Goal: Task Accomplishment & Management: Use online tool/utility

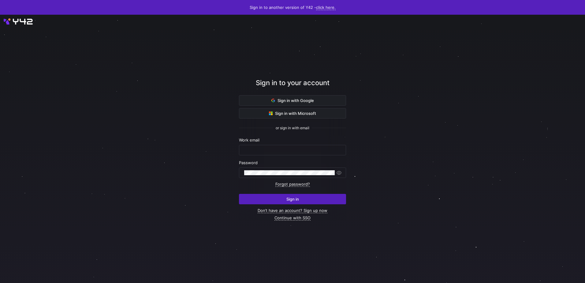
click at [269, 143] on div "Work email" at bounding box center [292, 146] width 107 height 18
click at [268, 147] on div at bounding box center [292, 150] width 97 height 10
click at [267, 149] on input "text" at bounding box center [292, 149] width 97 height 5
type input "[EMAIL_ADDRESS][PERSON_NAME][DOMAIN_NAME]"
click at [259, 168] on div at bounding box center [289, 173] width 91 height 10
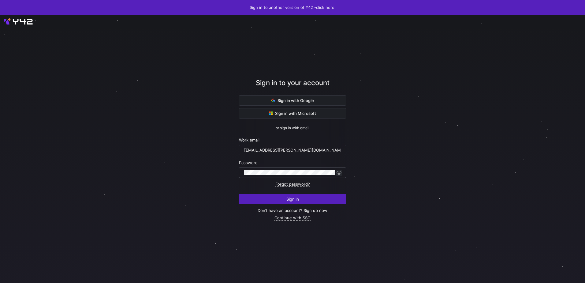
click at [338, 172] on span "button" at bounding box center [339, 172] width 6 height 6
click at [301, 199] on span "submit" at bounding box center [292, 199] width 106 height 10
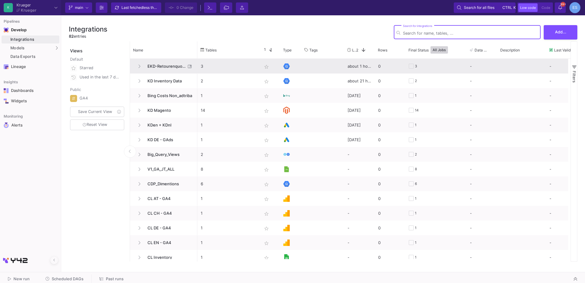
click at [169, 67] on span "EKD-Retourenquote" at bounding box center [165, 66] width 42 height 14
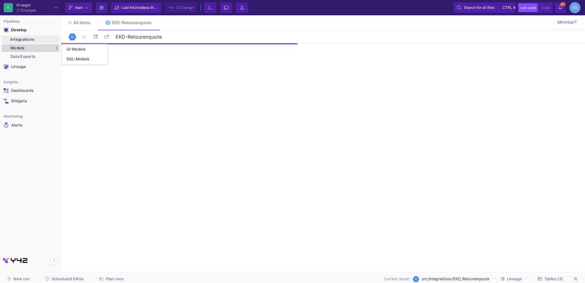
click at [29, 47] on div "Models" at bounding box center [31, 48] width 58 height 8
click at [82, 50] on div "UI-Models" at bounding box center [76, 49] width 20 height 5
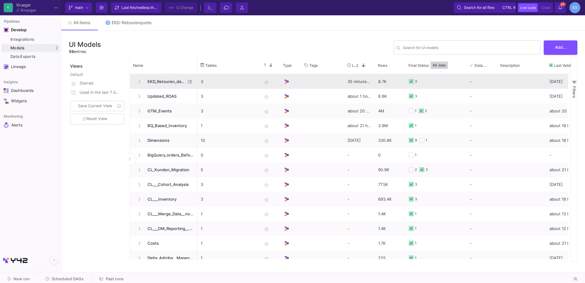
click at [167, 82] on span "EKD_Retouren_data_cleaning" at bounding box center [165, 81] width 42 height 14
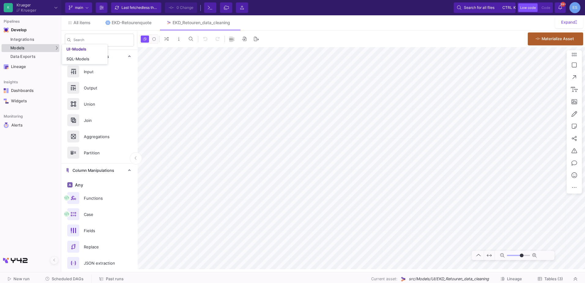
click at [34, 45] on div "Models" at bounding box center [31, 48] width 58 height 8
click at [66, 49] on link "UI-Models" at bounding box center [84, 49] width 45 height 10
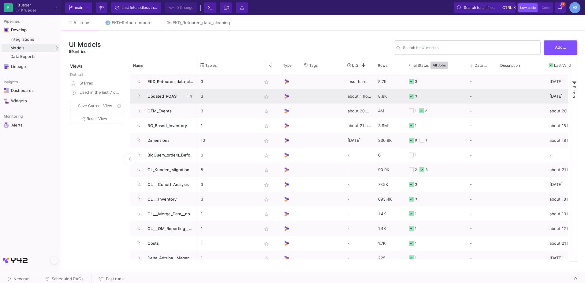
click at [166, 98] on span "Updated_ROAS" at bounding box center [165, 96] width 42 height 14
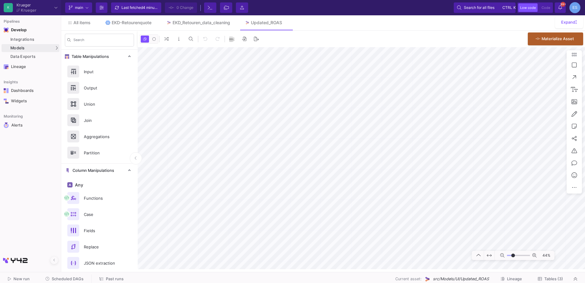
click at [513, 255] on input "range" at bounding box center [518, 255] width 23 height 8
click at [516, 254] on input "range" at bounding box center [518, 255] width 23 height 8
click at [271, 10] on div "K Krueger Krueger Current branch main Branch Options Last fetched 4 minutes ago…" at bounding box center [292, 7] width 585 height 15
click at [209, 44] on div "0 0 . Materialize Asset 163%" at bounding box center [361, 150] width 447 height 238
click at [221, 30] on div "All items EKD-Retourenquote EKD_Retouren_data_cleaning Updated_ROAS Expand Sear…" at bounding box center [323, 142] width 524 height 254
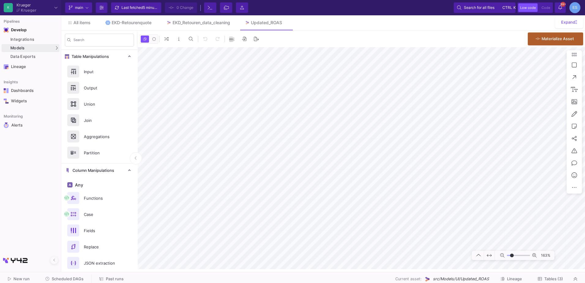
click at [512, 255] on input "range" at bounding box center [518, 255] width 23 height 8
type input "-12"
click at [513, 254] on input "range" at bounding box center [518, 255] width 23 height 8
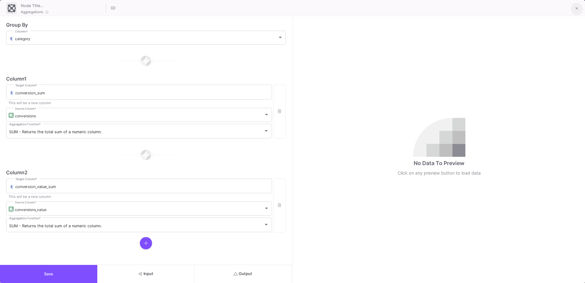
click at [576, 11] on icon at bounding box center [576, 8] width 3 height 4
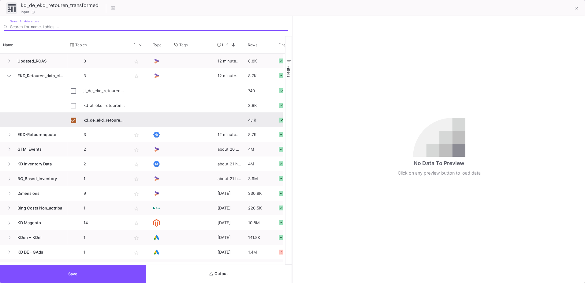
click at [260, 272] on button "Output" at bounding box center [219, 274] width 146 height 18
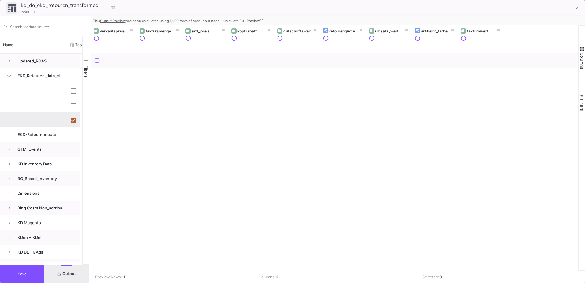
drag, startPoint x: 292, startPoint y: 227, endPoint x: 89, endPoint y: 225, distance: 202.8
click at [89, 225] on div at bounding box center [90, 149] width 2 height 266
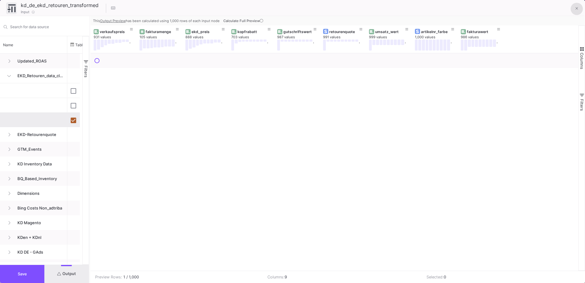
click at [576, 7] on icon at bounding box center [576, 8] width 3 height 4
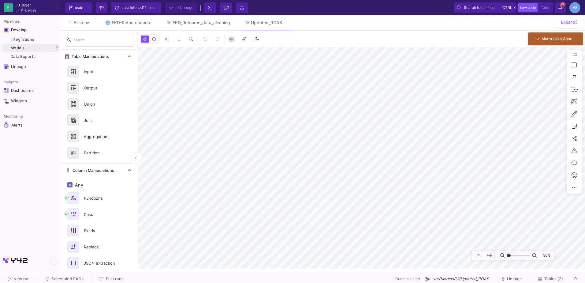
click at [508, 254] on input "range" at bounding box center [518, 255] width 23 height 8
click at [511, 255] on input "range" at bounding box center [518, 255] width 23 height 8
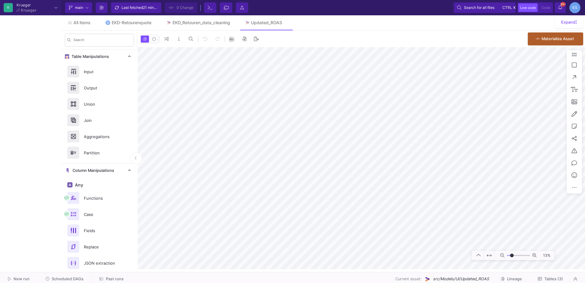
type input "-26"
click at [512, 255] on input "range" at bounding box center [518, 255] width 23 height 8
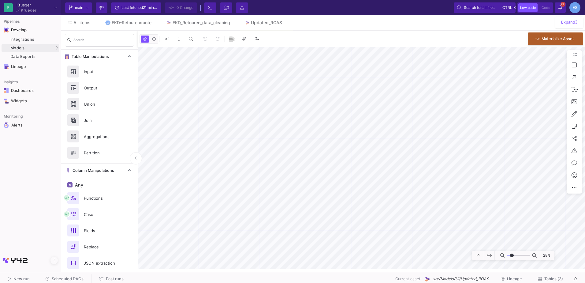
click at [562, 279] on span "Tables (3)" at bounding box center [553, 278] width 19 height 5
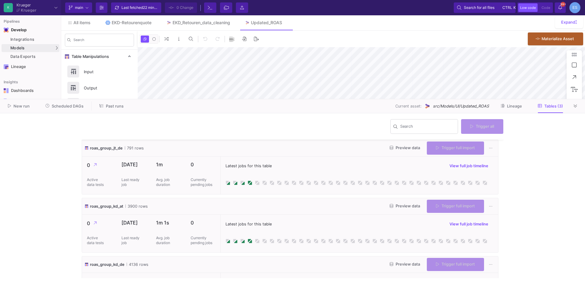
scroll to position [33, 0]
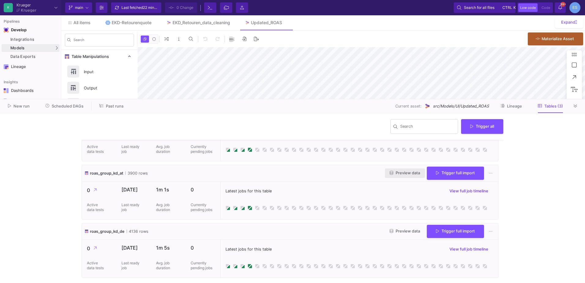
click at [405, 172] on span "Preview data" at bounding box center [405, 172] width 30 height 5
type input "-41"
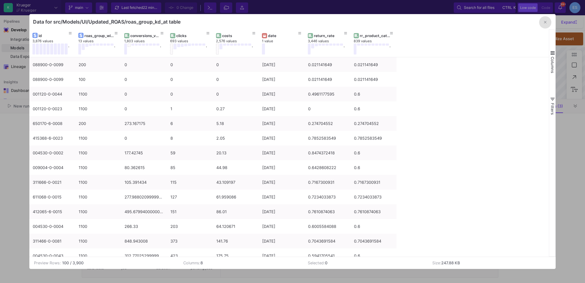
click at [546, 26] on button "button" at bounding box center [545, 22] width 12 height 12
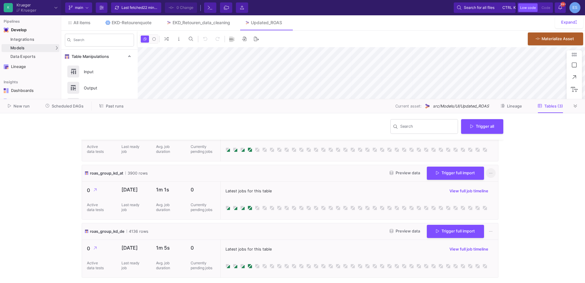
click at [486, 172] on button at bounding box center [491, 173] width 10 height 10
click at [559, 166] on div at bounding box center [292, 141] width 585 height 283
click at [28, 56] on div "Data Exports" at bounding box center [33, 56] width 47 height 5
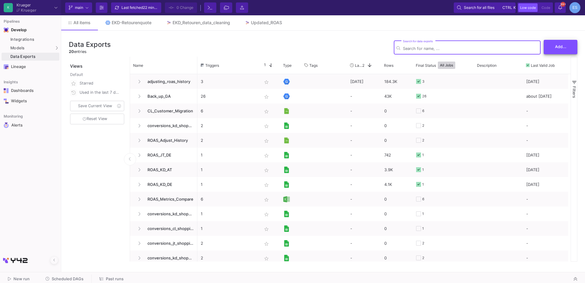
click at [560, 48] on span "Add..." at bounding box center [560, 46] width 11 height 5
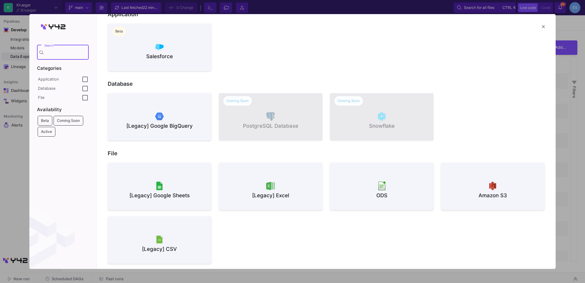
scroll to position [26, 0]
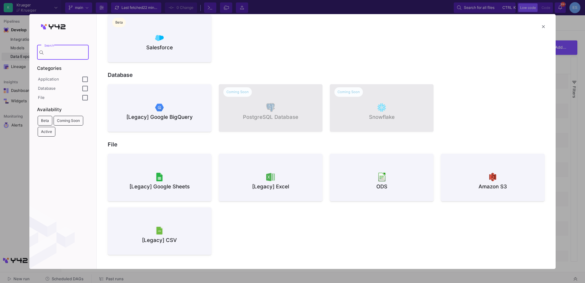
click at [296, 177] on div at bounding box center [271, 176] width 94 height 9
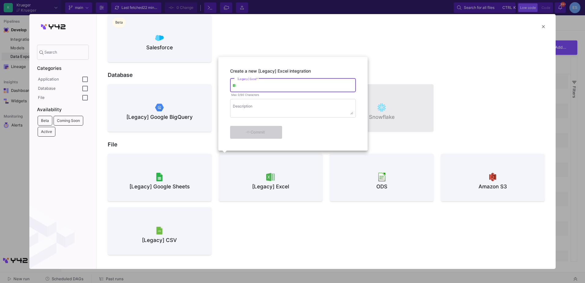
click at [264, 86] on input "[Legacy] Excel *" at bounding box center [295, 86] width 116 height 5
click at [543, 27] on div at bounding box center [292, 141] width 585 height 283
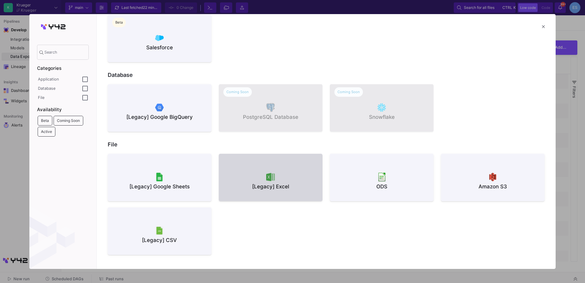
click at [543, 27] on mat-icon "close" at bounding box center [542, 26] width 7 height 7
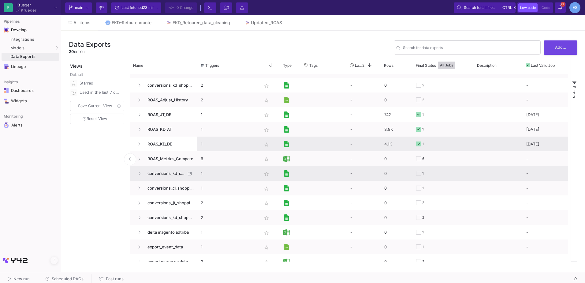
scroll to position [31, 0]
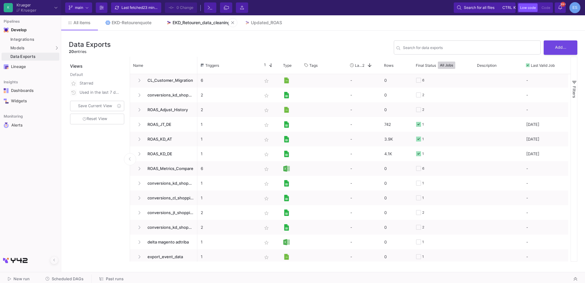
click at [188, 22] on div "EKD_Retouren_data_cleaning" at bounding box center [200, 22] width 57 height 5
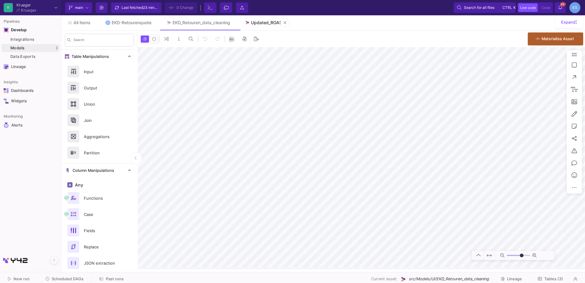
click at [268, 22] on div "Updated_ROAS" at bounding box center [266, 22] width 31 height 5
type input "-41"
click at [39, 54] on div "Data Exports" at bounding box center [33, 56] width 47 height 5
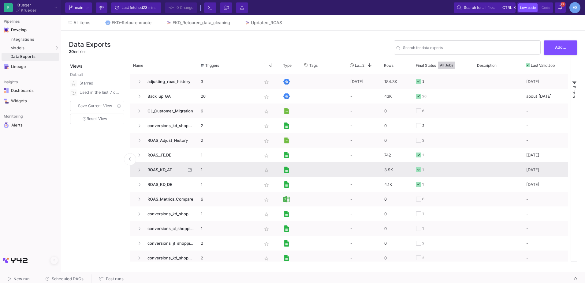
click at [167, 174] on span "ROAS_KD_AT" at bounding box center [165, 169] width 42 height 14
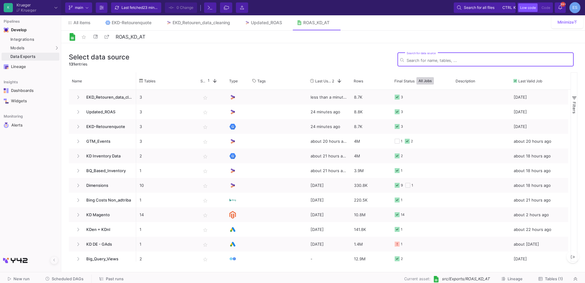
click at [555, 279] on span "Tables (1)" at bounding box center [554, 278] width 18 height 5
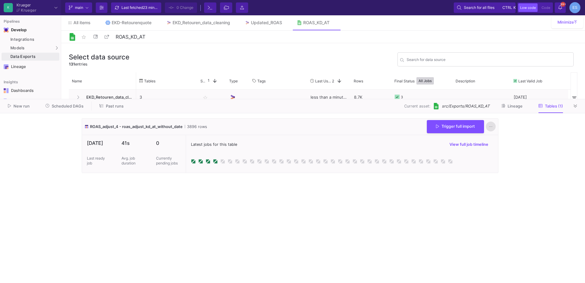
click at [491, 126] on icon at bounding box center [490, 126] width 3 height 4
click at [508, 152] on link "Download CSV" at bounding box center [509, 155] width 47 height 15
click at [572, 108] on button at bounding box center [575, 105] width 9 height 9
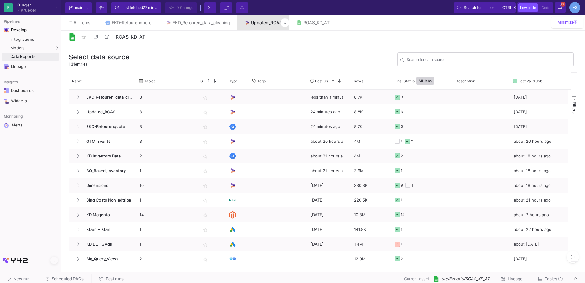
click at [266, 25] on link "Updated_ROAS" at bounding box center [263, 22] width 52 height 15
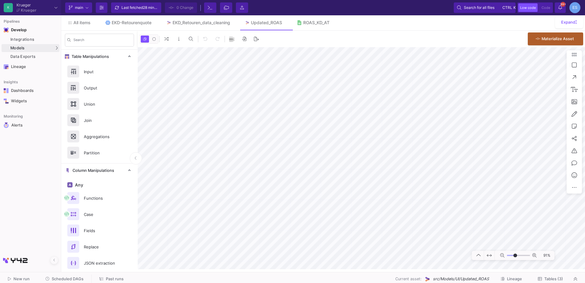
drag, startPoint x: 509, startPoint y: 254, endPoint x: 515, endPoint y: 256, distance: 6.1
click at [515, 256] on input "range" at bounding box center [518, 255] width 23 height 8
click at [266, 43] on div "0 0 . Materialize Asset 100%" at bounding box center [361, 150] width 447 height 238
drag, startPoint x: 514, startPoint y: 255, endPoint x: 511, endPoint y: 254, distance: 3.3
click at [511, 254] on input "range" at bounding box center [518, 255] width 23 height 8
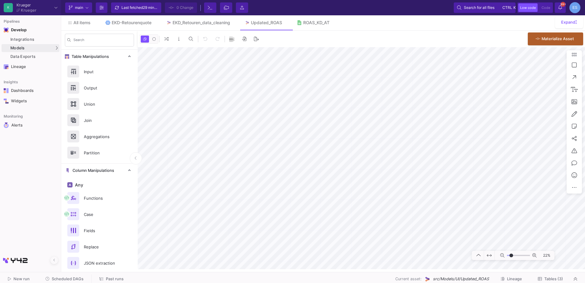
click at [415, 277] on as-split "K Krueger Krueger Current branch main Branch Options Last fetched 29 minutes ag…" at bounding box center [292, 141] width 585 height 283
drag, startPoint x: 510, startPoint y: 254, endPoint x: 513, endPoint y: 254, distance: 3.7
click at [513, 254] on input "range" at bounding box center [518, 255] width 23 height 8
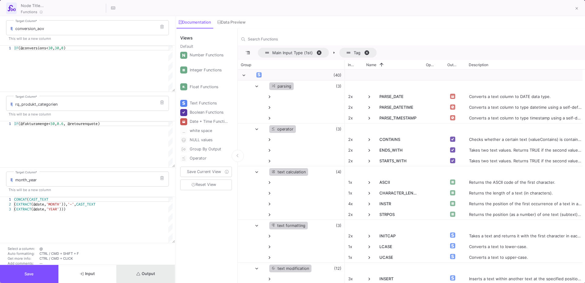
click at [162, 270] on button "Output" at bounding box center [146, 274] width 58 height 18
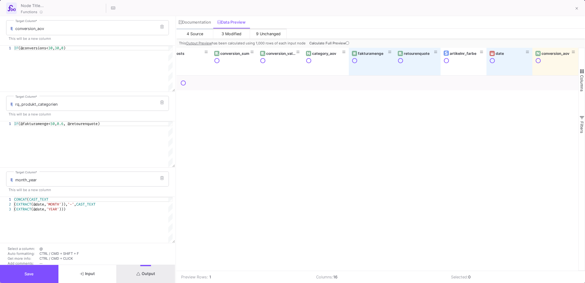
scroll to position [0, 241]
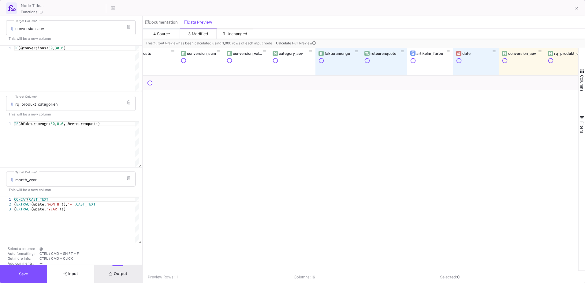
drag, startPoint x: 176, startPoint y: 77, endPoint x: 143, endPoint y: 78, distance: 33.3
click at [143, 78] on div at bounding box center [143, 149] width 2 height 266
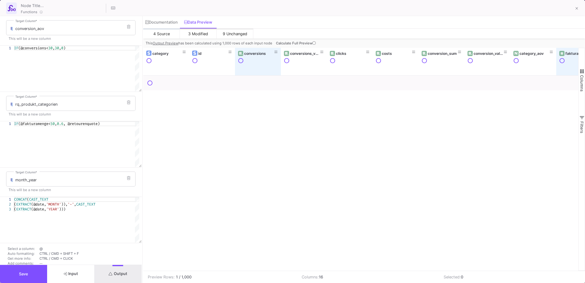
scroll to position [0, 0]
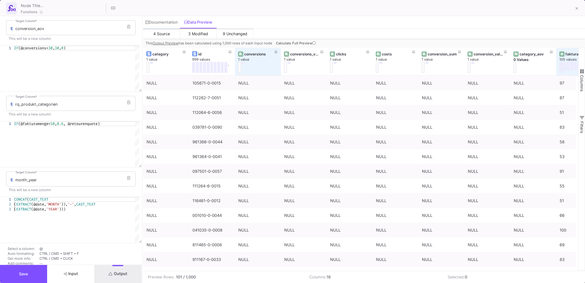
drag, startPoint x: 580, startPoint y: 5, endPoint x: 557, endPoint y: 25, distance: 30.8
click at [480, 65] on div "Functions conversion_aov Target Column * This will be a new column 1 IF (@conve…" at bounding box center [292, 141] width 585 height 283
click at [577, 12] on button at bounding box center [576, 9] width 12 height 12
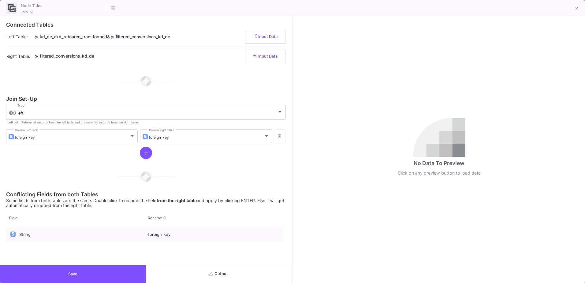
click at [211, 272] on icon "submit" at bounding box center [211, 273] width 4 height 3
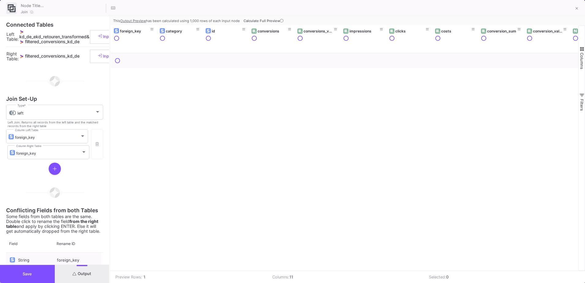
drag, startPoint x: 293, startPoint y: 174, endPoint x: 110, endPoint y: 164, distance: 182.6
click at [110, 164] on div at bounding box center [110, 149] width 2 height 266
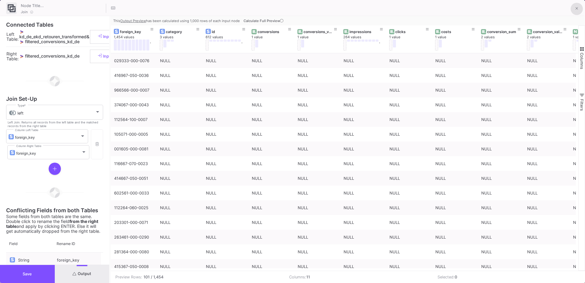
click at [577, 12] on button at bounding box center [576, 9] width 12 height 12
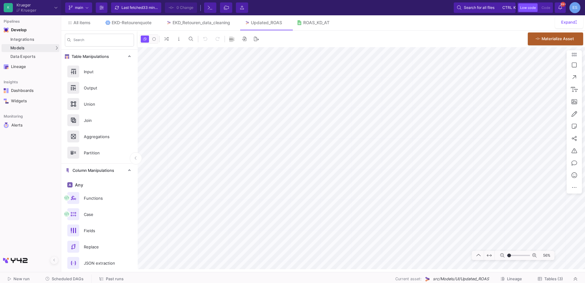
drag, startPoint x: 512, startPoint y: 255, endPoint x: 509, endPoint y: 255, distance: 3.4
click at [509, 255] on input "range" at bounding box center [518, 255] width 23 height 8
type input "-21"
click at [512, 255] on input "range" at bounding box center [518, 255] width 23 height 8
click at [205, 19] on link "EKD_Retouren_data_cleaning" at bounding box center [198, 22] width 79 height 15
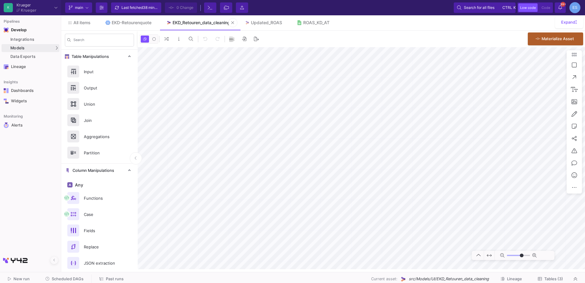
type input "0"
click at [263, 20] on div "Updated_ROAS" at bounding box center [266, 22] width 31 height 5
type input "-41"
click at [202, 20] on div "EKD_Retouren_data_cleaning" at bounding box center [200, 22] width 57 height 5
type input "0"
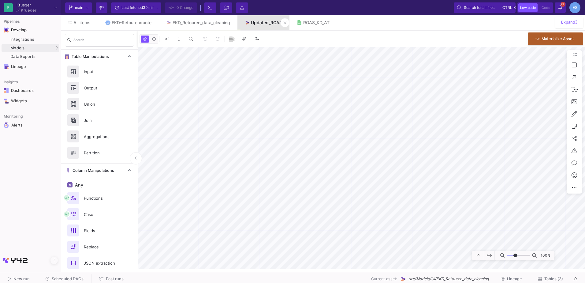
click at [272, 22] on div "Updated_ROAS" at bounding box center [266, 22] width 31 height 5
type input "-19"
click at [513, 255] on input "range" at bounding box center [518, 255] width 23 height 8
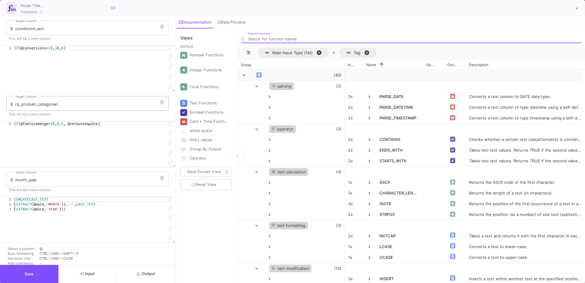
click at [18, 106] on input "rq_produkt_categorien" at bounding box center [90, 104] width 151 height 5
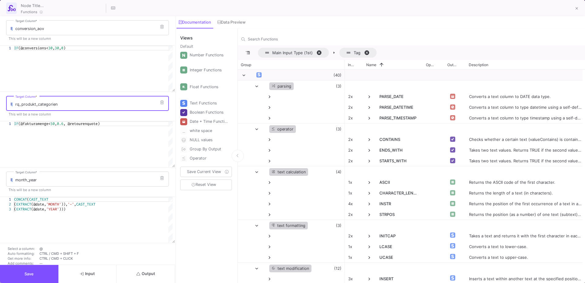
click at [18, 106] on input "rq_produkt_categorien" at bounding box center [90, 104] width 151 height 5
click at [66, 155] on div "IF (@fakturamenge< 50 , 0.6 , @retourenquote)" at bounding box center [93, 144] width 158 height 46
click at [576, 8] on icon at bounding box center [576, 8] width 3 height 3
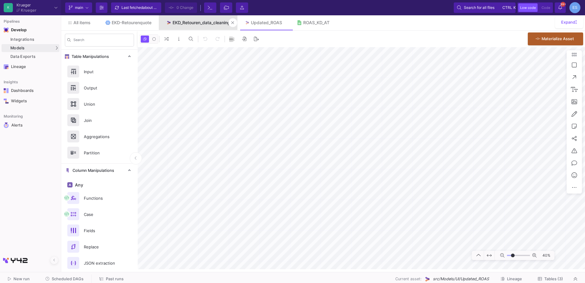
click at [204, 22] on div "EKD_Retouren_data_cleaning" at bounding box center [200, 22] width 57 height 5
type input "0"
click at [261, 21] on div "Updated_ROAS" at bounding box center [266, 22] width 31 height 5
type input "-41"
click at [82, 48] on div "UI-Models" at bounding box center [76, 49] width 20 height 5
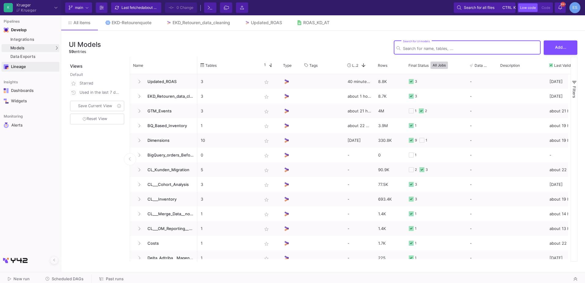
click at [18, 68] on div "Lineage" at bounding box center [31, 66] width 40 height 5
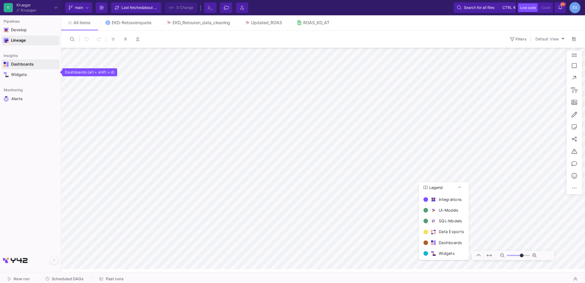
type input "0"
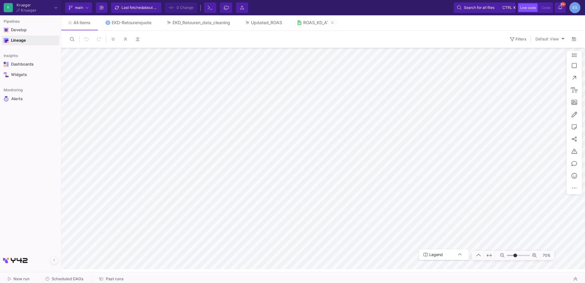
click at [306, 24] on div "All items EKD-Retourenquote EKD_Retouren_data_cleaning Updated_ROAS ROAS_KD_AT …" at bounding box center [323, 142] width 524 height 254
click at [322, 21] on div "All items EKD-Retourenquote EKD_Retouren_data_cleaning Updated_ROAS ROAS_KD_AT …" at bounding box center [323, 142] width 524 height 254
click at [453, 11] on div "K Krueger Krueger Current branch main Branch Options Last fetched about 1 hour …" at bounding box center [292, 7] width 585 height 15
click at [479, 29] on div "All items EKD-Retourenquote EKD_Retouren_data_cleaning Updated_ROAS ROAS_KD_AT …" at bounding box center [323, 142] width 524 height 254
click at [161, 282] on html "K Krueger Krueger Current branch main Branch Options Last fetched about 1 hour …" at bounding box center [292, 141] width 585 height 283
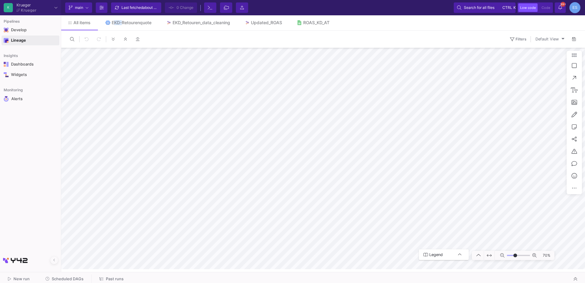
click at [132, 0] on html "K Krueger Krueger Current branch main Branch Options Last fetched about 1 hour …" at bounding box center [292, 141] width 585 height 283
click at [112, 15] on div "All items EKD-Retourenquote EKD_Retouren_data_cleaning Updated_ROAS ROAS_KD_AT …" at bounding box center [323, 142] width 524 height 254
click at [104, 34] on div "0 0 Filters 0 Default View 70% Legend Integrations UI-Models SQL-Models Data Ex…" at bounding box center [323, 150] width 524 height 238
click at [458, 44] on div "0 0 Filters 0 Default View 70% Legend Integrations UI-Models SQL-Models Data Ex…" at bounding box center [323, 150] width 524 height 238
click at [442, 40] on div "0 0 Filters 0 Default View 70% Legend Integrations UI-Models SQL-Models Data Ex…" at bounding box center [323, 150] width 524 height 238
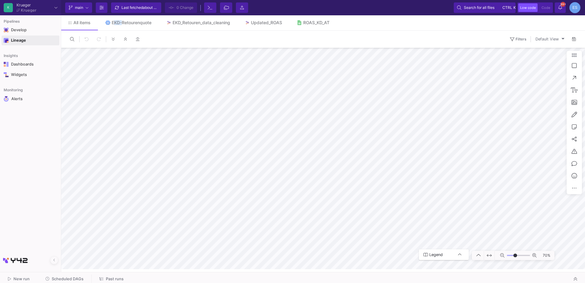
click at [437, 32] on div "0 0 Filters 0 Default View 70% Legend Integrations UI-Models SQL-Models Data Ex…" at bounding box center [323, 150] width 524 height 238
click at [441, 28] on div "All items EKD-Retourenquote EKD_Retouren_data_cleaning Updated_ROAS ROAS_KD_AT …" at bounding box center [323, 142] width 524 height 254
click at [468, 25] on div "All items EKD-Retourenquote EKD_Retouren_data_cleaning Updated_ROAS ROAS_KD_AT …" at bounding box center [323, 142] width 524 height 254
click at [72, 41] on icon at bounding box center [72, 39] width 4 height 4
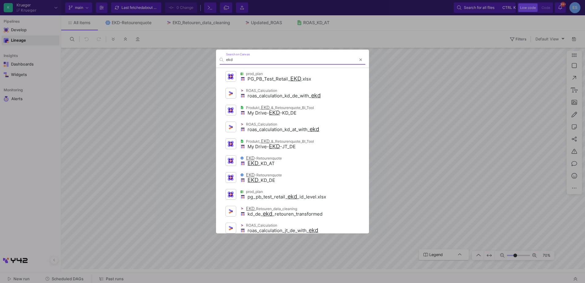
scroll to position [31, 0]
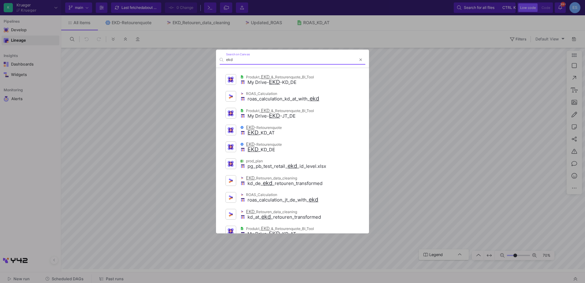
type input "ekd"
click at [276, 150] on div "EKD _KD_DE" at bounding box center [299, 149] width 119 height 5
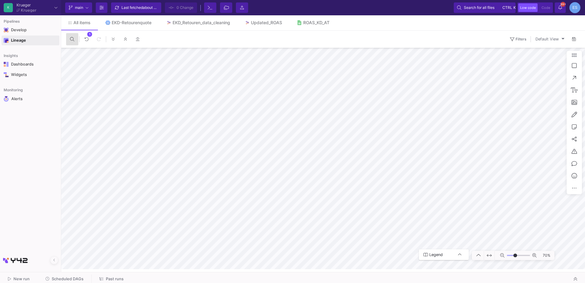
type input "7"
click at [35, 42] on div "Lineage" at bounding box center [31, 40] width 40 height 5
click at [12, 29] on div "Develop" at bounding box center [15, 30] width 9 height 5
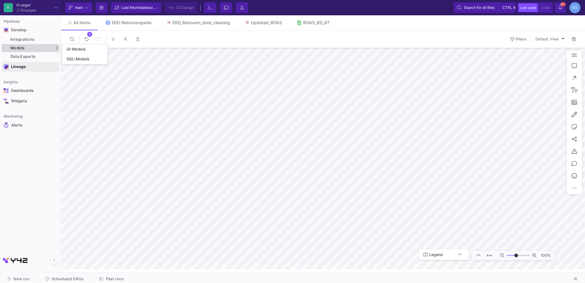
click at [30, 47] on div "Models" at bounding box center [31, 48] width 58 height 8
click at [71, 51] on div "UI-Models" at bounding box center [76, 49] width 20 height 5
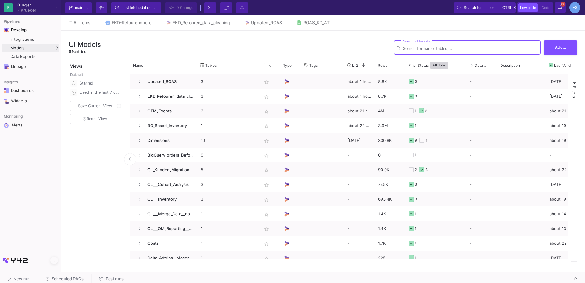
click at [72, 279] on span "Scheduled DAGs" at bounding box center [68, 278] width 32 height 5
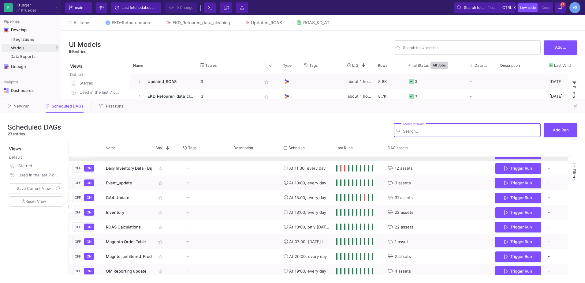
scroll to position [92, 0]
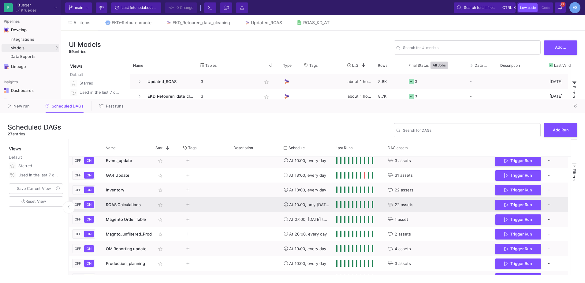
click at [135, 203] on span "ROAS Calculations" at bounding box center [123, 204] width 35 height 5
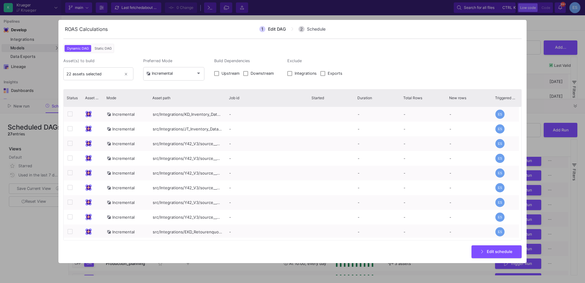
click at [411, 17] on div at bounding box center [292, 141] width 585 height 283
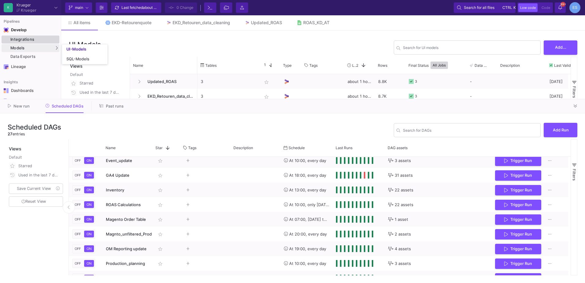
click at [38, 39] on div "Integrations" at bounding box center [33, 39] width 47 height 5
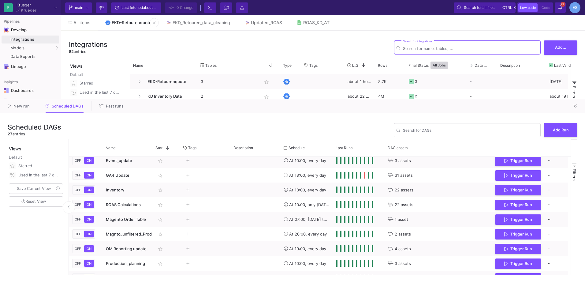
click at [137, 23] on div "EKD-Retourenquote" at bounding box center [132, 22] width 40 height 5
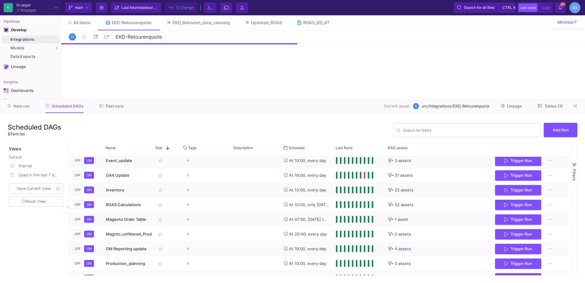
click at [555, 104] on span "Tables (3)" at bounding box center [553, 106] width 19 height 5
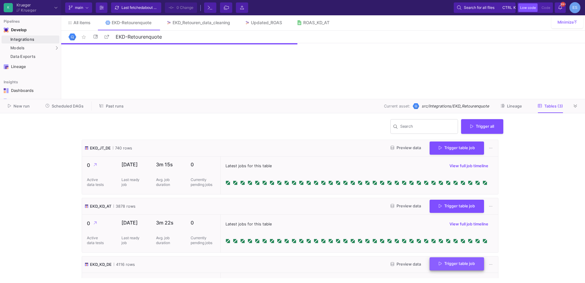
click at [460, 267] on button "Trigger table job" at bounding box center [456, 263] width 54 height 13
click at [457, 235] on button "Full import" at bounding box center [451, 236] width 51 height 15
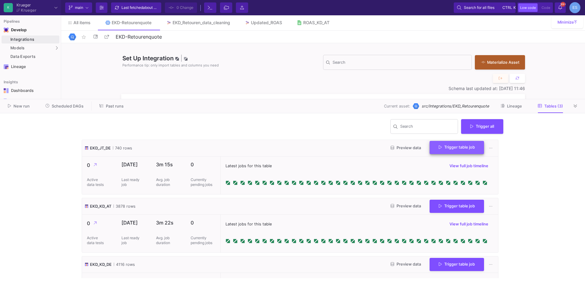
click at [461, 152] on button "Trigger table job" at bounding box center [456, 147] width 54 height 13
click at [460, 162] on button "Full import" at bounding box center [451, 163] width 51 height 15
click at [575, 107] on icon at bounding box center [574, 106] width 3 height 4
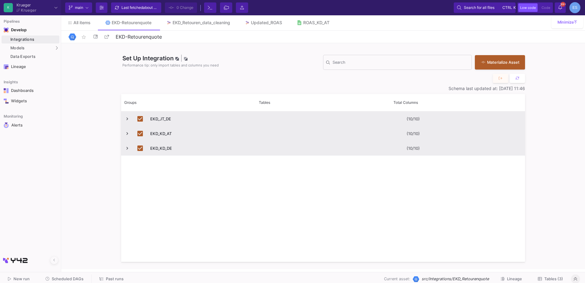
click at [557, 277] on span "Tables (3)" at bounding box center [553, 278] width 19 height 5
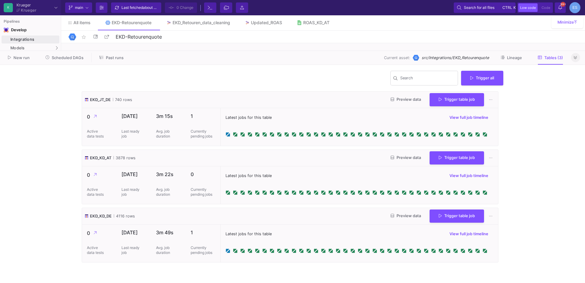
drag, startPoint x: 279, startPoint y: 98, endPoint x: 281, endPoint y: 50, distance: 48.4
click at [281, 50] on as-split "K Krueger Krueger Current branch main Branch Options Last fetched about 1 hour …" at bounding box center [292, 141] width 585 height 283
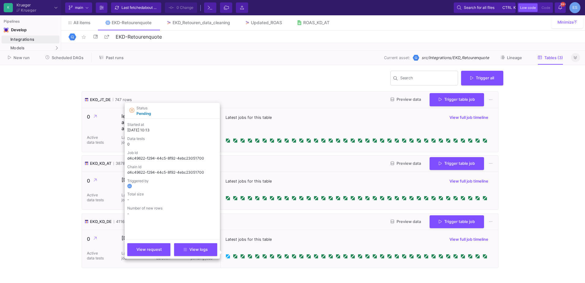
click at [228, 255] on icon at bounding box center [227, 255] width 3 height 3
click at [234, 238] on span "Latest jobs for this table" at bounding box center [248, 239] width 46 height 6
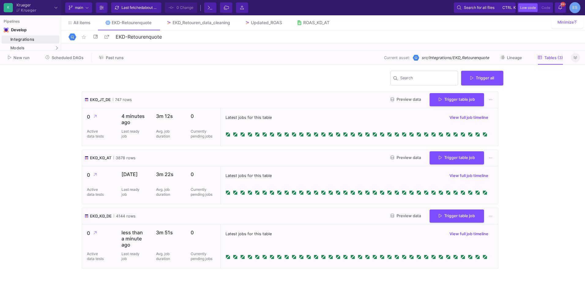
click at [404, 213] on button "Preview data" at bounding box center [406, 215] width 40 height 9
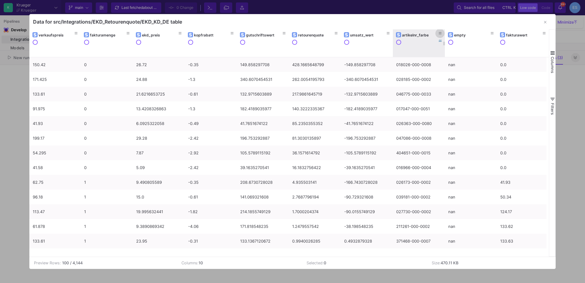
click at [440, 34] on icon at bounding box center [440, 33] width 3 height 3
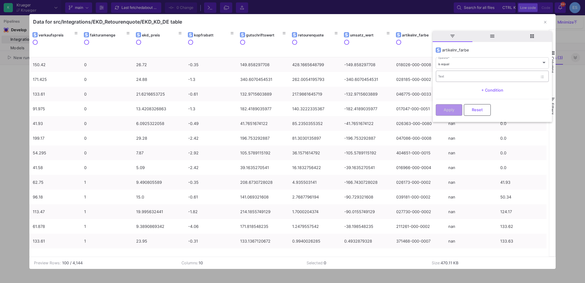
click at [458, 73] on div "Text" at bounding box center [487, 76] width 99 height 13
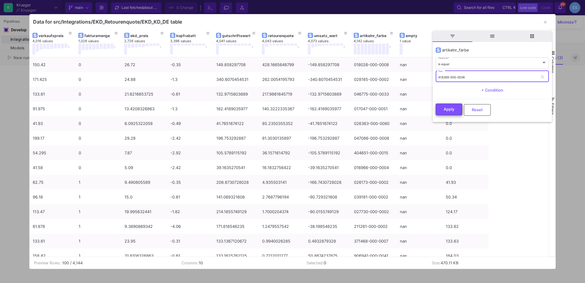
type input "418369-050-0036"
click at [457, 106] on button "Apply" at bounding box center [448, 109] width 27 height 12
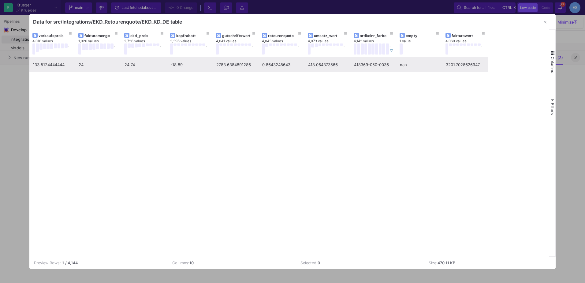
click at [274, 65] on div "0.8643248643" at bounding box center [281, 64] width 39 height 14
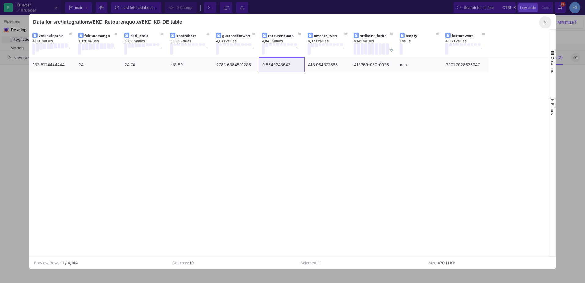
click at [546, 21] on icon "button" at bounding box center [545, 22] width 2 height 4
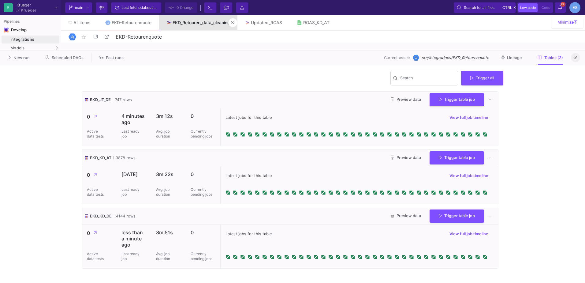
click at [191, 24] on div "EKD_Retouren_data_cleaning" at bounding box center [200, 22] width 57 height 5
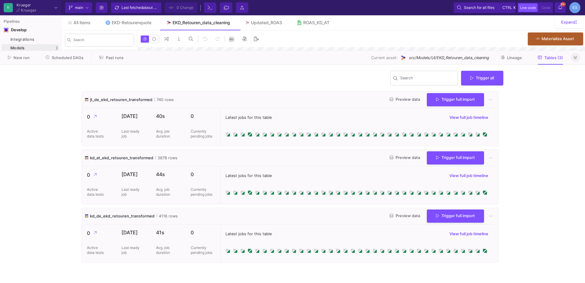
type input "0"
click at [262, 23] on div "Updated_ROAS" at bounding box center [266, 22] width 31 height 5
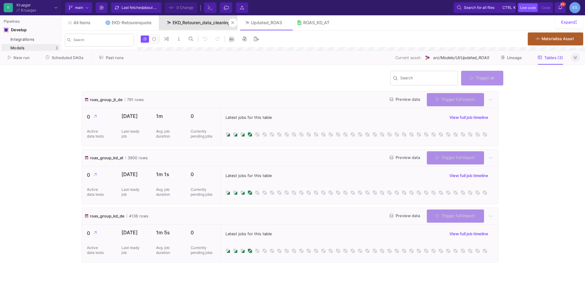
click at [209, 23] on div "EKD_Retouren_data_cleaning" at bounding box center [200, 22] width 57 height 5
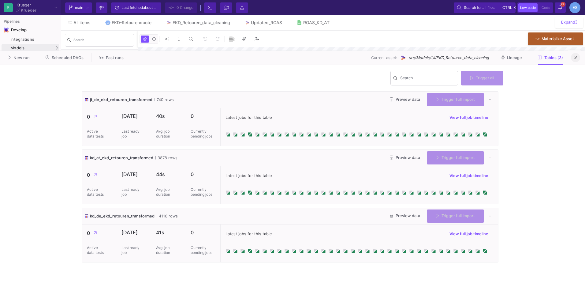
click at [442, 101] on button "Trigger full import" at bounding box center [455, 99] width 57 height 13
type input "0"
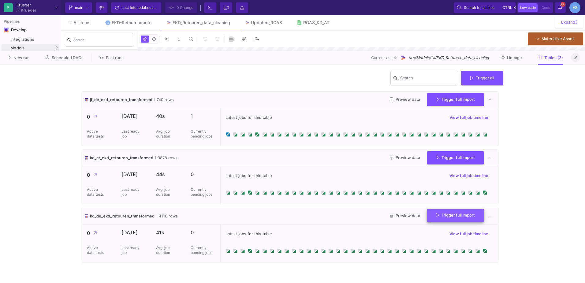
click at [448, 216] on span "Trigger full import" at bounding box center [455, 215] width 39 height 5
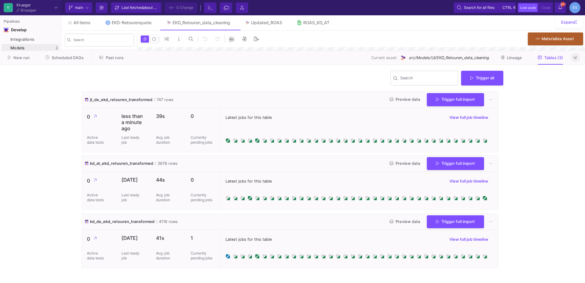
click at [316, 235] on div "Latest jobs for this table View full job timeline" at bounding box center [359, 239] width 268 height 9
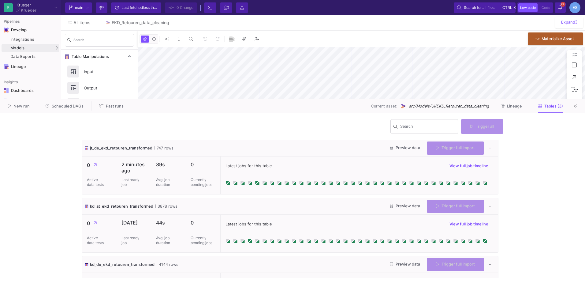
type input "0"
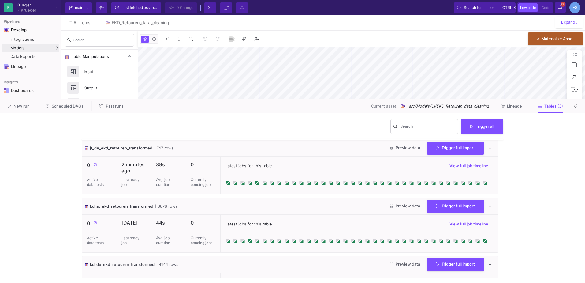
scroll to position [33, 0]
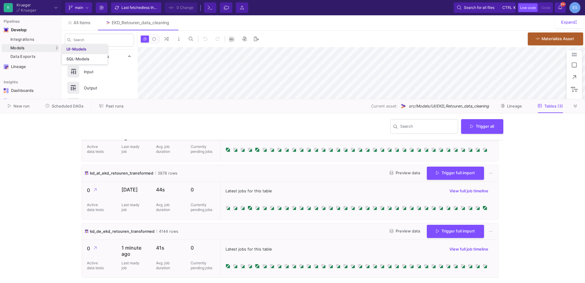
click at [67, 47] on div "UI-Models" at bounding box center [76, 49] width 20 height 5
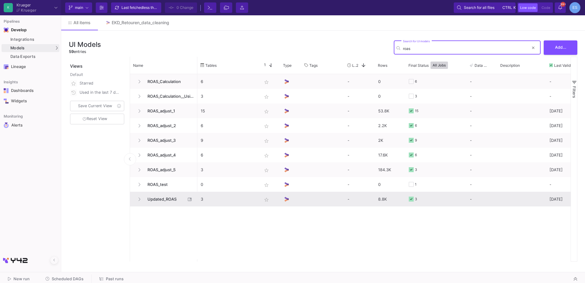
type input "roas"
click at [169, 198] on span "Updated_ROAS" at bounding box center [165, 199] width 42 height 14
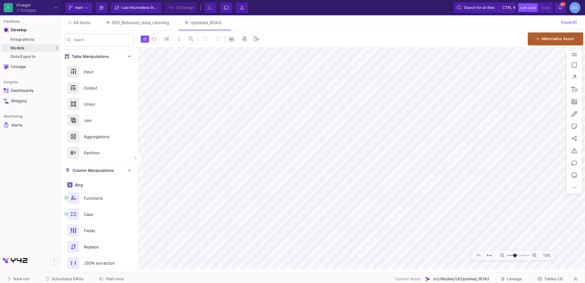
drag, startPoint x: 510, startPoint y: 255, endPoint x: 515, endPoint y: 256, distance: 4.7
type input "-2"
click at [515, 256] on input "range" at bounding box center [518, 255] width 23 height 8
click at [584, 206] on html "K Krueger Krueger Current branch main Branch Options Last fetched less than a m…" at bounding box center [292, 141] width 585 height 283
click at [584, 141] on html "K Krueger Krueger Current branch main Branch Options Last fetched less than a m…" at bounding box center [292, 141] width 585 height 283
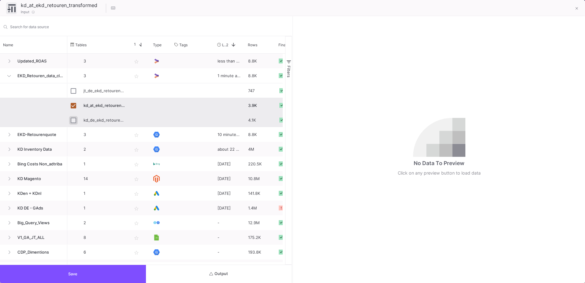
click at [71, 122] on input "Press Space to toggle row selection (unchecked)" at bounding box center [74, 120] width 6 height 6
checkbox input "true"
checkbox input "false"
type input "kd_de_ekd_retouren_transformed"
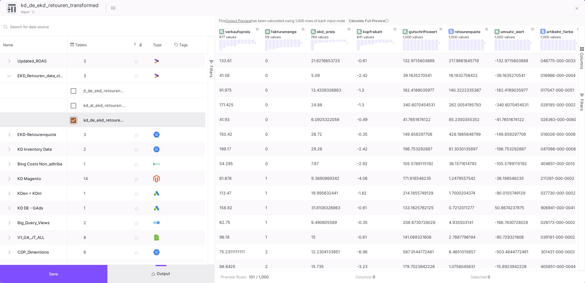
drag, startPoint x: 293, startPoint y: 120, endPoint x: 185, endPoint y: 116, distance: 108.0
click at [214, 120] on div at bounding box center [215, 149] width 2 height 266
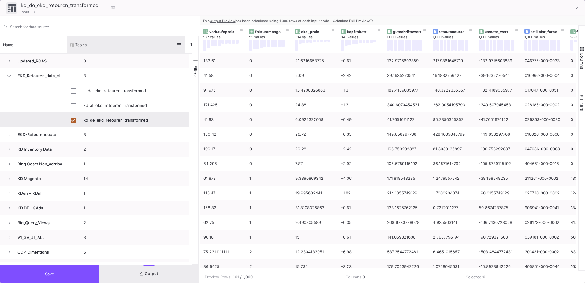
drag, startPoint x: 128, startPoint y: 43, endPoint x: 184, endPoint y: 44, distance: 56.3
click at [184, 44] on div at bounding box center [184, 44] width 2 height 17
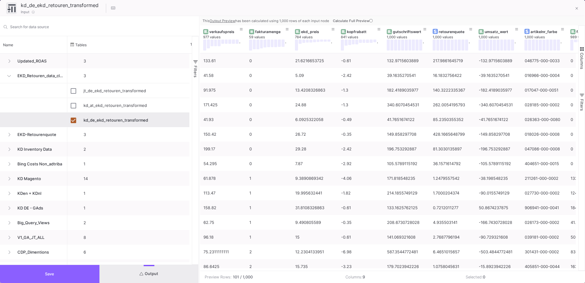
click at [89, 272] on button "Save" at bounding box center [49, 274] width 99 height 18
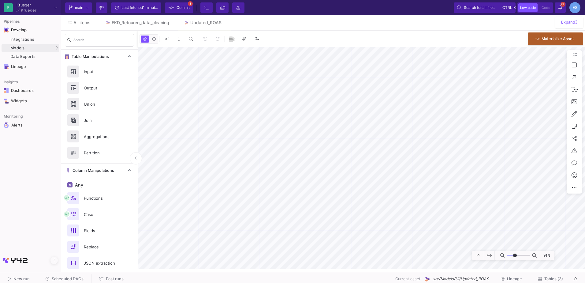
click at [191, 9] on button "Commit 1" at bounding box center [179, 7] width 28 height 10
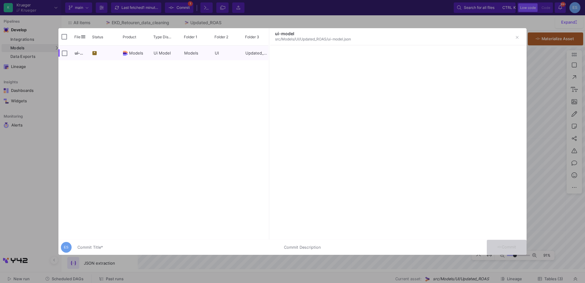
click at [94, 245] on input "Commit Title *" at bounding box center [176, 247] width 199 height 5
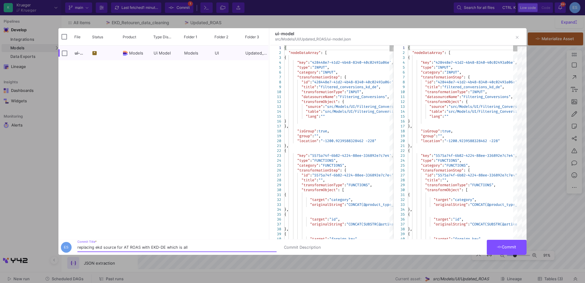
type input "replacing ekd source for AT ROAS with EKD-DE which is all"
click at [518, 247] on button "Commit" at bounding box center [507, 246] width 40 height 15
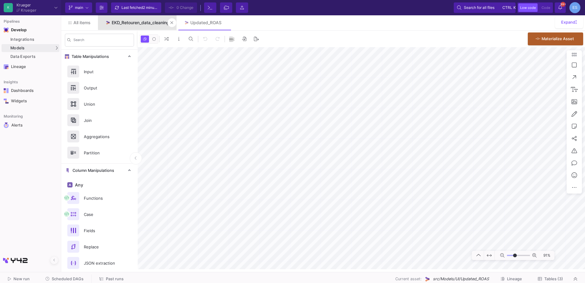
click at [154, 21] on div "EKD_Retouren_data_cleaning" at bounding box center [140, 22] width 57 height 5
type input "0"
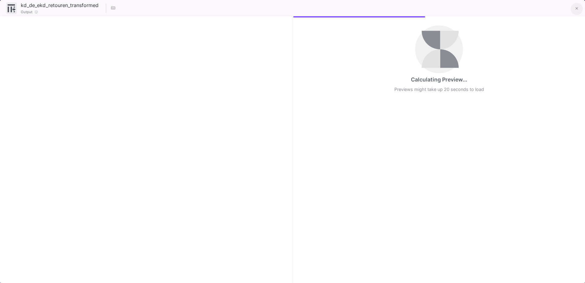
checkbox input "true"
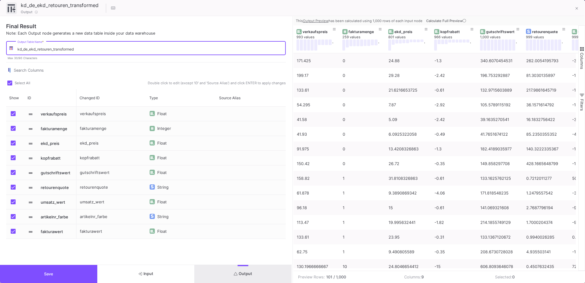
drag, startPoint x: 24, startPoint y: 49, endPoint x: 27, endPoint y: 50, distance: 3.2
click at [27, 50] on input "kd_de_ekd_retouren_transformed" at bounding box center [149, 49] width 265 height 5
drag, startPoint x: 109, startPoint y: 50, endPoint x: 2, endPoint y: 50, distance: 106.4
click at [2, 50] on div "Final Result Note: Each Output node generates a new data table inside your data…" at bounding box center [146, 140] width 292 height 248
type input "kd_all_countries_ekd_retouren_transformed"
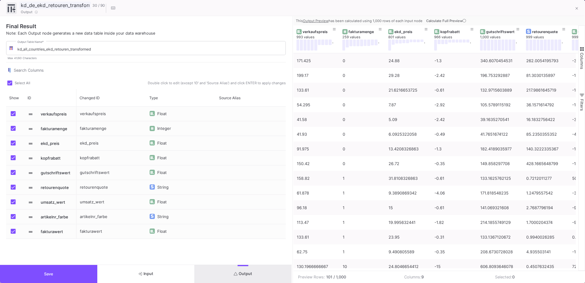
drag, startPoint x: 101, startPoint y: 3, endPoint x: 11, endPoint y: 5, distance: 90.2
click at [11, 5] on div "kd_de_ekd_retouren_transformed 30 / 90 Output" at bounding box center [62, 8] width 113 height 13
paste input "all_countries"
type input "kd_all_countries_ekd_retouren_transformed"
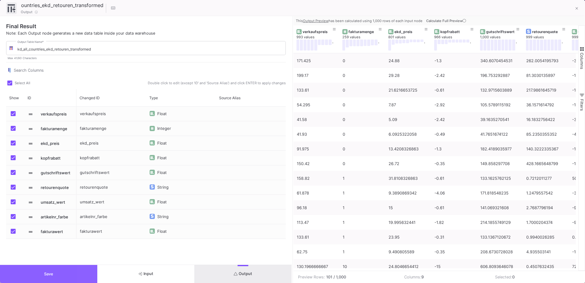
scroll to position [0, 0]
click at [93, 268] on button "Save" at bounding box center [48, 274] width 97 height 18
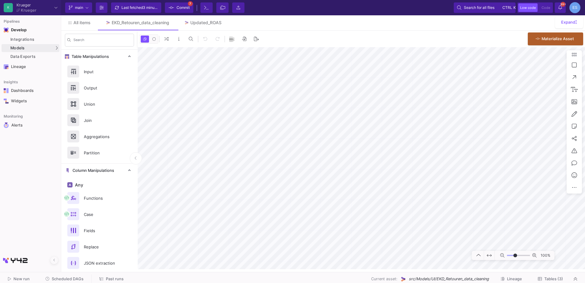
click at [175, 4] on span "Commit" at bounding box center [178, 7] width 21 height 9
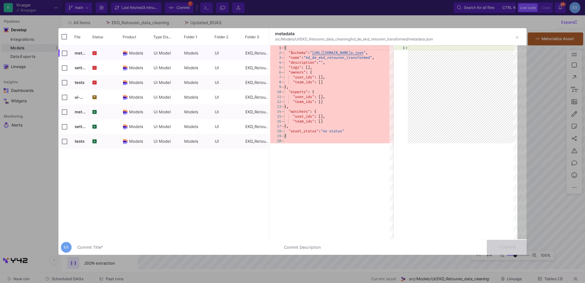
click at [163, 250] on div "Commit Title *" at bounding box center [176, 245] width 199 height 11
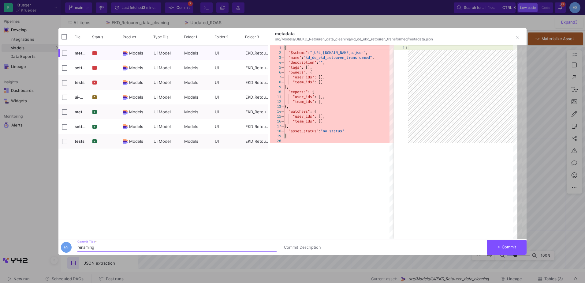
type input "renaming"
click at [517, 247] on button "Commit" at bounding box center [507, 246] width 40 height 15
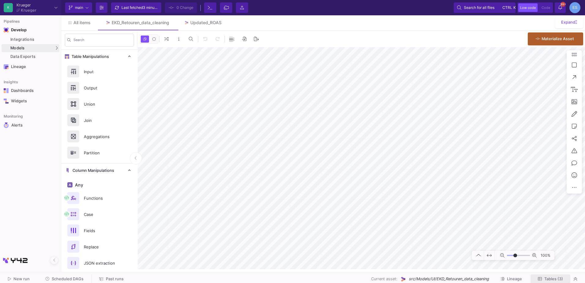
click at [550, 279] on span "Tables (3)" at bounding box center [553, 278] width 19 height 5
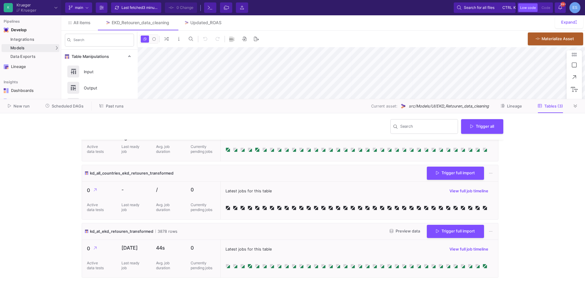
scroll to position [2, 0]
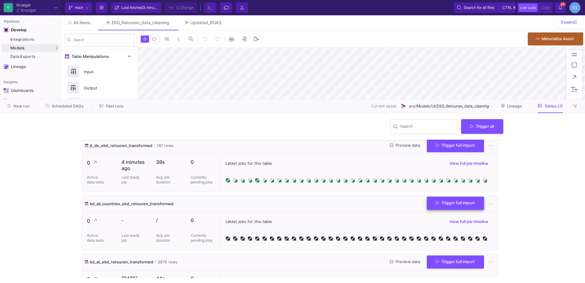
click at [439, 208] on button "Trigger full import" at bounding box center [455, 202] width 57 height 13
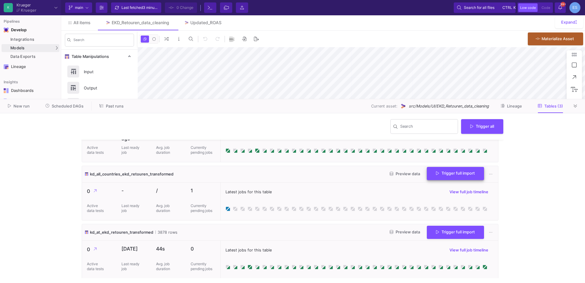
scroll to position [33, 0]
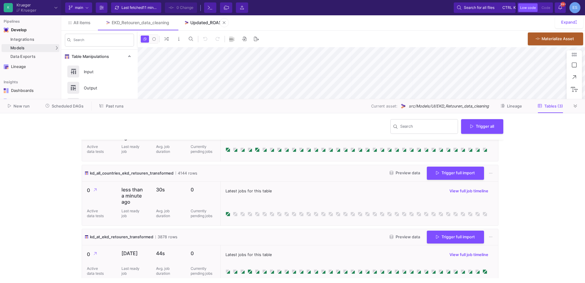
click at [216, 22] on div "Updated_ROAS" at bounding box center [205, 22] width 31 height 5
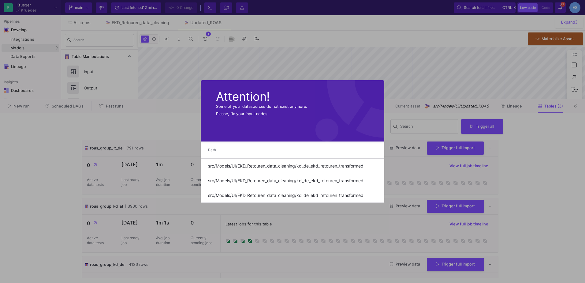
click at [574, 107] on div at bounding box center [292, 141] width 585 height 283
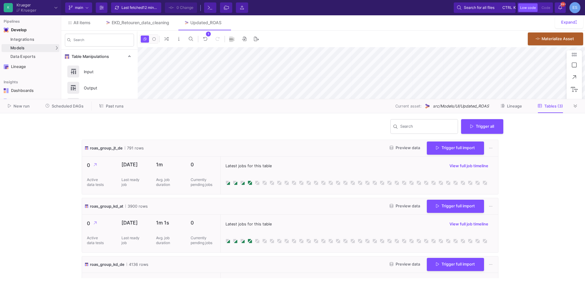
click at [574, 107] on icon at bounding box center [574, 106] width 3 height 4
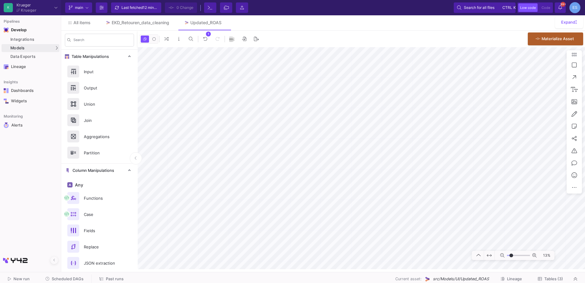
type input "-31"
click at [511, 256] on input "range" at bounding box center [518, 255] width 23 height 8
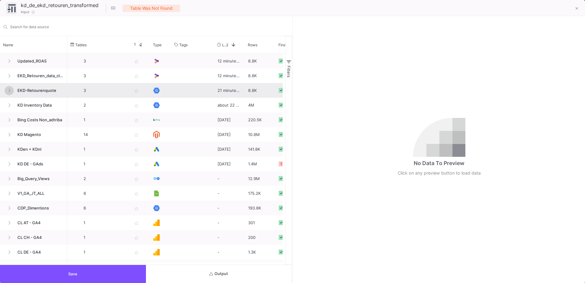
click at [11, 90] on button at bounding box center [9, 90] width 9 height 9
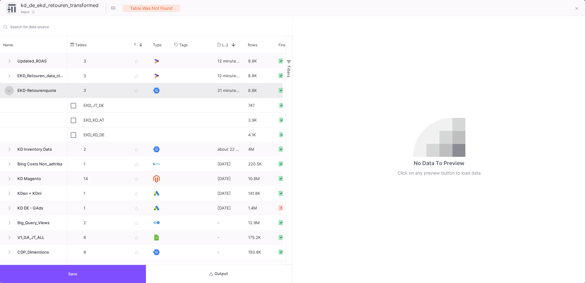
click at [11, 90] on button at bounding box center [9, 90] width 9 height 9
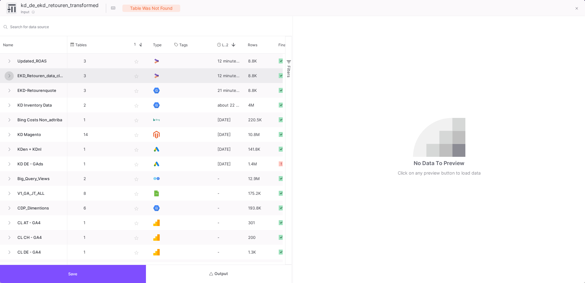
click at [10, 79] on button at bounding box center [9, 75] width 9 height 9
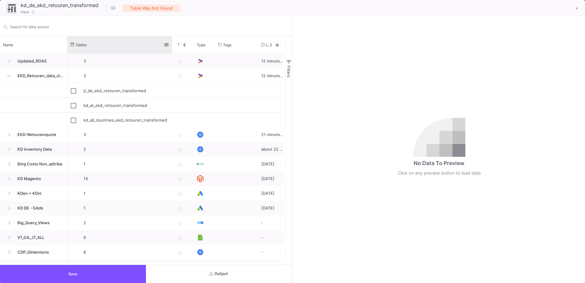
drag, startPoint x: 128, startPoint y: 44, endPoint x: 172, endPoint y: 47, distance: 43.9
click at [172, 47] on div at bounding box center [172, 44] width 2 height 17
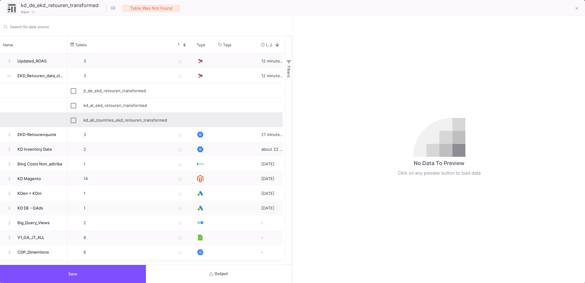
click at [142, 119] on div "kd_all_countries_ekd_retouren_transformed" at bounding box center [125, 120] width 85 height 14
type input "kd_all_countries_ekd_retouren_transformed"
checkbox input "true"
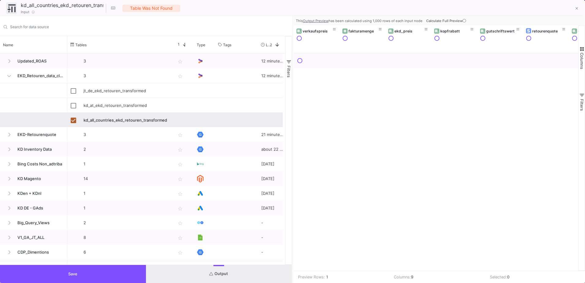
click at [116, 268] on button "Save" at bounding box center [73, 274] width 146 height 18
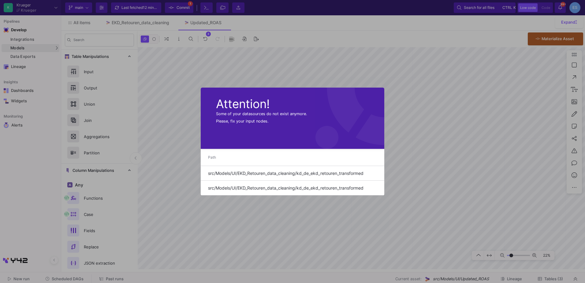
drag, startPoint x: 511, startPoint y: 256, endPoint x: 517, endPoint y: 257, distance: 6.9
click at [517, 257] on div at bounding box center [292, 141] width 585 height 283
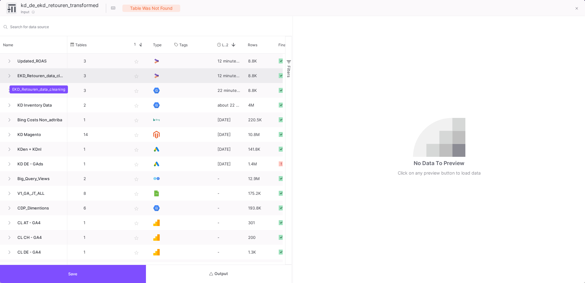
click at [17, 78] on span "EKD_Retouren_data_cleaning" at bounding box center [39, 75] width 50 height 14
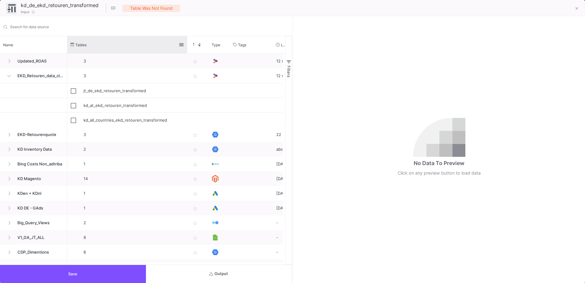
drag, startPoint x: 128, startPoint y: 46, endPoint x: 187, endPoint y: 52, distance: 59.0
click at [187, 52] on div at bounding box center [187, 44] width 2 height 17
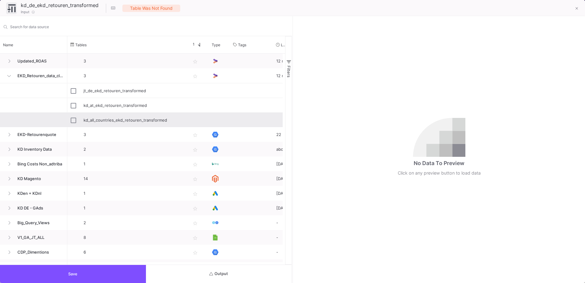
click at [152, 121] on div "kd_all_countries_ekd_retouren_transformed" at bounding box center [133, 120] width 100 height 14
type input "kd_all_countries_ekd_retouren_transformed"
checkbox input "true"
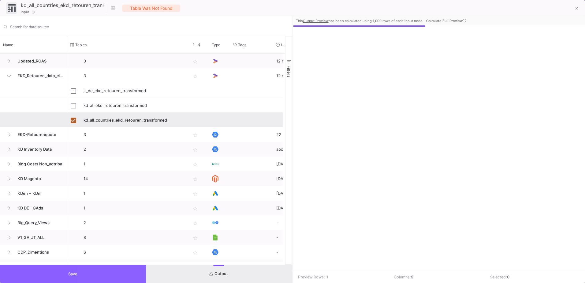
click at [134, 281] on button "Save" at bounding box center [73, 274] width 146 height 18
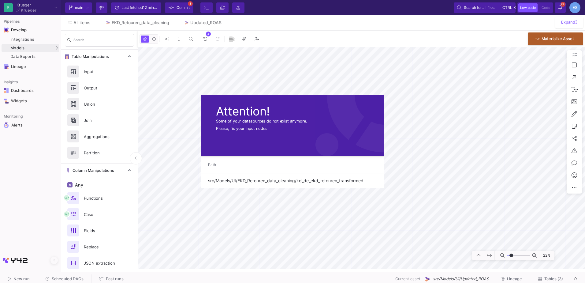
click at [273, 115] on body "Writing to file system Writing to file system K Krueger Krueger Current branch …" at bounding box center [292, 141] width 585 height 283
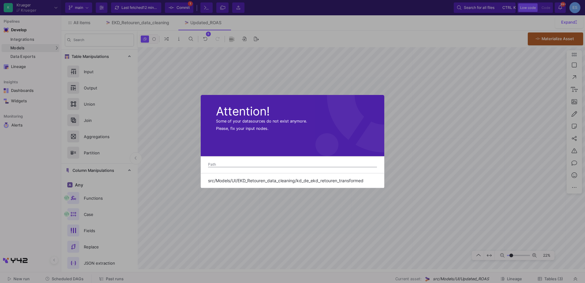
click at [327, 212] on div at bounding box center [292, 141] width 585 height 283
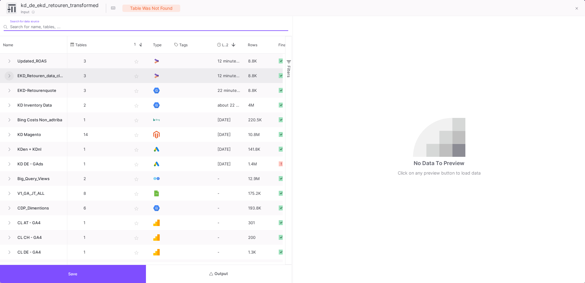
click at [12, 76] on button at bounding box center [9, 75] width 9 height 9
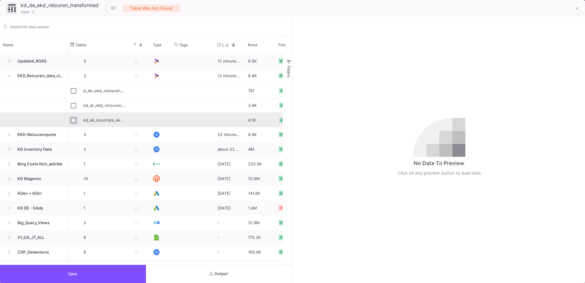
click at [76, 119] on input "Press Space to toggle row selection (unchecked)" at bounding box center [74, 120] width 6 height 6
checkbox input "true"
type input "kd_all_countries_ekd_retouren_transformed"
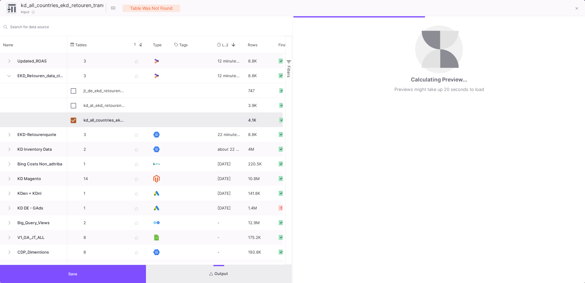
click at [140, 271] on button "Save" at bounding box center [73, 274] width 146 height 18
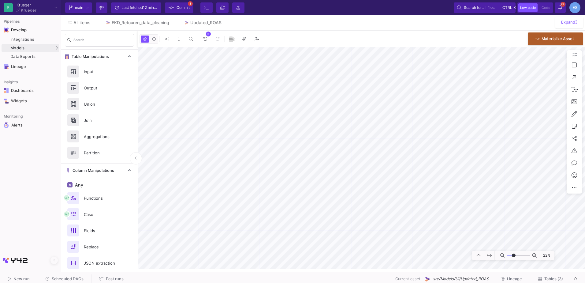
type input "-12"
click at [513, 256] on input "range" at bounding box center [518, 255] width 23 height 8
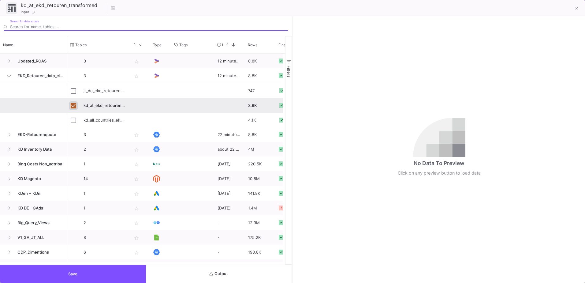
click at [75, 107] on input "Press Space to toggle row selection (checked)" at bounding box center [74, 106] width 6 height 6
checkbox input "false"
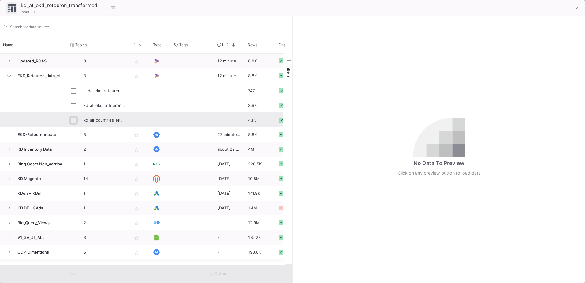
click at [75, 121] on input "Press Space to toggle row selection (unchecked)" at bounding box center [74, 120] width 6 height 6
checkbox input "true"
type input "kd_all_countries_ekd_retouren_transformed"
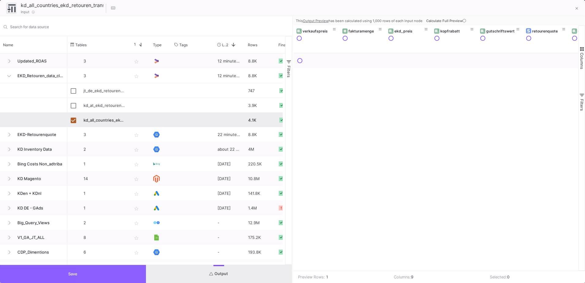
click at [112, 278] on button "Save" at bounding box center [73, 274] width 146 height 18
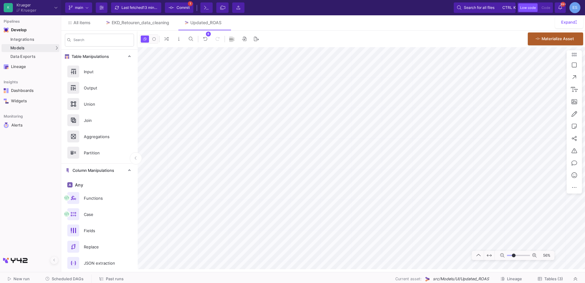
click at [186, 7] on span "Commit" at bounding box center [182, 7] width 13 height 9
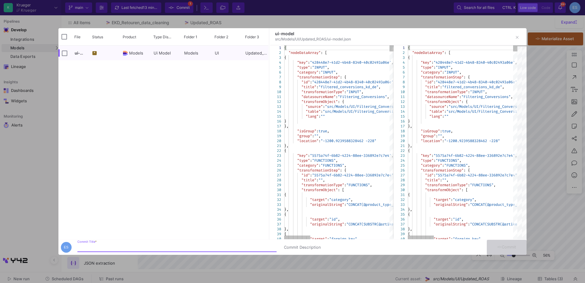
click at [145, 248] on input "Commit Title *" at bounding box center [176, 247] width 199 height 5
click at [144, 247] on input "replacing all countries with the wrong sources" at bounding box center [176, 247] width 199 height 5
drag, startPoint x: 180, startPoint y: 247, endPoint x: 135, endPoint y: 242, distance: 45.3
click at [135, 242] on div "replacing all countries with the wrong sources Commit Title *" at bounding box center [176, 245] width 199 height 11
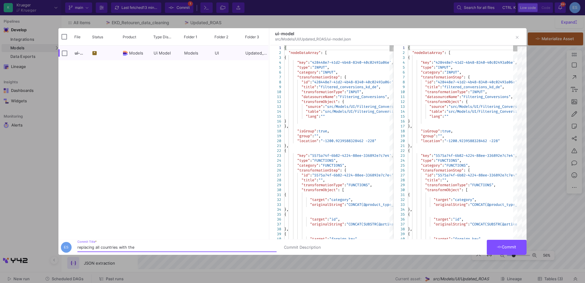
click at [95, 247] on input "replacing all countries with the" at bounding box center [176, 247] width 199 height 5
paste input "wrong sources"
drag, startPoint x: 124, startPoint y: 247, endPoint x: 146, endPoint y: 250, distance: 21.4
click at [146, 250] on div "replacing wrong sources all countries with the Commit Title *" at bounding box center [176, 245] width 199 height 11
click at [172, 246] on input "replacing wrong sources with the" at bounding box center [176, 247] width 199 height 5
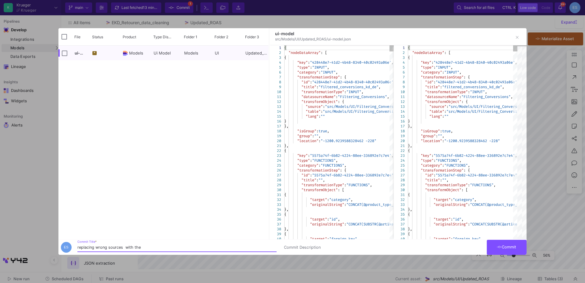
paste input "all countries"
type input "replacing wrong sources with the all countries"
click at [512, 248] on span "Commit" at bounding box center [506, 246] width 19 height 5
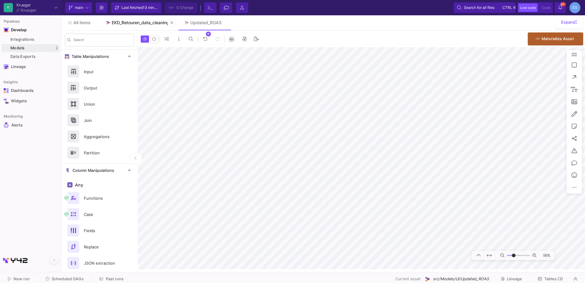
click at [144, 26] on link "EKD_Retouren_data_cleaning" at bounding box center [137, 22] width 79 height 15
click at [210, 21] on div "Updated_ROAS" at bounding box center [205, 22] width 31 height 5
click at [513, 256] on input "range" at bounding box center [518, 255] width 23 height 8
drag, startPoint x: 513, startPoint y: 254, endPoint x: 516, endPoint y: 255, distance: 3.5
type input "7"
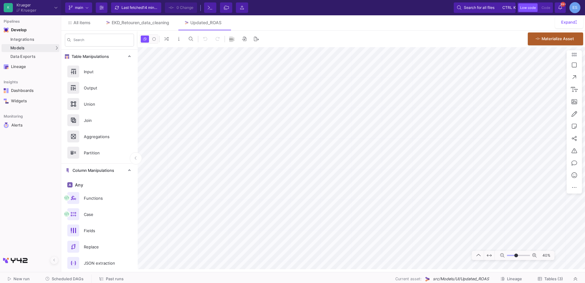
click at [516, 255] on input "range" at bounding box center [518, 255] width 23 height 8
click at [135, 23] on div "EKD_Retouren_data_cleaning" at bounding box center [140, 22] width 57 height 5
click at [548, 278] on span "Tables (3)" at bounding box center [553, 278] width 19 height 5
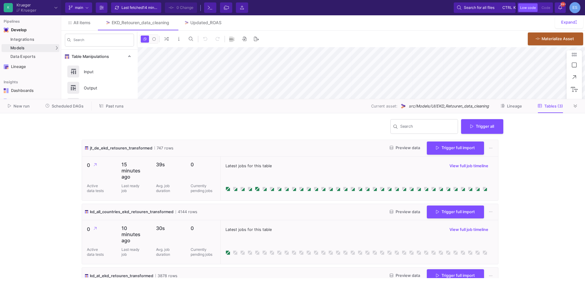
type input "0"
click at [406, 146] on span "Preview data" at bounding box center [405, 147] width 30 height 5
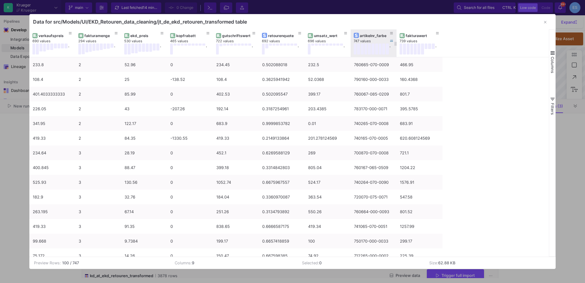
drag, startPoint x: 490, startPoint y: 34, endPoint x: 501, endPoint y: 32, distance: 11.6
click at [501, 32] on div "verkaufspreis 690 values . fakturamenge 294 values . ekd_preis 530 values . kop…" at bounding box center [289, 43] width 520 height 28
drag, startPoint x: 418, startPoint y: 32, endPoint x: 403, endPoint y: 36, distance: 15.7
click at [403, 36] on div at bounding box center [404, 43] width 2 height 28
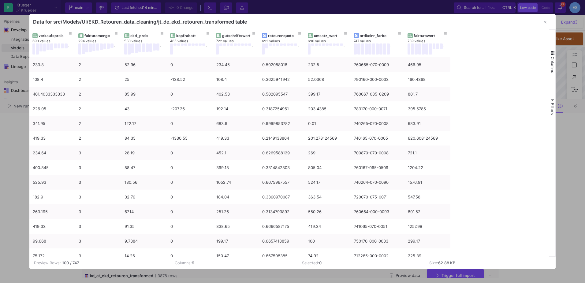
click at [545, 24] on button "button" at bounding box center [545, 22] width 12 height 12
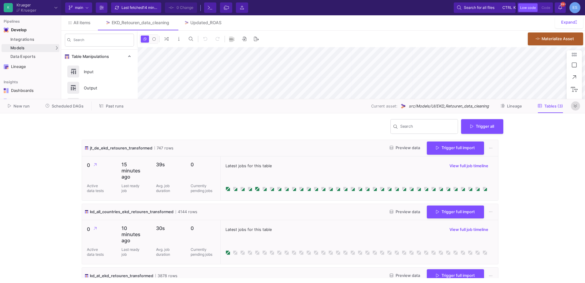
click at [577, 106] on icon at bounding box center [574, 106] width 3 height 4
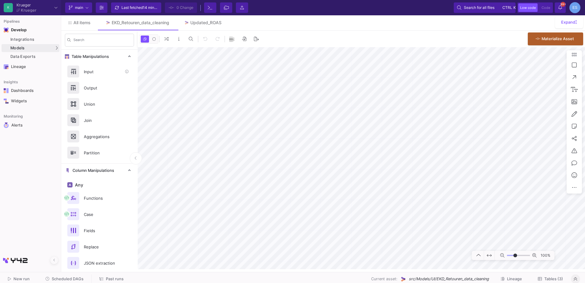
click at [97, 73] on div "Input" at bounding box center [101, 71] width 42 height 9
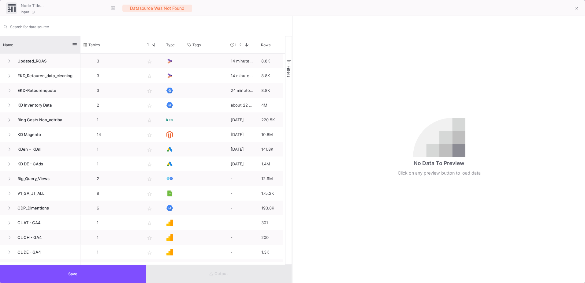
drag, startPoint x: 66, startPoint y: 39, endPoint x: 80, endPoint y: 39, distance: 13.1
click at [80, 39] on div at bounding box center [80, 44] width 2 height 17
click at [27, 25] on input "Search for data source" at bounding box center [149, 26] width 278 height 5
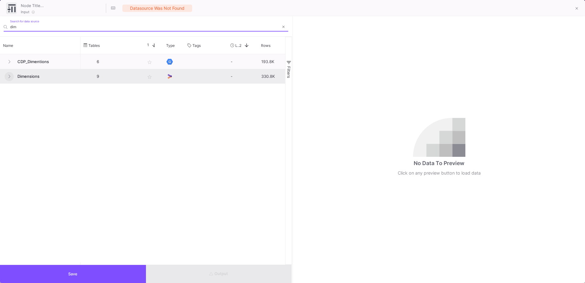
type input "dim"
click at [9, 80] on button at bounding box center [9, 76] width 9 height 9
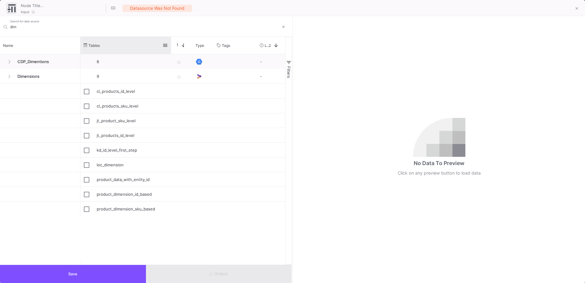
drag, startPoint x: 141, startPoint y: 40, endPoint x: 170, endPoint y: 53, distance: 31.9
click at [170, 53] on div at bounding box center [171, 45] width 2 height 17
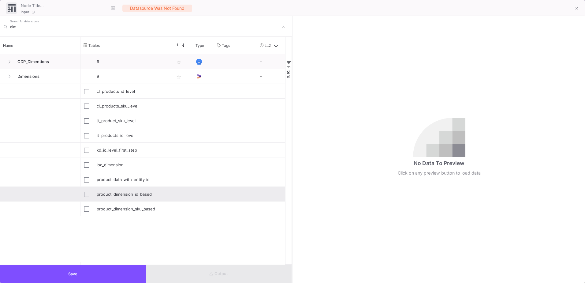
click at [149, 194] on div "product_dimension_id_based" at bounding box center [132, 194] width 71 height 14
type input "product_dimension_id_based"
checkbox input "true"
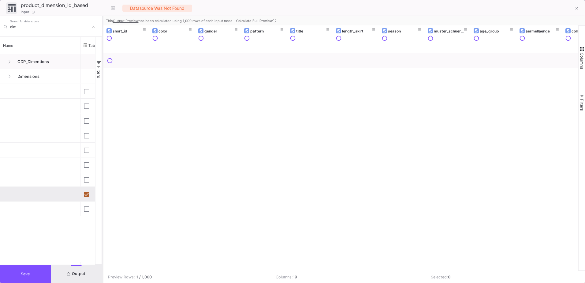
drag, startPoint x: 293, startPoint y: 187, endPoint x: 103, endPoint y: 179, distance: 190.1
click at [103, 179] on div at bounding box center [103, 149] width 2 height 266
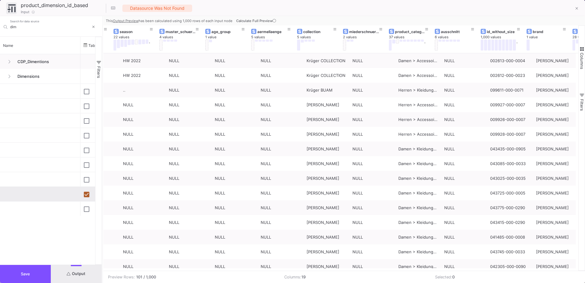
scroll to position [0, 277]
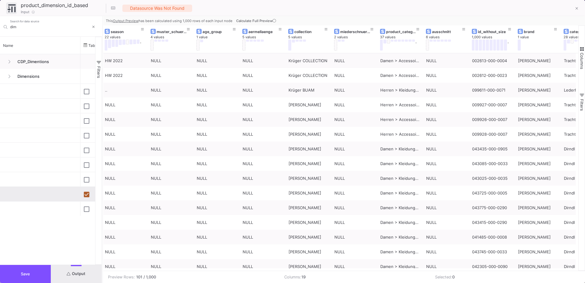
click at [38, 274] on button "Save" at bounding box center [25, 274] width 51 height 18
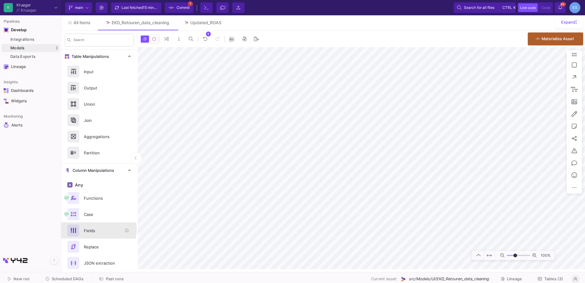
click at [98, 229] on div "Fields" at bounding box center [101, 230] width 42 height 9
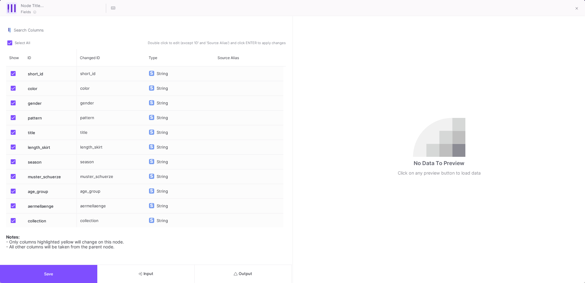
click at [11, 43] on span at bounding box center [9, 42] width 5 height 5
click at [10, 45] on input "Select All" at bounding box center [9, 45] width 0 height 0
checkbox input "false"
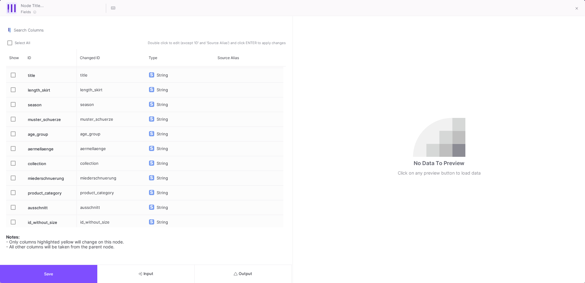
scroll to position [118, 0]
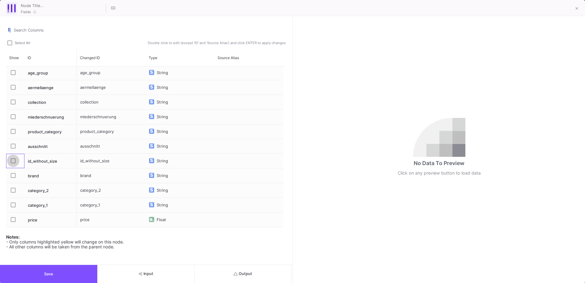
click at [11, 161] on span "Press SPACE to select this row." at bounding box center [13, 160] width 5 height 5
click at [13, 163] on input "Press SPACE to select this row." at bounding box center [13, 163] width 0 height 0
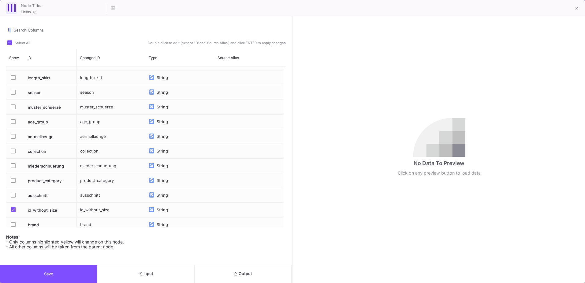
scroll to position [92, 0]
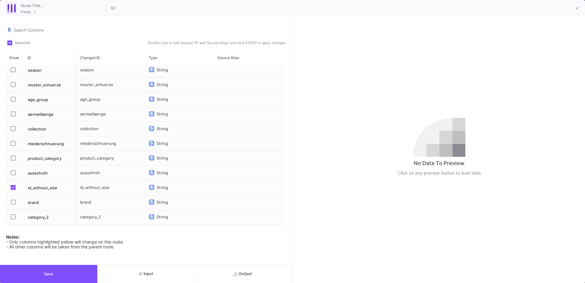
click at [14, 158] on span "Press SPACE to select this row." at bounding box center [13, 157] width 5 height 5
click at [13, 160] on input "Press SPACE to select this row." at bounding box center [13, 160] width 0 height 0
click at [275, 273] on button "Output" at bounding box center [242, 274] width 97 height 18
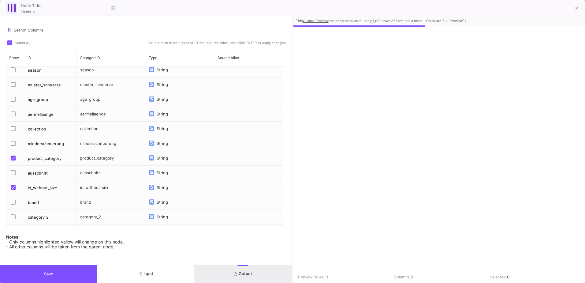
click at [293, 232] on div "This Output Preview has been calculated using 1,000 rows of each input node Cal…" at bounding box center [439, 149] width 292 height 266
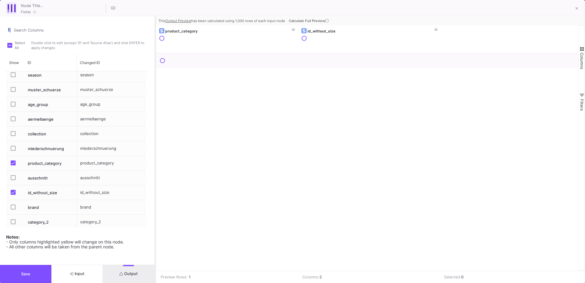
drag, startPoint x: 292, startPoint y: 232, endPoint x: 155, endPoint y: 226, distance: 137.4
click at [155, 226] on div at bounding box center [155, 149] width 2 height 266
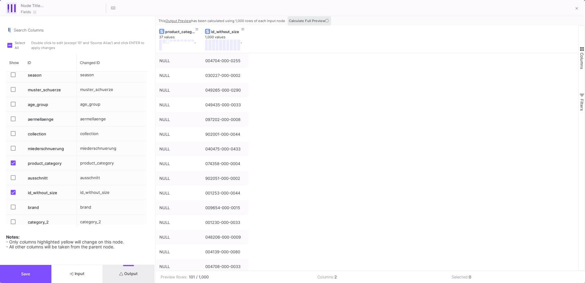
click at [323, 21] on span "Calculate Full Preview" at bounding box center [309, 21] width 41 height 4
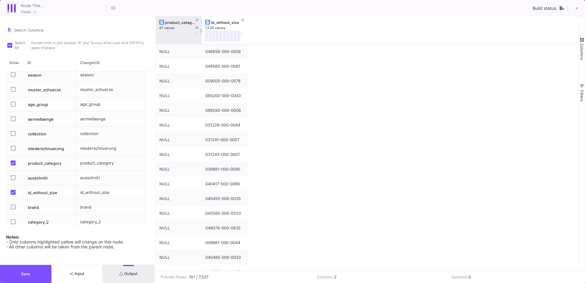
click at [168, 31] on button at bounding box center [167, 31] width 3 height 2
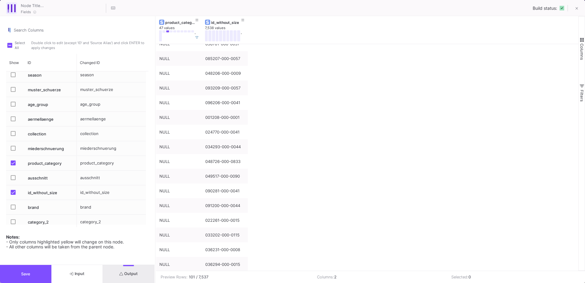
scroll to position [0, 0]
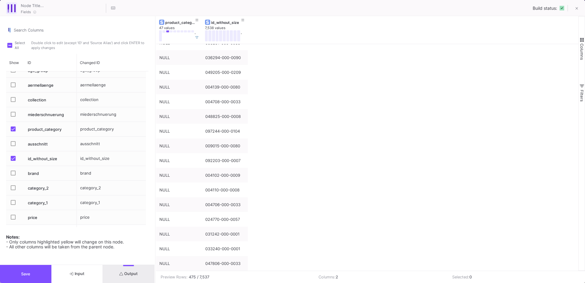
click at [579, 44] on span "Columns" at bounding box center [581, 51] width 5 height 17
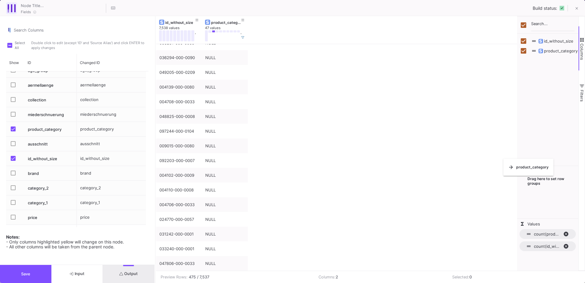
checkbox input "false"
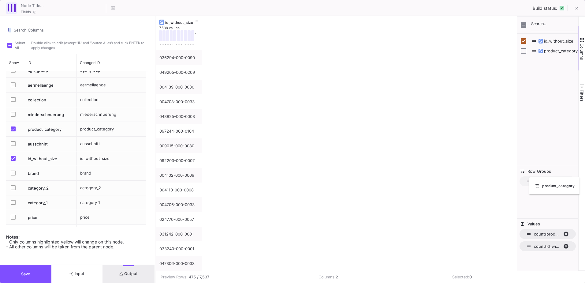
drag, startPoint x: 175, startPoint y: 22, endPoint x: 532, endPoint y: 181, distance: 391.1
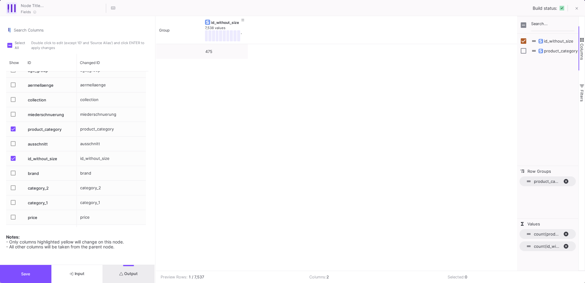
click at [566, 181] on span "product_category. Press ENTER to sort. Press DELETE to remove" at bounding box center [568, 181] width 10 height 6
checkbox input "true"
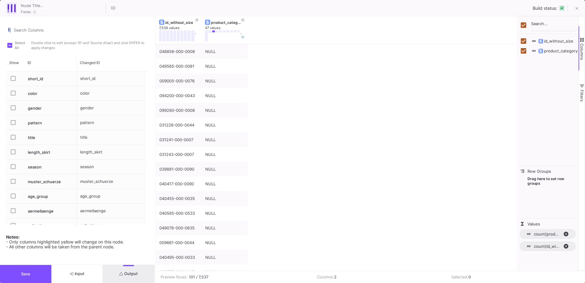
click at [13, 136] on span "Press SPACE to select this row." at bounding box center [13, 137] width 5 height 5
click at [13, 139] on input "Press SPACE to select this row." at bounding box center [13, 139] width 0 height 0
click at [129, 270] on button "Output" at bounding box center [128, 274] width 51 height 18
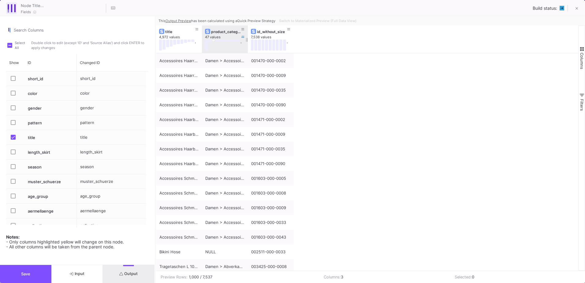
click at [213, 40] on button at bounding box center [213, 40] width 3 height 2
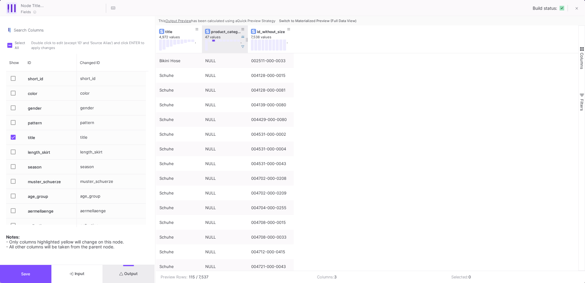
click at [213, 41] on button at bounding box center [213, 40] width 3 height 2
click at [213, 40] on button at bounding box center [213, 40] width 3 height 2
click at [345, 21] on span "Switch to Materialized Preview (Full Data View)" at bounding box center [317, 21] width 77 height 4
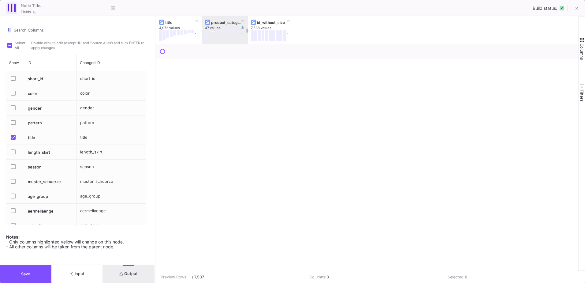
click at [214, 31] on button at bounding box center [213, 31] width 3 height 2
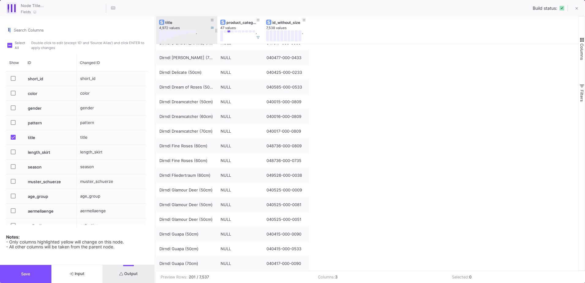
drag, startPoint x: 200, startPoint y: 24, endPoint x: 216, endPoint y: 37, distance: 19.8
click at [216, 37] on div at bounding box center [217, 30] width 2 height 28
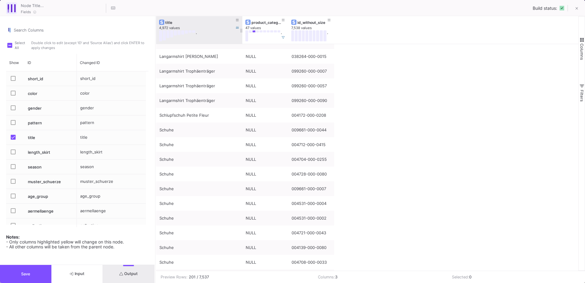
drag, startPoint x: 216, startPoint y: 22, endPoint x: 241, endPoint y: 22, distance: 25.1
click at [241, 22] on div at bounding box center [242, 30] width 2 height 28
click at [582, 45] on span "Columns" at bounding box center [581, 51] width 5 height 17
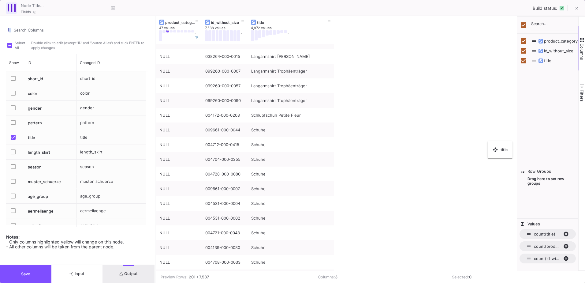
checkbox input "false"
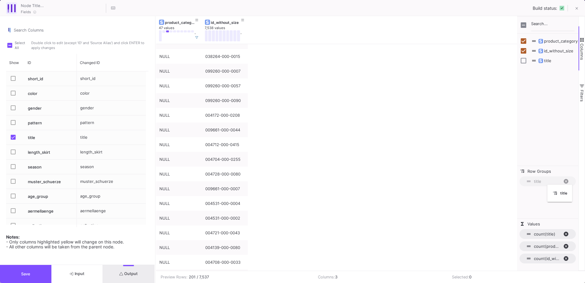
drag, startPoint x: 196, startPoint y: 23, endPoint x: 550, endPoint y: 188, distance: 391.1
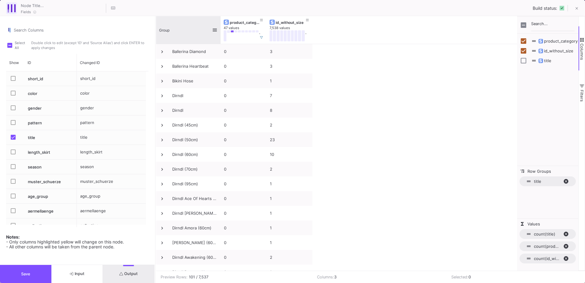
drag, startPoint x: 201, startPoint y: 23, endPoint x: 219, endPoint y: 25, distance: 18.8
click at [219, 25] on div at bounding box center [220, 30] width 2 height 28
click at [35, 274] on button "Save" at bounding box center [25, 274] width 51 height 18
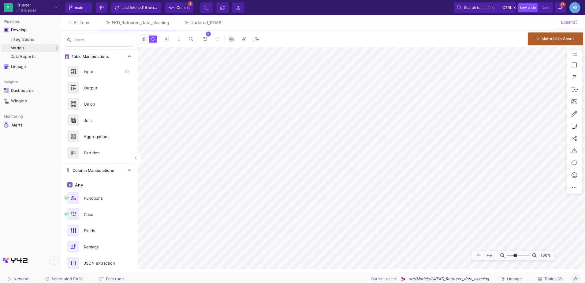
click at [88, 77] on div "Input" at bounding box center [99, 71] width 76 height 16
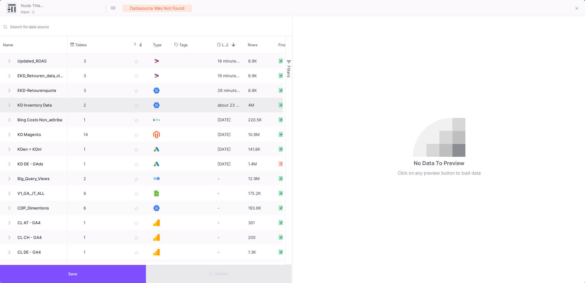
click at [14, 105] on span "KD Inventory Data" at bounding box center [39, 105] width 50 height 14
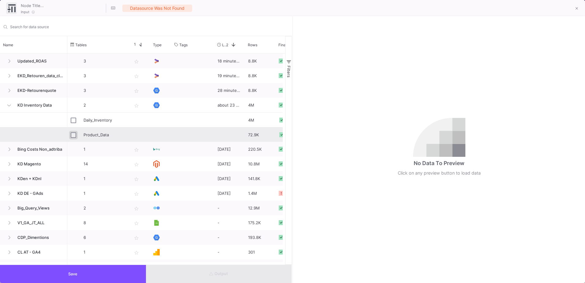
click at [71, 134] on input "Press Space to toggle row selection (unchecked)" at bounding box center [74, 135] width 6 height 6
checkbox input "true"
type input "Product_Data"
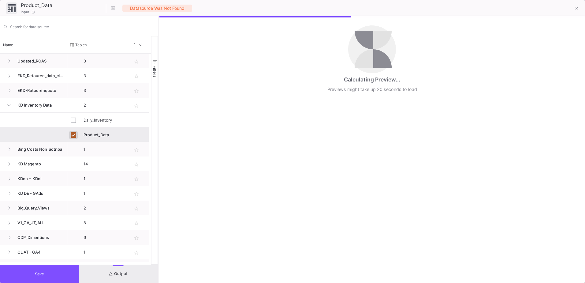
drag, startPoint x: 292, startPoint y: 120, endPoint x: 158, endPoint y: 129, distance: 134.2
click at [158, 129] on div at bounding box center [159, 149] width 2 height 266
click at [56, 273] on button "Save" at bounding box center [39, 274] width 79 height 18
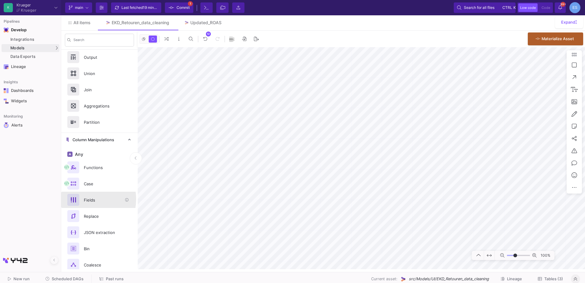
click at [85, 199] on div "Fields" at bounding box center [101, 199] width 42 height 9
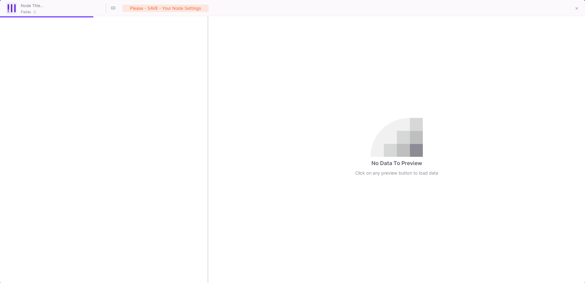
drag, startPoint x: 292, startPoint y: 30, endPoint x: 207, endPoint y: 44, distance: 85.8
click at [207, 44] on div at bounding box center [208, 149] width 2 height 266
checkbox input "true"
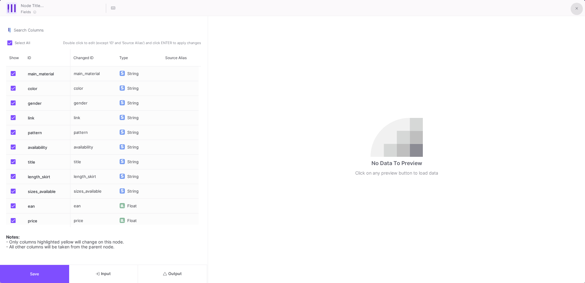
click at [578, 9] on button at bounding box center [576, 9] width 12 height 12
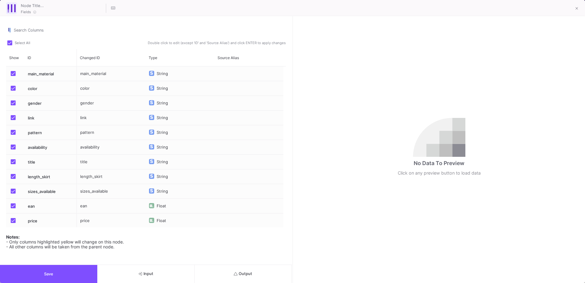
click at [10, 43] on span at bounding box center [9, 42] width 5 height 5
click at [10, 45] on input "Select All" at bounding box center [9, 45] width 0 height 0
checkbox input "false"
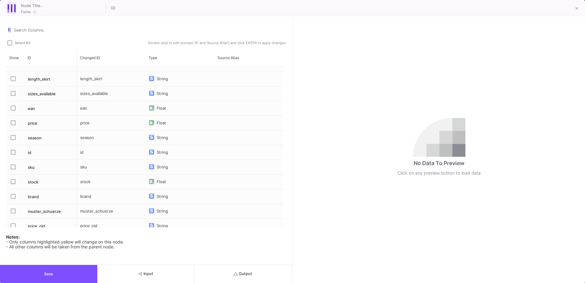
click at [24, 166] on div "sku" at bounding box center [50, 167] width 52 height 14
click at [14, 167] on span "Press SPACE to select this row." at bounding box center [13, 166] width 5 height 5
click at [13, 169] on input "Press SPACE to select this row." at bounding box center [13, 169] width 0 height 0
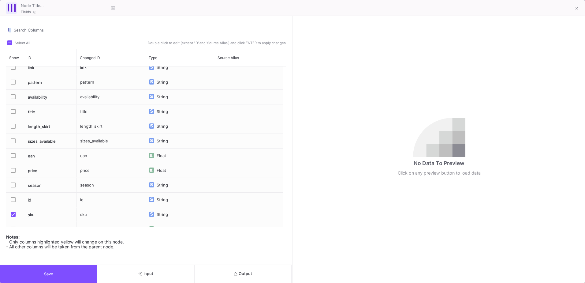
scroll to position [19, 0]
click at [37, 27] on div "Search Columns" at bounding box center [150, 28] width 272 height 11
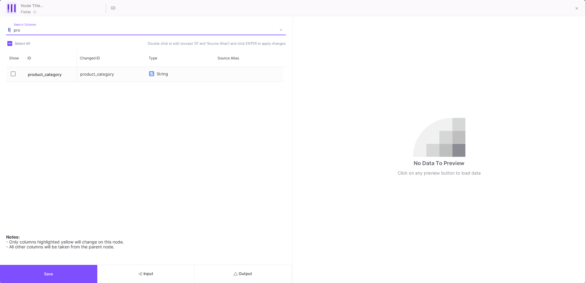
type input "pro"
click at [13, 70] on mat-checkbox "Press SPACE to select this row." at bounding box center [15, 74] width 9 height 14
click at [15, 74] on span "Press SPACE to select this row." at bounding box center [13, 73] width 5 height 5
click at [13, 76] on input "Press SPACE to select this row." at bounding box center [13, 76] width 0 height 0
click at [250, 276] on button "Output" at bounding box center [242, 274] width 97 height 18
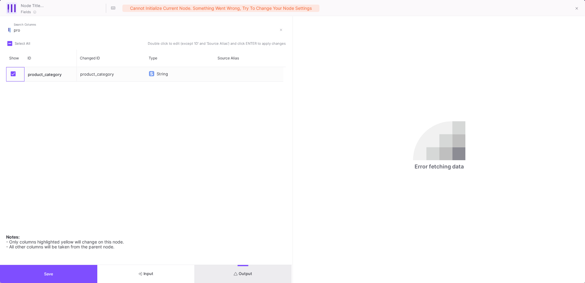
click at [14, 74] on span "Press SPACE to select this row." at bounding box center [13, 73] width 5 height 5
click at [13, 76] on input "Press SPACE to select this row." at bounding box center [13, 76] width 0 height 0
click at [11, 44] on span at bounding box center [9, 43] width 5 height 5
click at [10, 46] on input "Select All" at bounding box center [9, 46] width 0 height 0
click at [11, 44] on span at bounding box center [9, 43] width 5 height 5
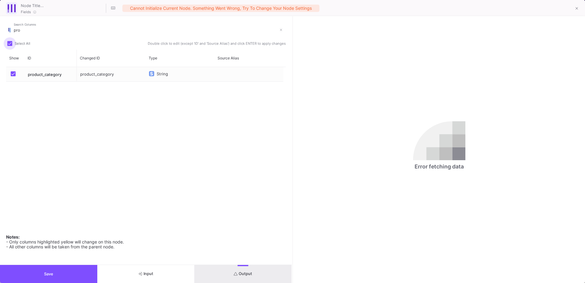
click at [10, 46] on input "Select All" at bounding box center [9, 46] width 0 height 0
checkbox input "false"
drag, startPoint x: 24, startPoint y: 31, endPoint x: 3, endPoint y: 32, distance: 21.5
click at [3, 32] on div "pro Search Columns Select All Double click to edit (except 'ID' and 'Source Ali…" at bounding box center [146, 140] width 292 height 248
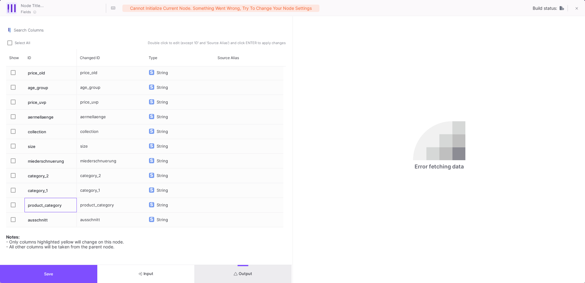
click at [44, 209] on div "product_category" at bounding box center [50, 205] width 52 height 14
click at [8, 204] on div "Press SPACE to select this row." at bounding box center [15, 205] width 18 height 14
click at [277, 278] on button "Output" at bounding box center [242, 274] width 97 height 18
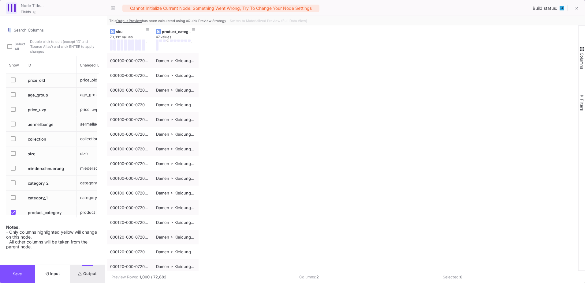
drag, startPoint x: 292, startPoint y: 47, endPoint x: 105, endPoint y: 56, distance: 186.7
click at [105, 56] on div at bounding box center [106, 149] width 2 height 266
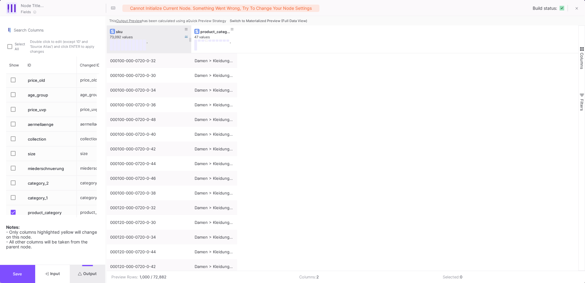
drag, startPoint x: 152, startPoint y: 29, endPoint x: 191, endPoint y: 32, distance: 38.7
click at [191, 32] on div at bounding box center [191, 39] width 2 height 28
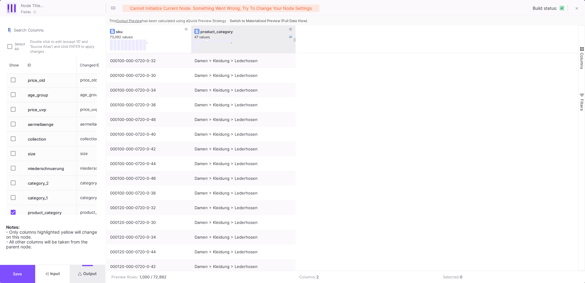
drag, startPoint x: 236, startPoint y: 31, endPoint x: 295, endPoint y: 31, distance: 58.7
click at [295, 31] on div at bounding box center [295, 39] width 2 height 28
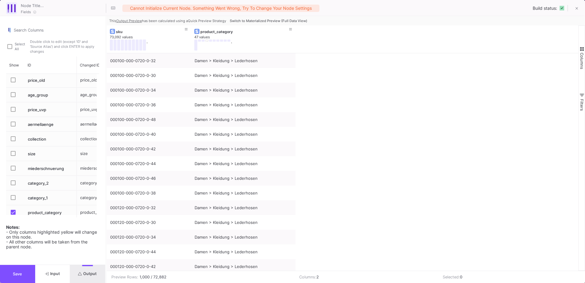
click at [304, 19] on span "Switch to Materialized Preview (Full Data View)" at bounding box center [268, 21] width 77 height 4
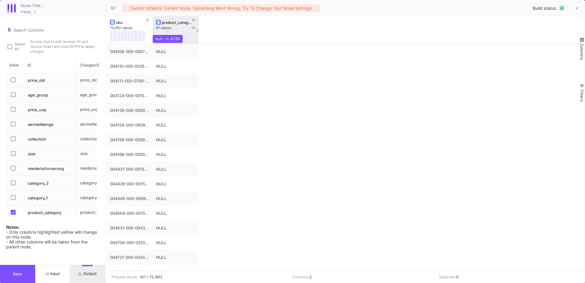
click at [168, 31] on button at bounding box center [167, 31] width 3 height 2
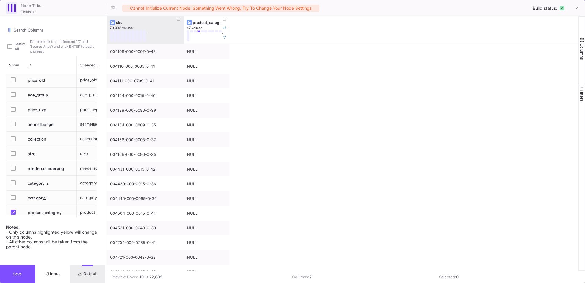
drag, startPoint x: 152, startPoint y: 24, endPoint x: 183, endPoint y: 23, distance: 30.9
click at [183, 23] on div at bounding box center [183, 30] width 2 height 28
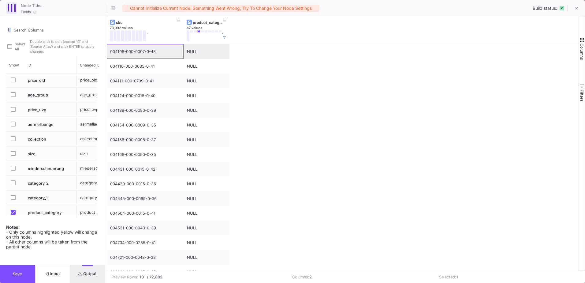
click at [143, 55] on div "004106-000-0007-0-48" at bounding box center [145, 51] width 70 height 14
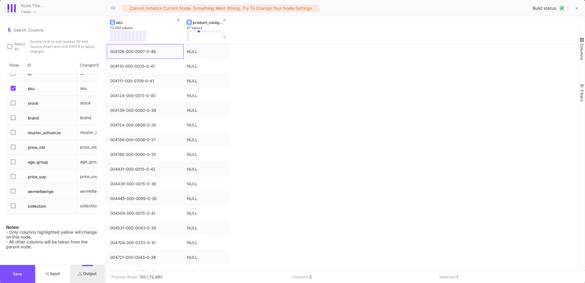
scroll to position [209, 0]
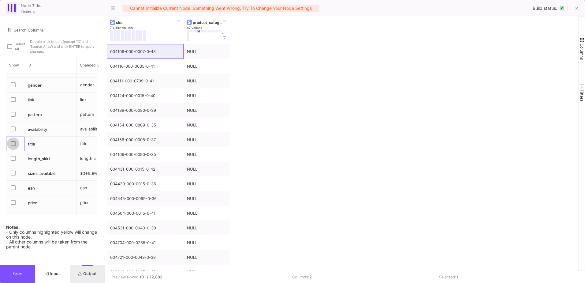
click at [14, 143] on span "Press SPACE to select this row." at bounding box center [13, 143] width 5 height 5
click at [13, 146] on input "Press SPACE to select this row." at bounding box center [13, 146] width 0 height 0
click at [25, 269] on button "Save" at bounding box center [17, 274] width 35 height 18
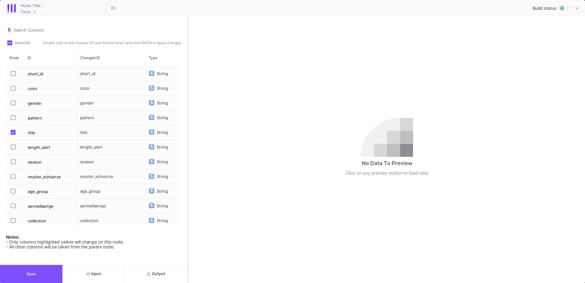
drag, startPoint x: 292, startPoint y: 126, endPoint x: 188, endPoint y: 138, distance: 105.0
click at [188, 138] on div at bounding box center [188, 149] width 2 height 266
click at [165, 277] on button "Output" at bounding box center [156, 274] width 62 height 18
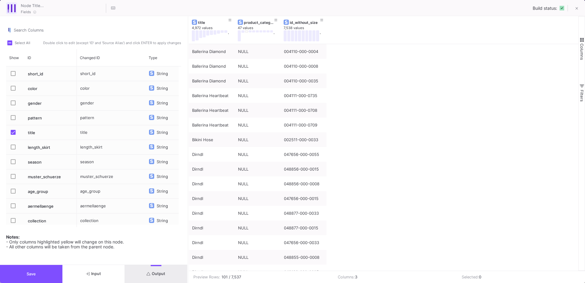
click at [579, 47] on button "Columns" at bounding box center [581, 48] width 6 height 44
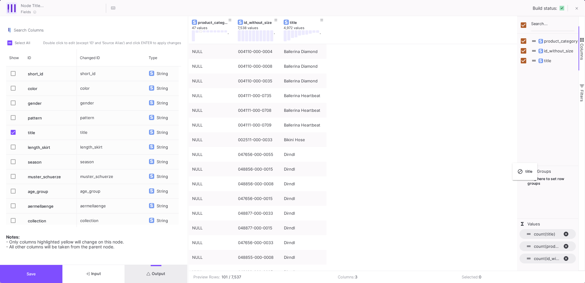
checkbox input "false"
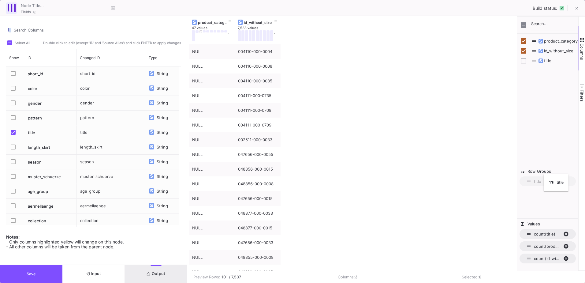
drag, startPoint x: 202, startPoint y: 23, endPoint x: 547, endPoint y: 178, distance: 378.2
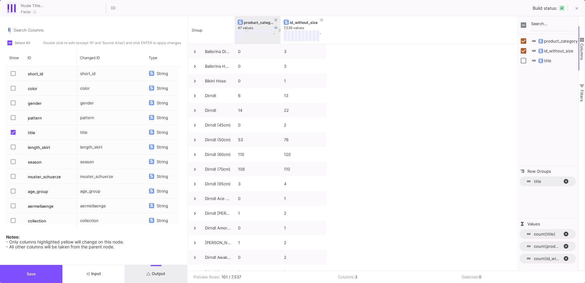
click at [247, 31] on button at bounding box center [246, 31] width 3 height 2
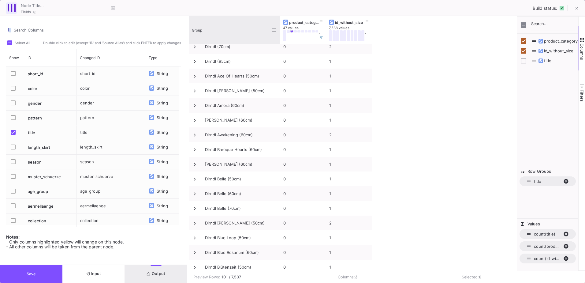
drag, startPoint x: 234, startPoint y: 19, endPoint x: 279, endPoint y: 23, distance: 45.4
click at [279, 23] on div at bounding box center [280, 30] width 2 height 28
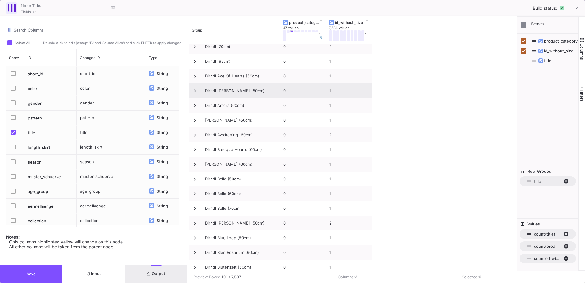
click at [214, 91] on div "Dirndl Alex (50cm)" at bounding box center [240, 90] width 71 height 14
click at [196, 89] on span at bounding box center [195, 91] width 6 height 6
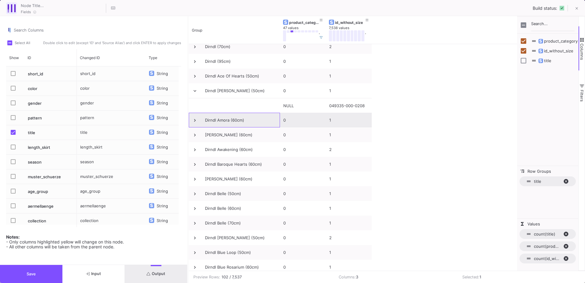
click at [195, 122] on span at bounding box center [195, 120] width 6 height 6
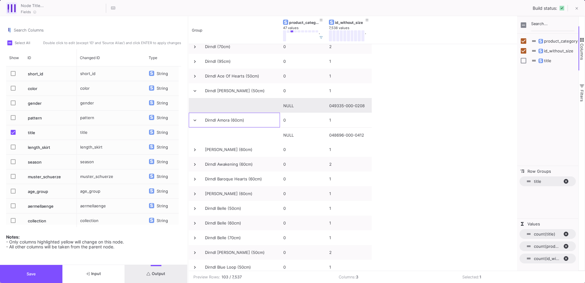
click at [351, 105] on div "049335-000-0208" at bounding box center [348, 105] width 39 height 14
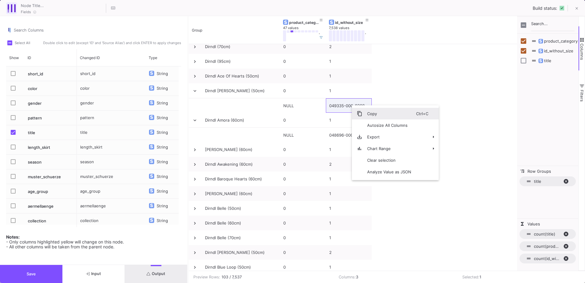
click at [365, 112] on span "Copy" at bounding box center [389, 114] width 54 height 12
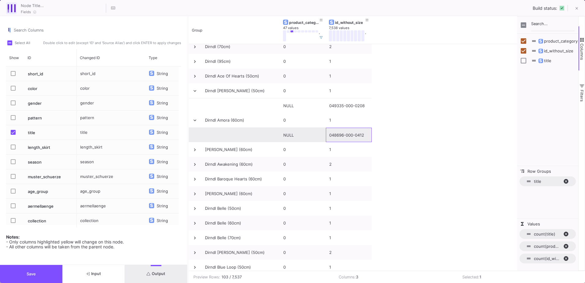
click at [345, 137] on div "048696-000-0412" at bounding box center [348, 135] width 39 height 14
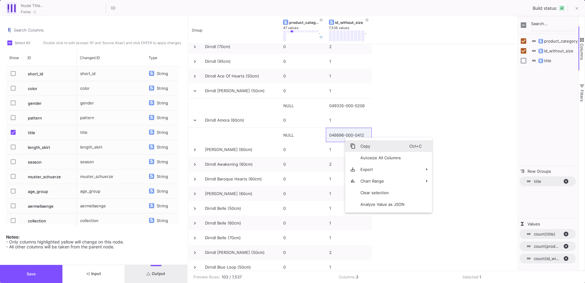
click at [362, 144] on span "Copy" at bounding box center [382, 146] width 54 height 12
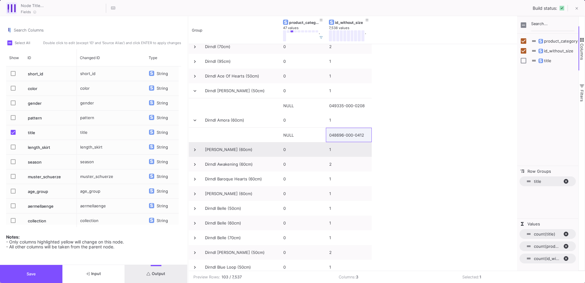
click at [196, 150] on span at bounding box center [195, 150] width 6 height 6
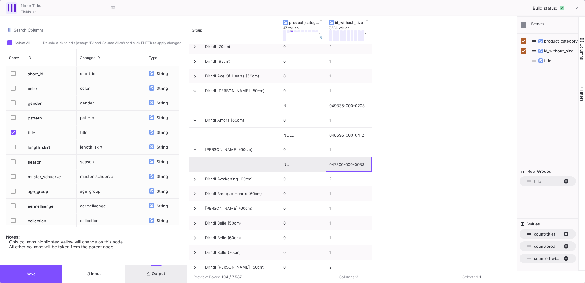
click at [342, 166] on div "047806-000-0033" at bounding box center [348, 164] width 39 height 14
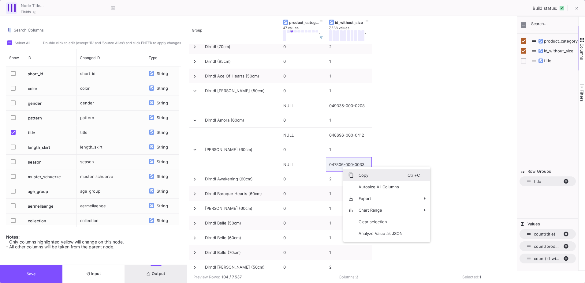
click at [362, 175] on span "Copy" at bounding box center [380, 175] width 54 height 12
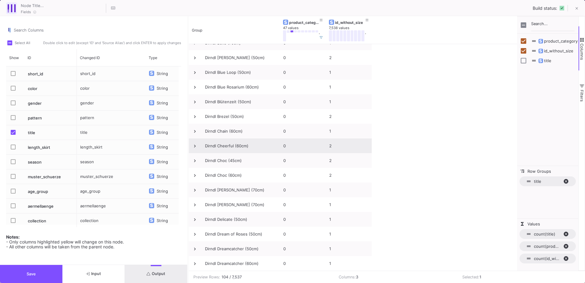
scroll to position [428, 0]
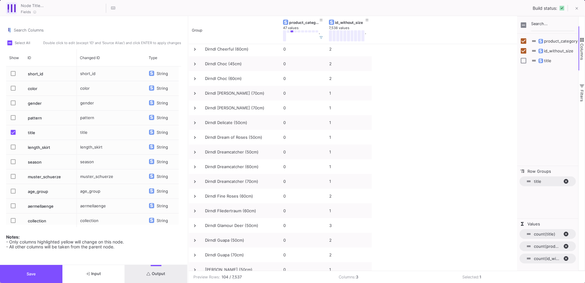
click at [35, 270] on button "Save" at bounding box center [31, 274] width 62 height 18
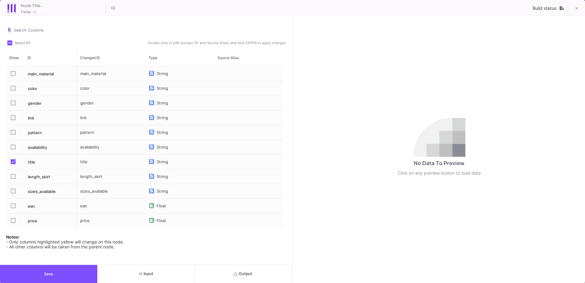
click at [232, 278] on button "Output" at bounding box center [242, 274] width 97 height 18
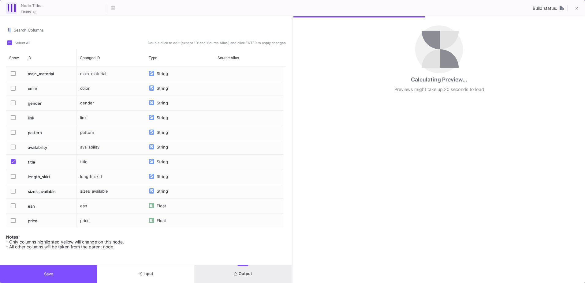
click at [293, 163] on div "Calculating Preview... Previews might take up 20 seconds to load" at bounding box center [439, 149] width 292 height 266
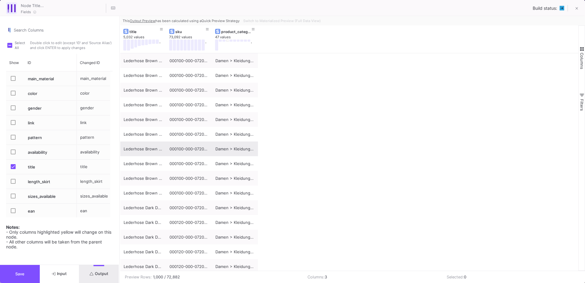
drag, startPoint x: 292, startPoint y: 161, endPoint x: 115, endPoint y: 149, distance: 177.5
click at [119, 153] on div at bounding box center [120, 149] width 2 height 266
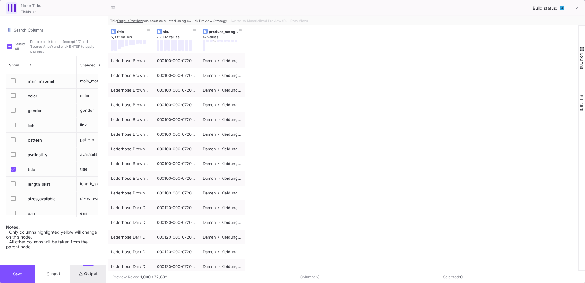
click at [287, 21] on div "Switch to Materialized Preview (Full Data View)" at bounding box center [268, 20] width 81 height 9
click at [292, 22] on span "Switch to Materialized Preview (Full Data View)" at bounding box center [269, 21] width 77 height 4
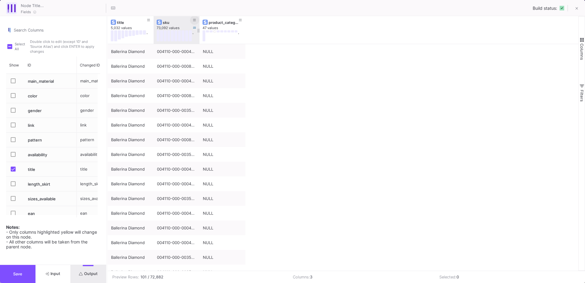
click at [197, 21] on button at bounding box center [194, 20] width 9 height 9
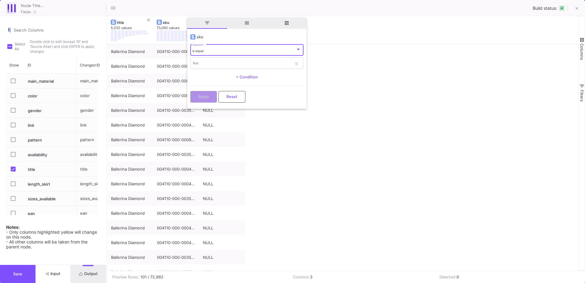
click at [214, 51] on div "is equal" at bounding box center [243, 51] width 103 height 4
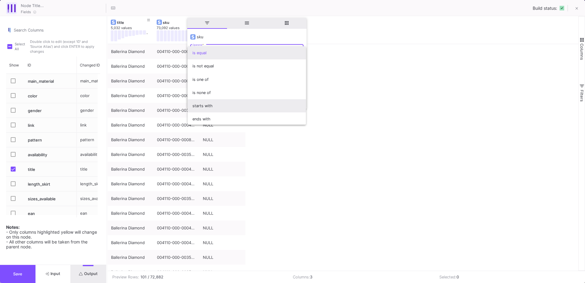
scroll to position [54, 0]
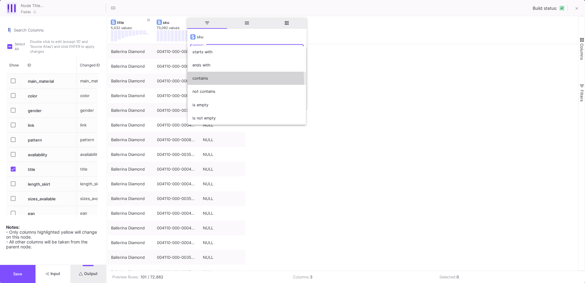
click at [215, 81] on span "contains" at bounding box center [246, 78] width 109 height 13
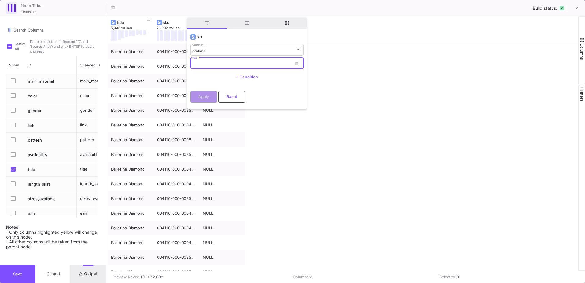
click at [203, 65] on input "Text" at bounding box center [241, 64] width 99 height 4
paste input "049335-000-0208"
type input "049335-000-0208"
click at [203, 97] on span "Apply" at bounding box center [203, 96] width 11 height 5
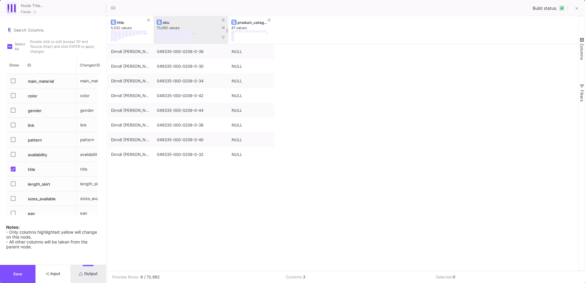
drag, startPoint x: 198, startPoint y: 22, endPoint x: 227, endPoint y: 28, distance: 29.3
click at [227, 28] on div at bounding box center [228, 30] width 2 height 28
click at [221, 21] on button at bounding box center [223, 20] width 9 height 9
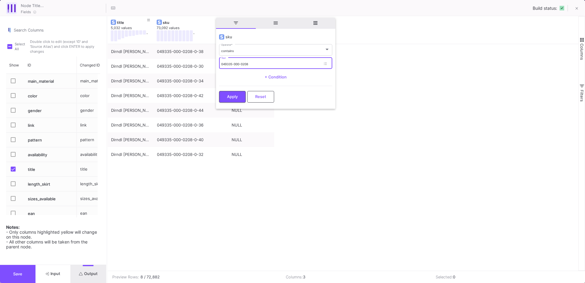
drag, startPoint x: 250, startPoint y: 64, endPoint x: 217, endPoint y: 63, distance: 33.0
click at [217, 63] on y42-operation-input "sku contains Operator * 049335-000-0208 Text + Condition Apply Reset" at bounding box center [275, 68] width 119 height 77
paste input "8696-000-0412"
type input "048696-000-0412"
click at [242, 103] on div "Apply Reset" at bounding box center [275, 95] width 113 height 19
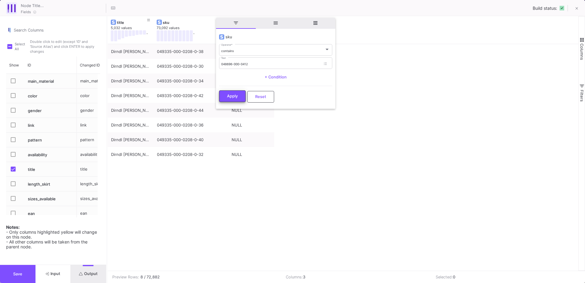
click at [242, 97] on button "Apply" at bounding box center [232, 96] width 27 height 12
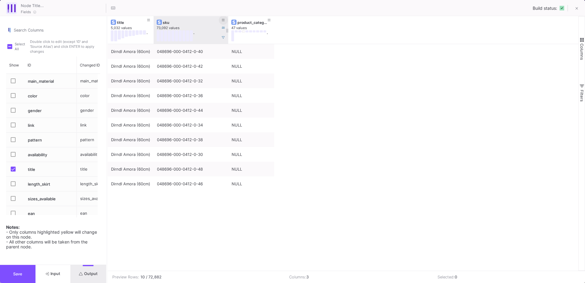
click at [223, 20] on icon at bounding box center [223, 20] width 3 height 2
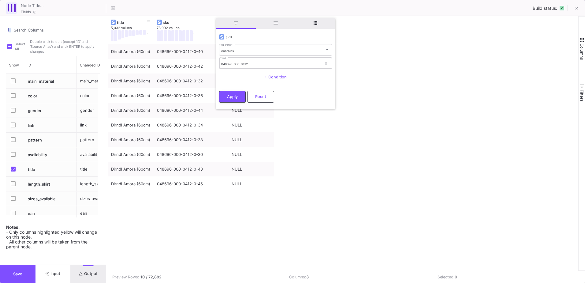
click at [254, 66] on div "048696-000-0412 Text" at bounding box center [270, 63] width 99 height 13
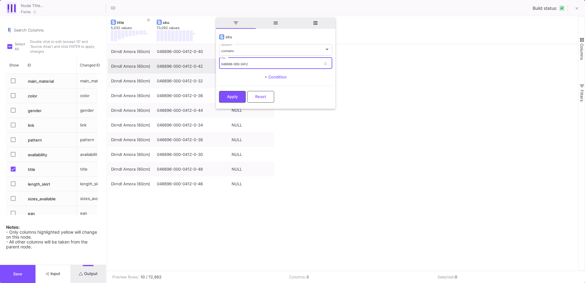
drag, startPoint x: 254, startPoint y: 65, endPoint x: 197, endPoint y: 65, distance: 56.3
click at [197, 65] on div "Drag here to set row groups Drag here to set column labels title 5,032 values .…" at bounding box center [346, 143] width 477 height 254
paste input "7806-000-0033"
type input "047806-000-0033"
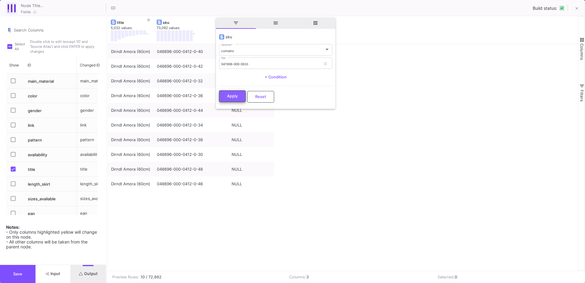
click at [242, 98] on button "Apply" at bounding box center [232, 96] width 27 height 12
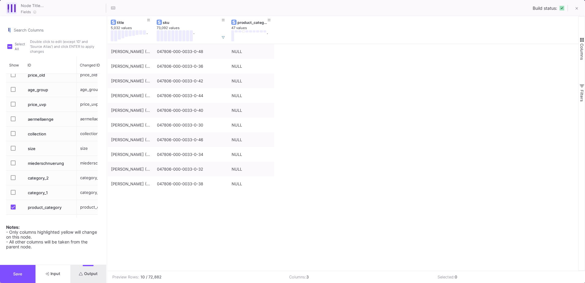
scroll to position [270, 0]
click at [12, 163] on span "Press SPACE to select this row." at bounding box center [13, 163] width 5 height 5
click at [13, 165] on input "Press SPACE to select this row." at bounding box center [13, 165] width 0 height 0
click at [95, 277] on button "Output" at bounding box center [88, 274] width 35 height 18
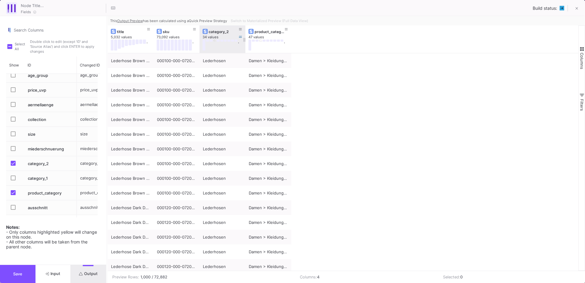
click at [215, 40] on button at bounding box center [214, 40] width 3 height 2
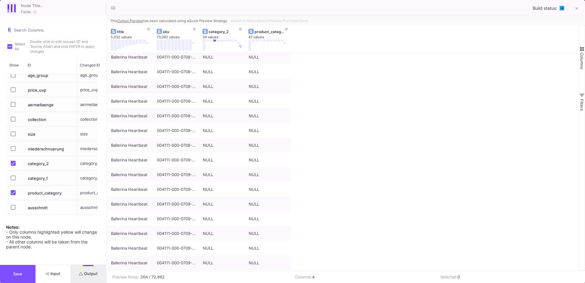
scroll to position [933, 0]
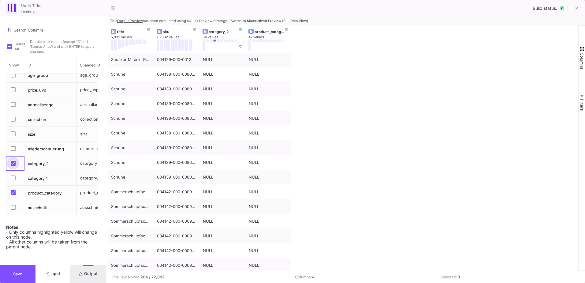
click at [14, 163] on span "Press SPACE to select this row." at bounding box center [13, 163] width 5 height 5
click at [13, 165] on input "Press SPACE to select this row." at bounding box center [13, 165] width 0 height 0
click at [32, 274] on button "Save" at bounding box center [17, 274] width 35 height 18
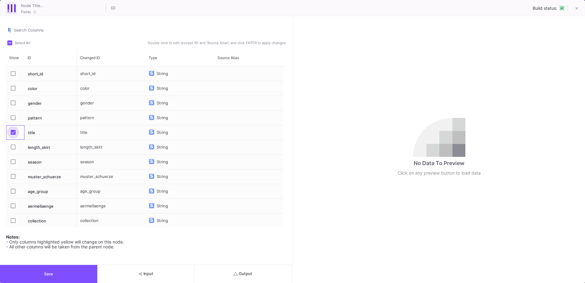
click at [13, 135] on label "Press SPACE to select this row." at bounding box center [15, 133] width 9 height 6
click at [13, 135] on input "Press SPACE to select this row." at bounding box center [13, 135] width 0 height 0
click at [260, 268] on button "Output" at bounding box center [242, 274] width 97 height 18
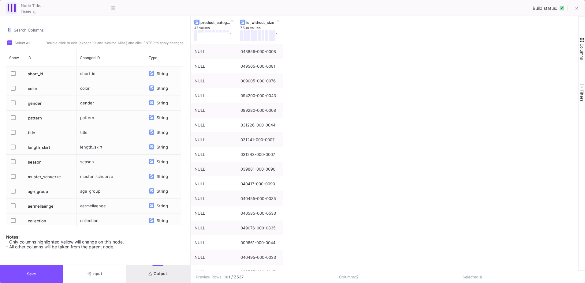
drag, startPoint x: 292, startPoint y: 227, endPoint x: 190, endPoint y: 211, distance: 103.3
click at [190, 211] on div at bounding box center [191, 149] width 2 height 266
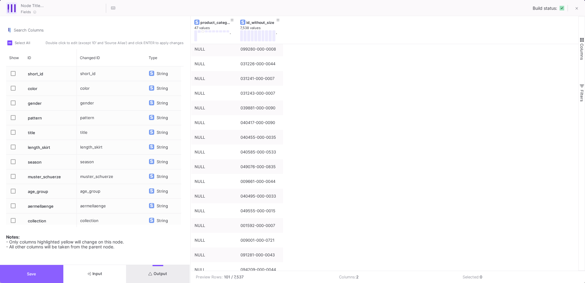
click at [43, 274] on button "Save" at bounding box center [31, 274] width 63 height 18
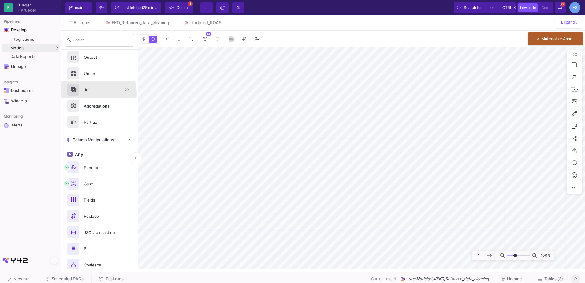
click at [94, 93] on div "Join" at bounding box center [101, 89] width 42 height 9
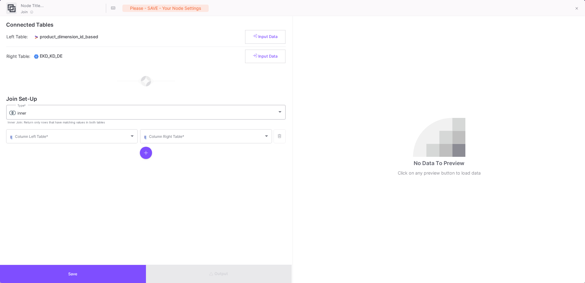
click at [53, 117] on div "inner Type *" at bounding box center [149, 112] width 265 height 16
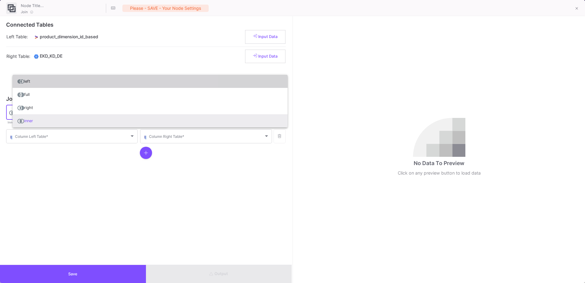
click at [59, 84] on span "left" at bounding box center [149, 81] width 265 height 13
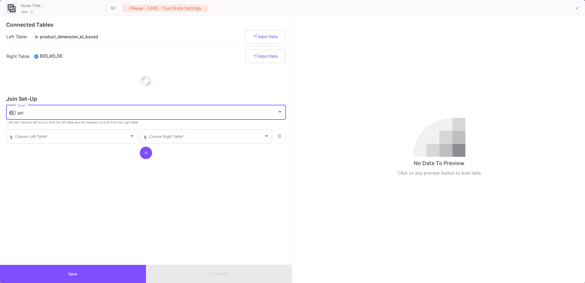
click at [58, 111] on div "left" at bounding box center [147, 113] width 260 height 5
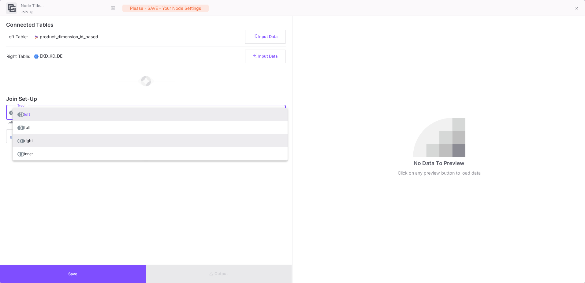
click at [54, 140] on span "right" at bounding box center [149, 140] width 265 height 13
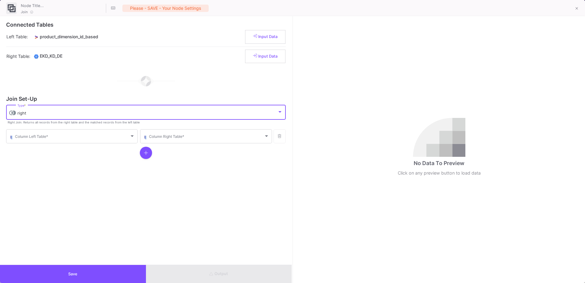
click at [54, 140] on div "Column Left Table *" at bounding box center [75, 135] width 120 height 15
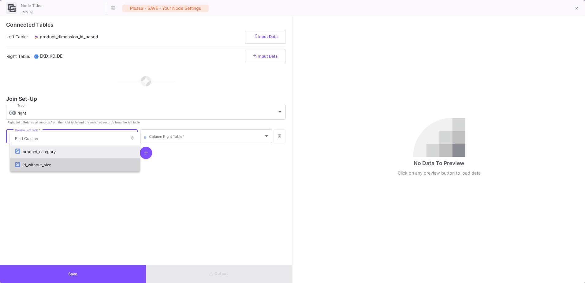
click at [55, 165] on div "id_without_size" at bounding box center [79, 164] width 112 height 13
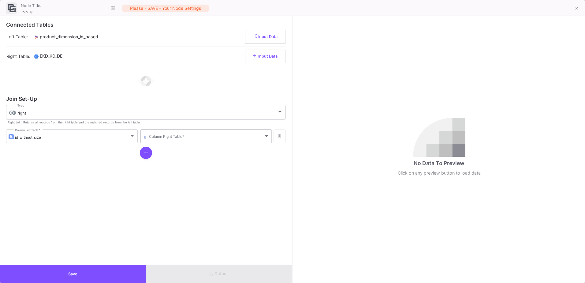
click at [184, 132] on div "Column Right Table *" at bounding box center [209, 135] width 120 height 15
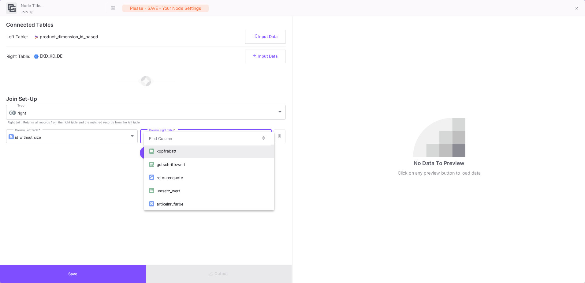
scroll to position [54, 0]
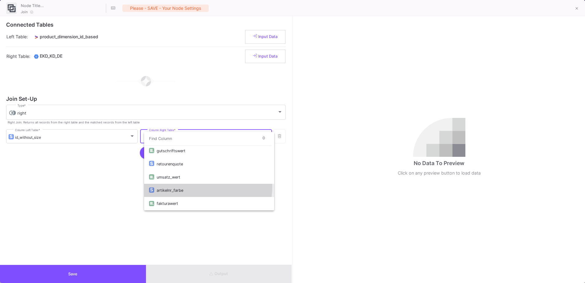
click at [186, 186] on div "artikelnr_farbe" at bounding box center [213, 189] width 112 height 13
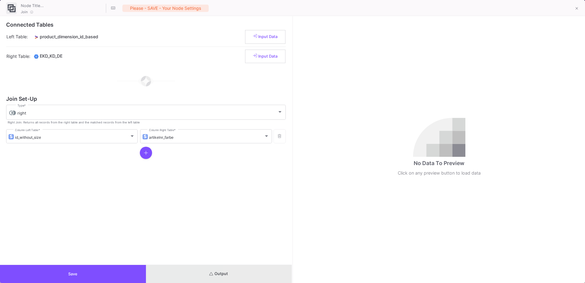
click at [246, 277] on button "Output" at bounding box center [219, 274] width 146 height 18
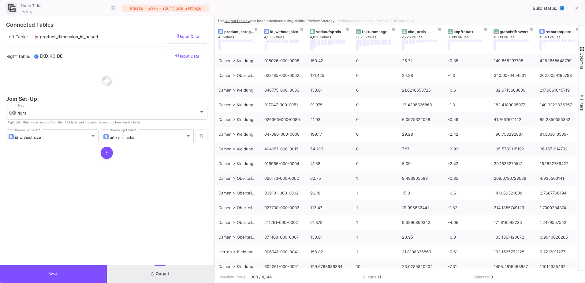
drag, startPoint x: 293, startPoint y: 140, endPoint x: 214, endPoint y: 146, distance: 78.5
click at [214, 146] on div at bounding box center [214, 149] width 2 height 266
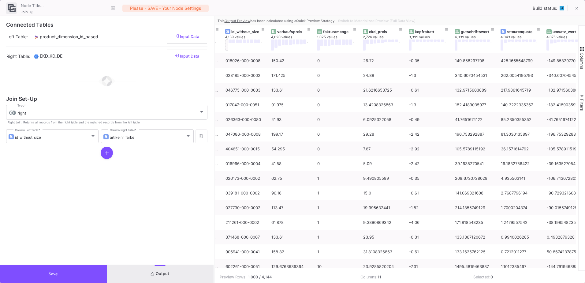
scroll to position [0, 0]
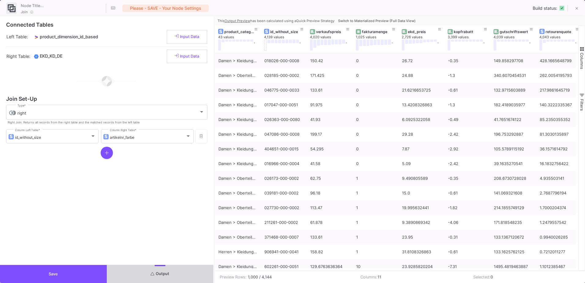
click at [189, 273] on button "Output" at bounding box center [160, 274] width 107 height 18
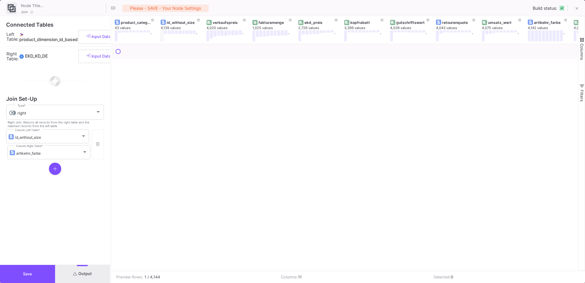
drag, startPoint x: 214, startPoint y: 157, endPoint x: 110, endPoint y: 168, distance: 103.9
click at [110, 168] on div at bounding box center [111, 149] width 2 height 266
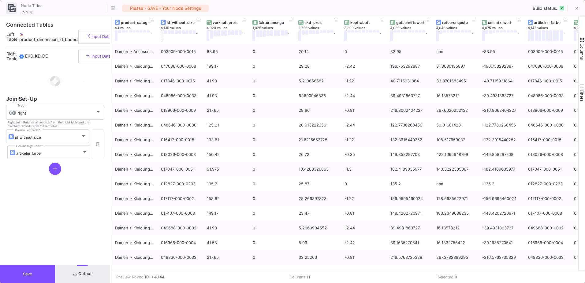
scroll to position [31, 0]
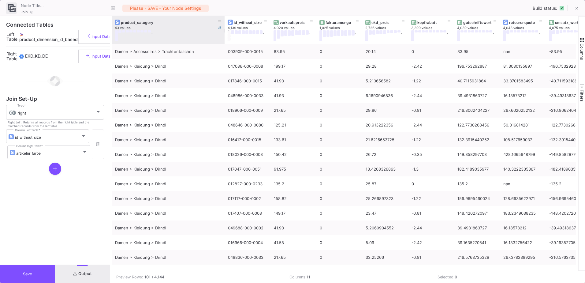
drag, startPoint x: 157, startPoint y: 18, endPoint x: 224, endPoint y: 22, distance: 67.1
click at [224, 22] on div at bounding box center [224, 30] width 2 height 28
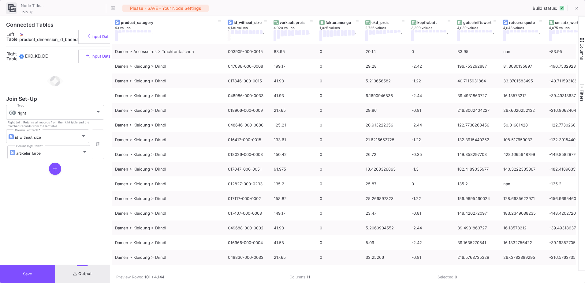
click at [43, 268] on button "Save" at bounding box center [27, 274] width 55 height 18
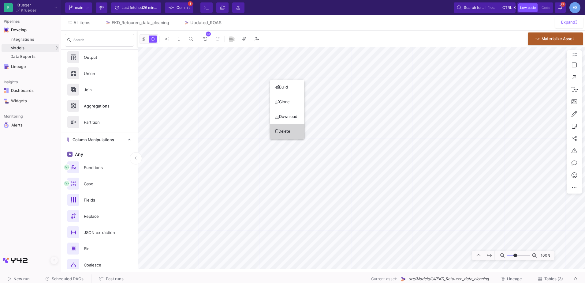
click at [292, 126] on button "Delete" at bounding box center [287, 131] width 34 height 15
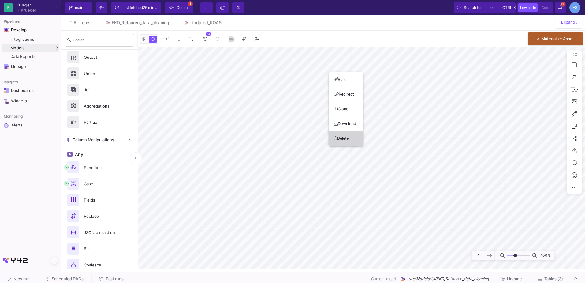
click at [346, 133] on button "Delete" at bounding box center [346, 138] width 34 height 15
click at [112, 256] on mat-sidenav-container "Search Table Manipulations Input Output Union Join Aggregations Partition Colum…" at bounding box center [323, 150] width 524 height 238
click at [106, 91] on div "Join" at bounding box center [101, 89] width 42 height 9
click at [404, 282] on html "K Krueger Krueger Current branch main Branch Options Last fetched 26 minutes ag…" at bounding box center [292, 141] width 585 height 283
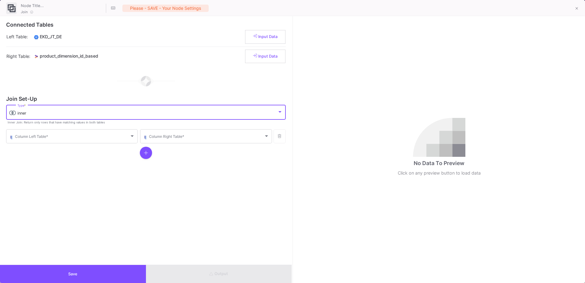
click at [77, 114] on div "inner" at bounding box center [147, 113] width 260 height 5
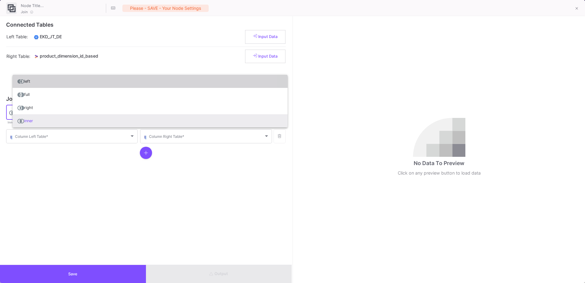
click at [88, 87] on span "left" at bounding box center [149, 81] width 265 height 13
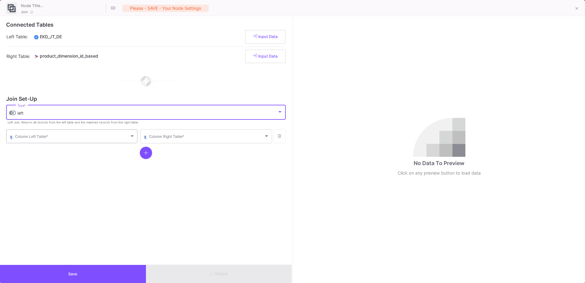
click at [64, 142] on div "Column Left Table *" at bounding box center [75, 135] width 120 height 15
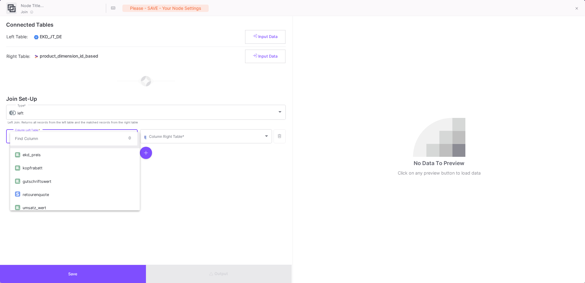
scroll to position [54, 0]
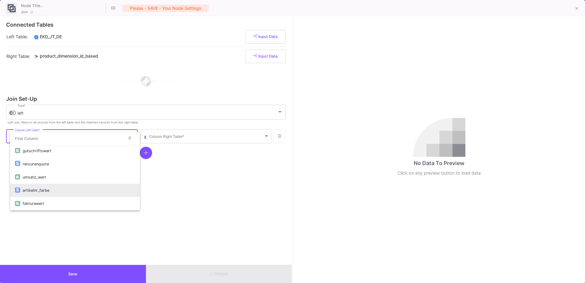
click at [70, 193] on div "artikelnr_farbe" at bounding box center [79, 189] width 112 height 13
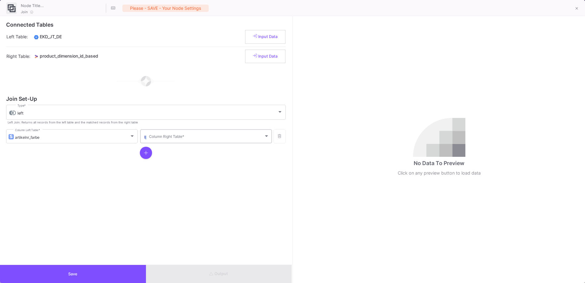
click at [206, 140] on div "Column Right Table *" at bounding box center [209, 135] width 120 height 15
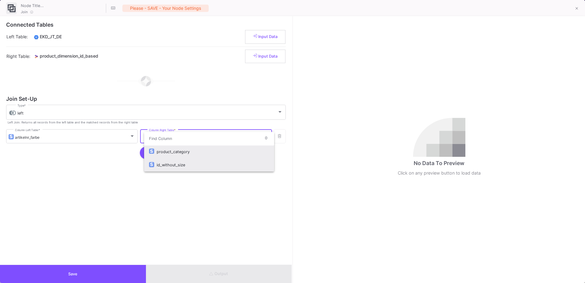
click at [208, 168] on div "id_without_size" at bounding box center [213, 164] width 112 height 13
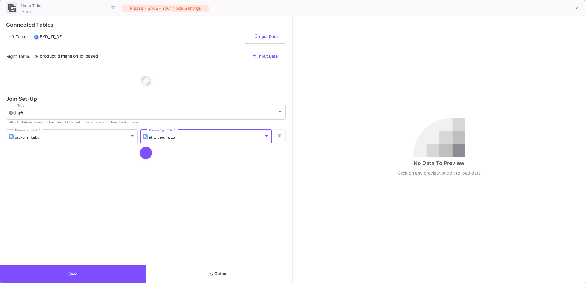
click at [218, 278] on button "Output" at bounding box center [219, 274] width 146 height 18
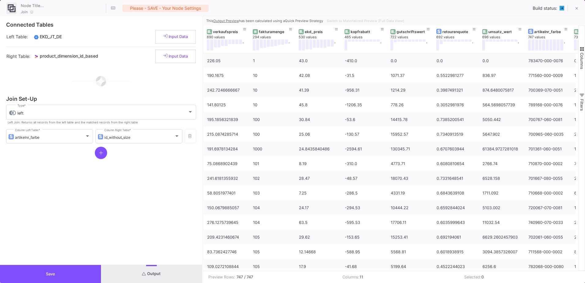
drag, startPoint x: 292, startPoint y: 164, endPoint x: 202, endPoint y: 162, distance: 89.6
click at [202, 162] on div at bounding box center [203, 149] width 2 height 266
click at [50, 277] on button "Save" at bounding box center [50, 274] width 101 height 18
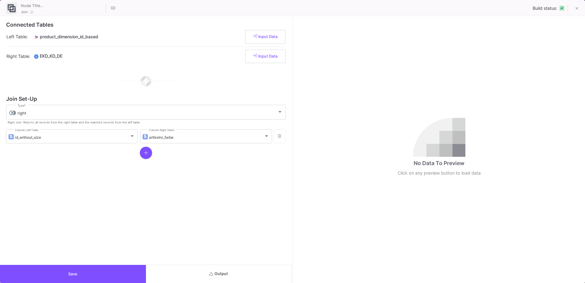
click at [257, 274] on button "Output" at bounding box center [219, 274] width 146 height 18
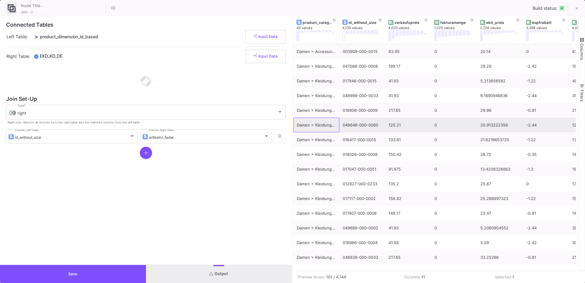
click at [293, 120] on div "Damen > Kleidung > Dirndl" at bounding box center [316, 124] width 46 height 15
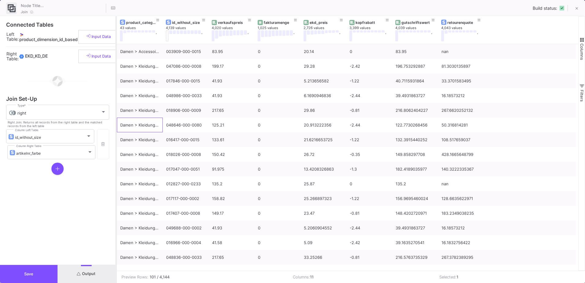
drag, startPoint x: 292, startPoint y: 121, endPoint x: 112, endPoint y: 101, distance: 181.2
click at [115, 101] on div at bounding box center [116, 149] width 2 height 266
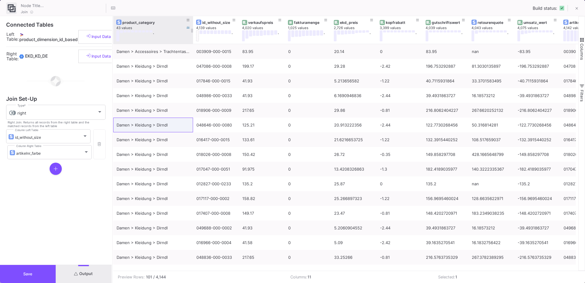
drag, startPoint x: 159, startPoint y: 22, endPoint x: 193, endPoint y: 27, distance: 34.3
click at [193, 27] on div at bounding box center [193, 30] width 2 height 28
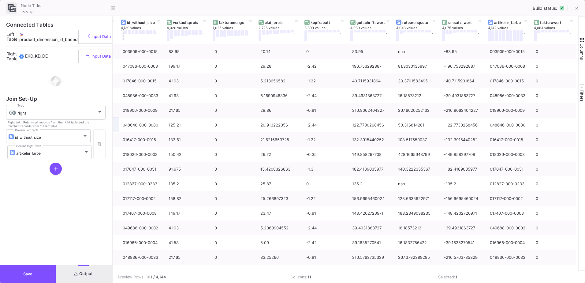
scroll to position [0, 76]
click at [41, 278] on button "Save" at bounding box center [28, 274] width 56 height 18
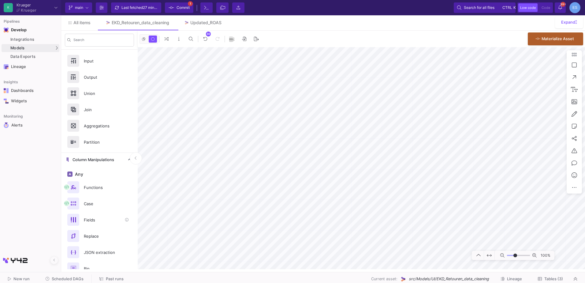
scroll to position [0, 0]
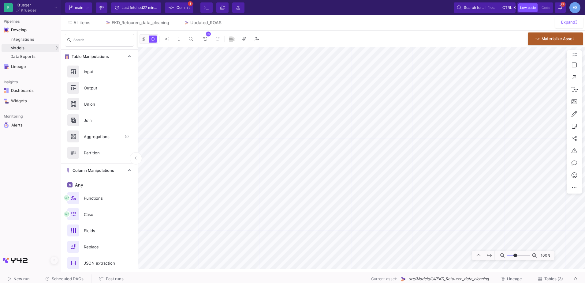
click at [98, 137] on div "Aggregations" at bounding box center [101, 136] width 42 height 9
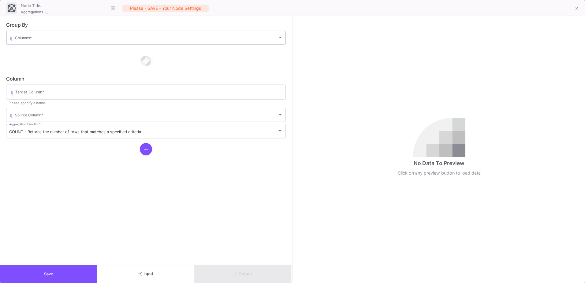
click at [23, 38] on span at bounding box center [146, 38] width 262 height 5
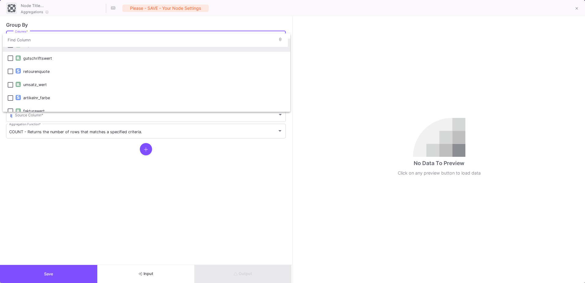
scroll to position [80, 0]
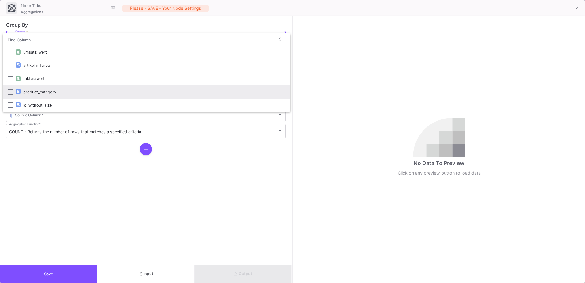
click at [40, 87] on div "product_category" at bounding box center [154, 91] width 262 height 13
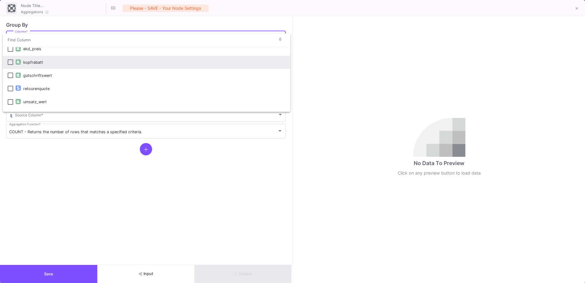
scroll to position [61, 0]
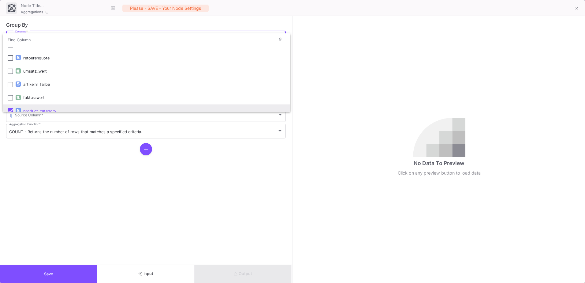
click at [96, 186] on div at bounding box center [292, 141] width 585 height 283
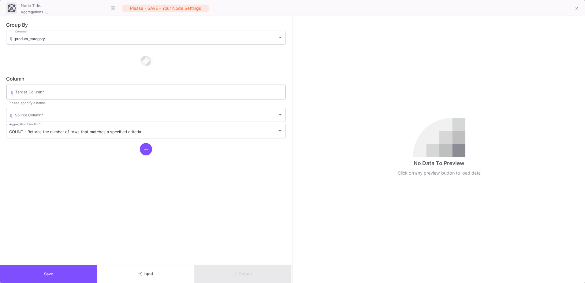
click at [67, 86] on div "Target Column *" at bounding box center [148, 91] width 267 height 16
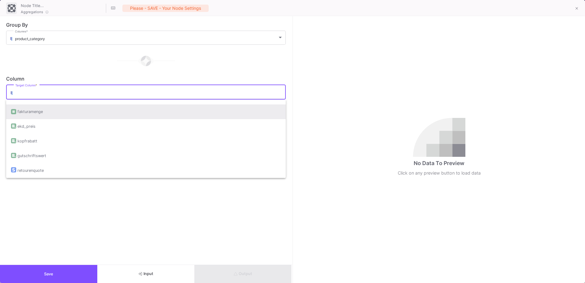
scroll to position [31, 0]
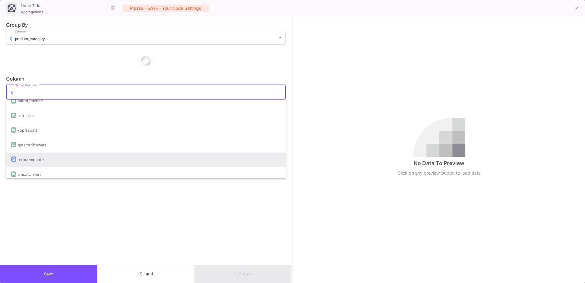
click at [75, 157] on div "retourenquote" at bounding box center [146, 159] width 270 height 15
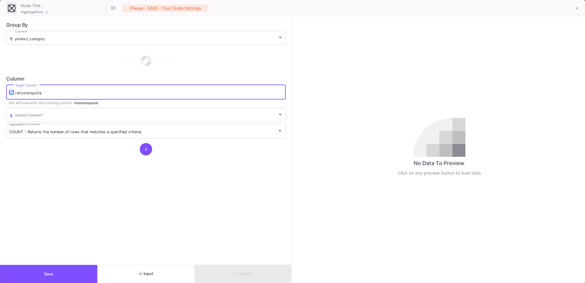
click at [56, 93] on input "retourenquote" at bounding box center [148, 93] width 267 height 5
drag, startPoint x: 19, startPoint y: 92, endPoint x: 16, endPoint y: 91, distance: 3.3
click at [16, 91] on input "Kategory_retourenquote" at bounding box center [148, 93] width 267 height 5
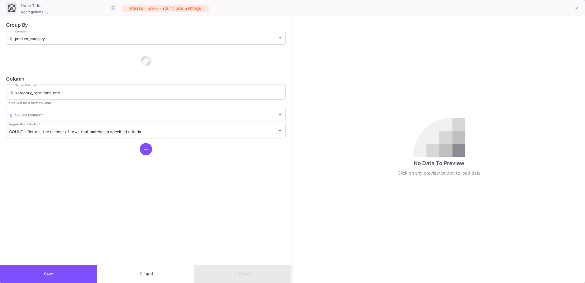
click at [48, 164] on form "Group By product_category Columns * Column kategory_retourenquote Target Column…" at bounding box center [146, 140] width 292 height 248
click at [30, 91] on input "kategory_retourenquote" at bounding box center [148, 93] width 267 height 5
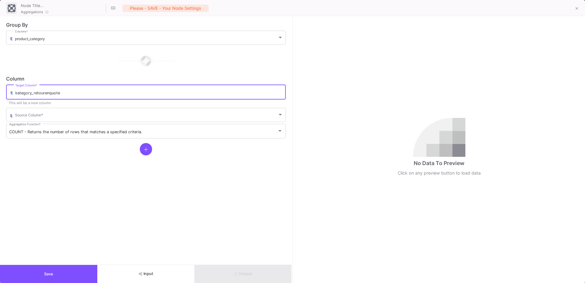
click at [29, 92] on input "kategory_retourenquote" at bounding box center [148, 93] width 267 height 5
type input "kategorie_retourenquote"
click at [58, 153] on div at bounding box center [145, 149] width 279 height 12
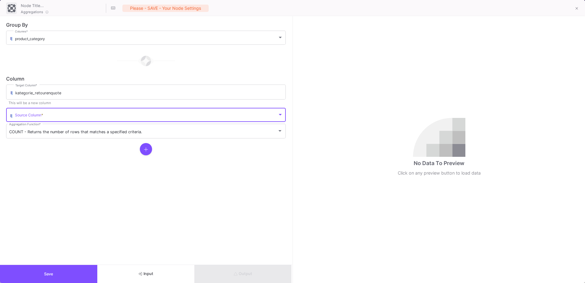
click at [68, 117] on span at bounding box center [146, 115] width 262 height 5
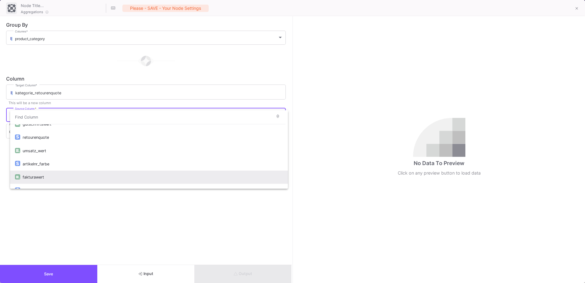
scroll to position [50, 0]
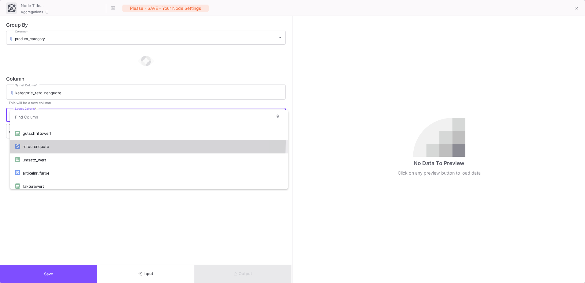
click at [83, 142] on div "retourenquote" at bounding box center [153, 146] width 260 height 13
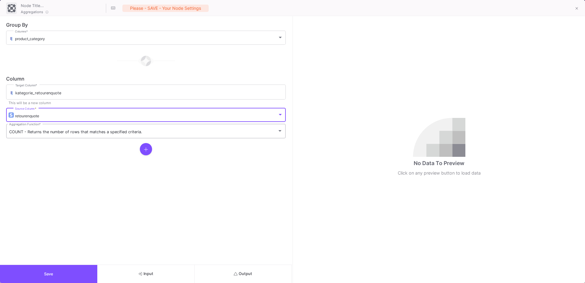
click at [92, 130] on span "COUNT - Returns the number of rows that matches a specified criteria." at bounding box center [75, 131] width 133 height 5
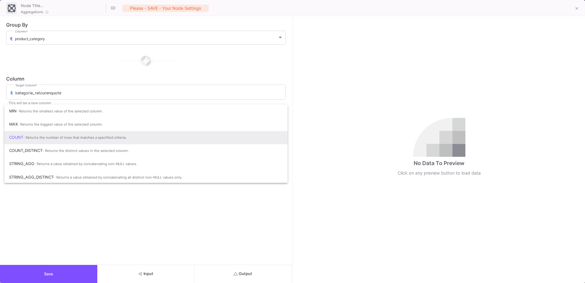
click at [94, 137] on span "- Returns the number of rows that matches a specified criteria." at bounding box center [74, 137] width 103 height 4
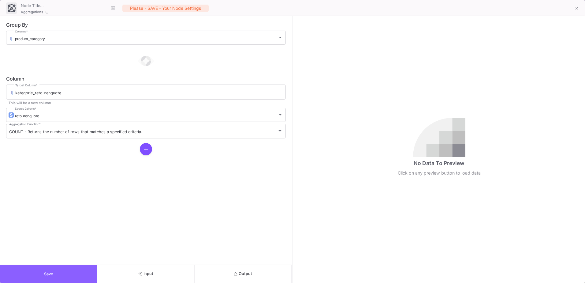
click at [80, 268] on button "Save" at bounding box center [48, 274] width 97 height 18
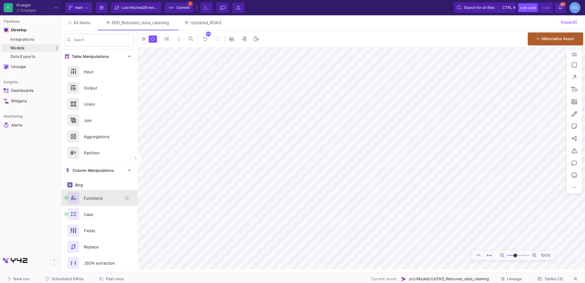
click at [100, 202] on div "Functions" at bounding box center [101, 197] width 42 height 9
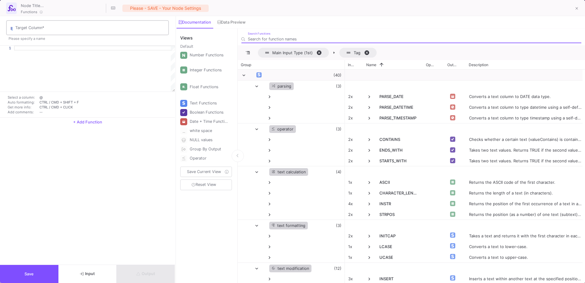
click at [35, 28] on input "Target Column *" at bounding box center [90, 28] width 151 height 5
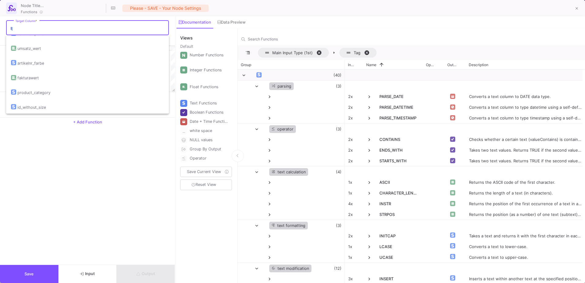
scroll to position [93, 0]
click at [92, 276] on button "Input" at bounding box center [87, 274] width 58 height 18
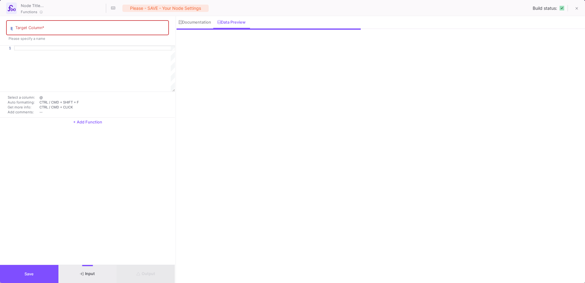
click at [31, 31] on input "Target Column *" at bounding box center [90, 28] width 151 height 5
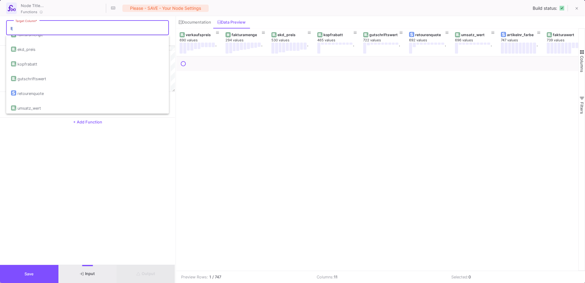
scroll to position [32, 0]
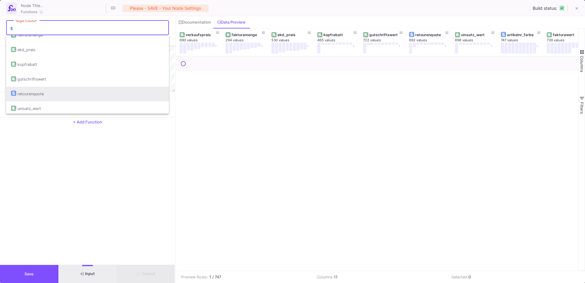
click at [54, 96] on div "retourenquote" at bounding box center [87, 94] width 153 height 15
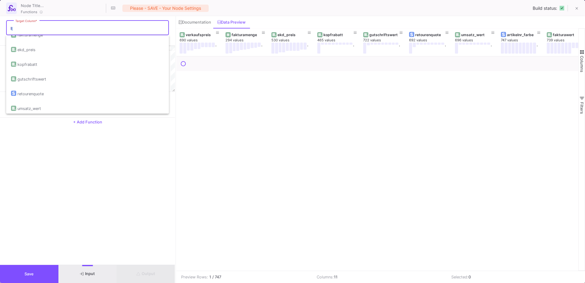
type input "retourenquote"
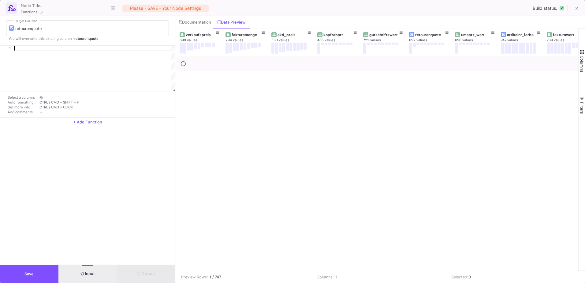
click at [47, 49] on div at bounding box center [94, 48] width 161 height 5
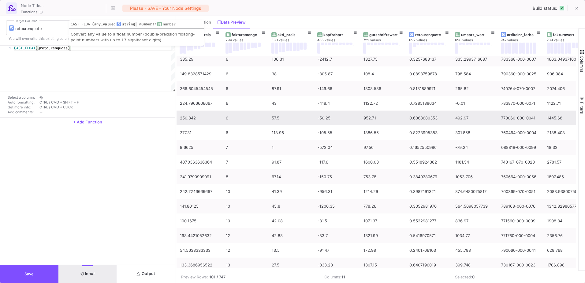
scroll to position [153, 0]
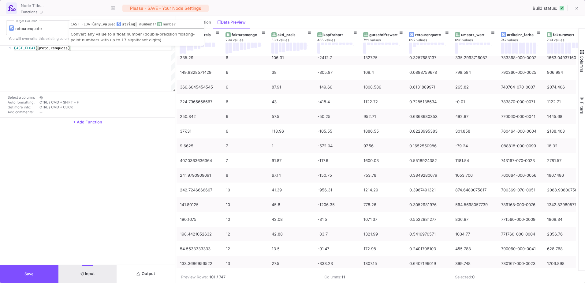
type textarea "CAST_FLOAT(@retourenquote)"
click at [163, 275] on button "Output" at bounding box center [146, 274] width 58 height 18
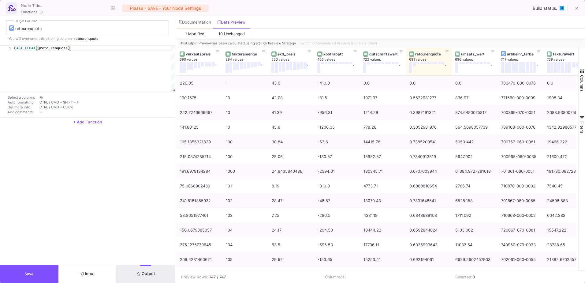
click at [199, 39] on div "This Output Preview has been calculated using a Quick Preview Strategy Switch t…" at bounding box center [380, 43] width 408 height 9
click at [201, 35] on span "1 Modified" at bounding box center [194, 33] width 19 height 5
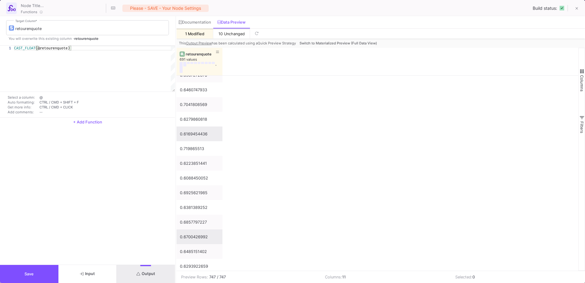
scroll to position [306, 0]
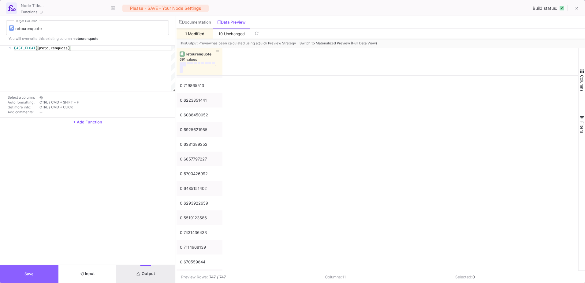
click at [36, 271] on button "Save" at bounding box center [29, 274] width 58 height 18
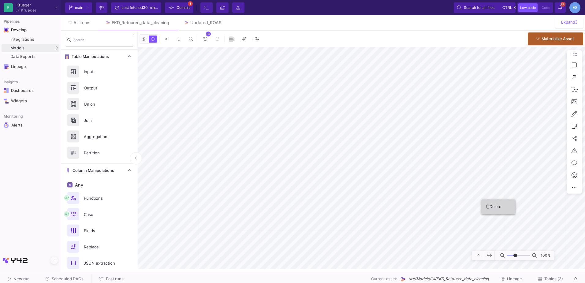
click at [492, 208] on button "Delete" at bounding box center [498, 206] width 34 height 15
click at [479, 184] on button "Clone" at bounding box center [471, 181] width 34 height 15
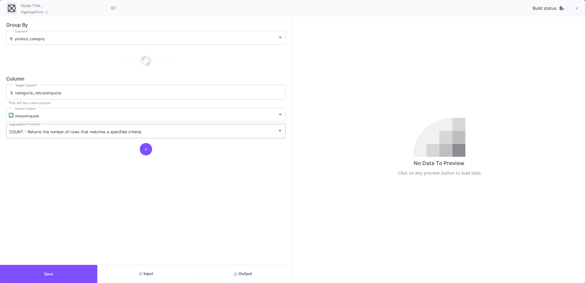
click at [32, 129] on div "COUNT - Returns the number of rows that matches a specified criteria. Aggregati…" at bounding box center [145, 131] width 273 height 16
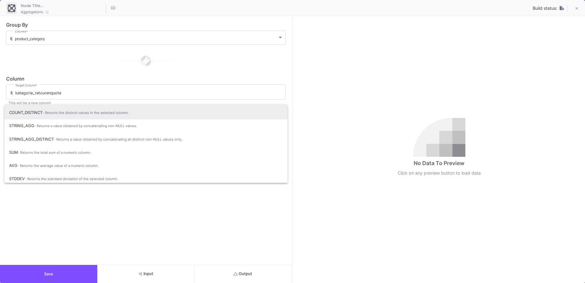
scroll to position [41, 0]
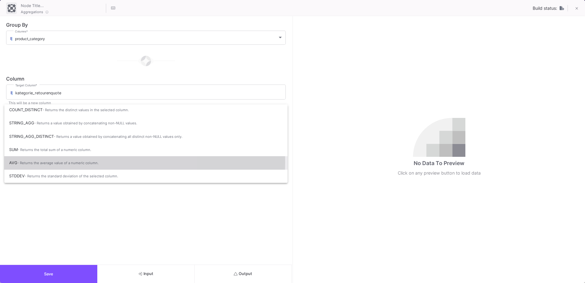
click at [47, 162] on span "- Returns the average value of a numeric column." at bounding box center [57, 163] width 81 height 4
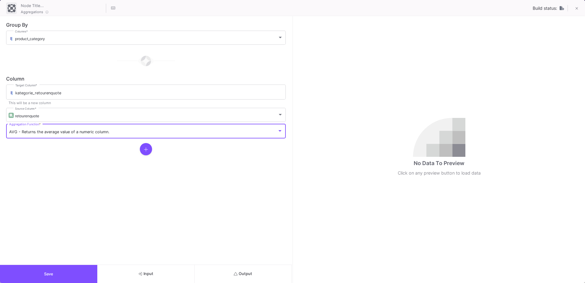
click at [256, 273] on button "Output" at bounding box center [242, 274] width 97 height 18
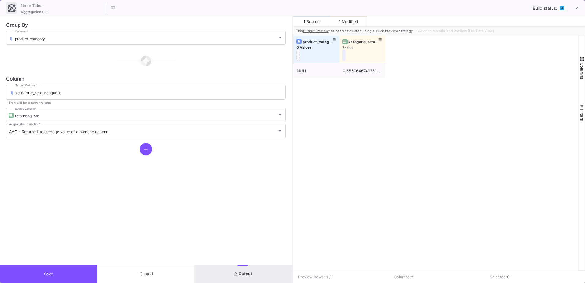
click at [293, 141] on div "NULL 0.6560646749761706" at bounding box center [435, 166] width 285 height 207
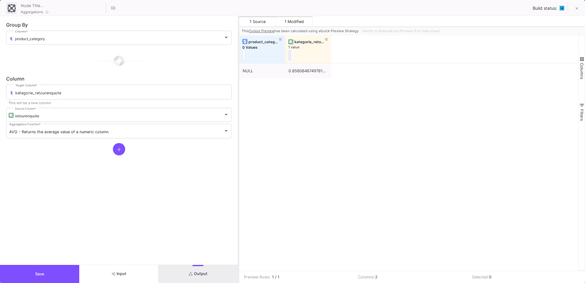
drag, startPoint x: 292, startPoint y: 141, endPoint x: 239, endPoint y: 135, distance: 54.1
click at [239, 135] on div at bounding box center [239, 149] width 2 height 266
click at [373, 29] on span "Switch to Materialized Preview (Full Data View)" at bounding box center [400, 31] width 77 height 4
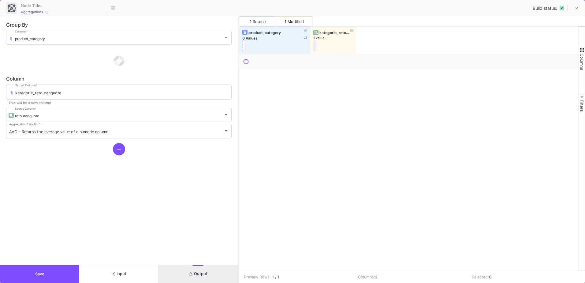
drag, startPoint x: 285, startPoint y: 31, endPoint x: 310, endPoint y: 33, distance: 25.2
click at [310, 33] on div at bounding box center [310, 40] width 2 height 28
drag, startPoint x: 356, startPoint y: 37, endPoint x: 391, endPoint y: 39, distance: 35.5
click at [391, 39] on div at bounding box center [391, 40] width 2 height 28
click at [135, 279] on button "Input" at bounding box center [118, 274] width 79 height 18
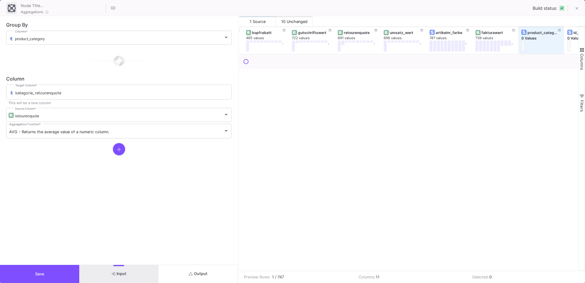
scroll to position [0, 135]
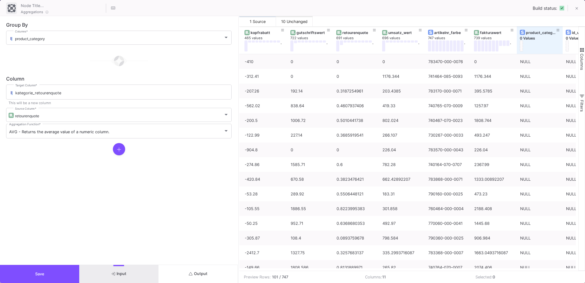
click at [56, 276] on button "Save" at bounding box center [39, 274] width 79 height 18
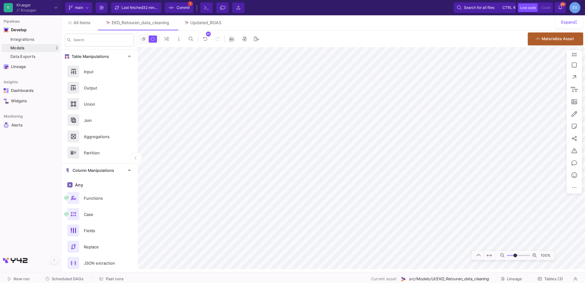
click at [231, 269] on as-split-area "K Krueger Krueger Current branch main Branch Options Last fetched 32 minutes ag…" at bounding box center [292, 136] width 585 height 272
click at [243, 167] on button "Delete" at bounding box center [257, 169] width 34 height 15
click at [95, 75] on div "Input" at bounding box center [101, 71] width 42 height 9
click at [204, 276] on as-split "K Krueger Krueger Current branch main Branch Options Last fetched 32 minutes ag…" at bounding box center [292, 141] width 585 height 283
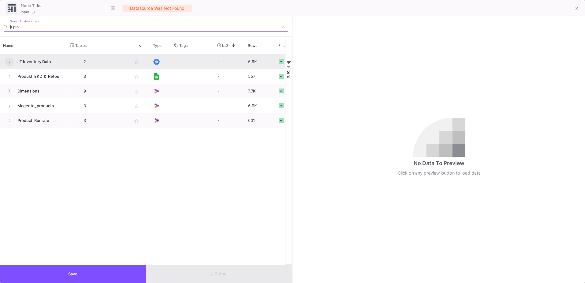
type input "jt pro"
click at [9, 61] on icon at bounding box center [9, 62] width 2 height 4
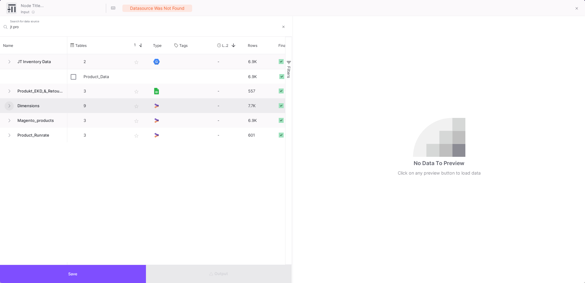
click at [6, 104] on button at bounding box center [9, 105] width 9 height 9
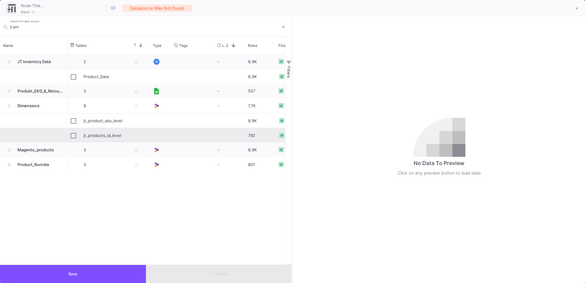
click at [118, 136] on div "jt_products_id_level" at bounding box center [104, 135] width 42 height 14
type input "jt_products_id_level"
checkbox input "true"
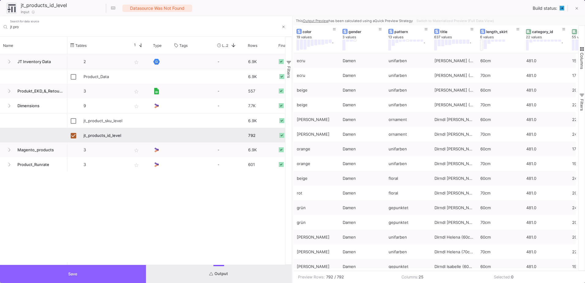
click at [112, 274] on button "Save" at bounding box center [73, 274] width 146 height 18
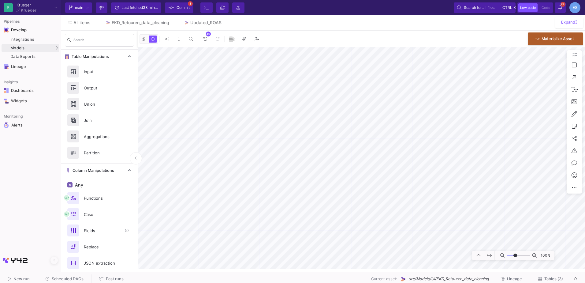
click at [99, 228] on div "Fields" at bounding box center [101, 230] width 42 height 9
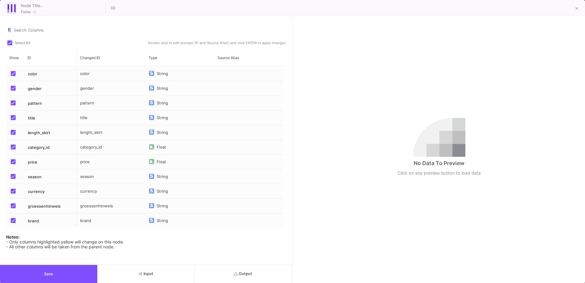
click at [9, 43] on span at bounding box center [9, 42] width 5 height 5
click at [9, 45] on input "Select All" at bounding box center [9, 45] width 0 height 0
checkbox input "false"
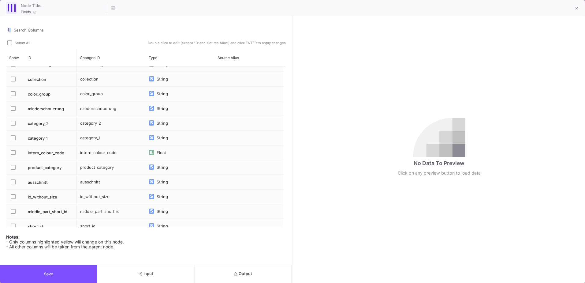
scroll to position [206, 0]
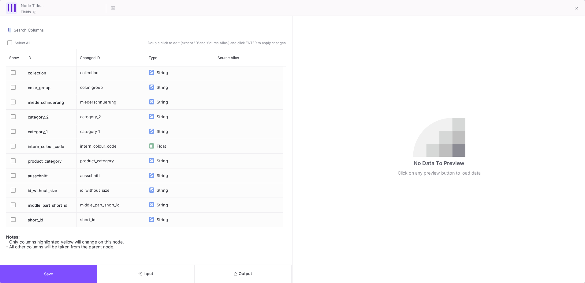
click at [9, 187] on div "Press SPACE to select this row." at bounding box center [15, 190] width 18 height 14
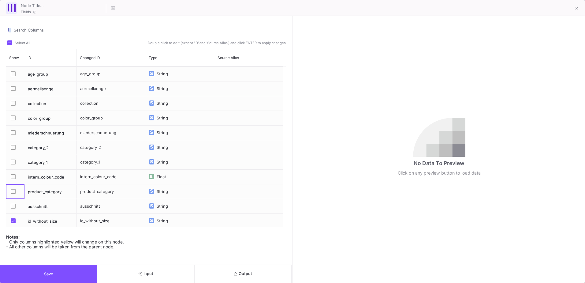
click at [10, 190] on div "Press SPACE to select this row." at bounding box center [14, 191] width 11 height 14
click at [231, 269] on button "Output" at bounding box center [242, 274] width 97 height 18
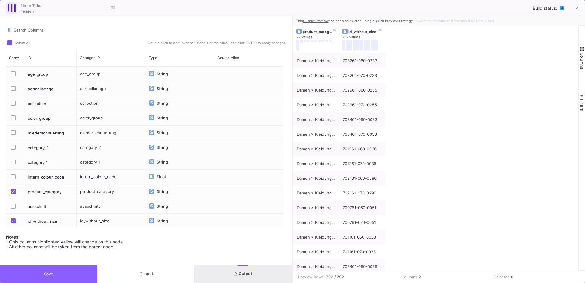
click at [84, 273] on button "Save" at bounding box center [48, 274] width 97 height 18
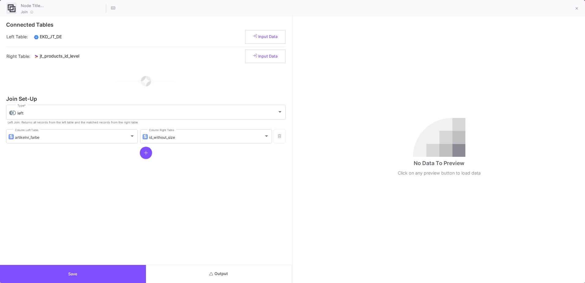
click at [230, 273] on button "Output" at bounding box center [219, 274] width 146 height 18
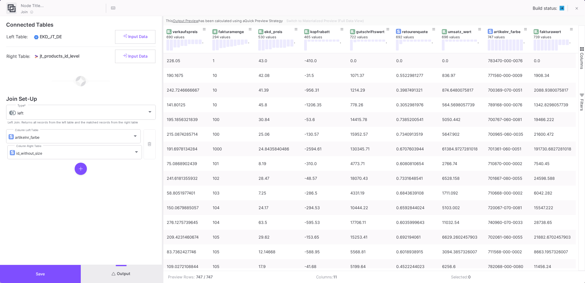
drag, startPoint x: 292, startPoint y: 174, endPoint x: 162, endPoint y: 174, distance: 130.0
click at [162, 174] on div at bounding box center [163, 149] width 2 height 266
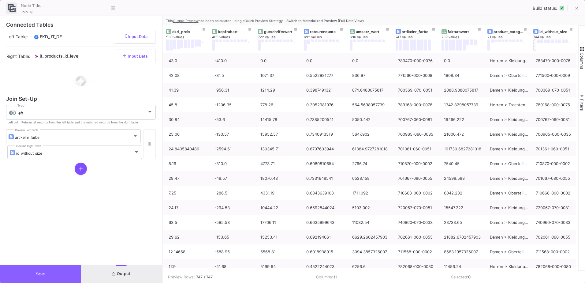
click at [36, 274] on span "Save" at bounding box center [40, 273] width 9 height 5
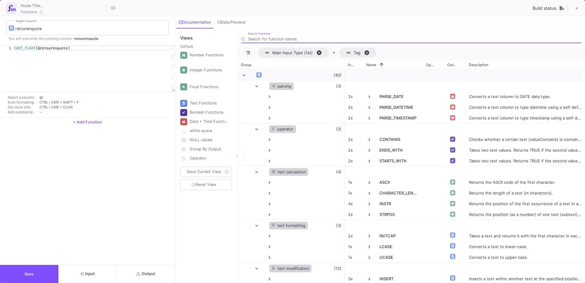
click at [161, 270] on button "Output" at bounding box center [146, 274] width 58 height 18
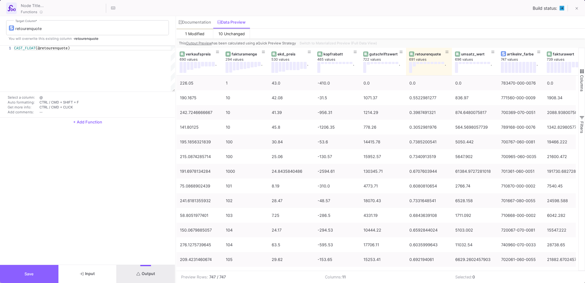
click at [50, 268] on button "Save" at bounding box center [29, 274] width 58 height 18
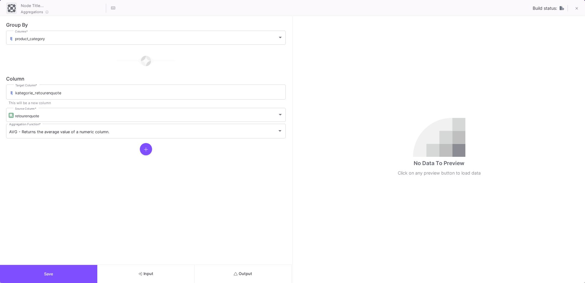
click at [220, 278] on button "Output" at bounding box center [242, 274] width 97 height 18
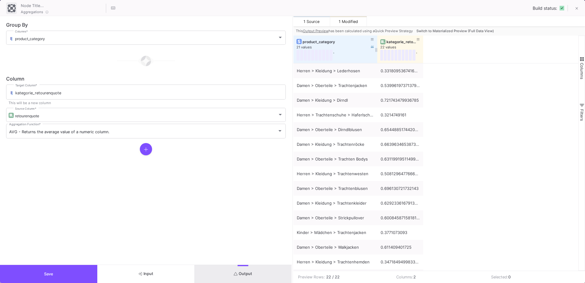
drag, startPoint x: 339, startPoint y: 43, endPoint x: 376, endPoint y: 46, distance: 38.0
click at [376, 46] on div at bounding box center [377, 49] width 2 height 28
drag, startPoint x: 422, startPoint y: 40, endPoint x: 454, endPoint y: 43, distance: 32.5
click at [454, 43] on div at bounding box center [455, 49] width 2 height 28
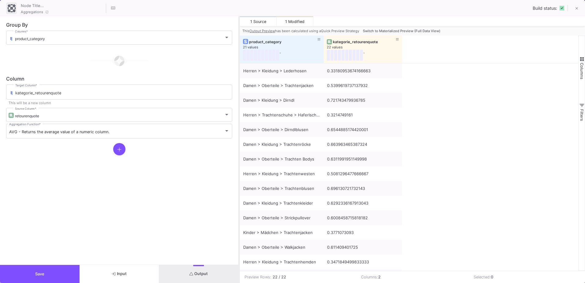
drag, startPoint x: 292, startPoint y: 62, endPoint x: 239, endPoint y: 63, distance: 53.2
click at [239, 63] on div at bounding box center [239, 149] width 2 height 266
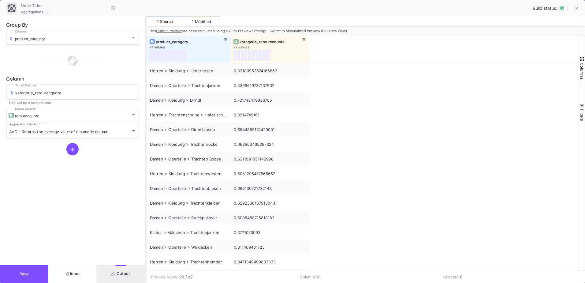
drag, startPoint x: 239, startPoint y: 54, endPoint x: 146, endPoint y: 56, distance: 93.3
click at [146, 56] on div at bounding box center [146, 149] width 2 height 266
click at [33, 268] on button "Save" at bounding box center [24, 274] width 48 height 18
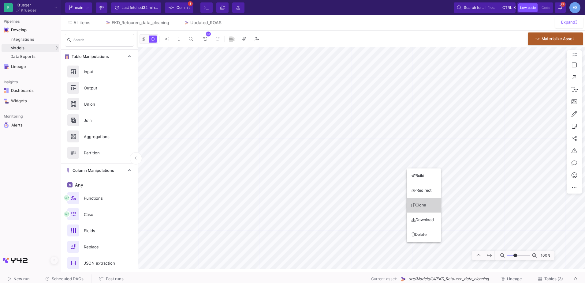
click at [431, 202] on button "Clone" at bounding box center [423, 205] width 34 height 15
click at [412, 46] on div "55 0 . Materialize Asset 100%" at bounding box center [361, 150] width 447 height 238
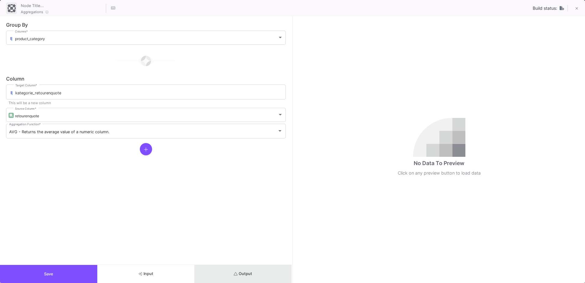
click at [251, 274] on span "Output" at bounding box center [243, 273] width 19 height 5
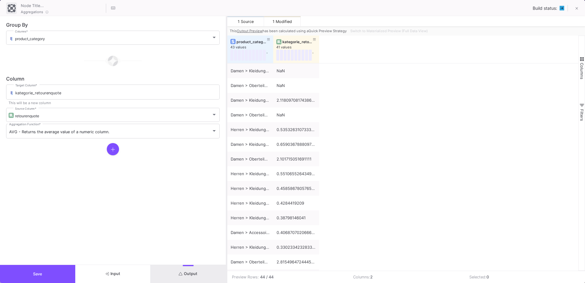
drag, startPoint x: 292, startPoint y: 131, endPoint x: 226, endPoint y: 134, distance: 65.8
click at [226, 134] on div at bounding box center [227, 149] width 2 height 266
drag, startPoint x: 318, startPoint y: 49, endPoint x: 352, endPoint y: 53, distance: 34.2
click at [352, 53] on div at bounding box center [353, 49] width 2 height 28
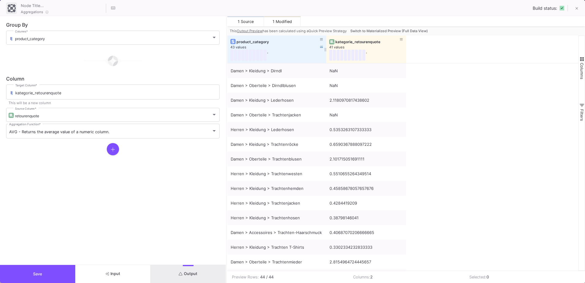
drag, startPoint x: 273, startPoint y: 40, endPoint x: 326, endPoint y: 43, distance: 53.0
click at [326, 43] on div at bounding box center [326, 49] width 2 height 28
click at [395, 30] on span "Switch to Materialized Preview (Full Data View)" at bounding box center [388, 31] width 77 height 4
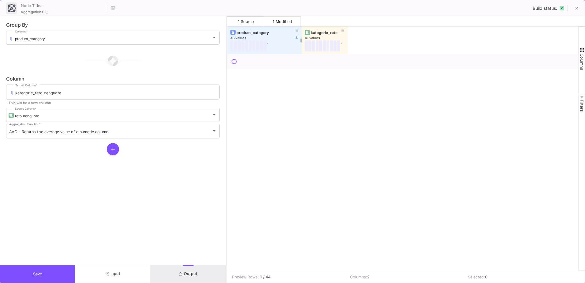
drag, startPoint x: 272, startPoint y: 30, endPoint x: 301, endPoint y: 35, distance: 29.0
click at [301, 35] on div at bounding box center [301, 40] width 2 height 28
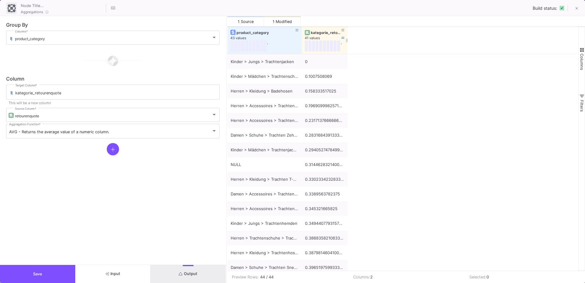
click at [302, 33] on div "kategorie_retourenquote 41 values ." at bounding box center [325, 40] width 46 height 28
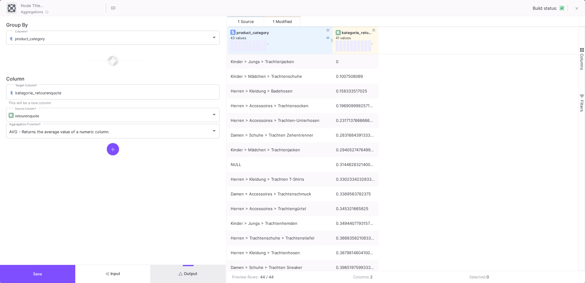
drag, startPoint x: 301, startPoint y: 32, endPoint x: 332, endPoint y: 33, distance: 30.9
click at [332, 33] on div at bounding box center [332, 40] width 2 height 28
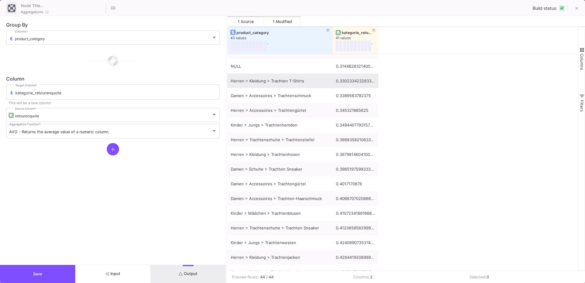
scroll to position [0, 0]
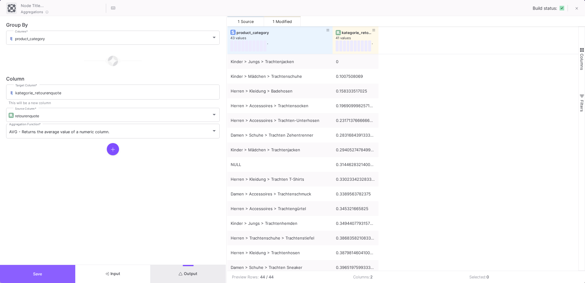
click at [47, 272] on button "Save" at bounding box center [37, 274] width 75 height 18
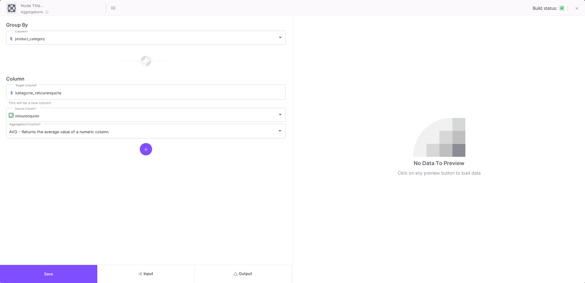
click at [131, 273] on button "Input" at bounding box center [145, 274] width 97 height 18
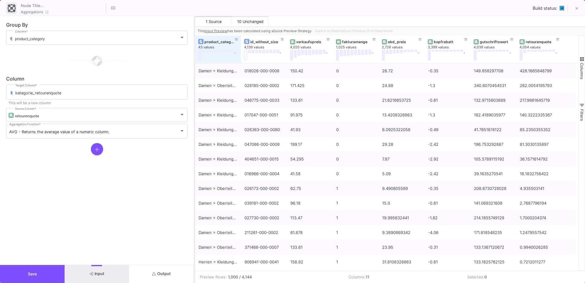
drag, startPoint x: 292, startPoint y: 182, endPoint x: 194, endPoint y: 180, distance: 98.8
click at [194, 180] on div at bounding box center [195, 149] width 2 height 266
click at [356, 30] on span "Switch to Materialized Preview (Full Data View)" at bounding box center [352, 31] width 77 height 4
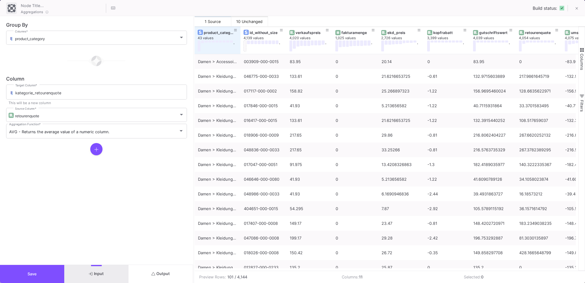
click at [582, 50] on span "button" at bounding box center [582, 50] width 6 height 6
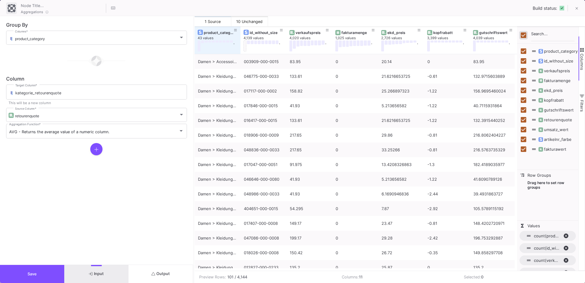
click at [523, 35] on input "Toggle Select All Columns" at bounding box center [523, 35] width 6 height 6
checkbox input "false"
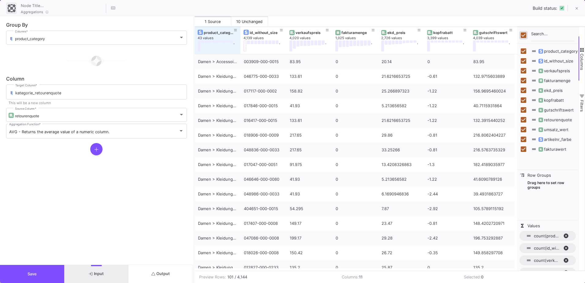
checkbox input "false"
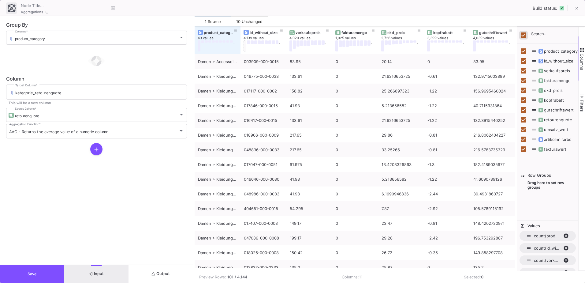
checkbox input "false"
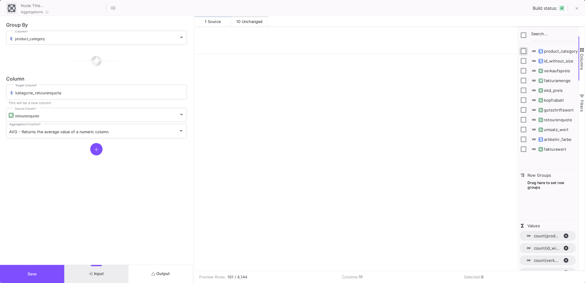
click at [521, 51] on input "Press SPACE to toggle visibility (hidden)" at bounding box center [523, 51] width 6 height 6
checkbox input "true"
checkbox input "false"
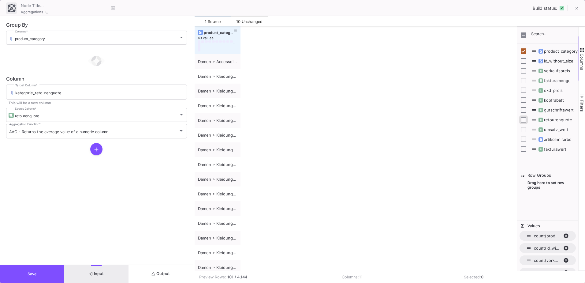
click at [524, 120] on input "Press SPACE to toggle visibility (hidden)" at bounding box center [523, 120] width 6 height 6
checkbox input "true"
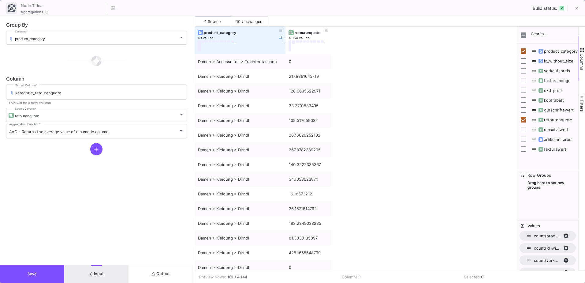
drag, startPoint x: 239, startPoint y: 31, endPoint x: 284, endPoint y: 39, distance: 45.6
click at [284, 39] on div at bounding box center [285, 40] width 2 height 28
click at [234, 81] on div "Damen > Kleidung > Dirndl" at bounding box center [240, 76] width 84 height 14
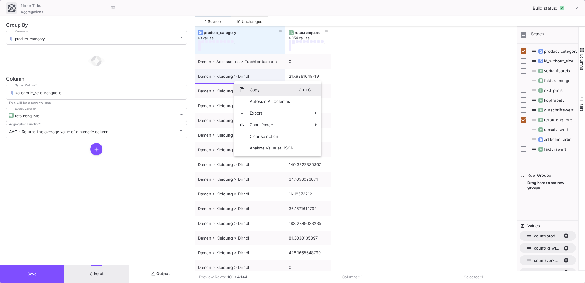
click at [252, 87] on span "Copy" at bounding box center [272, 90] width 54 height 12
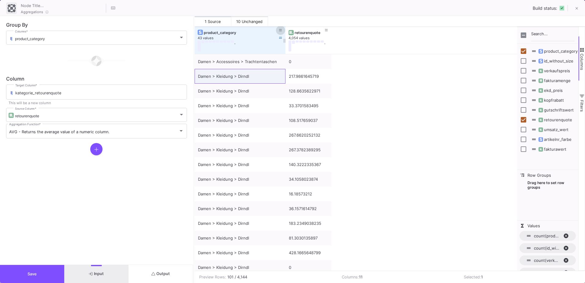
click at [278, 31] on button at bounding box center [280, 30] width 9 height 9
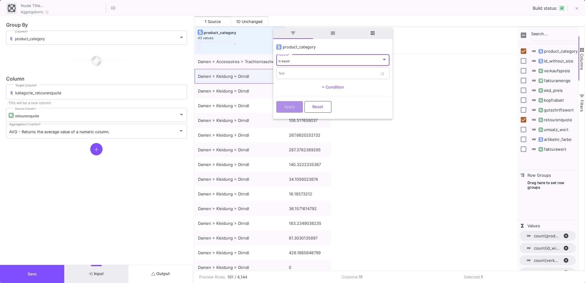
click at [296, 63] on div "is equal Operator *" at bounding box center [332, 60] width 109 height 13
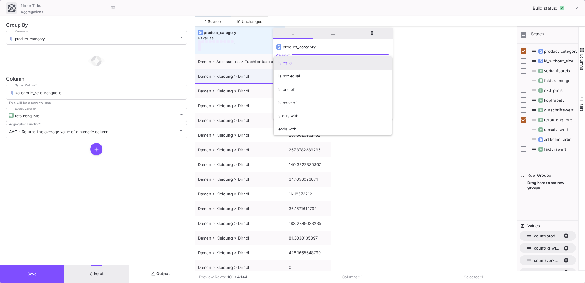
click at [294, 53] on div at bounding box center [292, 141] width 585 height 283
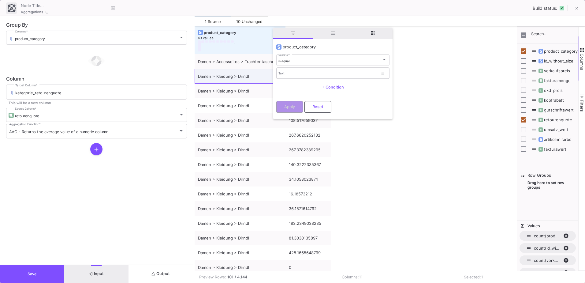
click at [291, 75] on input "Text" at bounding box center [327, 74] width 99 height 4
paste input "Damen > Kleidung > Dirndl"
type input "Damen > Kleidung > Dirndl"
click at [294, 105] on span "Apply" at bounding box center [289, 106] width 11 height 5
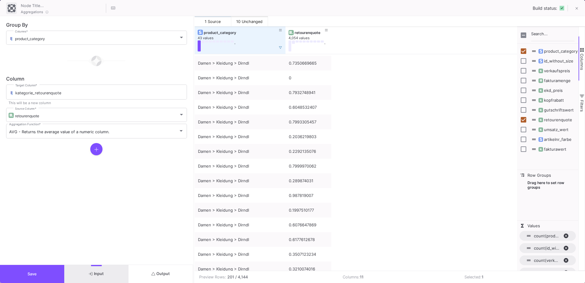
scroll to position [1602, 0]
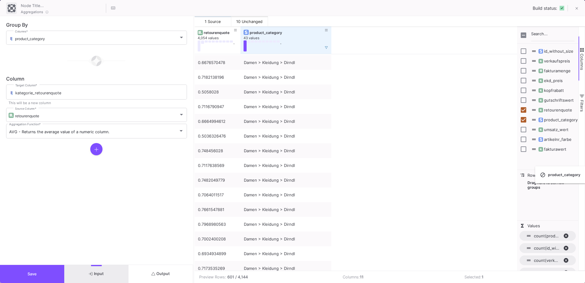
checkbox input "false"
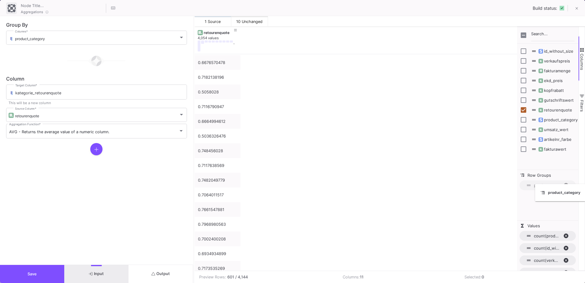
drag, startPoint x: 233, startPoint y: 33, endPoint x: 545, endPoint y: 187, distance: 348.2
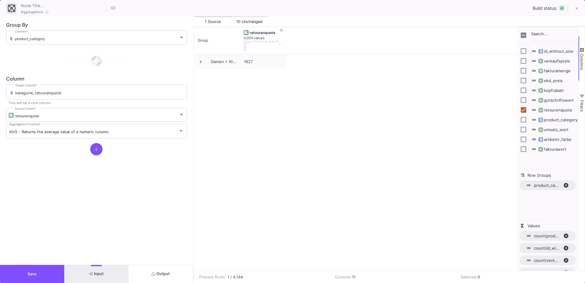
click at [530, 248] on span "count of id_without_size. Press ENTER to change the aggregation type. Press DEL…" at bounding box center [529, 248] width 6 height 6
click at [534, 223] on span "Values" at bounding box center [533, 225] width 13 height 5
click at [185, 273] on button "Output" at bounding box center [160, 274] width 64 height 18
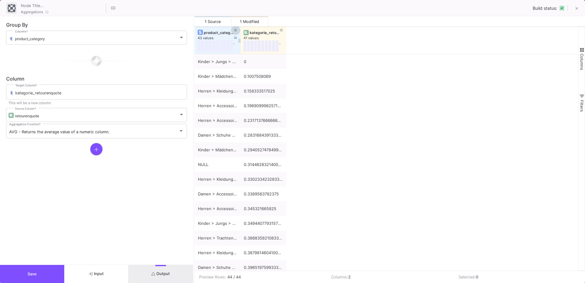
click at [237, 30] on button at bounding box center [235, 30] width 9 height 9
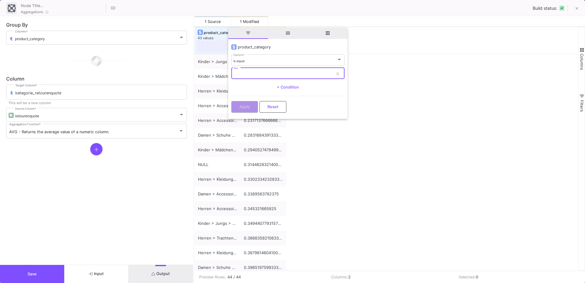
click at [252, 75] on input "Text" at bounding box center [282, 74] width 99 height 4
paste input "Damen > Kleidung > Dirndl"
type input "Damen > Kleidung > Dirndl"
click at [254, 111] on button "Apply" at bounding box center [244, 106] width 27 height 12
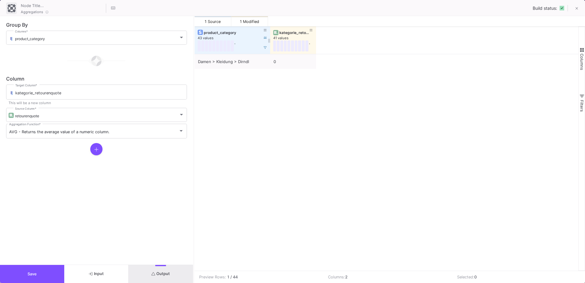
drag, startPoint x: 240, startPoint y: 34, endPoint x: 270, endPoint y: 37, distance: 29.8
click at [270, 37] on div at bounding box center [270, 40] width 2 height 28
click at [125, 135] on div "AVG - Returns the average value of a numeric column. Aggregation Function *" at bounding box center [96, 131] width 175 height 16
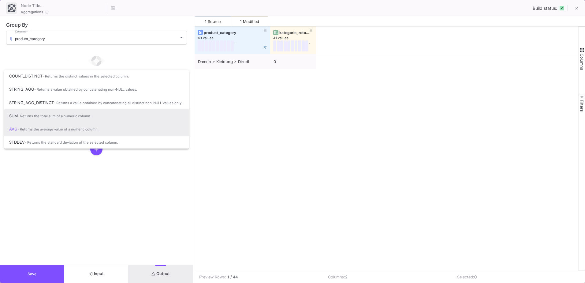
scroll to position [41, 0]
click at [146, 204] on div at bounding box center [292, 141] width 585 height 283
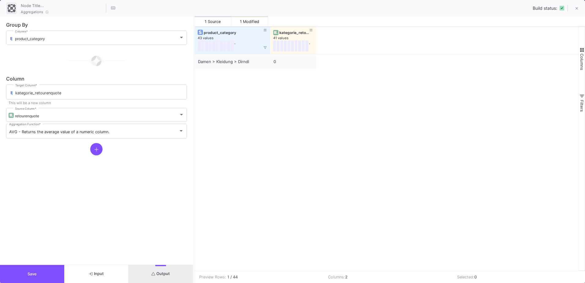
click at [31, 272] on span "Save" at bounding box center [32, 273] width 9 height 5
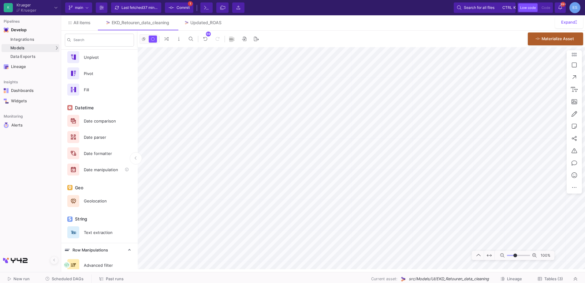
scroll to position [293, 0]
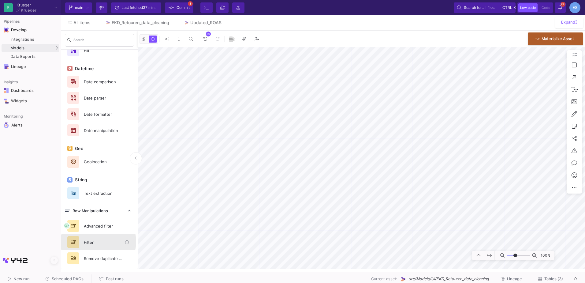
click at [98, 241] on div "Filter" at bounding box center [101, 241] width 42 height 9
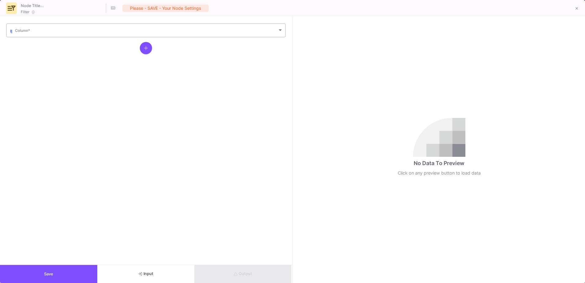
click at [56, 30] on span at bounding box center [146, 31] width 262 height 5
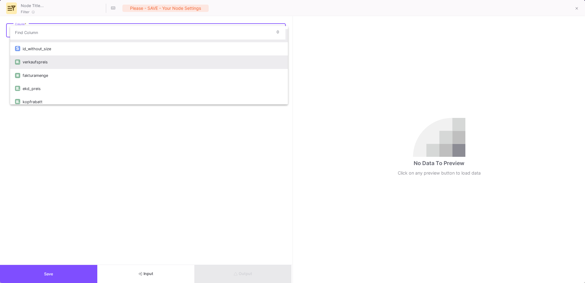
scroll to position [0, 0]
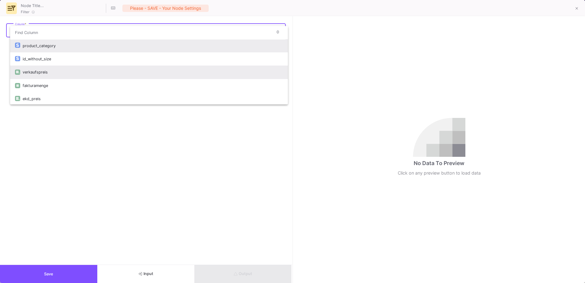
click at [55, 42] on div "product_category" at bounding box center [153, 45] width 260 height 13
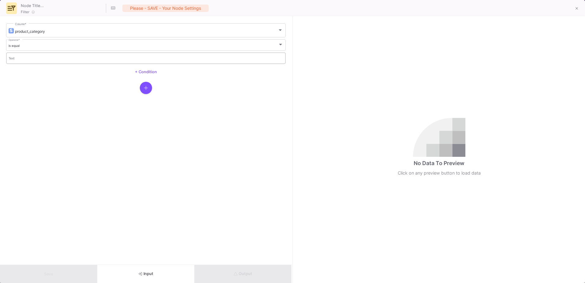
click at [38, 59] on input "Text" at bounding box center [146, 59] width 275 height 4
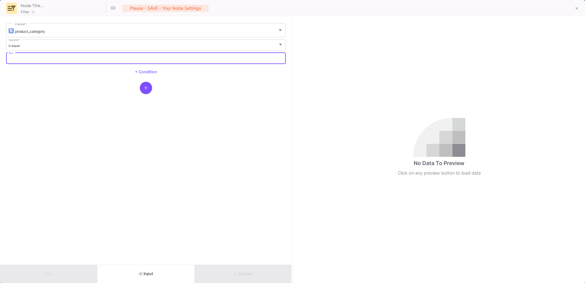
paste input "Damen > Kleidung > Dirndl"
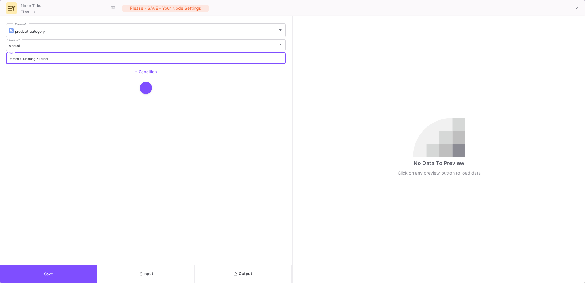
type input "Damen > Kleidung > Dirndl"
click at [252, 270] on button "Output" at bounding box center [242, 274] width 97 height 18
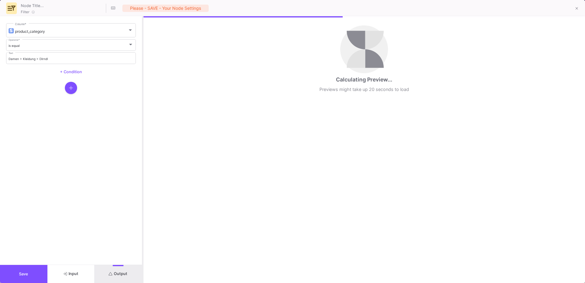
drag, startPoint x: 292, startPoint y: 167, endPoint x: 142, endPoint y: 165, distance: 149.9
click at [142, 165] on div at bounding box center [143, 149] width 2 height 266
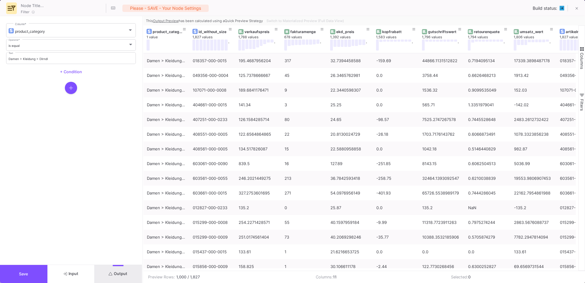
click at [40, 277] on button "Save" at bounding box center [23, 274] width 47 height 18
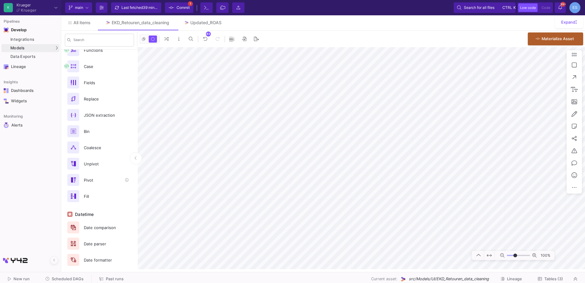
scroll to position [110, 0]
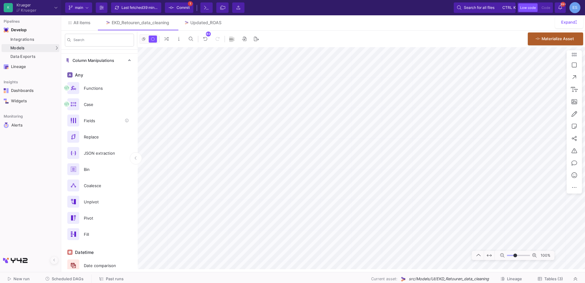
click at [102, 120] on div "Fields" at bounding box center [101, 120] width 42 height 9
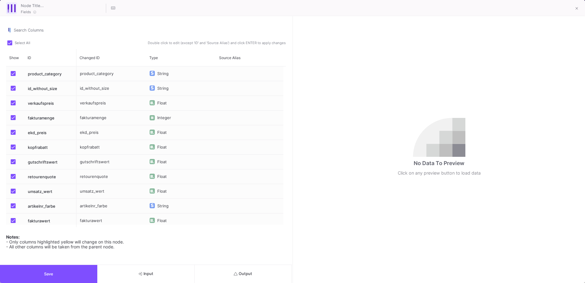
click at [17, 40] on span "Select All" at bounding box center [23, 42] width 16 height 5
click at [10, 45] on input "Select All" at bounding box center [9, 45] width 0 height 0
checkbox input "false"
click at [11, 75] on span "Press SPACE to select this row." at bounding box center [13, 73] width 5 height 5
click at [13, 76] on input "Press SPACE to select this row." at bounding box center [13, 76] width 0 height 0
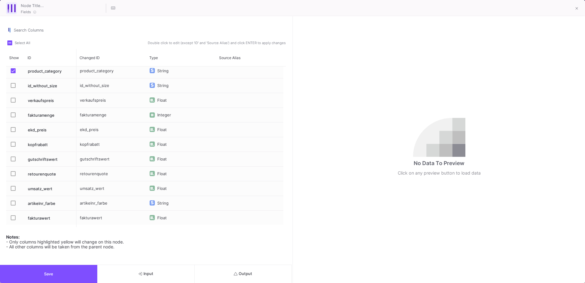
scroll to position [3, 0]
click at [43, 173] on div "retourenquote" at bounding box center [50, 173] width 52 height 14
click at [11, 171] on span "Press SPACE to select this row." at bounding box center [13, 172] width 5 height 5
click at [13, 175] on input "Press SPACE to select this row." at bounding box center [13, 175] width 0 height 0
click at [268, 275] on button "Output" at bounding box center [242, 274] width 97 height 18
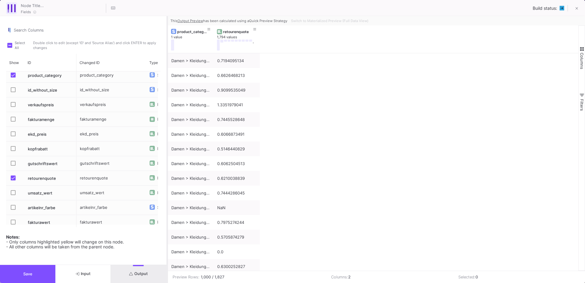
drag, startPoint x: 292, startPoint y: 220, endPoint x: 167, endPoint y: 209, distance: 125.8
click at [167, 209] on div at bounding box center [167, 149] width 2 height 266
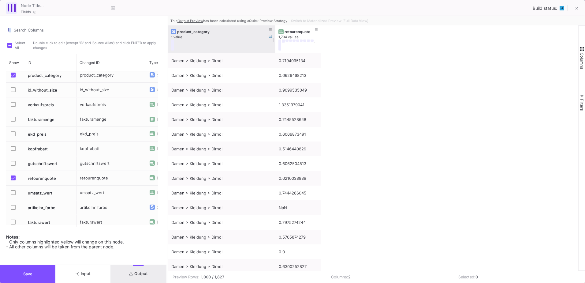
drag, startPoint x: 212, startPoint y: 28, endPoint x: 268, endPoint y: 35, distance: 55.8
click at [274, 35] on div at bounding box center [275, 39] width 2 height 28
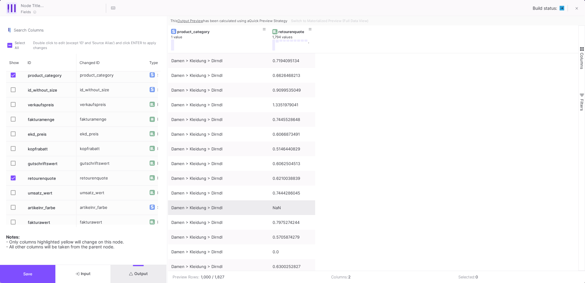
click at [284, 213] on div "NaN" at bounding box center [291, 207] width 39 height 14
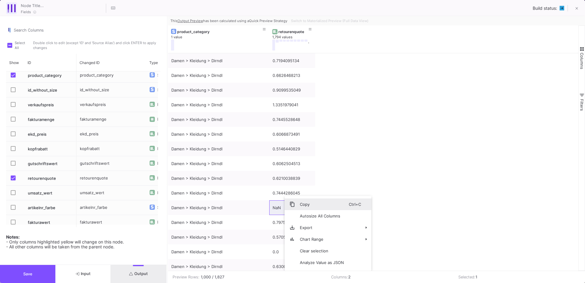
click at [298, 204] on span "Copy" at bounding box center [322, 204] width 54 height 12
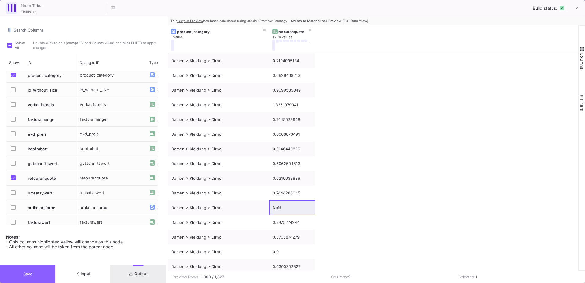
click at [46, 267] on button "Save" at bounding box center [27, 274] width 55 height 18
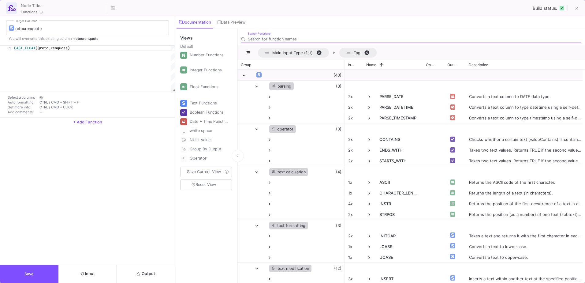
click at [143, 272] on span "Output" at bounding box center [145, 273] width 19 height 5
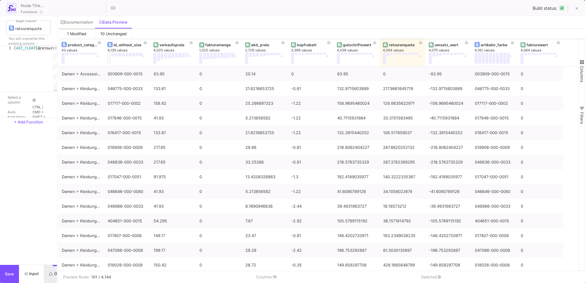
drag, startPoint x: 176, startPoint y: 172, endPoint x: 58, endPoint y: 167, distance: 118.2
click at [58, 167] on div at bounding box center [58, 149] width 2 height 266
click at [421, 43] on icon at bounding box center [420, 42] width 3 height 2
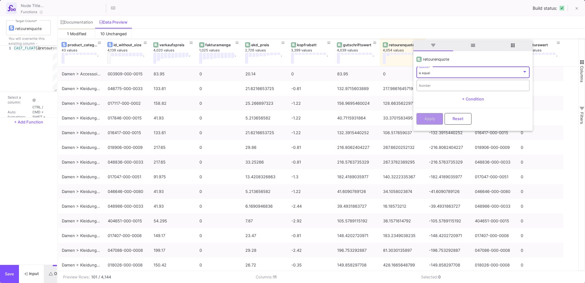
click at [432, 84] on div "Number" at bounding box center [473, 85] width 109 height 13
click at [427, 87] on input "Number" at bounding box center [473, 86] width 109 height 4
click at [428, 89] on div "Number" at bounding box center [473, 85] width 109 height 13
click at [462, 74] on div "is equal" at bounding box center [470, 73] width 103 height 4
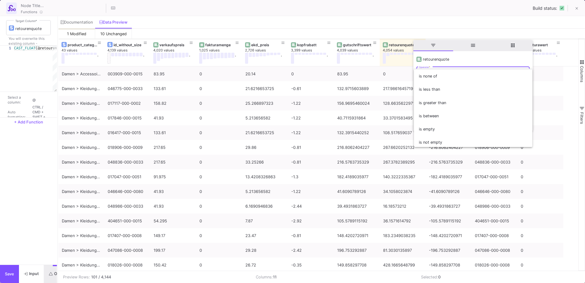
scroll to position [40, 0]
click at [440, 125] on span "is empty" at bounding box center [473, 126] width 109 height 13
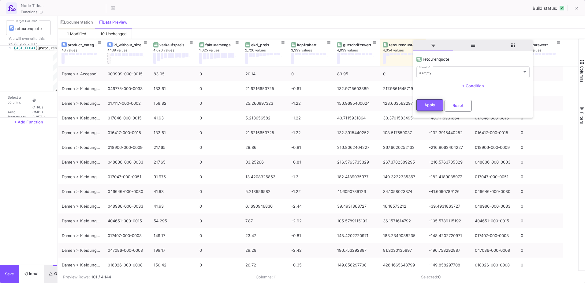
click at [426, 107] on span "Apply" at bounding box center [429, 104] width 11 height 5
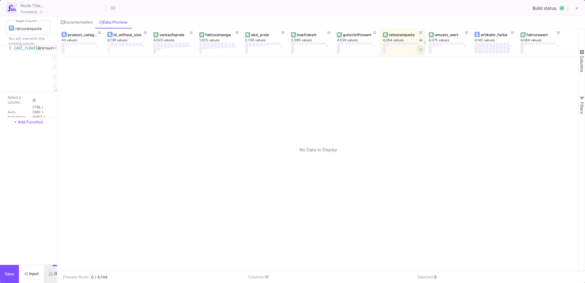
click at [421, 51] on fa-icon at bounding box center [420, 49] width 3 height 3
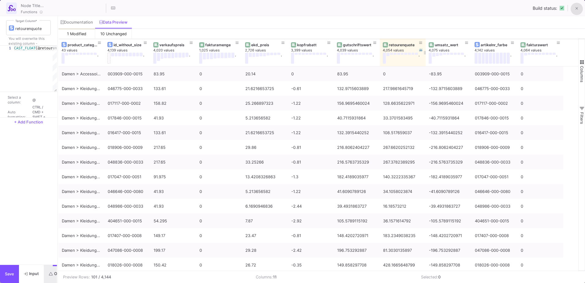
click at [579, 11] on button at bounding box center [576, 9] width 12 height 12
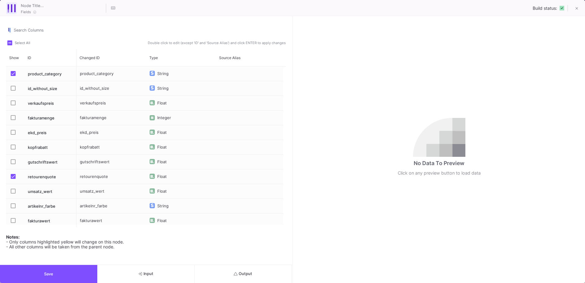
click at [250, 275] on span "Output" at bounding box center [243, 273] width 19 height 5
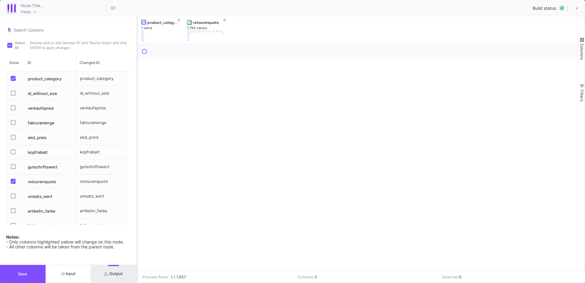
drag, startPoint x: 293, startPoint y: 205, endPoint x: 137, endPoint y: 178, distance: 157.8
click at [137, 178] on div at bounding box center [137, 149] width 2 height 266
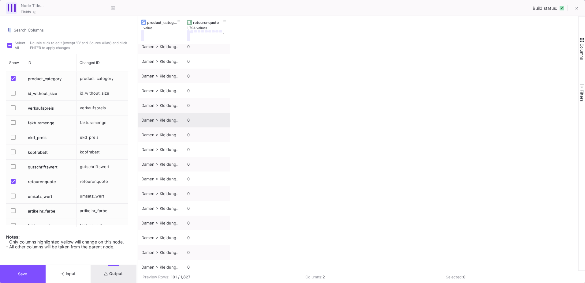
scroll to position [0, 0]
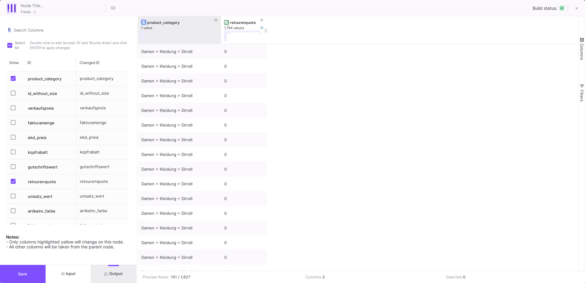
drag, startPoint x: 183, startPoint y: 23, endPoint x: 220, endPoint y: 26, distance: 37.1
click at [220, 26] on div at bounding box center [221, 30] width 2 height 28
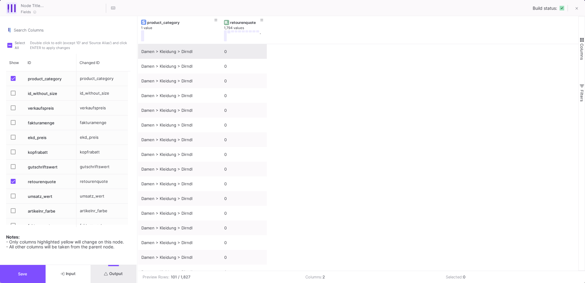
click at [250, 52] on div "0" at bounding box center [243, 51] width 39 height 14
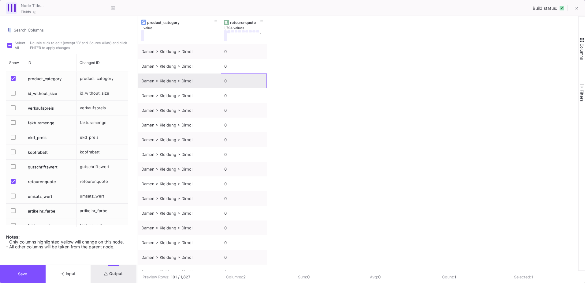
click at [248, 74] on div "0" at bounding box center [243, 81] width 39 height 14
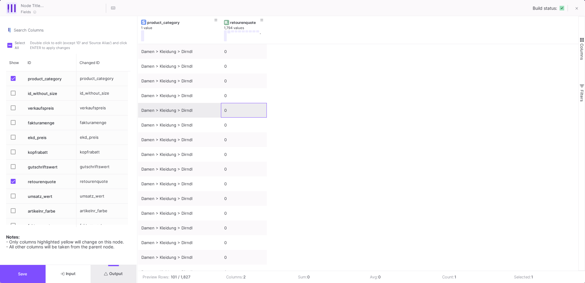
click at [253, 107] on div "0" at bounding box center [243, 110] width 39 height 14
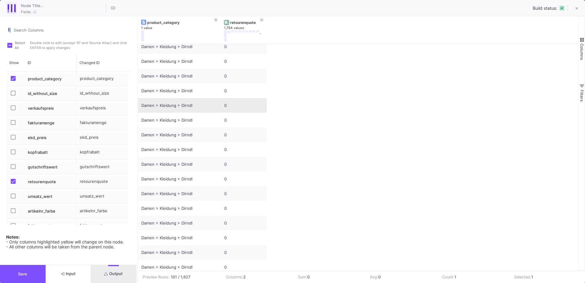
click at [253, 107] on div "0" at bounding box center [243, 105] width 39 height 14
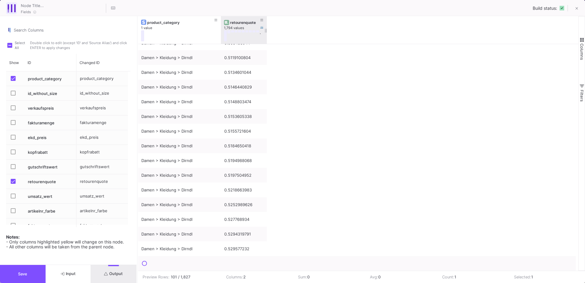
click at [232, 25] on div "retourenquote" at bounding box center [244, 22] width 40 height 7
click at [232, 23] on div "retourenquote" at bounding box center [245, 22] width 30 height 5
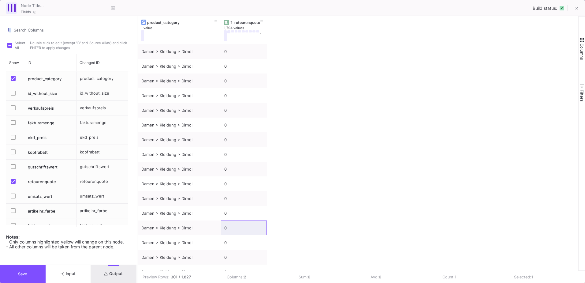
click at [33, 270] on button "Save" at bounding box center [23, 274] width 46 height 18
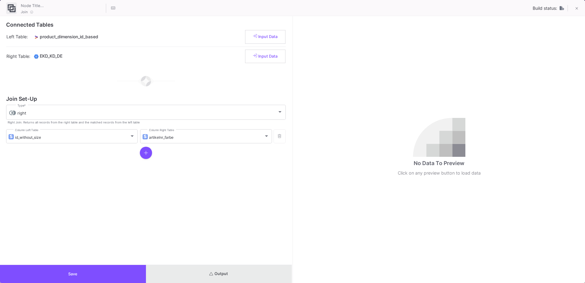
click at [212, 277] on button "Output" at bounding box center [219, 274] width 146 height 18
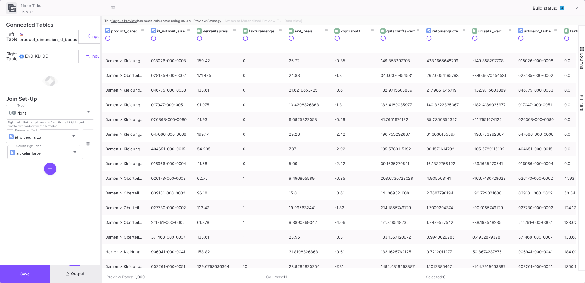
drag, startPoint x: 293, startPoint y: 135, endPoint x: 101, endPoint y: 132, distance: 191.4
click at [101, 132] on div at bounding box center [101, 149] width 2 height 266
click at [582, 52] on button "Columns" at bounding box center [581, 57] width 6 height 44
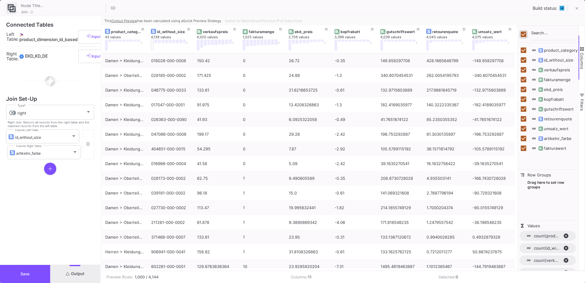
click at [525, 32] on input "Toggle Select All Columns" at bounding box center [523, 34] width 6 height 6
checkbox input "false"
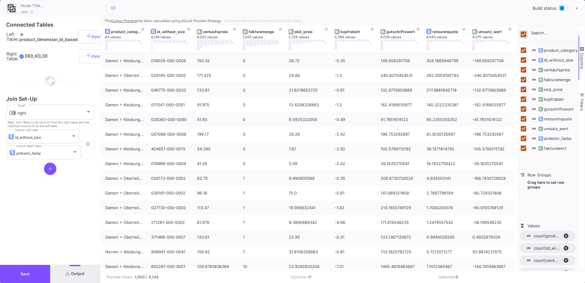
checkbox input "false"
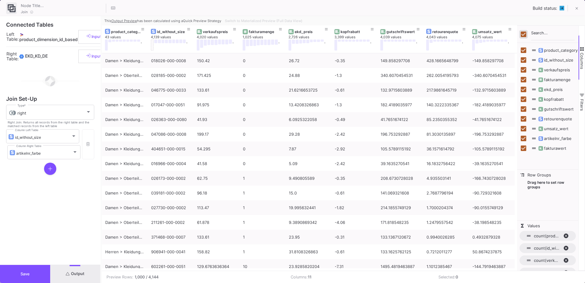
checkbox input "false"
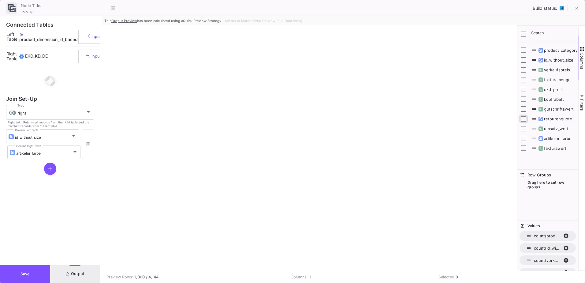
click at [522, 118] on input "Press SPACE to toggle visibility (hidden)" at bounding box center [523, 119] width 6 height 6
checkbox input "true"
checkbox input "false"
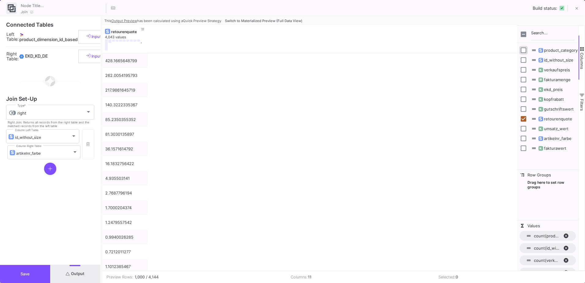
click at [523, 50] on input "Press SPACE to toggle visibility (hidden)" at bounding box center [523, 50] width 6 height 6
checkbox input "true"
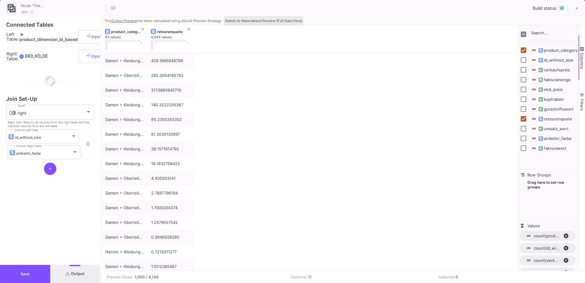
click at [274, 19] on span "Switch to Materialized Preview (Full Data View)" at bounding box center [263, 21] width 77 height 4
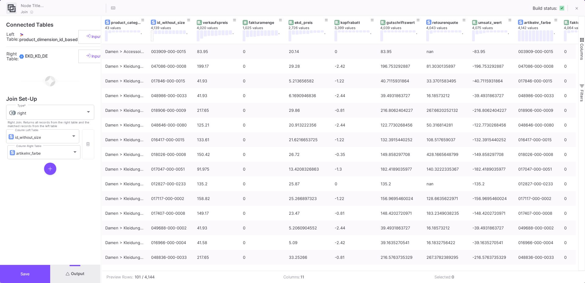
click at [583, 38] on span "button" at bounding box center [582, 40] width 6 height 6
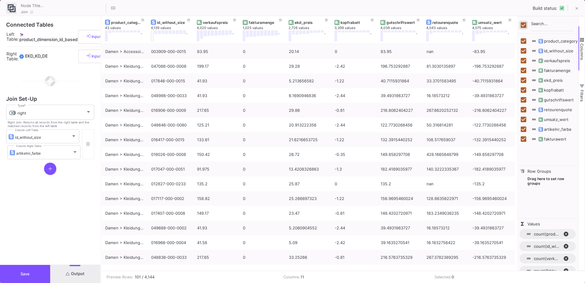
click at [521, 24] on input "Toggle Select All Columns" at bounding box center [523, 25] width 6 height 6
checkbox input "false"
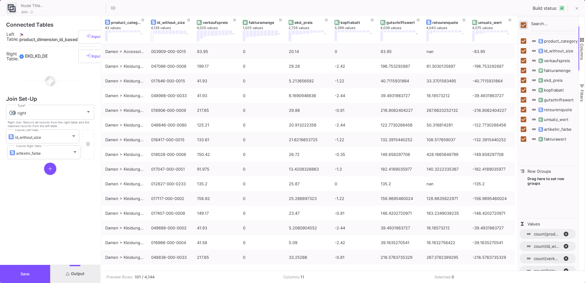
checkbox input "false"
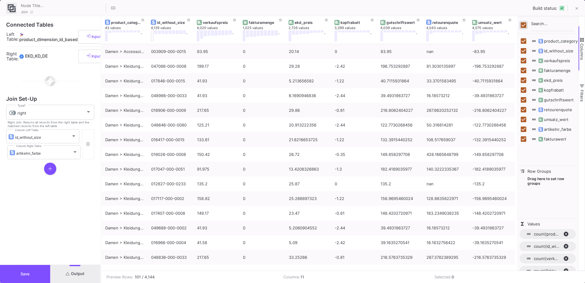
checkbox input "false"
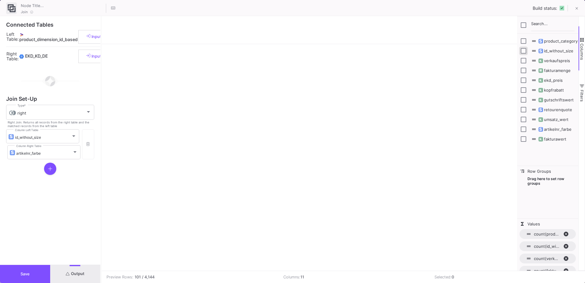
click at [522, 51] on input "Press SPACE to toggle visibility (hidden)" at bounding box center [523, 51] width 6 height 6
checkbox input "true"
checkbox input "false"
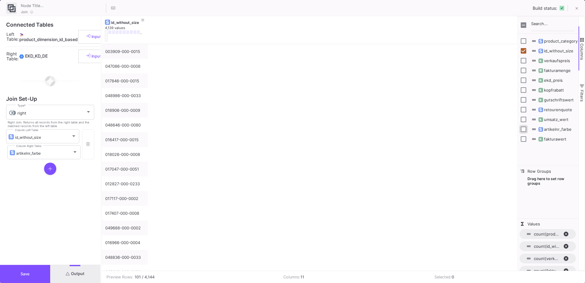
click at [522, 128] on input "Press SPACE to toggle visibility (hidden)" at bounding box center [523, 129] width 6 height 6
checkbox input "true"
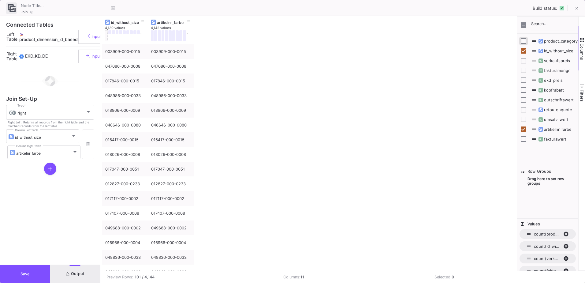
click at [523, 40] on input "Press SPACE to toggle visibility (hidden)" at bounding box center [523, 41] width 6 height 6
checkbox input "true"
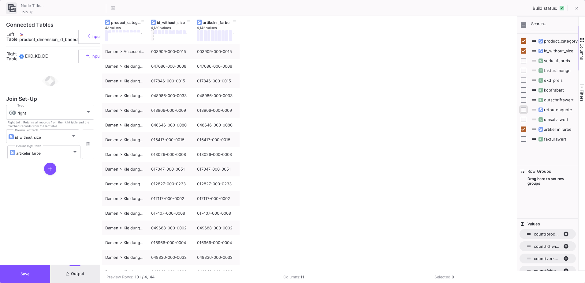
click at [523, 109] on input "Press SPACE to toggle visibility (hidden)" at bounding box center [523, 110] width 6 height 6
checkbox input "true"
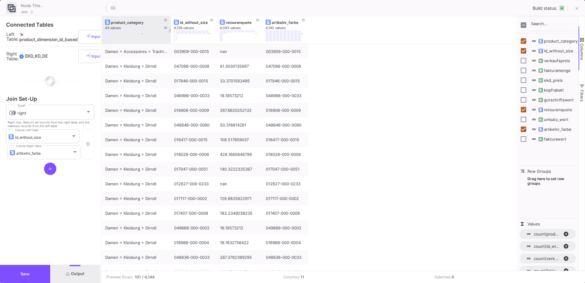
drag, startPoint x: 147, startPoint y: 19, endPoint x: 170, endPoint y: 24, distance: 23.5
click at [170, 24] on div at bounding box center [170, 30] width 2 height 28
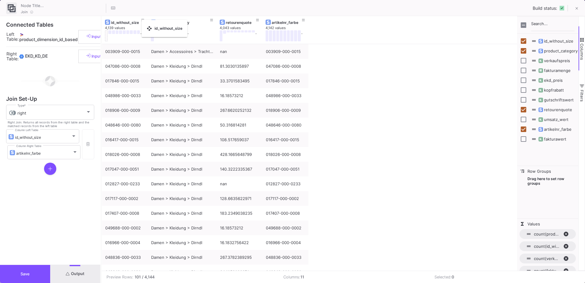
drag, startPoint x: 196, startPoint y: 22, endPoint x: 145, endPoint y: 24, distance: 51.7
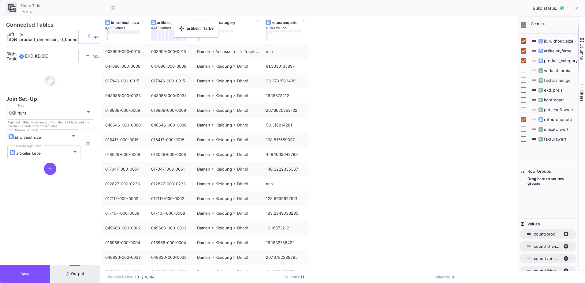
drag, startPoint x: 288, startPoint y: 20, endPoint x: 177, endPoint y: 24, distance: 110.7
drag, startPoint x: 161, startPoint y: 23, endPoint x: 166, endPoint y: 23, distance: 5.2
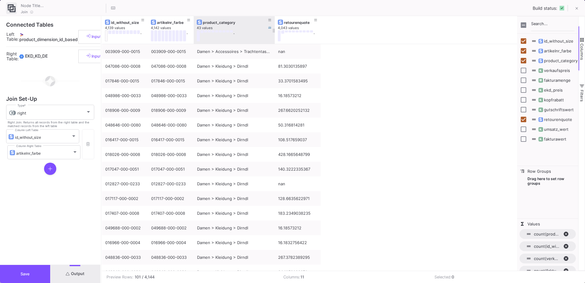
drag, startPoint x: 261, startPoint y: 23, endPoint x: 274, endPoint y: 26, distance: 12.7
click at [274, 26] on div at bounding box center [274, 30] width 2 height 28
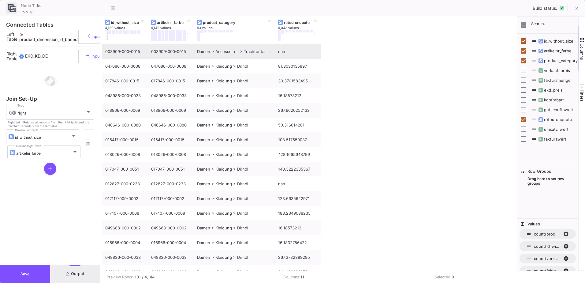
click at [292, 56] on div "nan" at bounding box center [297, 51] width 39 height 14
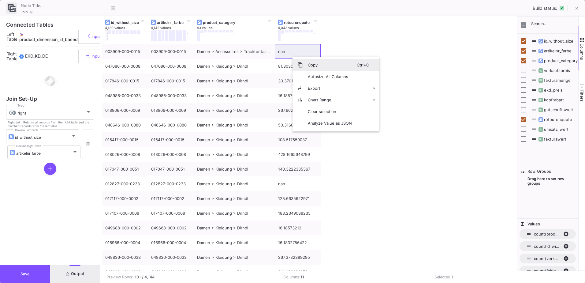
click at [310, 62] on span "Copy" at bounding box center [330, 65] width 54 height 12
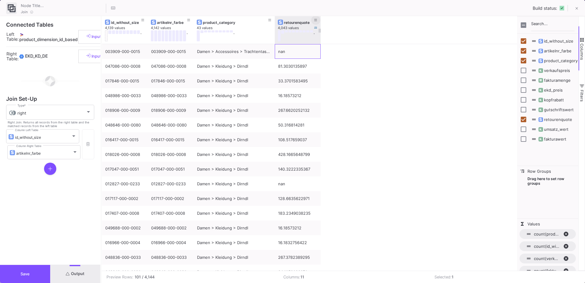
click at [318, 20] on button at bounding box center [315, 20] width 9 height 9
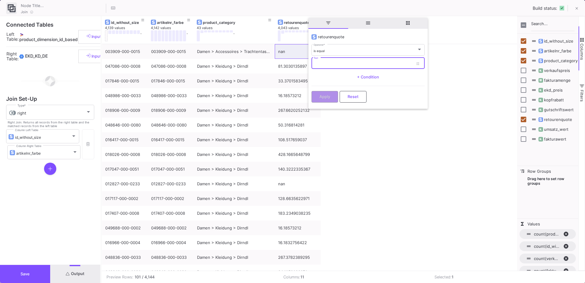
click at [331, 63] on input "Text" at bounding box center [362, 64] width 99 height 4
paste input "nan"
type input "nan"
click at [332, 94] on button "Apply" at bounding box center [324, 96] width 27 height 12
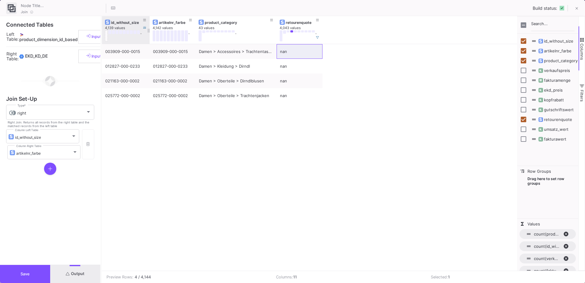
click at [149, 23] on div at bounding box center [149, 30] width 2 height 28
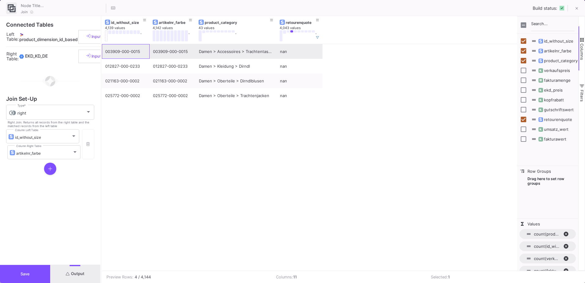
click at [135, 53] on div "003909-000-0015" at bounding box center [125, 51] width 41 height 14
click at [155, 57] on span "Copy" at bounding box center [173, 61] width 54 height 12
click at [255, 190] on div "003909-000-0015 003909-000-0015 Damen > Accessoires > Trachtentaschen nan 01282…" at bounding box center [309, 157] width 415 height 226
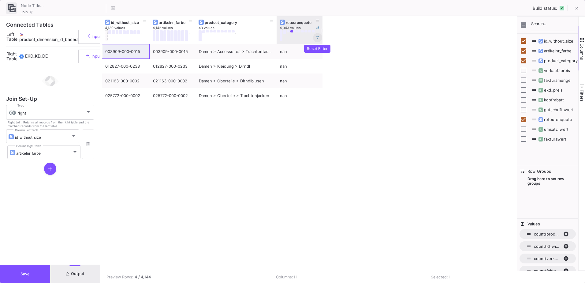
click at [316, 36] on icon at bounding box center [317, 37] width 3 height 3
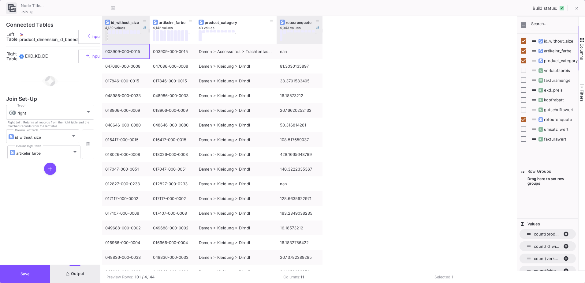
click at [106, 34] on button at bounding box center [106, 35] width 3 height 11
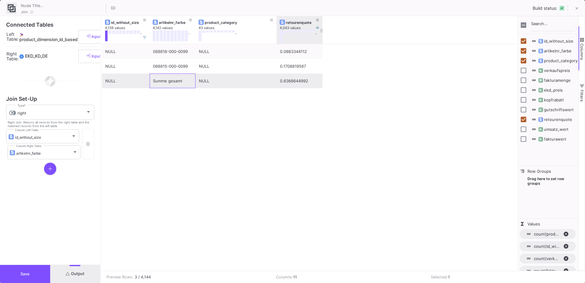
click at [161, 82] on div "Summe gesamt" at bounding box center [172, 81] width 39 height 14
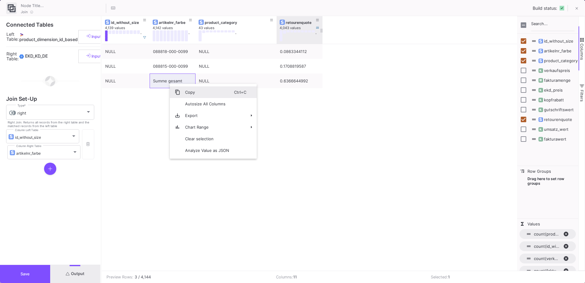
click at [186, 90] on span "Copy" at bounding box center [207, 92] width 54 height 12
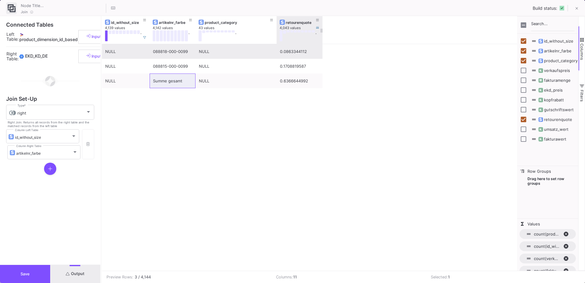
click at [182, 53] on div "088818-000-0099" at bounding box center [172, 51] width 39 height 14
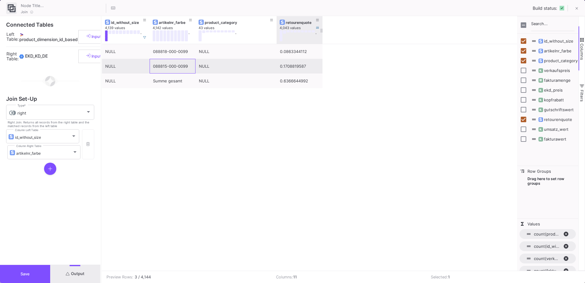
click at [182, 66] on div "088815-000-0099" at bounding box center [172, 66] width 39 height 14
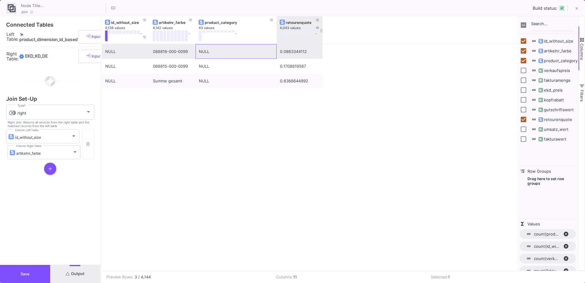
click at [228, 51] on div "NULL" at bounding box center [236, 51] width 74 height 14
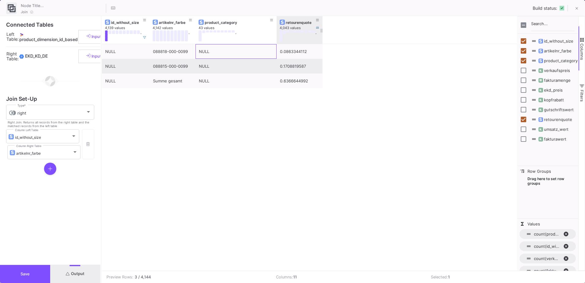
click at [227, 67] on div "NULL" at bounding box center [236, 66] width 74 height 14
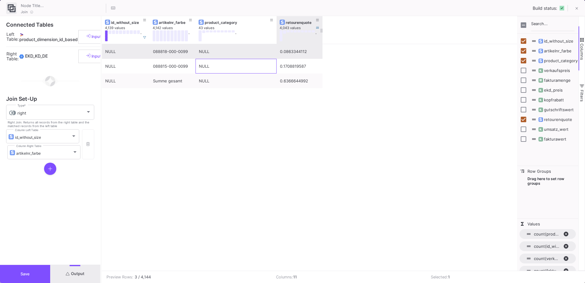
click at [168, 50] on div "088818-000-0099" at bounding box center [172, 51] width 39 height 14
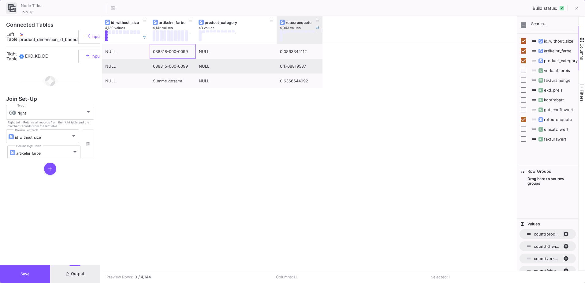
click at [181, 71] on div "088815-000-0099" at bounding box center [172, 66] width 39 height 14
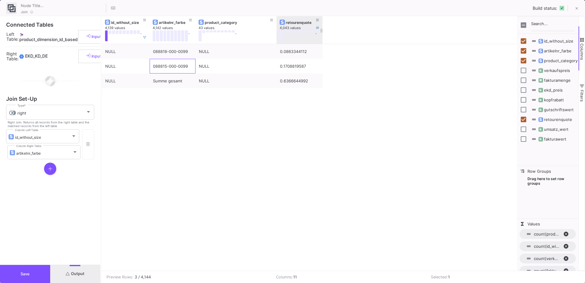
click at [33, 266] on button "Save" at bounding box center [25, 274] width 50 height 18
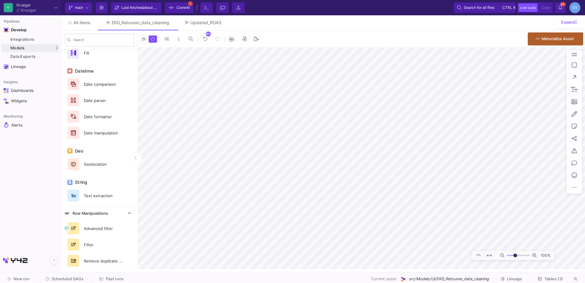
scroll to position [293, 0]
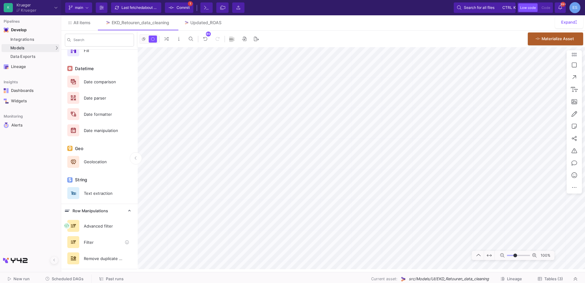
click at [93, 245] on div "Filter" at bounding box center [101, 241] width 42 height 9
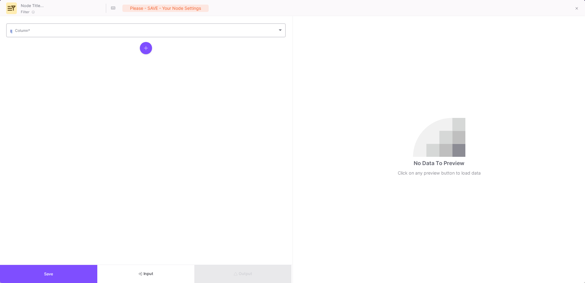
click at [46, 33] on span at bounding box center [146, 31] width 262 height 5
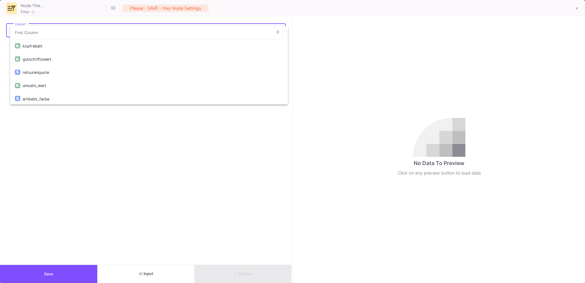
scroll to position [80, 0]
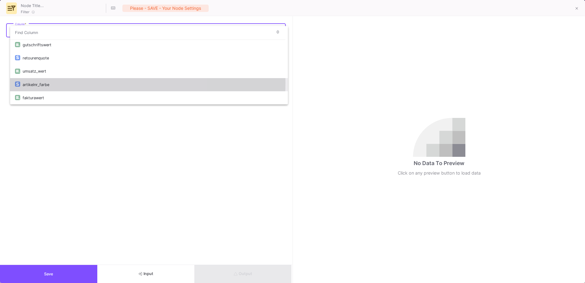
click at [52, 83] on div "artikelnr_farbe" at bounding box center [153, 84] width 260 height 13
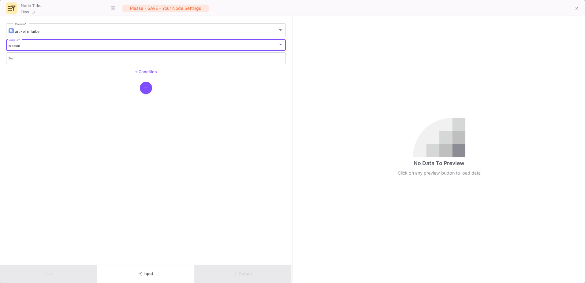
click at [38, 46] on div "is equal" at bounding box center [143, 46] width 269 height 4
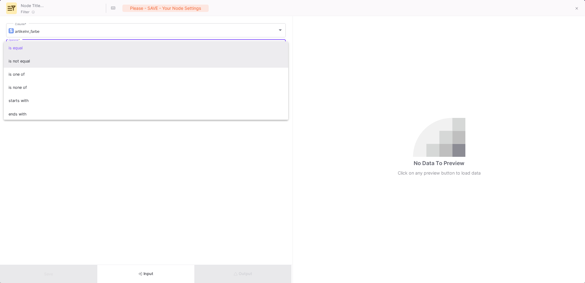
click at [44, 63] on span "is not equal" at bounding box center [146, 60] width 275 height 13
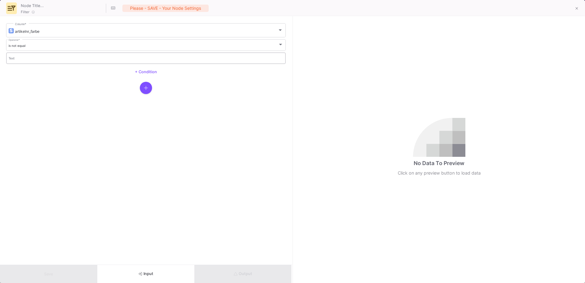
click at [97, 61] on input "Text" at bounding box center [146, 59] width 275 height 4
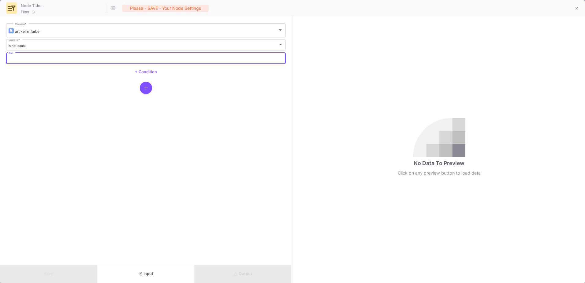
paste input "Summe gesamt"
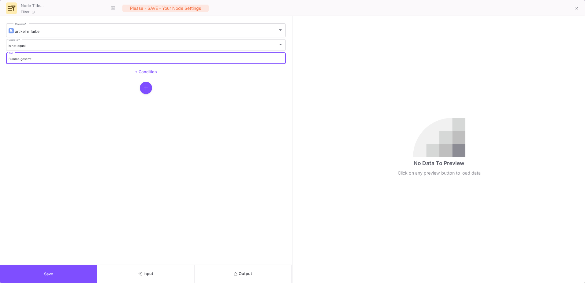
type input "Summe gesamt"
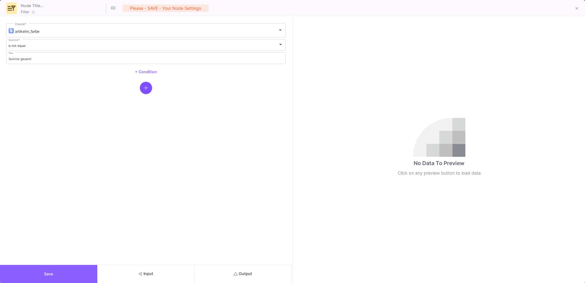
click at [66, 273] on button "Save" at bounding box center [48, 274] width 97 height 18
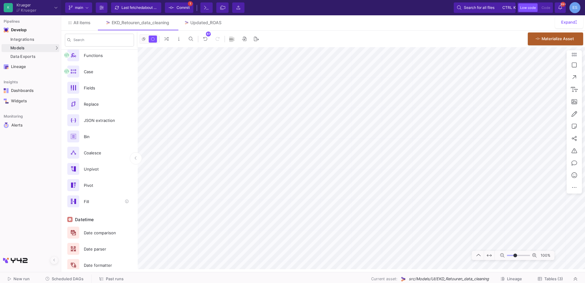
scroll to position [140, 0]
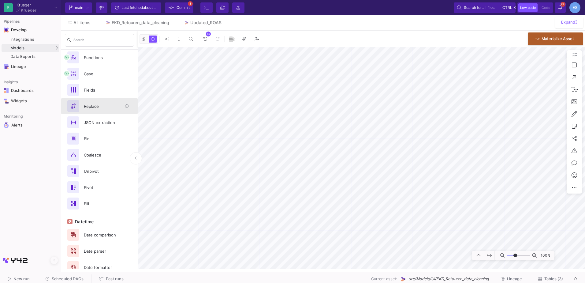
click at [109, 106] on div "Replace" at bounding box center [101, 106] width 42 height 9
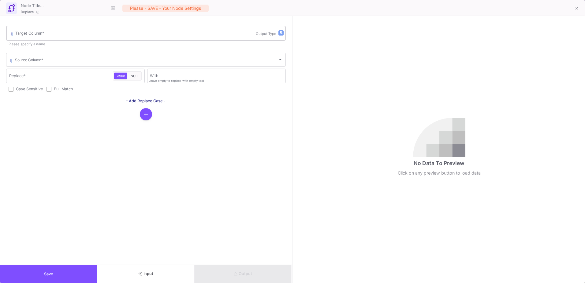
click at [100, 32] on input "Target Column *" at bounding box center [135, 34] width 240 height 5
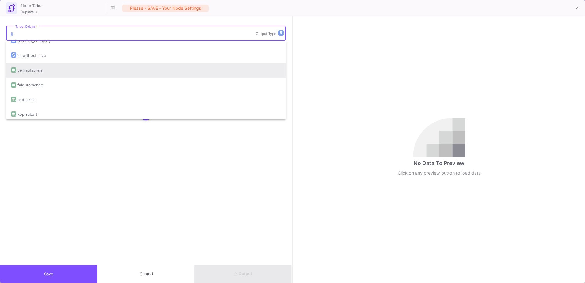
scroll to position [61, 0]
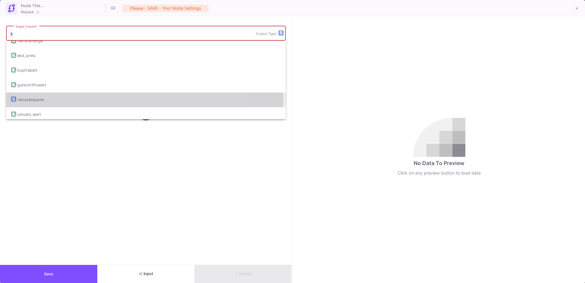
click at [110, 101] on div "retourenquote" at bounding box center [146, 99] width 270 height 15
type input "retourenquote"
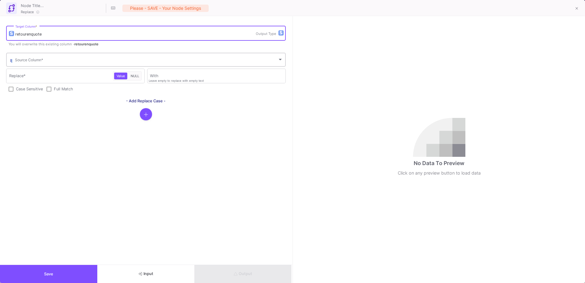
click at [39, 58] on span at bounding box center [146, 60] width 262 height 5
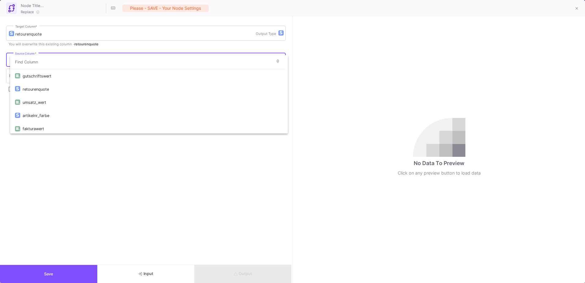
scroll to position [80, 0]
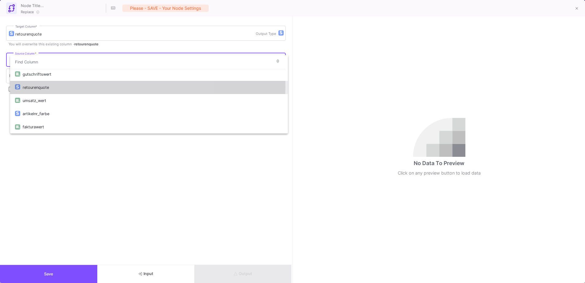
click at [56, 86] on div "retourenquote" at bounding box center [153, 87] width 260 height 13
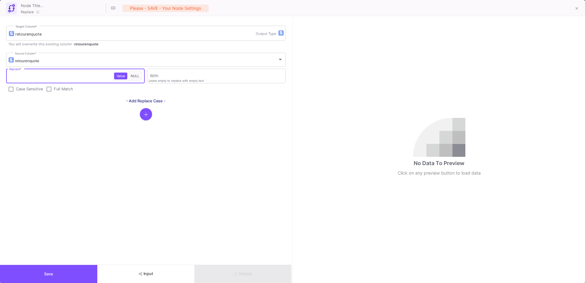
click at [49, 77] on input "Replace *" at bounding box center [61, 76] width 104 height 5
type input "nan"
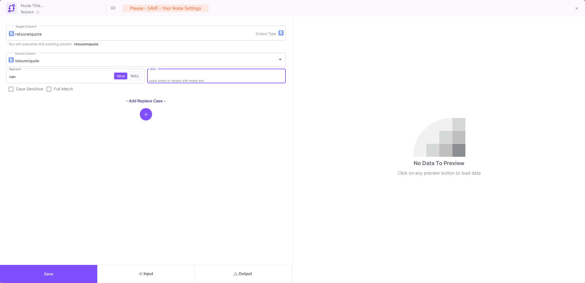
click at [173, 79] on input "With" at bounding box center [216, 76] width 133 height 5
type input "0"
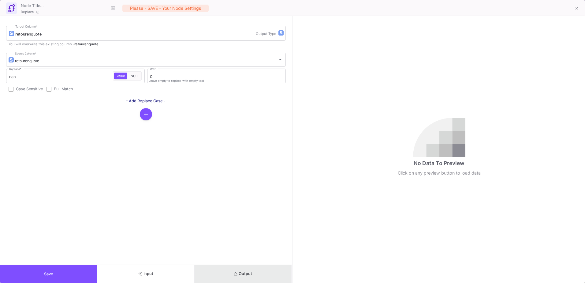
click at [250, 279] on button "Output" at bounding box center [242, 274] width 97 height 18
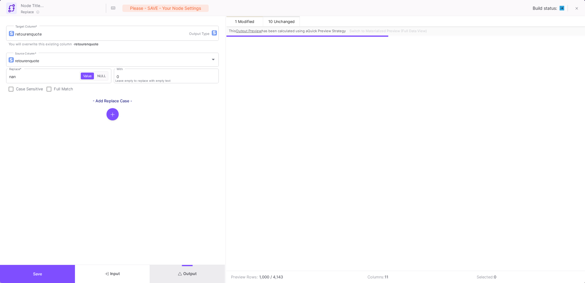
scroll to position [0, 58]
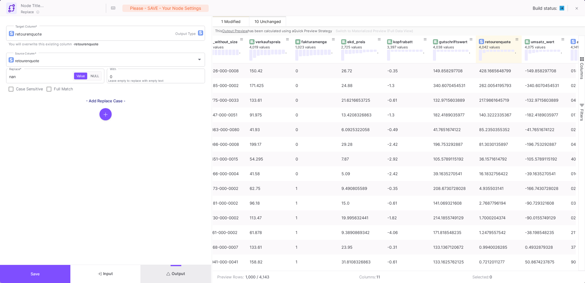
drag, startPoint x: 292, startPoint y: 176, endPoint x: 212, endPoint y: 167, distance: 80.8
click at [212, 167] on div at bounding box center [212, 149] width 2 height 266
click at [581, 57] on span "button" at bounding box center [582, 59] width 6 height 6
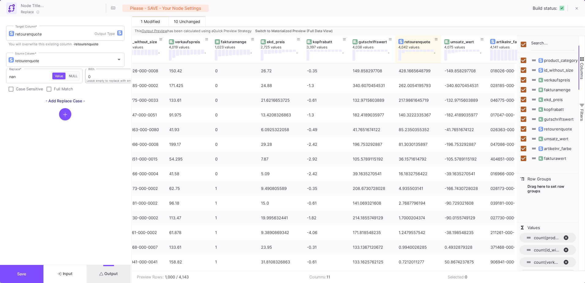
drag, startPoint x: 212, startPoint y: 64, endPoint x: 131, endPoint y: 73, distance: 81.3
click at [131, 73] on div at bounding box center [132, 149] width 2 height 266
click at [324, 30] on span "Switch to Materialized Preview (Full Data View)" at bounding box center [293, 31] width 77 height 4
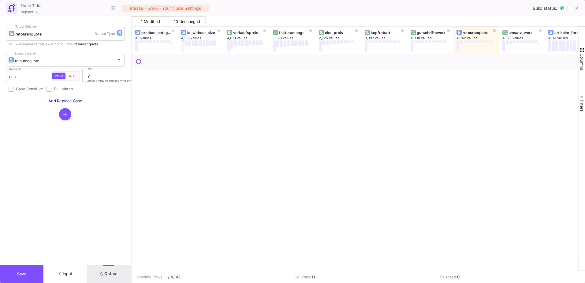
click at [582, 51] on span "button" at bounding box center [582, 50] width 6 height 6
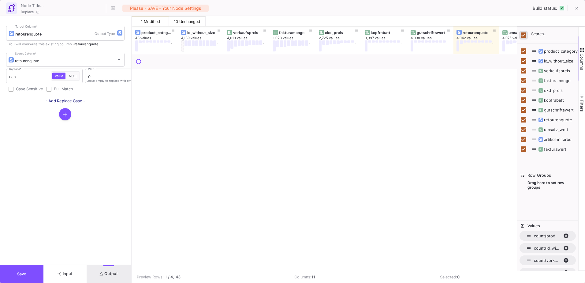
click at [521, 33] on input "Toggle Select All Columns" at bounding box center [523, 35] width 6 height 6
checkbox input "false"
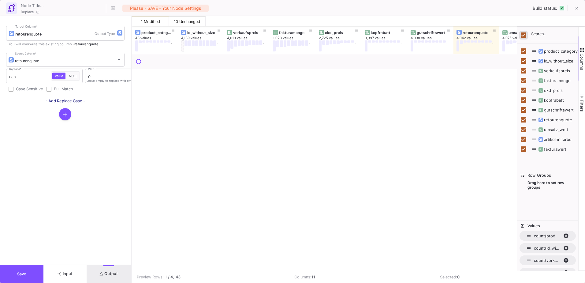
checkbox input "false"
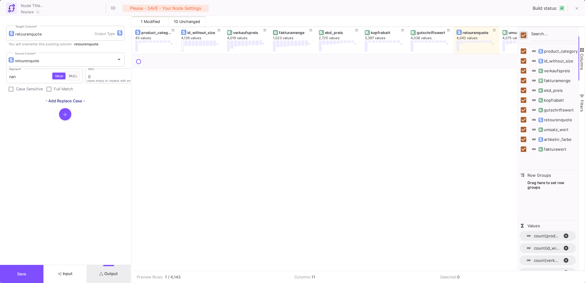
checkbox input "false"
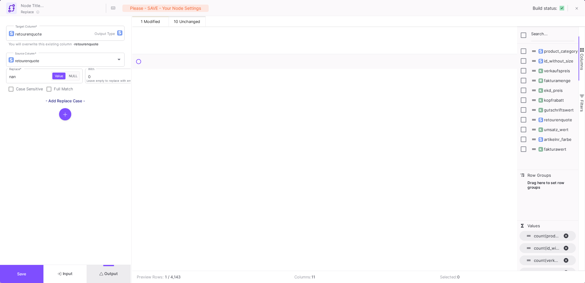
click at [557, 49] on span "product_category" at bounding box center [557, 51] width 40 height 5
checkbox input "false"
checkbox input "true"
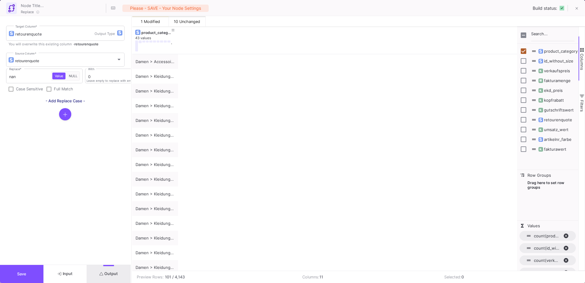
click at [561, 119] on span "retourenquote" at bounding box center [554, 119] width 35 height 5
checkbox input "true"
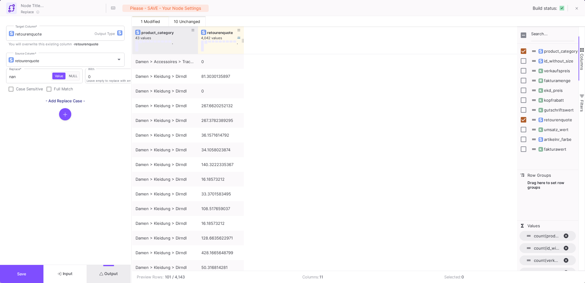
drag, startPoint x: 177, startPoint y: 29, endPoint x: 205, endPoint y: 34, distance: 28.0
click at [197, 34] on div at bounding box center [198, 40] width 2 height 28
click at [238, 31] on icon at bounding box center [239, 30] width 3 height 3
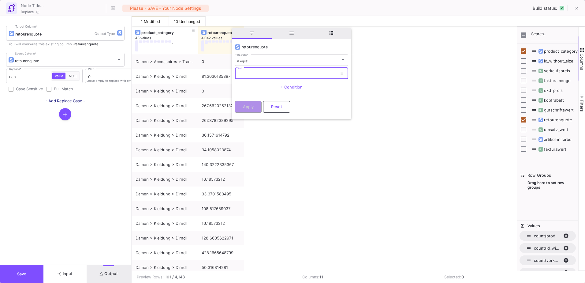
click at [260, 75] on input "Text" at bounding box center [286, 74] width 99 height 4
type input "nan"
click at [254, 108] on button "Apply" at bounding box center [248, 106] width 27 height 12
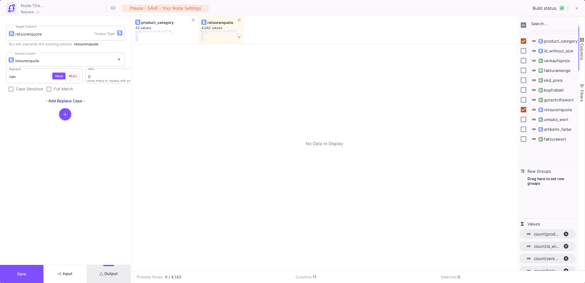
click at [31, 270] on button "Save" at bounding box center [21, 274] width 43 height 18
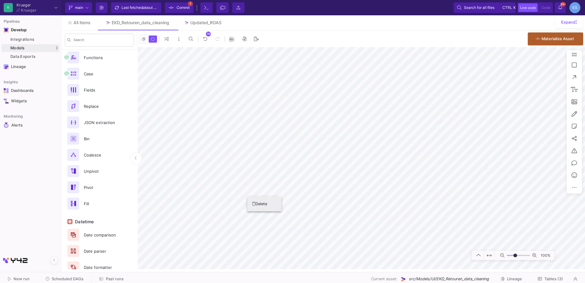
click at [254, 201] on button "Delete" at bounding box center [264, 203] width 34 height 15
click at [340, 205] on icon at bounding box center [340, 207] width 3 height 4
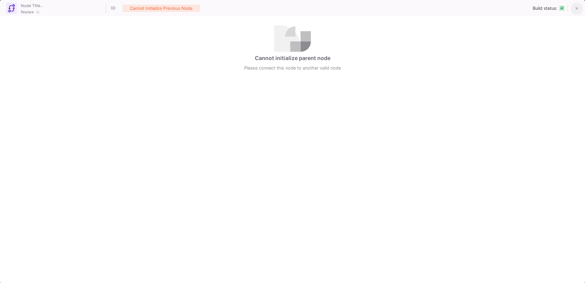
click at [579, 7] on button at bounding box center [576, 9] width 12 height 12
click at [575, 9] on icon at bounding box center [576, 8] width 3 height 4
click at [577, 7] on icon at bounding box center [576, 8] width 3 height 4
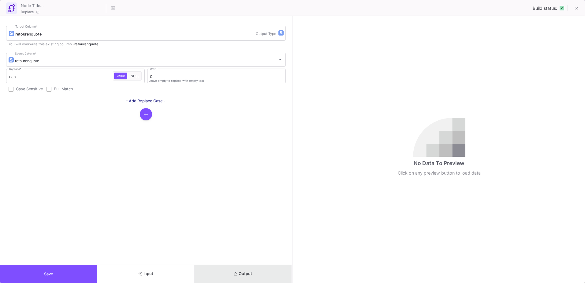
click at [245, 272] on span "Output" at bounding box center [243, 273] width 19 height 5
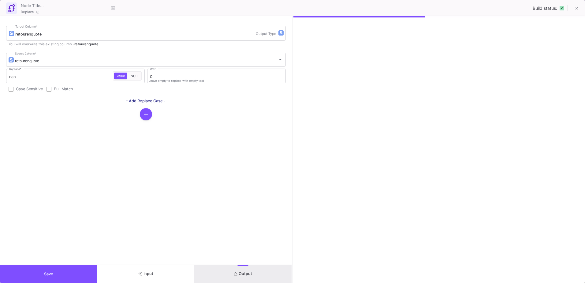
click at [77, 270] on button "Save" at bounding box center [48, 274] width 97 height 18
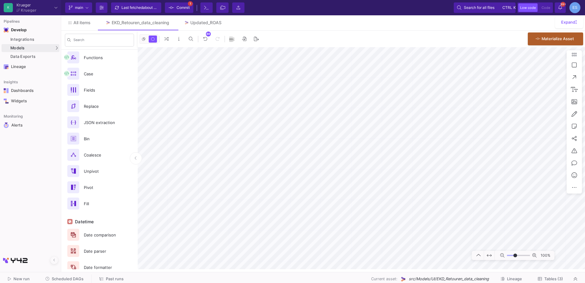
scroll to position [0, 0]
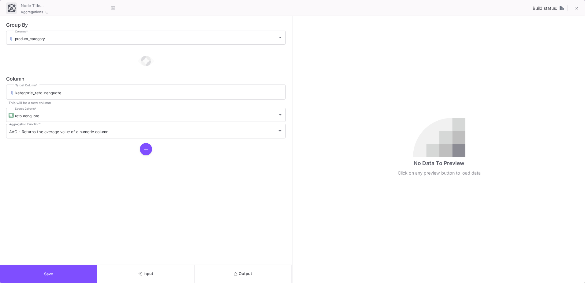
click at [253, 264] on form "Group By product_category Columns * Column kategorie_retourenquote Target Colum…" at bounding box center [146, 140] width 292 height 248
click at [252, 267] on button "Output" at bounding box center [242, 274] width 97 height 18
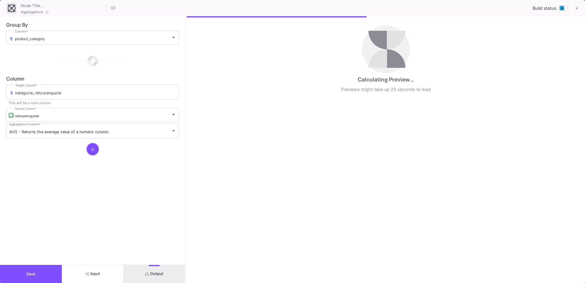
drag, startPoint x: 292, startPoint y: 74, endPoint x: 185, endPoint y: 71, distance: 106.5
click at [185, 71] on div at bounding box center [186, 149] width 2 height 266
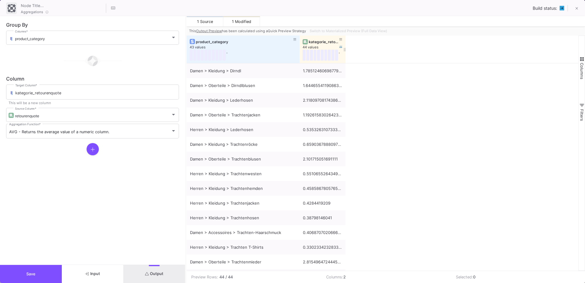
drag, startPoint x: 232, startPoint y: 40, endPoint x: 299, endPoint y: 45, distance: 67.1
click at [299, 45] on div at bounding box center [299, 49] width 2 height 28
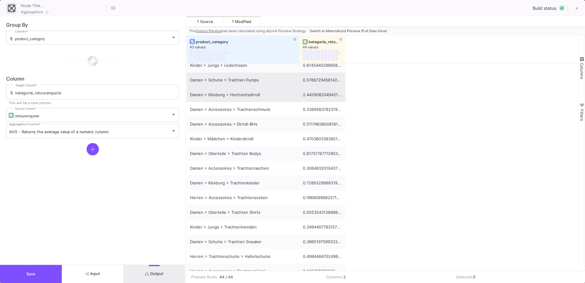
scroll to position [255, 0]
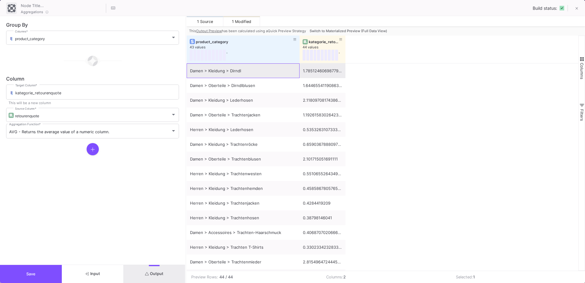
click at [245, 73] on div "Damen > Kleidung > Dirndl" at bounding box center [243, 71] width 106 height 14
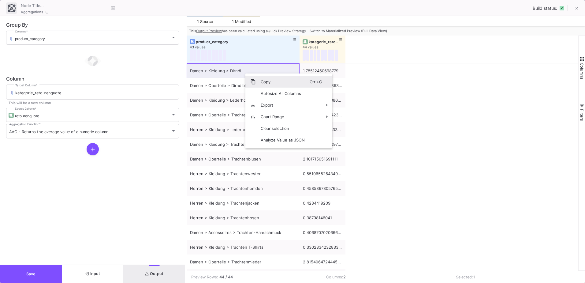
click at [268, 79] on span "Copy" at bounding box center [283, 82] width 54 height 12
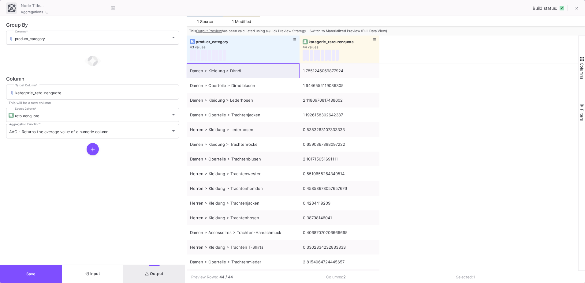
drag, startPoint x: 345, startPoint y: 43, endPoint x: 379, endPoint y: 50, distance: 34.6
click at [379, 50] on div at bounding box center [379, 49] width 2 height 28
click at [95, 272] on span "Input" at bounding box center [92, 273] width 15 height 5
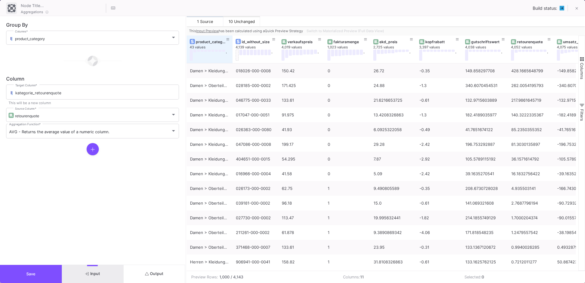
click at [32, 276] on button "Save" at bounding box center [31, 274] width 62 height 18
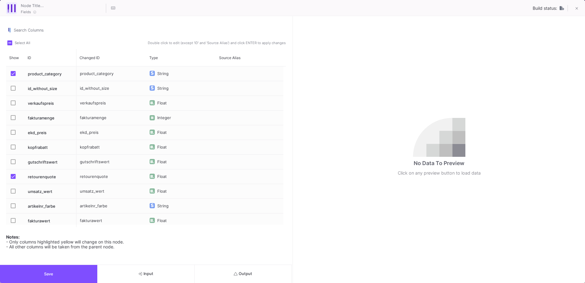
click at [263, 279] on button "Output" at bounding box center [242, 274] width 97 height 18
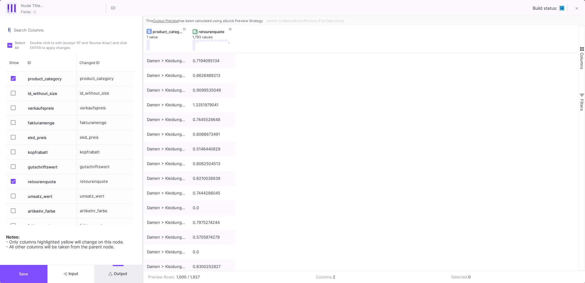
drag, startPoint x: 292, startPoint y: 164, endPoint x: 143, endPoint y: 161, distance: 149.9
click at [143, 161] on div at bounding box center [143, 149] width 2 height 266
click at [275, 23] on button "Switch to Materialized Preview (Full Data View)" at bounding box center [305, 20] width 80 height 9
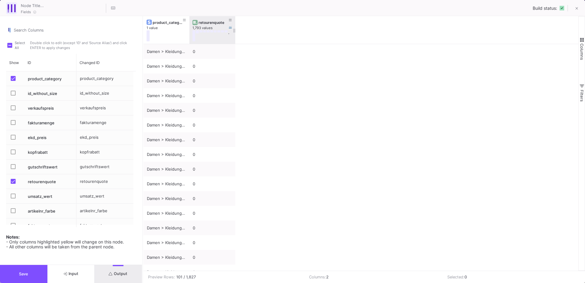
click at [208, 24] on div "retourenquote" at bounding box center [213, 22] width 30 height 5
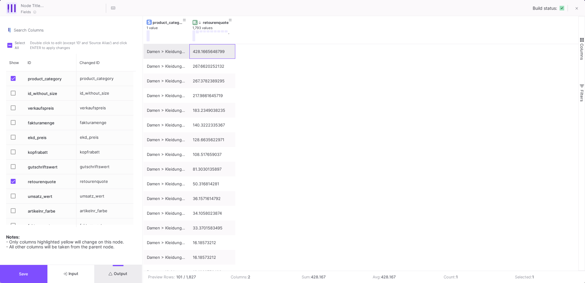
click at [208, 57] on div "428.1665648799" at bounding box center [212, 51] width 39 height 14
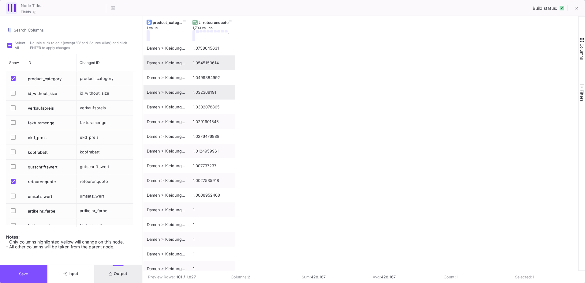
scroll to position [459, 0]
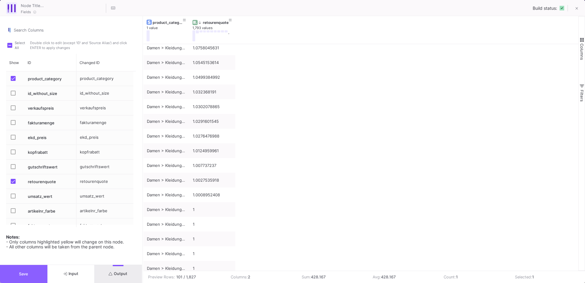
click at [34, 278] on button "Save" at bounding box center [23, 274] width 47 height 18
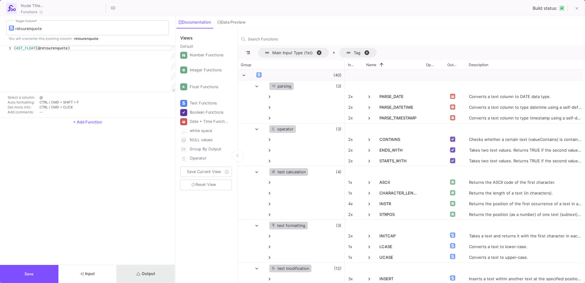
click at [150, 276] on button "Output" at bounding box center [146, 274] width 58 height 18
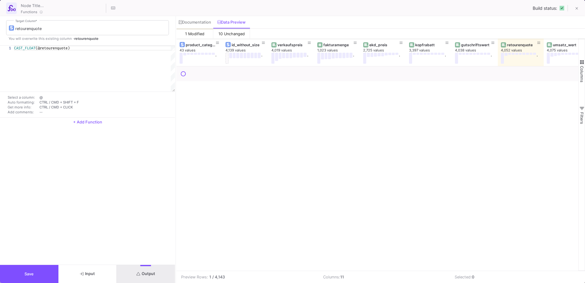
drag, startPoint x: 175, startPoint y: 203, endPoint x: 89, endPoint y: 201, distance: 85.6
click at [89, 201] on div "retourenquote Target Column * You will overwrite this existing column - retoure…" at bounding box center [87, 140] width 175 height 248
click at [520, 46] on div "retourenquote" at bounding box center [522, 45] width 30 height 5
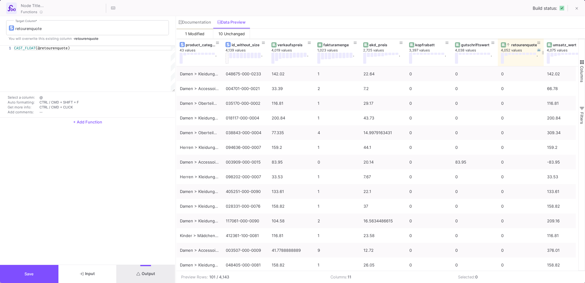
click at [520, 46] on div "retourenquote" at bounding box center [522, 45] width 30 height 5
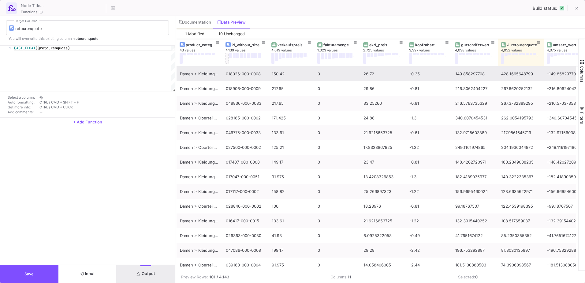
click at [252, 75] on div "018026-000-0008" at bounding box center [245, 74] width 39 height 14
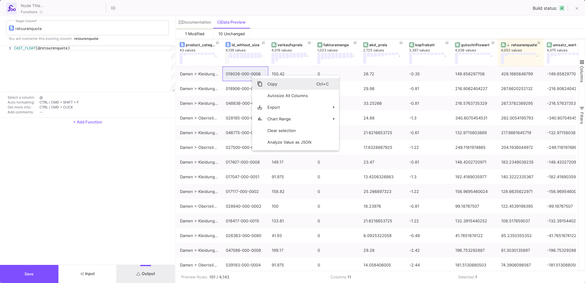
click at [265, 82] on span "Copy" at bounding box center [289, 84] width 54 height 12
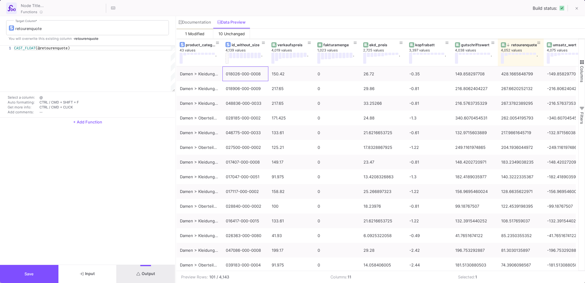
click at [109, 277] on button "Input" at bounding box center [87, 274] width 58 height 18
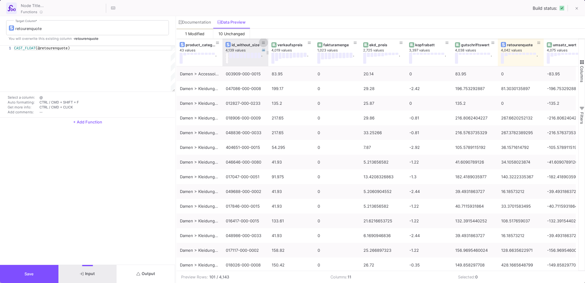
click at [263, 45] on fa-icon at bounding box center [263, 43] width 3 height 4
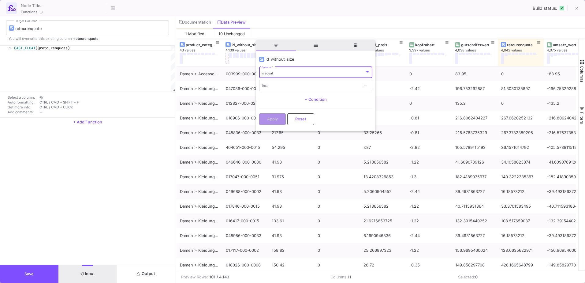
scroll to position [140, 0]
click at [296, 86] on input "Text" at bounding box center [310, 86] width 99 height 4
paste input "018026-000-0008"
type input "018026-000-0008"
click at [283, 119] on button "Apply" at bounding box center [272, 119] width 27 height 12
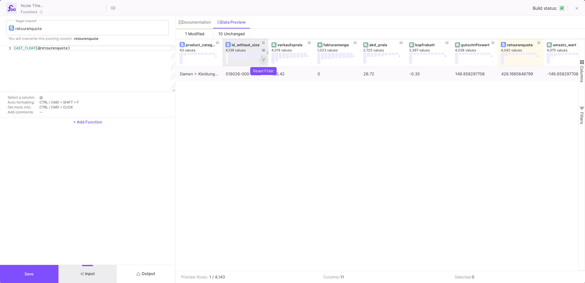
click at [262, 61] on icon at bounding box center [263, 59] width 3 height 3
click at [263, 42] on icon at bounding box center [263, 42] width 3 height 3
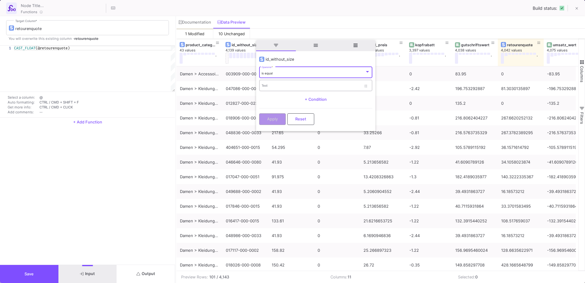
click at [269, 84] on input "Text" at bounding box center [310, 86] width 99 height 4
paste input "018388-000-0509"
type input "018388-000-0509"
click at [270, 118] on span "Apply" at bounding box center [272, 118] width 11 height 5
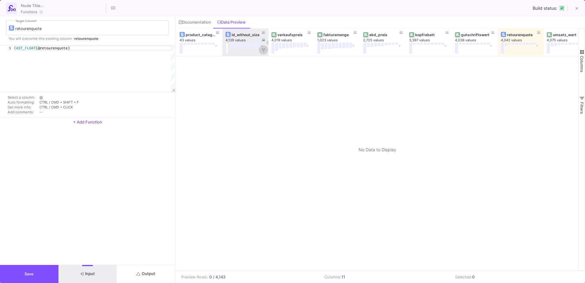
click at [263, 53] on button at bounding box center [263, 49] width 9 height 9
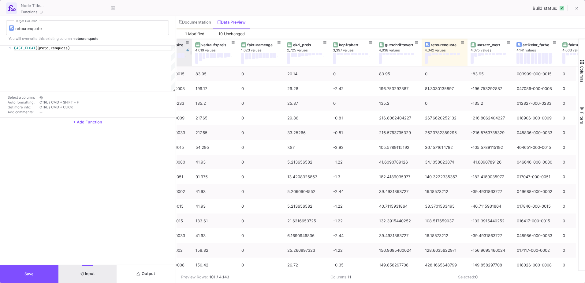
scroll to position [0, 77]
click at [556, 43] on button at bounding box center [553, 42] width 9 height 9
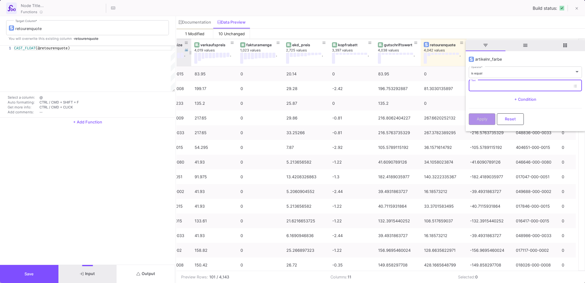
click at [494, 87] on input "Text" at bounding box center [520, 86] width 99 height 4
paste input "018388-000-0509"
type input "018388-000-0509"
click at [490, 116] on button "Apply" at bounding box center [481, 119] width 27 height 12
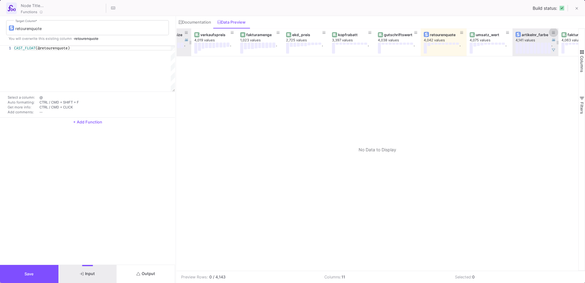
click at [555, 33] on button at bounding box center [553, 32] width 9 height 9
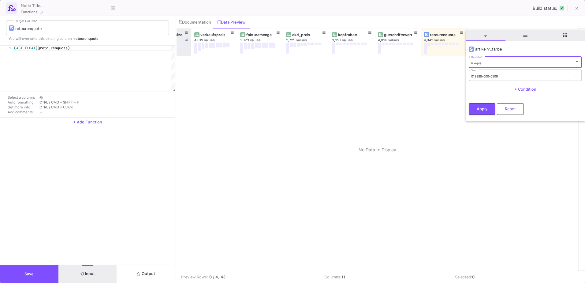
click at [475, 74] on input "018388-000-0509" at bounding box center [520, 76] width 99 height 4
type input "018388-000-0509"
click at [487, 109] on span "Apply" at bounding box center [481, 108] width 11 height 5
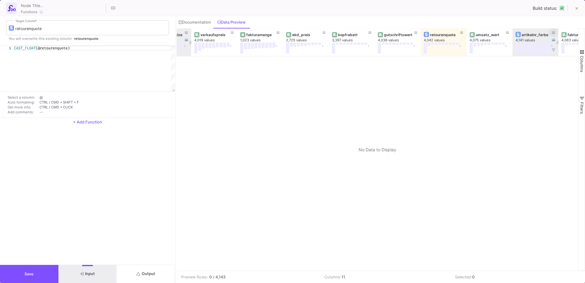
click at [555, 31] on button at bounding box center [553, 32] width 9 height 9
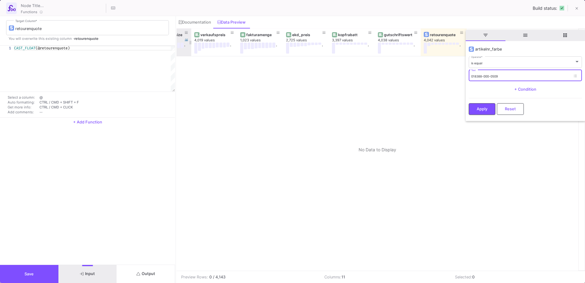
click at [499, 75] on input "018388-000-0509" at bounding box center [520, 76] width 99 height 4
type input "018388-000-0509"
click at [485, 106] on span "Apply" at bounding box center [481, 108] width 11 height 5
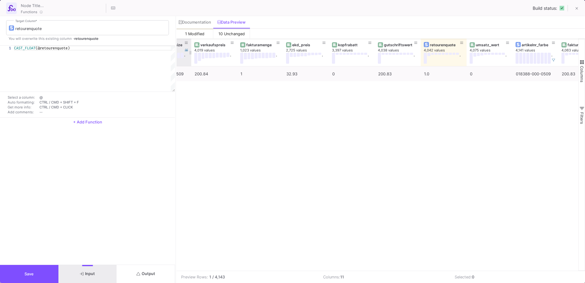
drag, startPoint x: 154, startPoint y: 279, endPoint x: 474, endPoint y: 113, distance: 360.2
click at [474, 119] on as-split "retourenquote Target Column * You will overwrite this existing column - retoure…" at bounding box center [292, 149] width 585 height 266
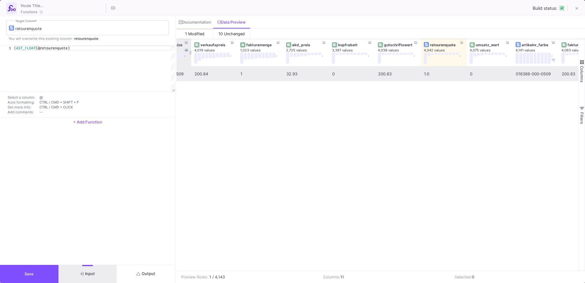
click at [533, 79] on div "018388-000-0509" at bounding box center [535, 74] width 39 height 14
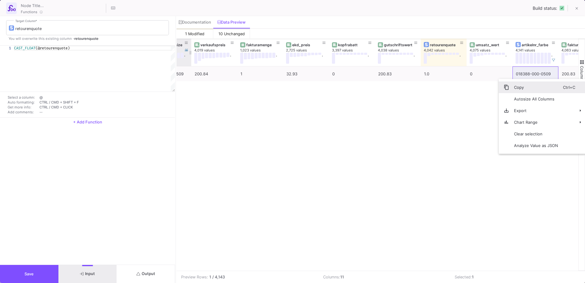
click at [540, 84] on span "Copy" at bounding box center [536, 87] width 54 height 12
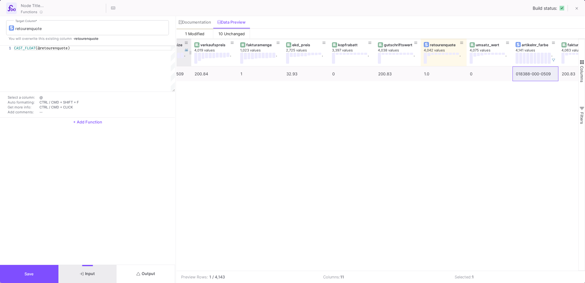
drag, startPoint x: 327, startPoint y: 270, endPoint x: 303, endPoint y: 269, distance: 23.3
click at [303, 269] on mat-sidenav-content "Drag here to set row groups Drag here to set column labels product_category 43 …" at bounding box center [380, 161] width 408 height 244
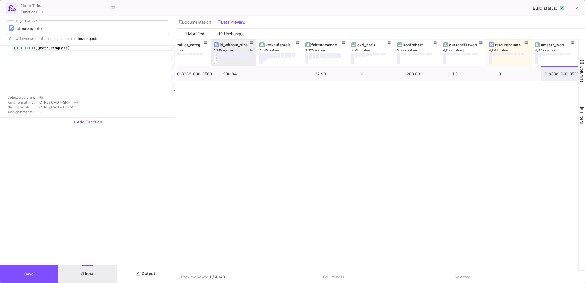
scroll to position [0, 0]
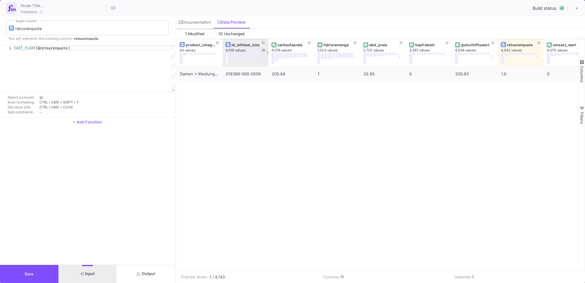
click at [141, 276] on button "Output" at bounding box center [146, 274] width 58 height 18
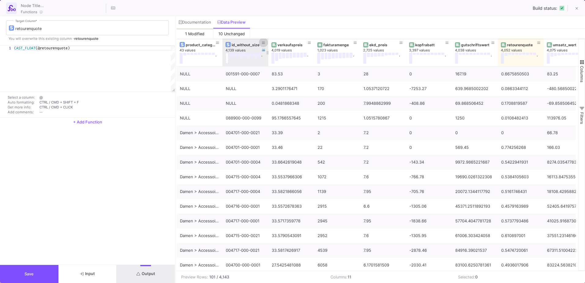
click at [262, 43] on icon at bounding box center [263, 42] width 3 height 3
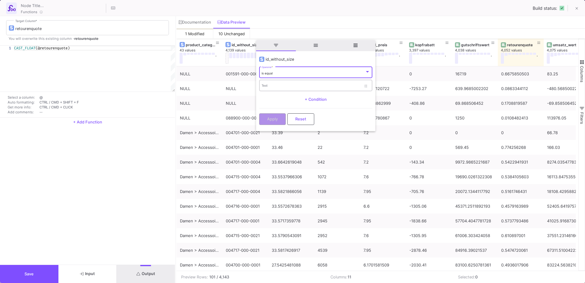
click at [276, 83] on div "Text" at bounding box center [310, 85] width 99 height 13
paste input "018388-000-0509"
type input "018388-000-0509"
click at [283, 118] on button "Apply" at bounding box center [272, 119] width 27 height 12
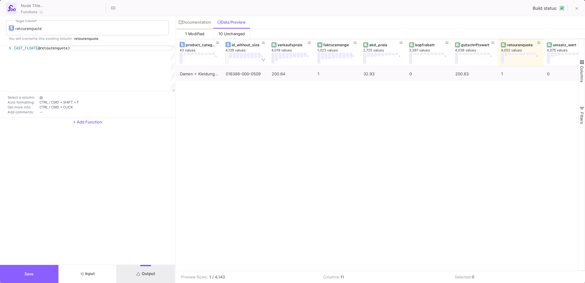
click at [39, 275] on button "Save" at bounding box center [29, 274] width 58 height 18
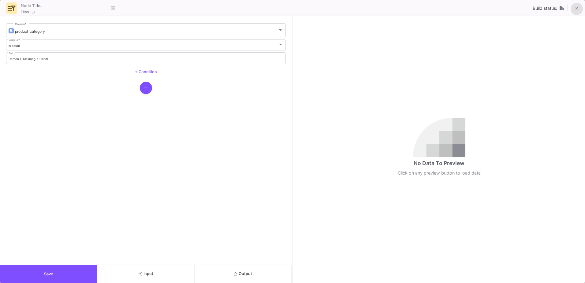
click at [577, 5] on button at bounding box center [576, 9] width 12 height 12
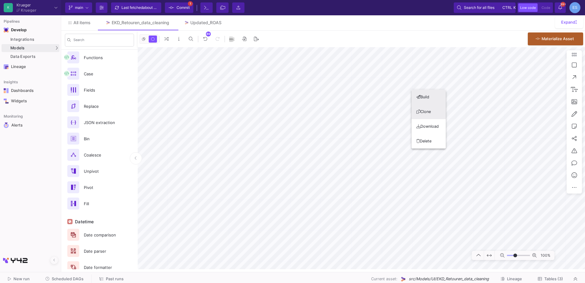
click at [428, 112] on button "Clone" at bounding box center [428, 111] width 34 height 15
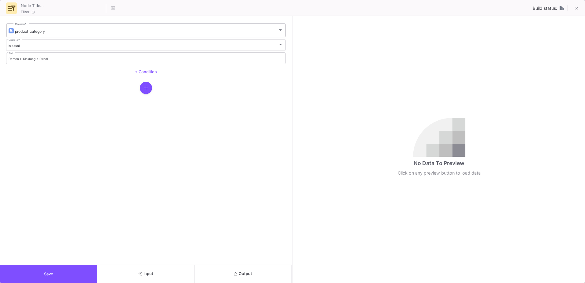
click at [58, 30] on div "product_category" at bounding box center [146, 31] width 262 height 5
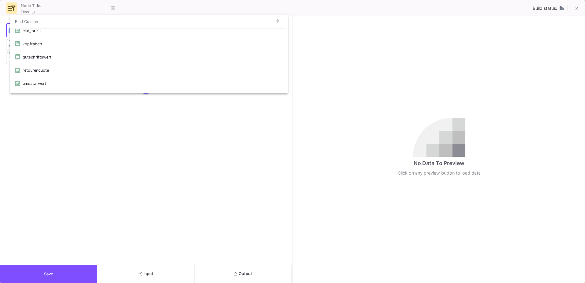
scroll to position [80, 0]
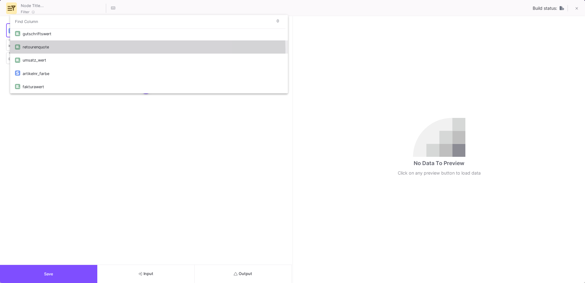
click at [64, 50] on div "retourenquote" at bounding box center [153, 46] width 260 height 13
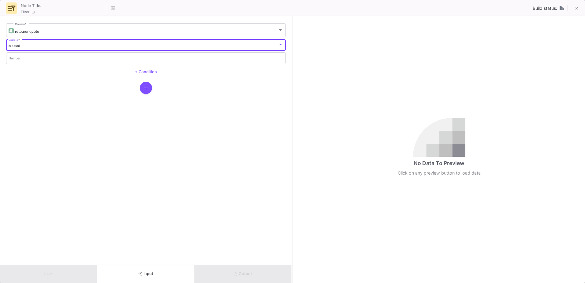
click at [64, 46] on div "is equal" at bounding box center [143, 46] width 269 height 4
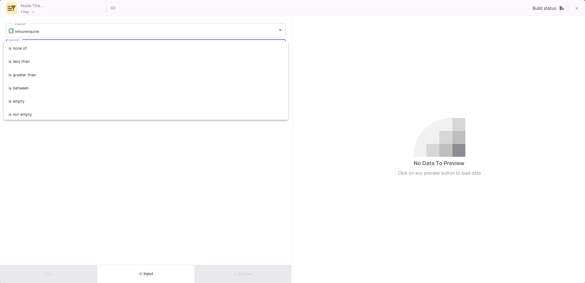
scroll to position [40, 0]
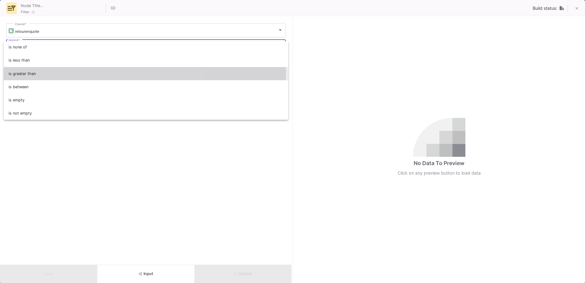
click at [51, 69] on span "is greater than" at bounding box center [146, 73] width 275 height 13
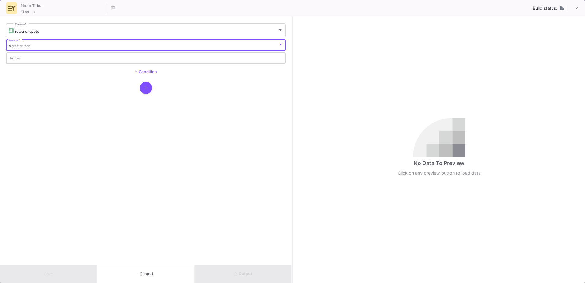
click at [49, 57] on input "Number" at bounding box center [146, 59] width 275 height 4
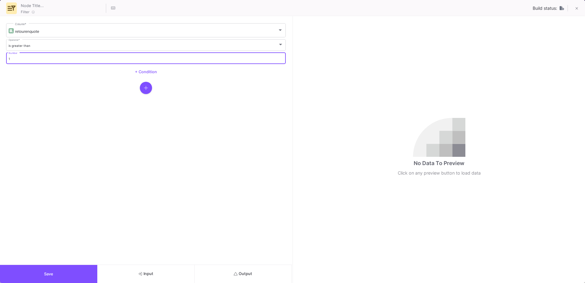
click at [246, 264] on div "Save Input Output" at bounding box center [146, 273] width 292 height 18
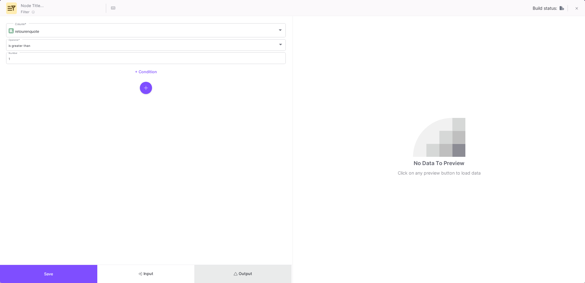
click at [246, 267] on button "Output" at bounding box center [242, 274] width 97 height 18
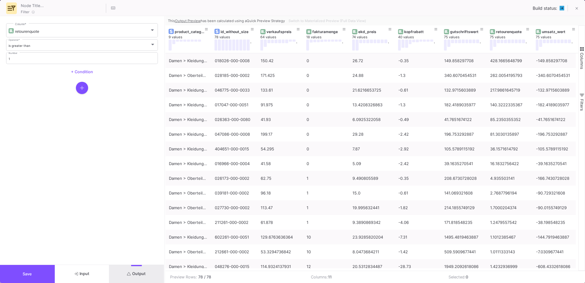
drag, startPoint x: 292, startPoint y: 118, endPoint x: 164, endPoint y: 125, distance: 128.0
click at [164, 125] on div at bounding box center [165, 149] width 2 height 266
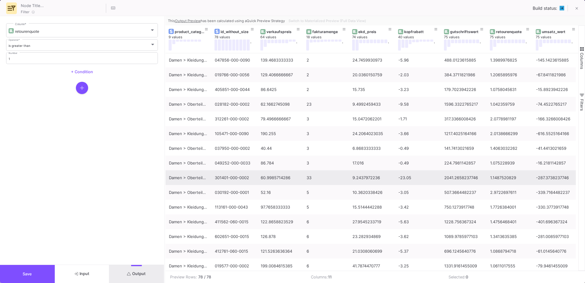
scroll to position [44, 0]
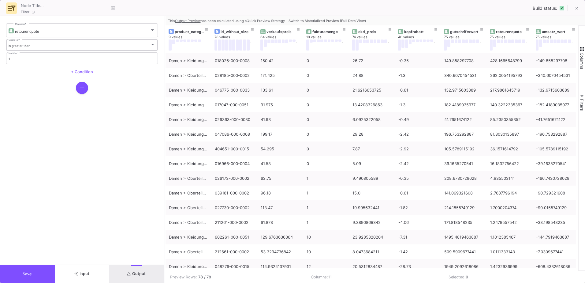
click at [29, 46] on span "is greater than" at bounding box center [20, 46] width 22 height 4
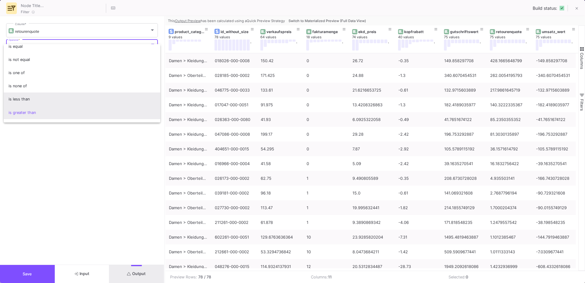
scroll to position [1, 0]
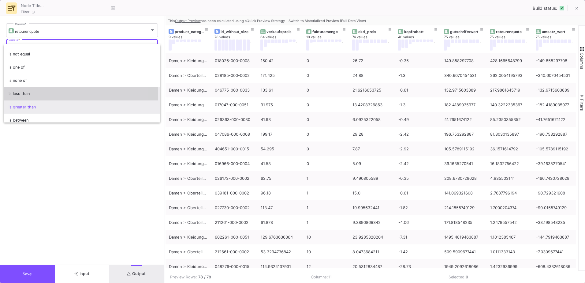
click at [36, 92] on span "is less than" at bounding box center [82, 93] width 147 height 13
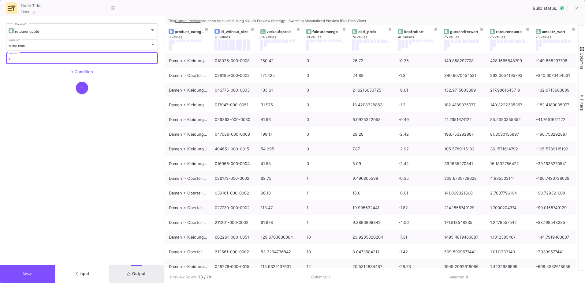
click at [16, 58] on input "1" at bounding box center [82, 59] width 147 height 4
drag, startPoint x: 16, startPoint y: 58, endPoint x: 9, endPoint y: 60, distance: 7.0
click at [9, 60] on input "1" at bounding box center [82, 59] width 147 height 4
click at [84, 268] on button "Input" at bounding box center [82, 274] width 55 height 18
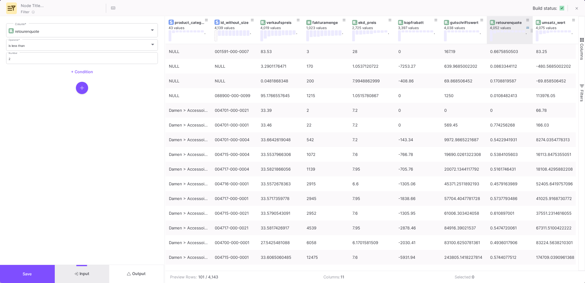
click at [507, 24] on div "retourenquote" at bounding box center [511, 22] width 30 height 5
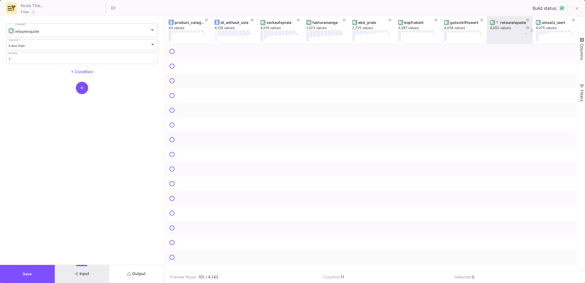
click at [507, 24] on div "retourenquote" at bounding box center [511, 22] width 30 height 5
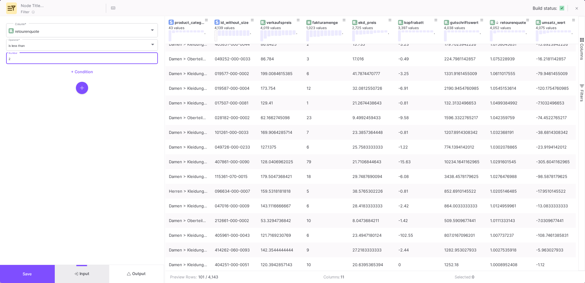
drag, startPoint x: 13, startPoint y: 60, endPoint x: 1, endPoint y: 59, distance: 12.6
click at [1, 59] on form "retourenquote Column * is less than Operator * 2 Number + Condition" at bounding box center [82, 140] width 164 height 248
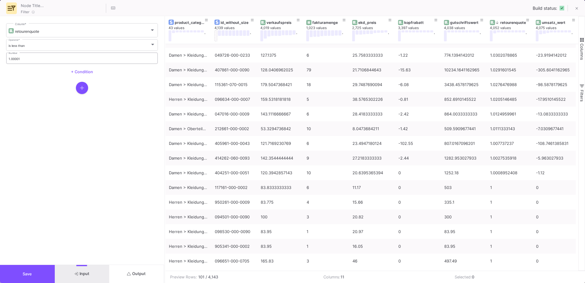
click at [23, 57] on div "1.00001 Number" at bounding box center [82, 57] width 147 height 13
click at [23, 58] on input "1.00001" at bounding box center [82, 59] width 147 height 4
drag, startPoint x: 16, startPoint y: 59, endPoint x: 22, endPoint y: 60, distance: 6.2
click at [22, 60] on input "1.00001" at bounding box center [82, 59] width 147 height 4
click at [66, 44] on div "is less than" at bounding box center [80, 46] width 142 height 4
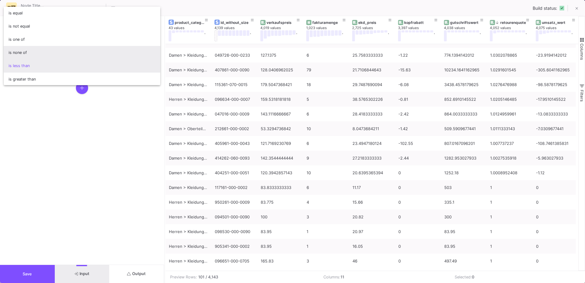
scroll to position [0, 0]
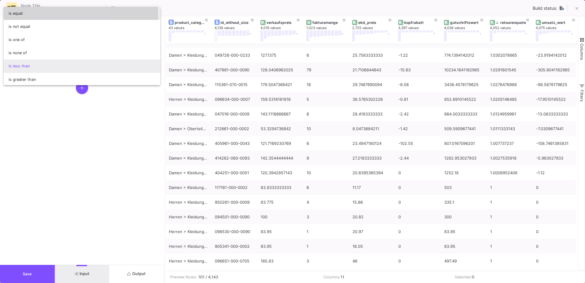
click at [55, 15] on span "is equal" at bounding box center [82, 13] width 147 height 13
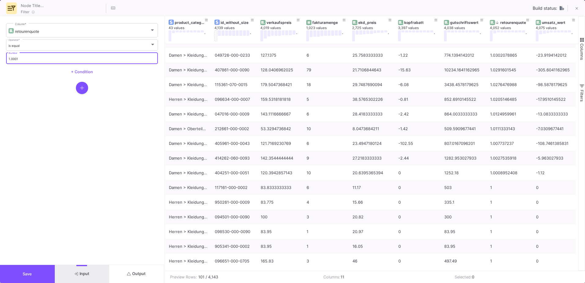
drag, startPoint x: 30, startPoint y: 60, endPoint x: -33, endPoint y: 59, distance: 63.0
click at [0, 59] on html "K [PERSON_NAME] [PERSON_NAME] Current branch main Branch Options Last fetched a…" at bounding box center [292, 141] width 585 height 283
type input "1"
click at [85, 72] on span "+ Condition" at bounding box center [82, 71] width 22 height 5
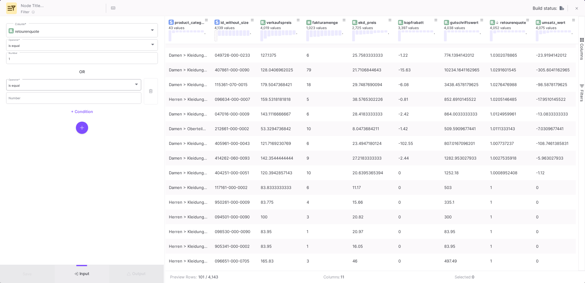
click at [61, 83] on div "is equal" at bounding box center [71, 85] width 125 height 4
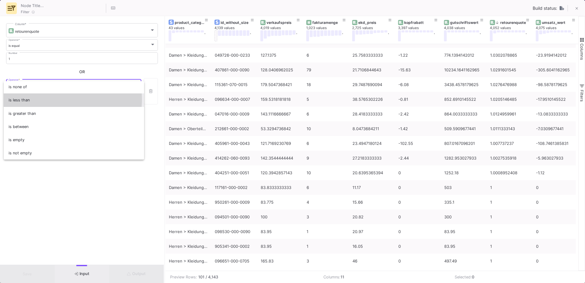
click at [65, 99] on span "is less than" at bounding box center [74, 99] width 131 height 13
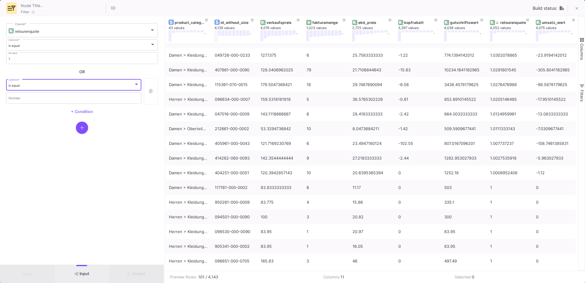
scroll to position [37, 0]
click at [45, 96] on div "Number" at bounding box center [74, 97] width 131 height 13
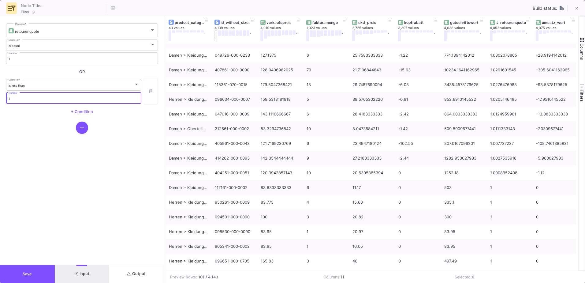
type input "1"
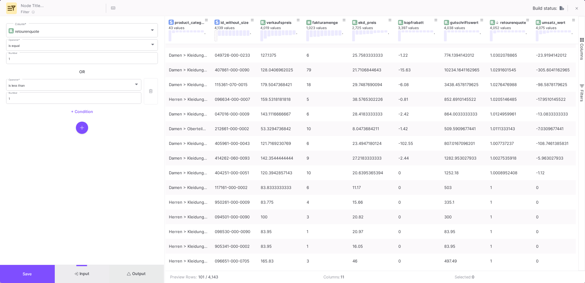
click at [141, 275] on span "Output" at bounding box center [136, 273] width 19 height 5
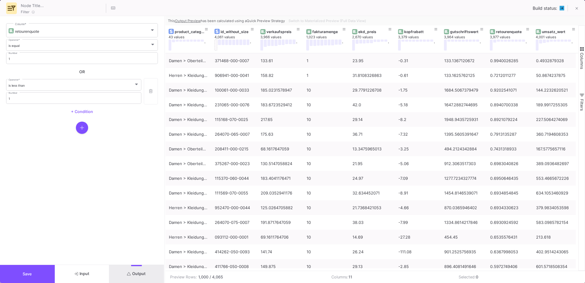
click at [36, 275] on button "Save" at bounding box center [27, 274] width 55 height 18
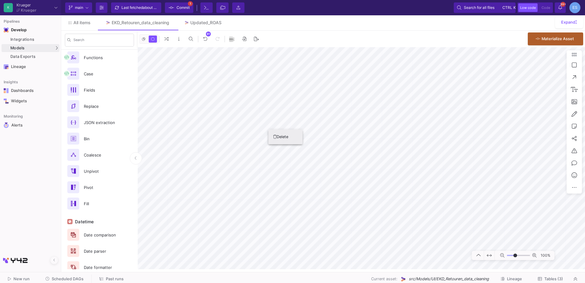
click at [275, 137] on icon at bounding box center [274, 137] width 3 height 4
click at [264, 96] on button "Delete" at bounding box center [273, 97] width 34 height 15
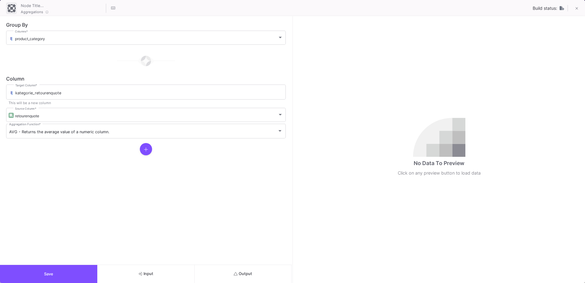
click at [246, 275] on span "Output" at bounding box center [243, 273] width 19 height 5
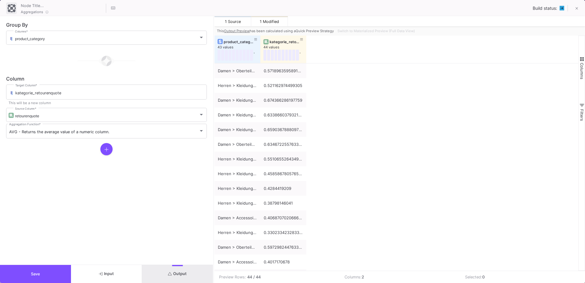
drag, startPoint x: 292, startPoint y: 214, endPoint x: 213, endPoint y: 208, distance: 78.8
click at [213, 208] on div at bounding box center [214, 149] width 2 height 266
click at [384, 31] on span "Switch to Materialized Preview (Full Data View)" at bounding box center [375, 31] width 77 height 4
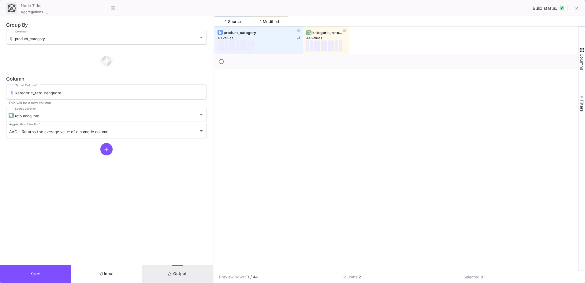
drag, startPoint x: 259, startPoint y: 33, endPoint x: 306, endPoint y: 37, distance: 46.9
click at [304, 37] on div at bounding box center [303, 40] width 2 height 28
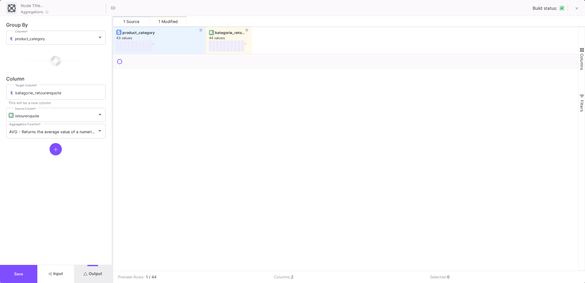
drag, startPoint x: 214, startPoint y: 63, endPoint x: 113, endPoint y: 62, distance: 101.5
click at [113, 62] on div at bounding box center [113, 149] width 2 height 266
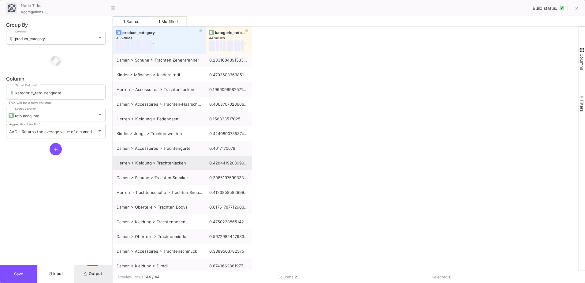
scroll to position [0, 0]
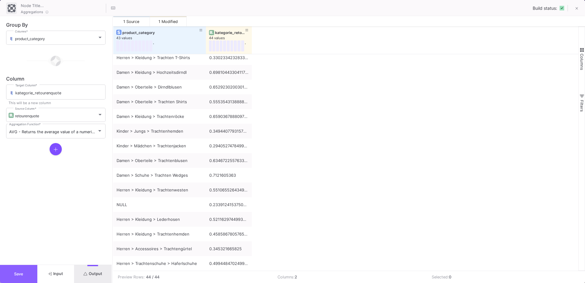
click at [23, 274] on button "Save" at bounding box center [18, 274] width 37 height 18
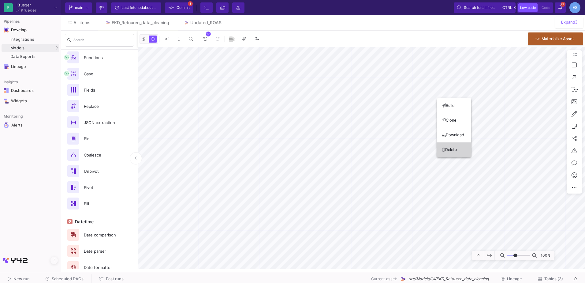
click at [455, 153] on button "Delete" at bounding box center [454, 149] width 34 height 15
click at [341, 101] on icon at bounding box center [342, 100] width 3 height 4
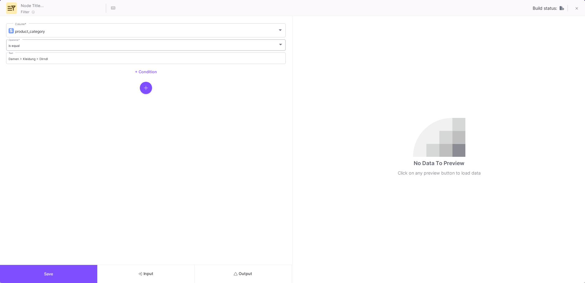
click at [44, 43] on div "is equal Operator *" at bounding box center [146, 44] width 275 height 13
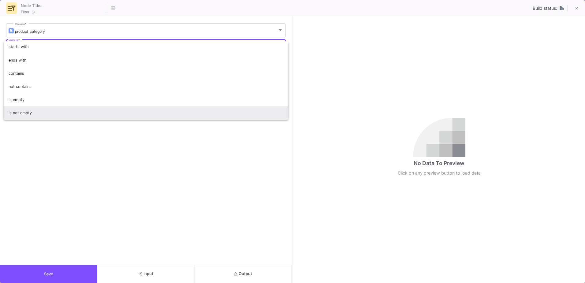
click at [54, 107] on span "is not empty" at bounding box center [146, 112] width 275 height 13
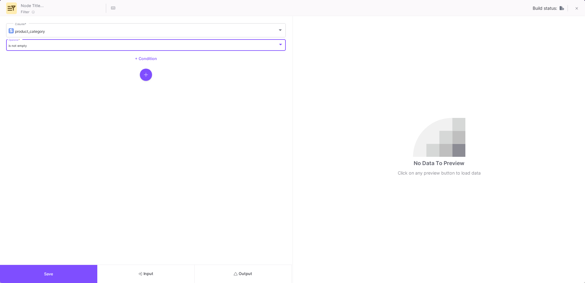
click at [244, 270] on button "Output" at bounding box center [242, 274] width 97 height 18
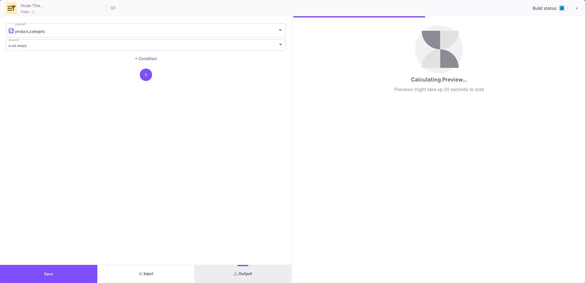
click at [291, 162] on form "product_category Column * is not empty Operator * + Condition" at bounding box center [146, 140] width 292 height 248
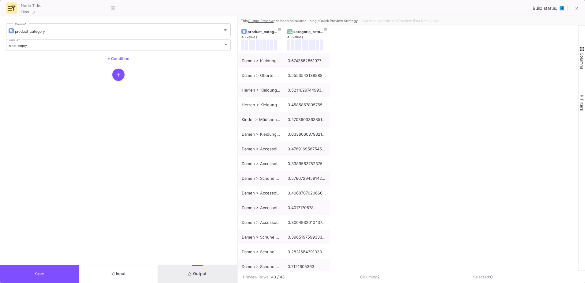
drag, startPoint x: 292, startPoint y: 164, endPoint x: 213, endPoint y: 152, distance: 79.4
click at [237, 152] on div at bounding box center [238, 149] width 2 height 266
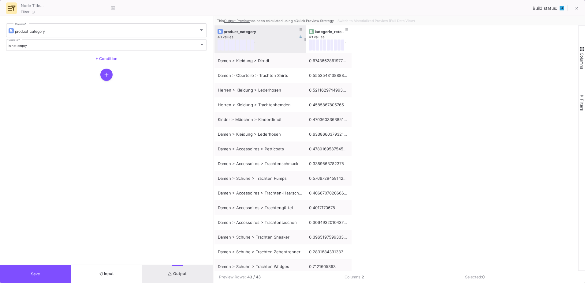
drag, startPoint x: 259, startPoint y: 32, endPoint x: 305, endPoint y: 38, distance: 45.6
click at [305, 38] on div at bounding box center [305, 39] width 2 height 28
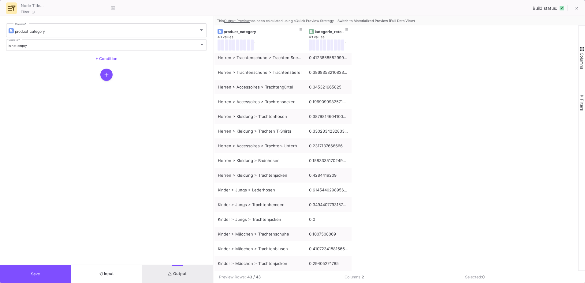
click at [113, 278] on button "Input" at bounding box center [106, 274] width 71 height 18
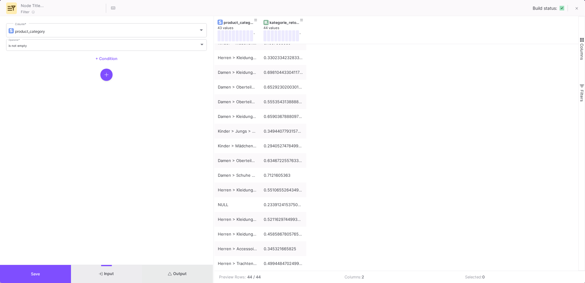
click at [177, 276] on button "Output" at bounding box center [177, 274] width 71 height 18
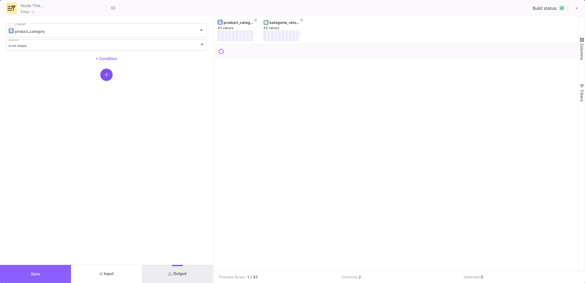
click at [46, 269] on button "Save" at bounding box center [35, 274] width 71 height 18
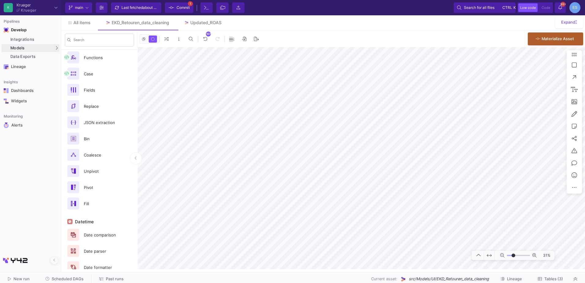
type input "-14"
click at [513, 257] on input "range" at bounding box center [518, 255] width 23 height 8
click at [308, 253] on button "Delete" at bounding box center [303, 256] width 34 height 15
click at [278, 123] on button "Clone" at bounding box center [269, 121] width 34 height 15
click at [276, 218] on button "Delete" at bounding box center [270, 222] width 34 height 15
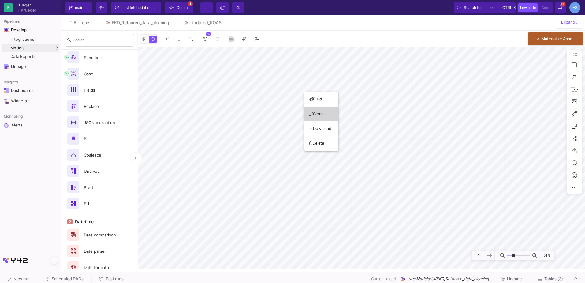
click at [324, 110] on button "Clone" at bounding box center [321, 113] width 34 height 15
click at [350, 112] on button "Clone" at bounding box center [353, 112] width 34 height 15
click at [388, 123] on button "Clone" at bounding box center [386, 124] width 34 height 15
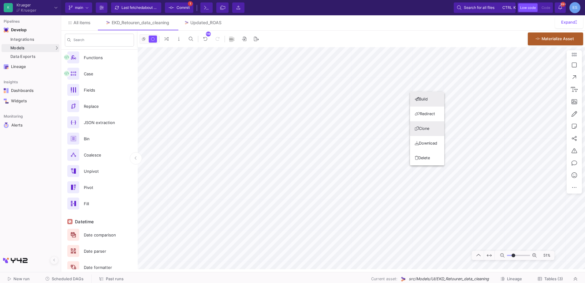
click at [424, 127] on button "Clone" at bounding box center [427, 128] width 34 height 15
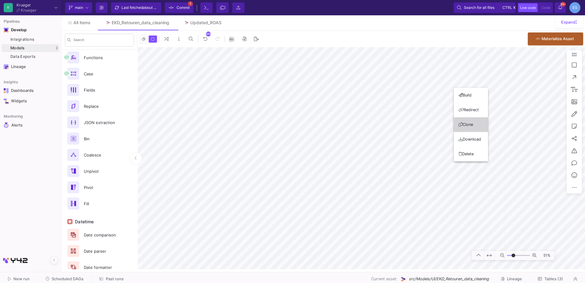
click at [470, 126] on button "Clone" at bounding box center [470, 124] width 34 height 15
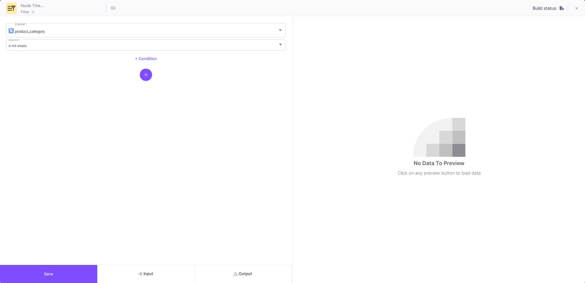
click at [271, 273] on button "Output" at bounding box center [242, 274] width 97 height 18
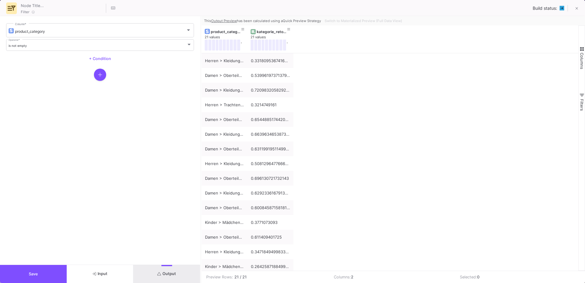
drag, startPoint x: 292, startPoint y: 206, endPoint x: 200, endPoint y: 198, distance: 91.8
click at [200, 198] on div at bounding box center [201, 149] width 2 height 266
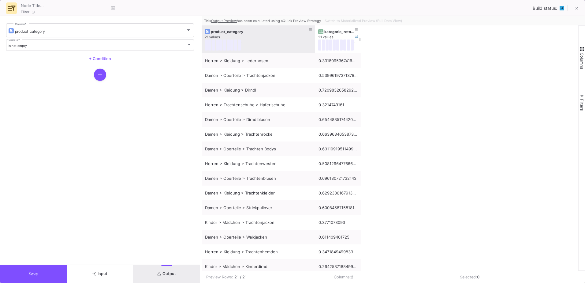
drag, startPoint x: 247, startPoint y: 30, endPoint x: 315, endPoint y: 31, distance: 67.6
click at [315, 31] on div at bounding box center [315, 39] width 2 height 28
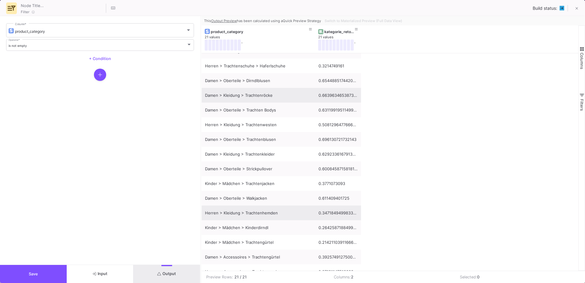
scroll to position [91, 0]
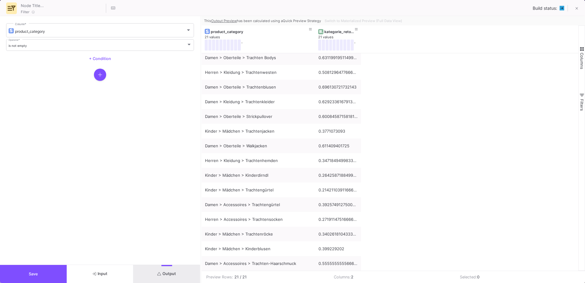
click at [39, 273] on button "Save" at bounding box center [33, 274] width 67 height 18
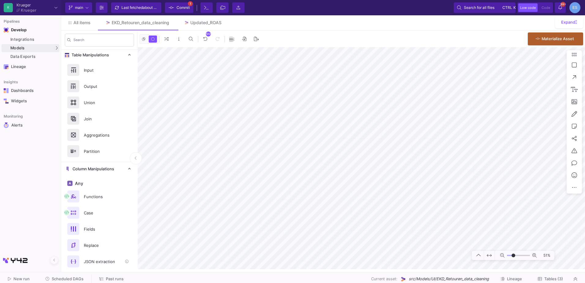
scroll to position [0, 0]
click at [106, 122] on div "Join" at bounding box center [101, 120] width 42 height 9
click at [487, 198] on button "Delete" at bounding box center [501, 201] width 34 height 15
click at [523, 216] on button "Clone" at bounding box center [519, 216] width 34 height 15
click at [486, 202] on icon at bounding box center [486, 204] width 3 height 4
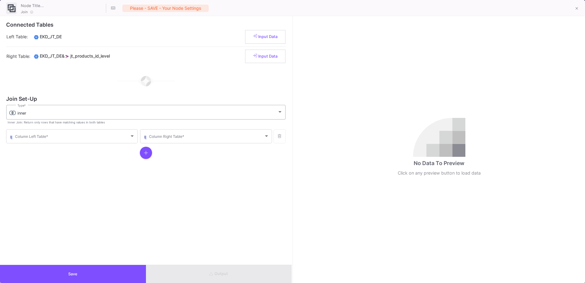
click at [46, 117] on div "inner Type *" at bounding box center [149, 112] width 265 height 16
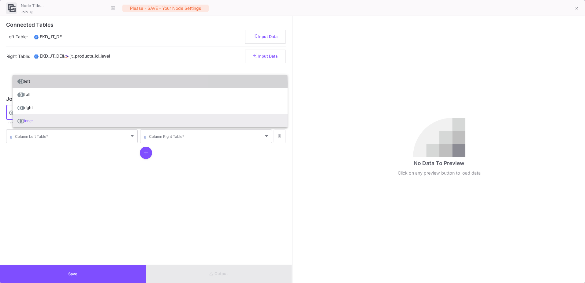
click at [54, 83] on span "left" at bounding box center [149, 81] width 265 height 13
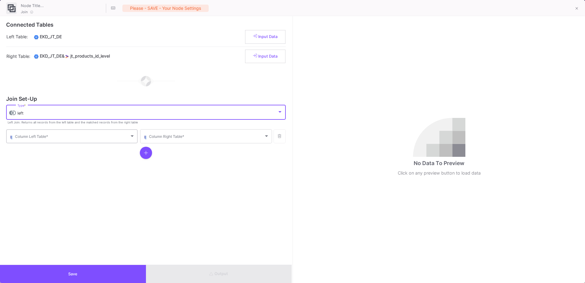
click at [60, 139] on span at bounding box center [72, 137] width 114 height 5
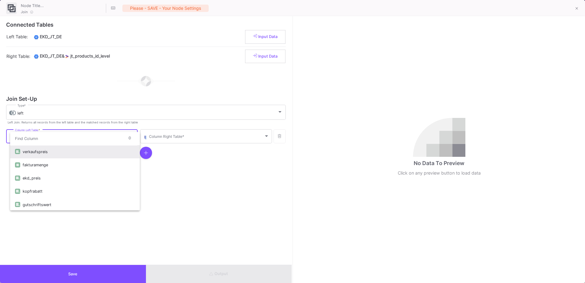
click at [574, 9] on div at bounding box center [292, 141] width 585 height 283
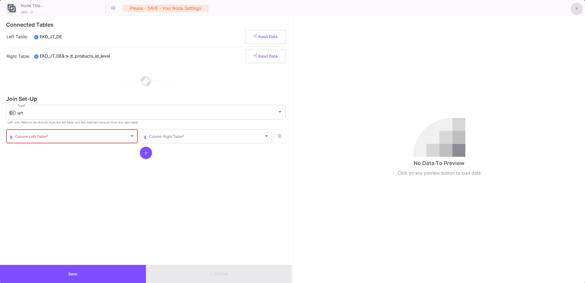
click at [574, 9] on button at bounding box center [576, 9] width 12 height 12
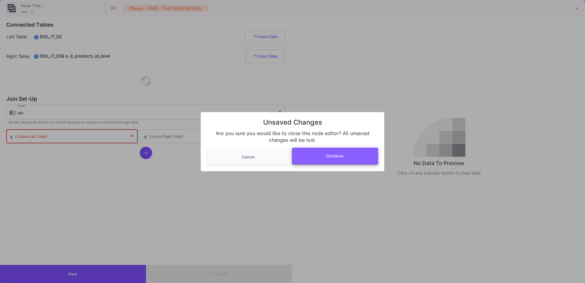
click at [343, 153] on button "Continue" at bounding box center [335, 155] width 87 height 17
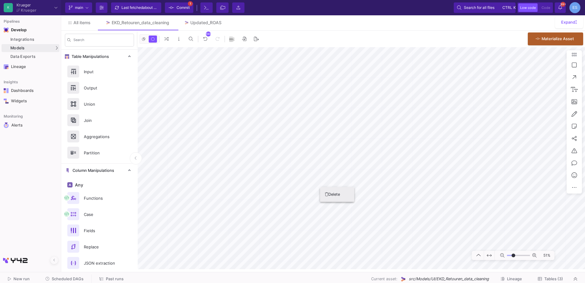
click at [350, 196] on button "Delete" at bounding box center [337, 194] width 34 height 15
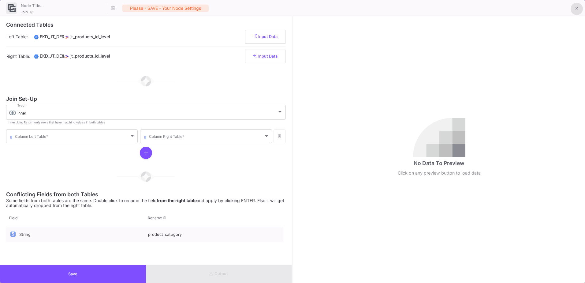
click at [578, 9] on button at bounding box center [576, 9] width 12 height 12
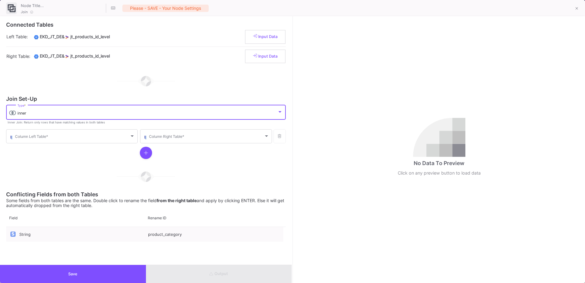
click at [39, 115] on div "inner" at bounding box center [147, 113] width 260 height 5
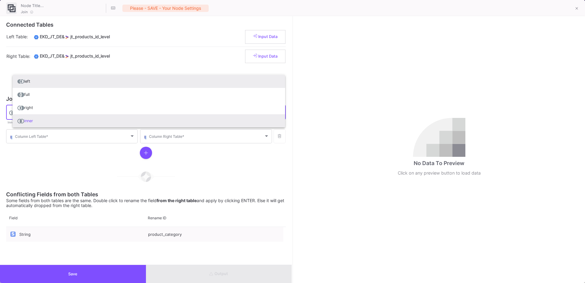
click at [38, 84] on span "left" at bounding box center [148, 81] width 263 height 13
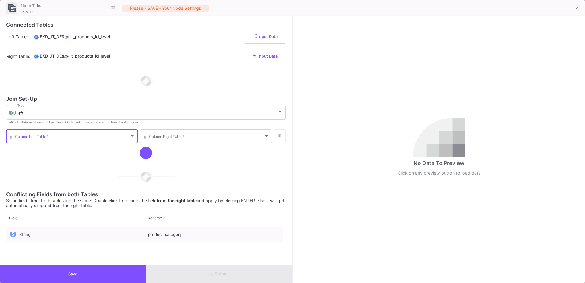
click at [46, 135] on span at bounding box center [72, 137] width 114 height 5
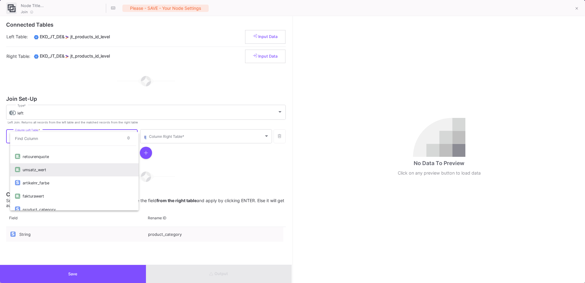
scroll to position [80, 0]
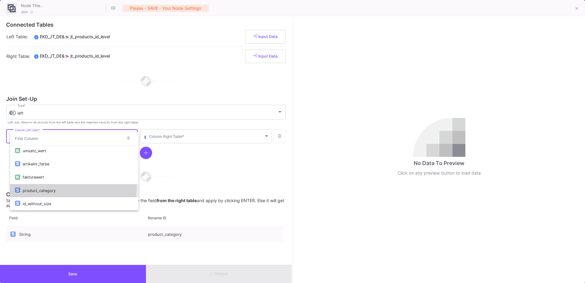
click at [50, 187] on div "product_category" at bounding box center [78, 190] width 111 height 13
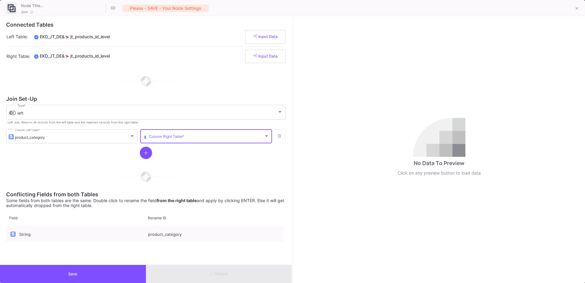
click at [180, 136] on span at bounding box center [206, 137] width 114 height 5
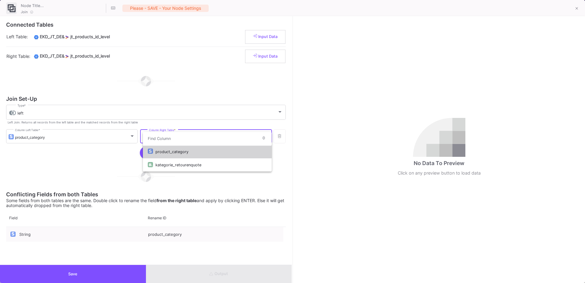
click at [182, 150] on div "product_category" at bounding box center [210, 151] width 111 height 13
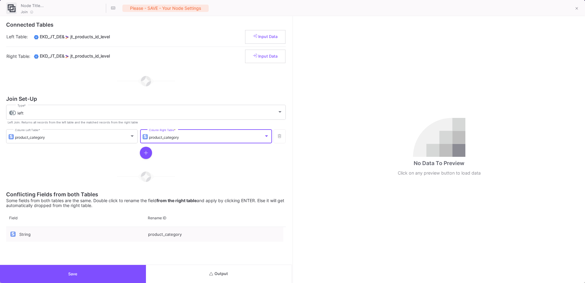
click at [217, 265] on button "Output" at bounding box center [219, 274] width 146 height 18
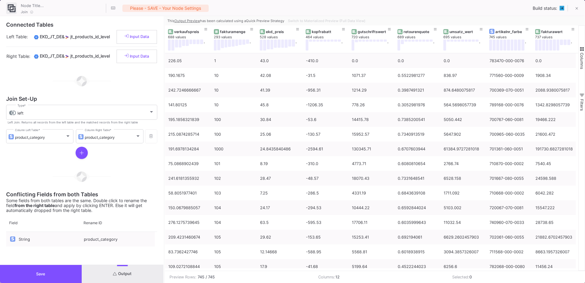
drag, startPoint x: 292, startPoint y: 143, endPoint x: 163, endPoint y: 150, distance: 128.7
click at [163, 150] on div at bounding box center [164, 149] width 2 height 266
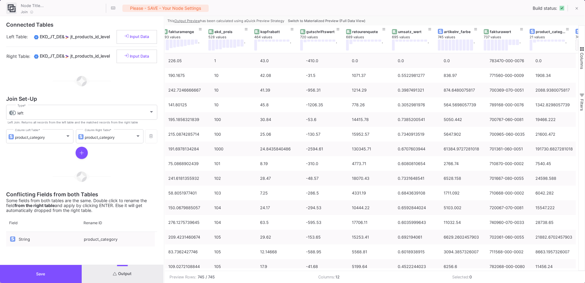
scroll to position [0, 139]
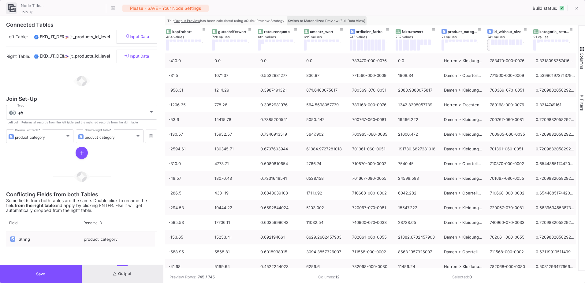
click at [334, 22] on span "Switch to Materialized Preview (Full Data View)" at bounding box center [326, 21] width 77 height 4
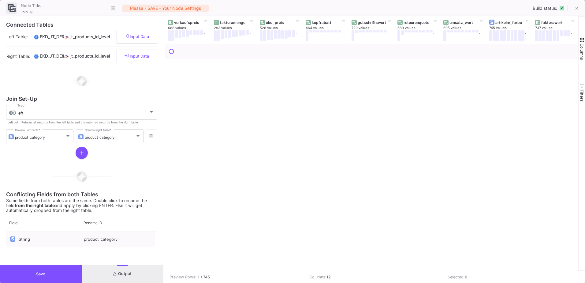
click at [582, 38] on span "button" at bounding box center [582, 40] width 6 height 6
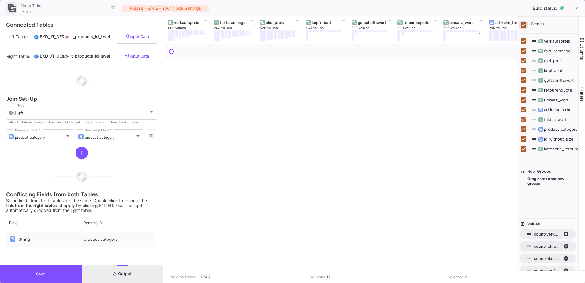
click at [522, 25] on input "Toggle Select All Columns" at bounding box center [523, 25] width 6 height 6
checkbox input "false"
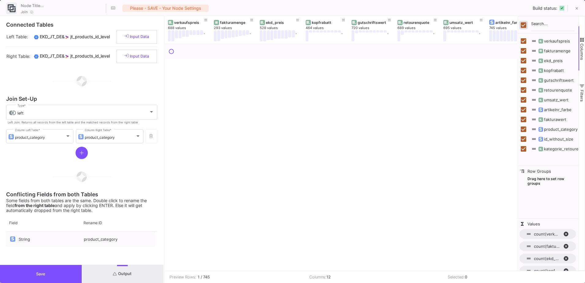
checkbox input "false"
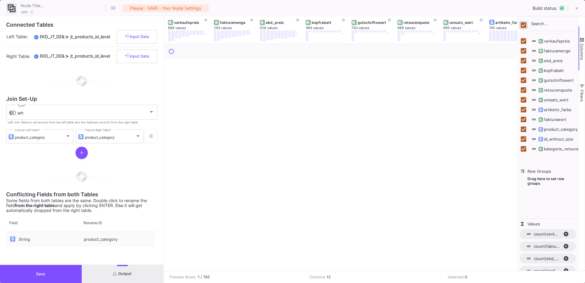
checkbox input "false"
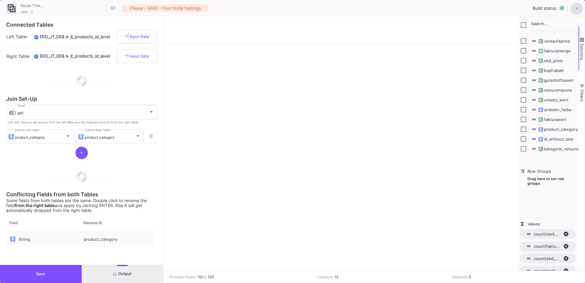
click at [575, 7] on button at bounding box center [576, 9] width 12 height 12
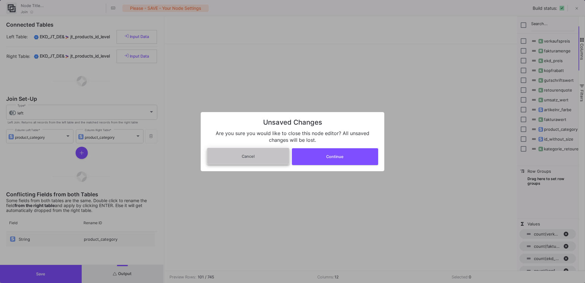
click at [256, 158] on button "Cancel" at bounding box center [248, 155] width 83 height 17
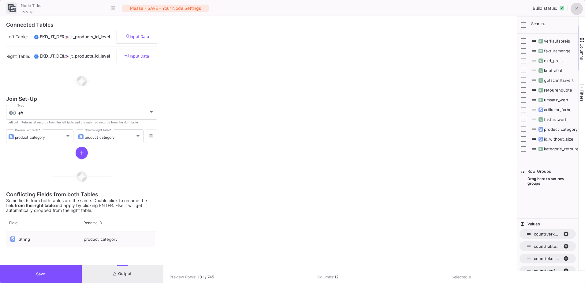
click at [554, 110] on span "artikelnr_farbe" at bounding box center [554, 109] width 34 height 5
checkbox input "false"
checkbox input "true"
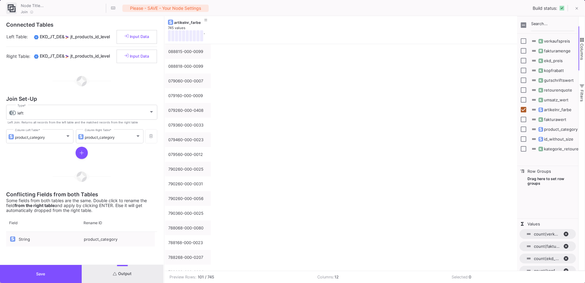
click at [552, 139] on span "id_without_size" at bounding box center [555, 138] width 36 height 5
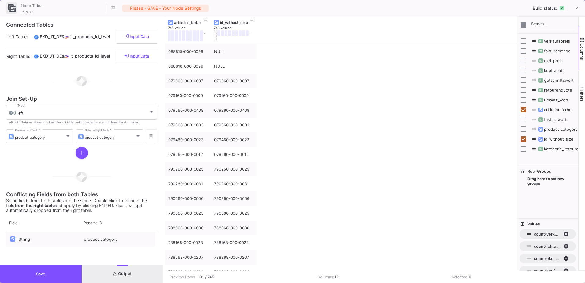
checkbox input "true"
click at [555, 130] on span "product_category" at bounding box center [557, 129] width 40 height 5
checkbox input "true"
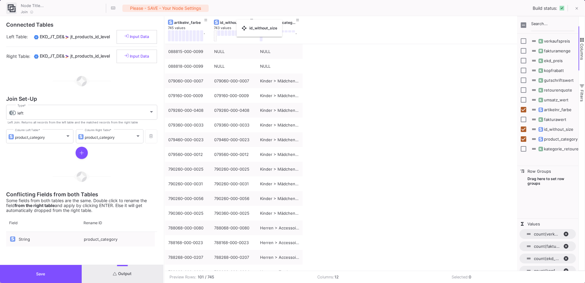
drag, startPoint x: 282, startPoint y: 21, endPoint x: 239, endPoint y: 23, distance: 42.2
click at [552, 89] on span "retourenquote" at bounding box center [554, 89] width 35 height 5
checkbox input "true"
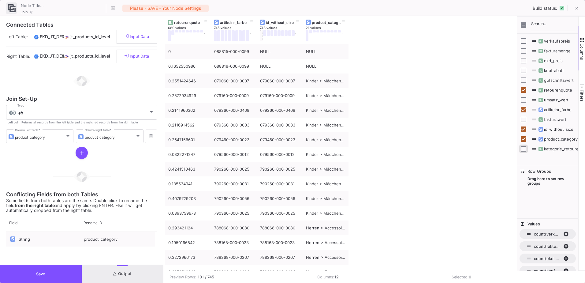
click at [523, 148] on input "Press SPACE to toggle visibility (hidden)" at bounding box center [523, 149] width 6 height 6
checkbox input "true"
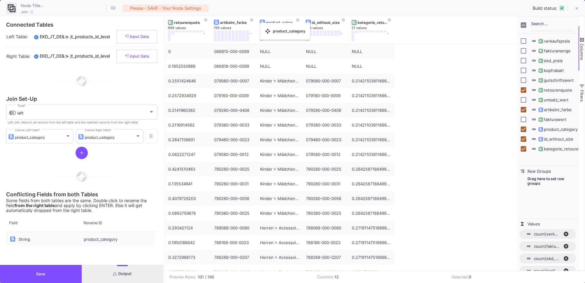
drag, startPoint x: 316, startPoint y: 23, endPoint x: 263, endPoint y: 26, distance: 53.6
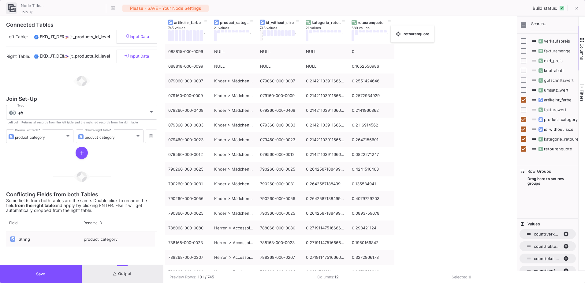
drag, startPoint x: 196, startPoint y: 25, endPoint x: 390, endPoint y: 29, distance: 194.2
drag, startPoint x: 280, startPoint y: 23, endPoint x: 233, endPoint y: 25, distance: 47.1
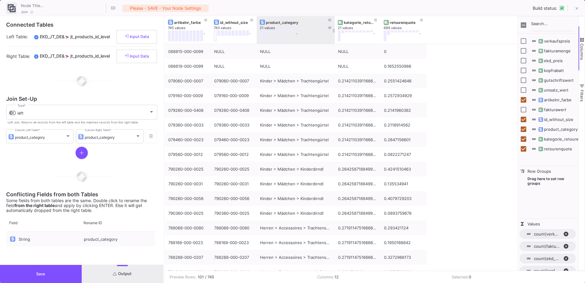
drag, startPoint x: 302, startPoint y: 20, endPoint x: 334, endPoint y: 31, distance: 33.7
click at [334, 31] on div at bounding box center [334, 30] width 2 height 28
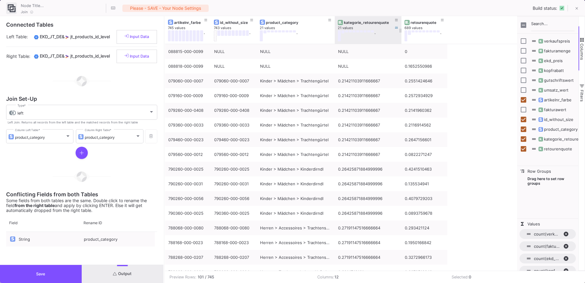
drag, startPoint x: 379, startPoint y: 19, endPoint x: 400, endPoint y: 17, distance: 20.8
click at [400, 17] on div at bounding box center [401, 30] width 2 height 28
click at [560, 48] on span "fakturamenge" at bounding box center [553, 50] width 33 height 5
checkbox input "true"
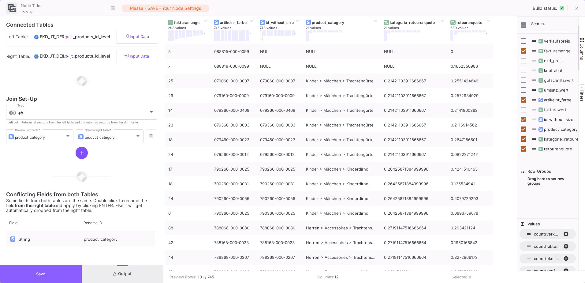
click at [67, 271] on button "Save" at bounding box center [41, 274] width 82 height 18
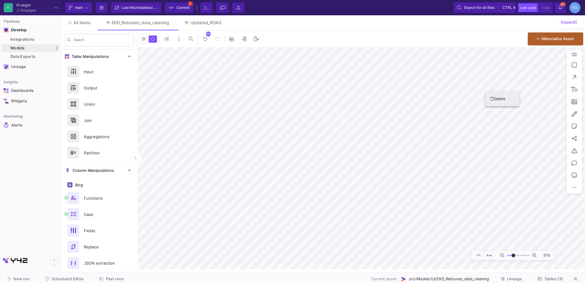
click at [489, 97] on button "Delete" at bounding box center [502, 98] width 34 height 15
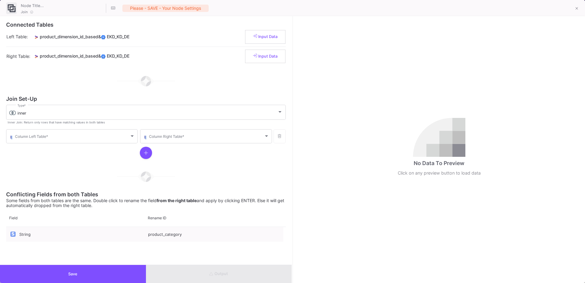
click at [30, 120] on div "inner Type * Inner Join: Return only rows that have matching values in both tab…" at bounding box center [145, 115] width 279 height 20
click at [34, 116] on div "inner Type *" at bounding box center [149, 112] width 265 height 16
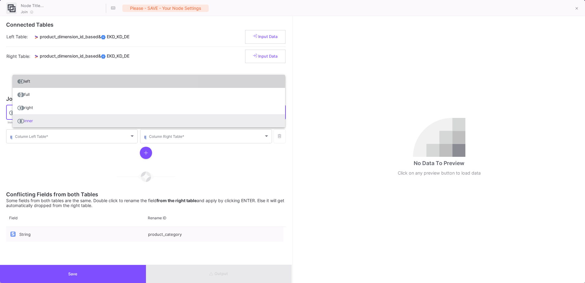
click at [47, 80] on span "left" at bounding box center [148, 81] width 263 height 13
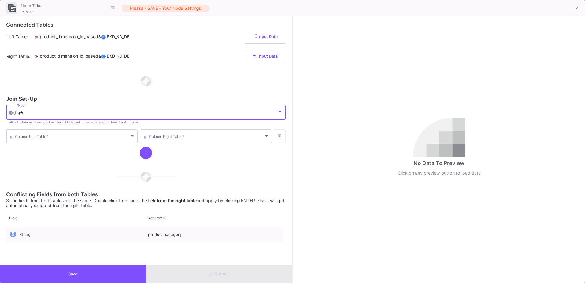
click at [58, 137] on span at bounding box center [72, 137] width 114 height 5
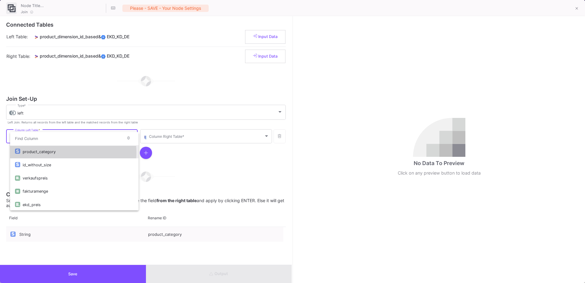
click at [62, 152] on div "product_category" at bounding box center [78, 151] width 111 height 13
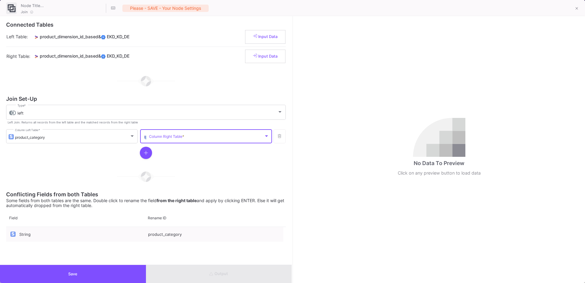
click at [241, 135] on span at bounding box center [206, 137] width 114 height 5
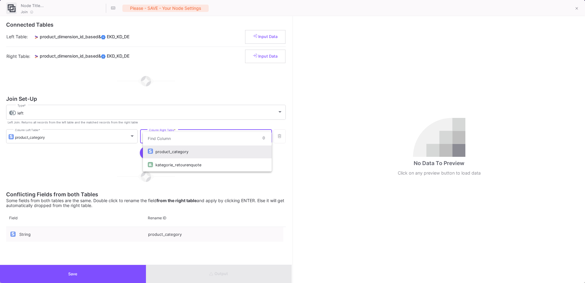
click at [235, 151] on div "product_category" at bounding box center [210, 151] width 111 height 13
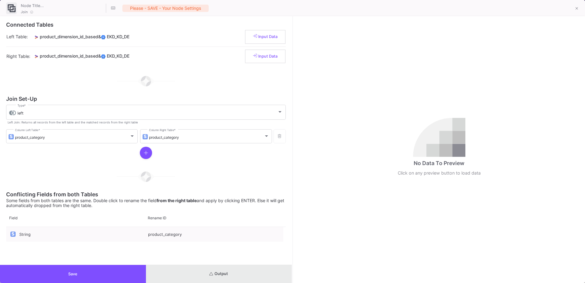
click at [233, 269] on button "Output" at bounding box center [219, 274] width 146 height 18
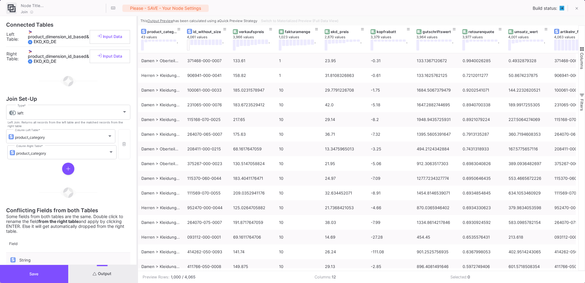
drag, startPoint x: 292, startPoint y: 162, endPoint x: 137, endPoint y: 177, distance: 156.1
click at [137, 177] on div at bounding box center [137, 149] width 2 height 266
click at [56, 277] on button "Save" at bounding box center [34, 274] width 68 height 18
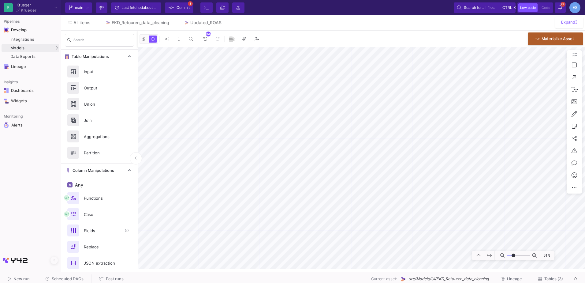
click at [88, 232] on div "Fields" at bounding box center [101, 230] width 42 height 9
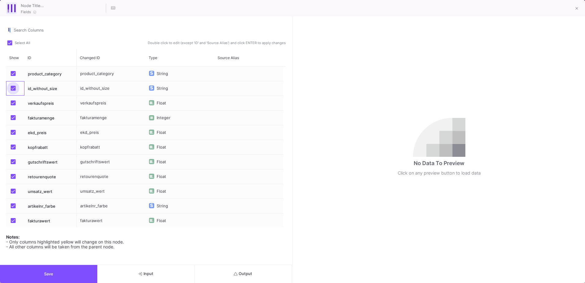
click at [14, 89] on span "Press SPACE to select this row." at bounding box center [13, 88] width 5 height 5
click at [13, 91] on input "Press SPACE to select this row." at bounding box center [13, 91] width 0 height 0
checkbox input "false"
click at [79, 271] on button "Save" at bounding box center [48, 274] width 97 height 18
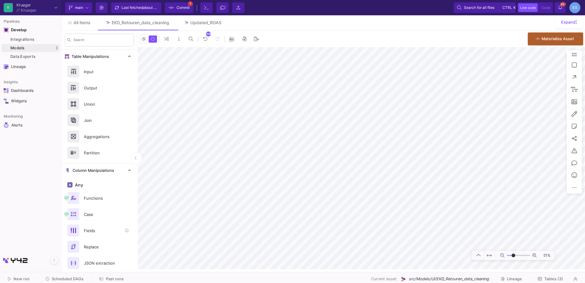
click at [91, 234] on div "Fields" at bounding box center [101, 230] width 42 height 9
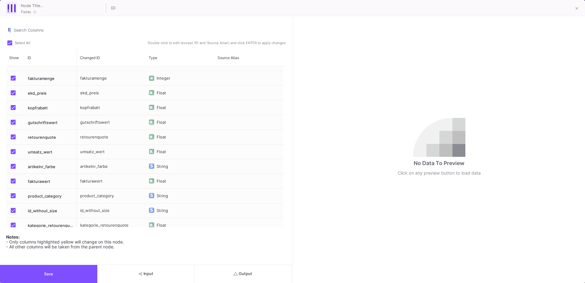
scroll to position [16, 0]
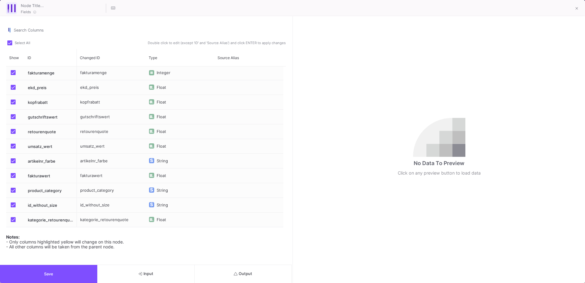
click at [9, 203] on div "Press SPACE to select this row." at bounding box center [15, 205] width 18 height 14
checkbox input "false"
click at [52, 278] on button "Save" at bounding box center [48, 274] width 97 height 18
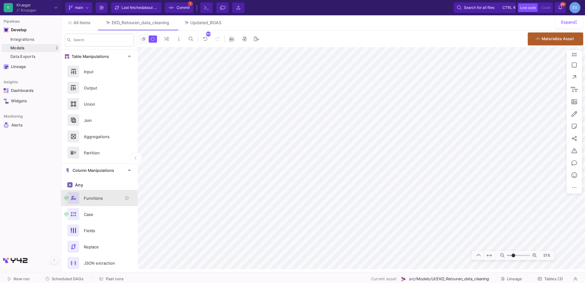
click at [101, 195] on div "Functions" at bounding box center [101, 197] width 42 height 9
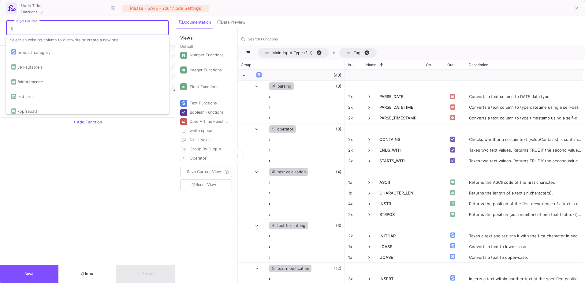
click at [35, 26] on input "Target Column *" at bounding box center [90, 28] width 151 height 5
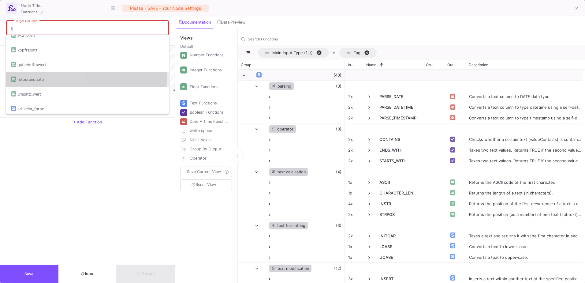
click at [47, 75] on div "retourenquote" at bounding box center [87, 79] width 153 height 15
type input "retourenquote"
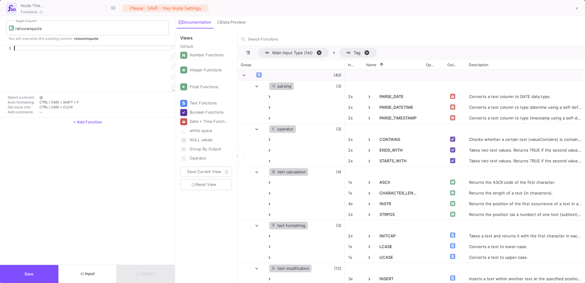
click at [37, 49] on div at bounding box center [94, 48] width 161 height 5
click at [103, 273] on button "Input" at bounding box center [87, 274] width 58 height 18
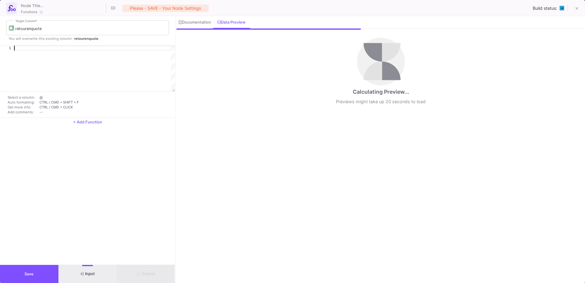
click at [32, 52] on div at bounding box center [94, 69] width 161 height 46
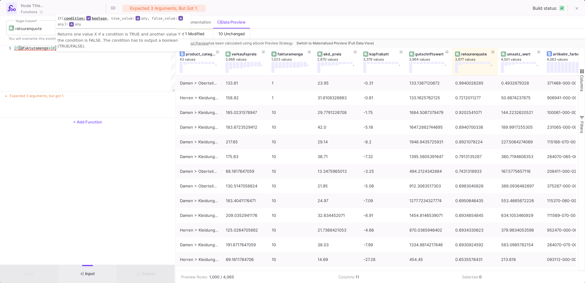
scroll to position [0, 42]
click at [50, 49] on span "(@fakturamenge>" at bounding box center [34, 48] width 32 height 5
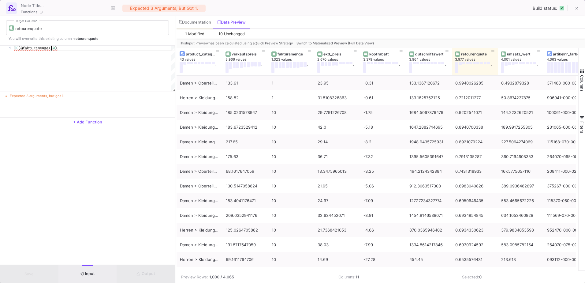
scroll to position [0, 37]
click at [57, 48] on span ")" at bounding box center [56, 48] width 2 height 5
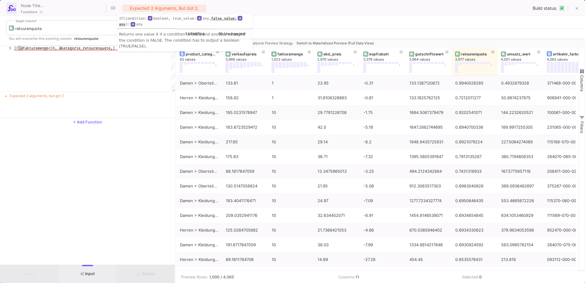
scroll to position [0, 105]
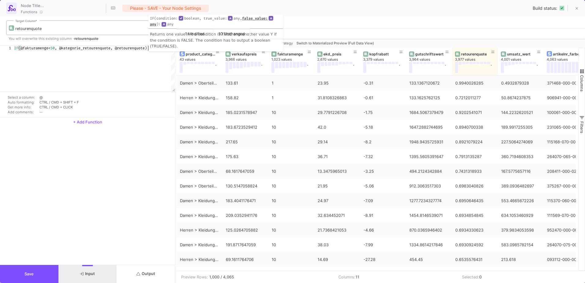
type textarea "IF(@fakturamenge<50, @kategorie_retourenquote, @retourenquote)"
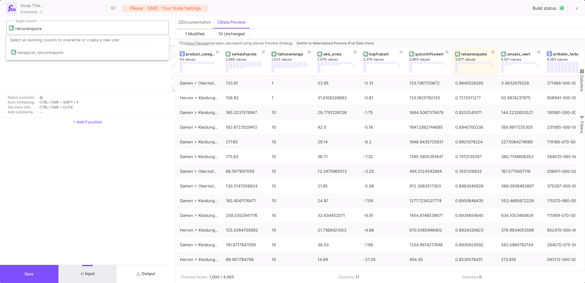
click at [15, 28] on div at bounding box center [12, 28] width 6 height 6
paste input "angepasste"
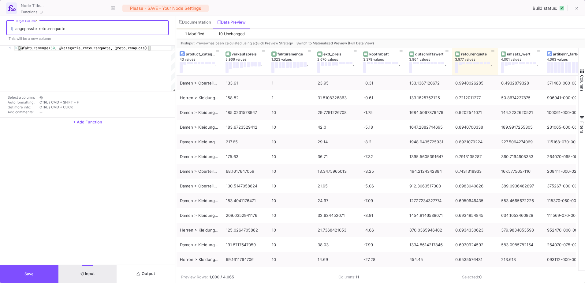
type input "angepasste_retourenquote"
click at [147, 279] on button "Output" at bounding box center [146, 274] width 58 height 18
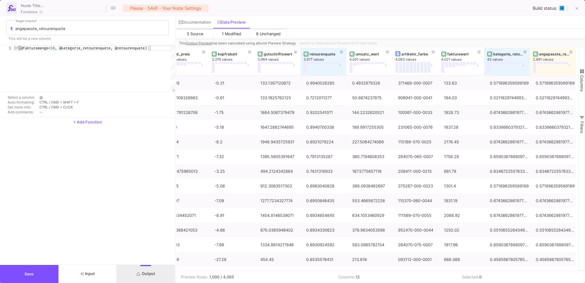
scroll to position [0, 151]
click at [202, 35] on span "3 Source" at bounding box center [195, 33] width 17 height 5
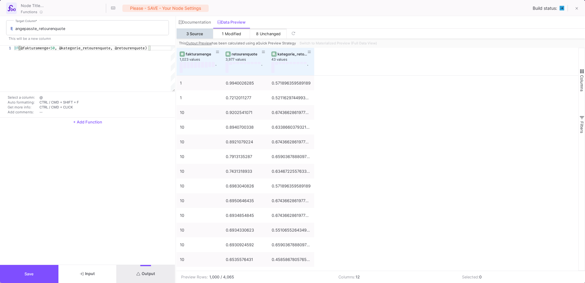
scroll to position [0, 0]
click at [229, 36] on span "1 Modified" at bounding box center [231, 33] width 19 height 5
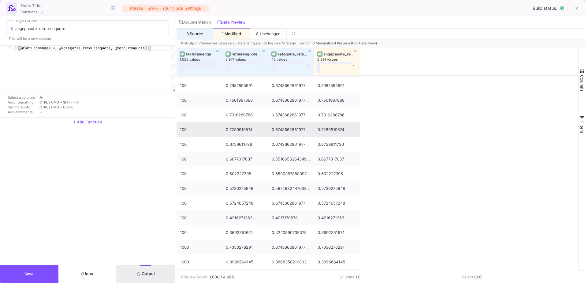
scroll to position [475, 0]
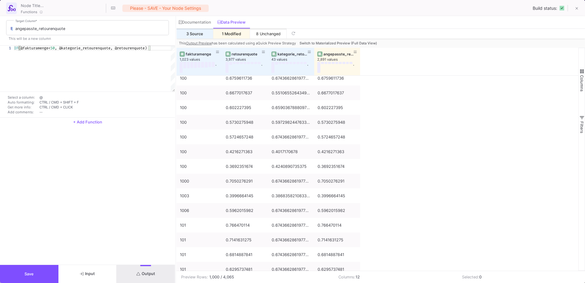
click at [51, 276] on button "Save" at bounding box center [29, 274] width 58 height 18
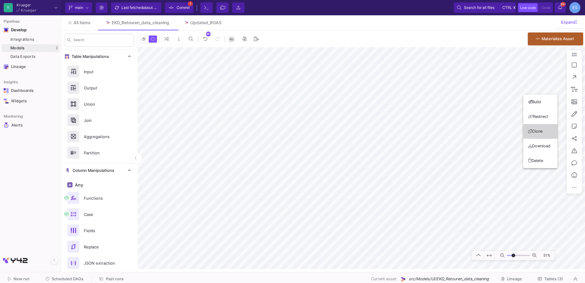
click at [546, 127] on button "Clone" at bounding box center [540, 131] width 34 height 15
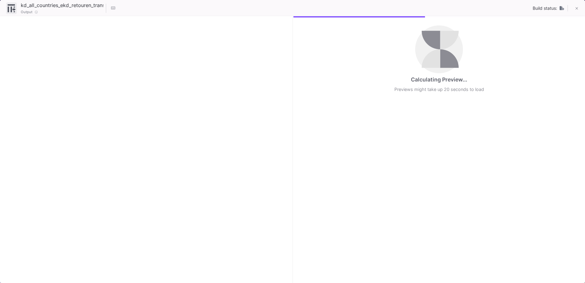
checkbox input "true"
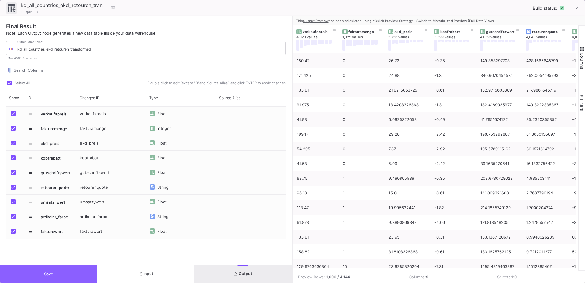
click at [88, 271] on button "Save" at bounding box center [48, 274] width 97 height 18
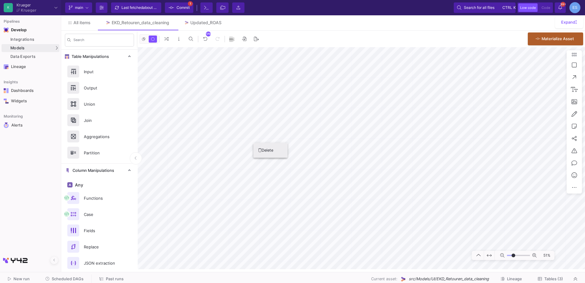
click at [259, 147] on button "Delete" at bounding box center [270, 150] width 34 height 15
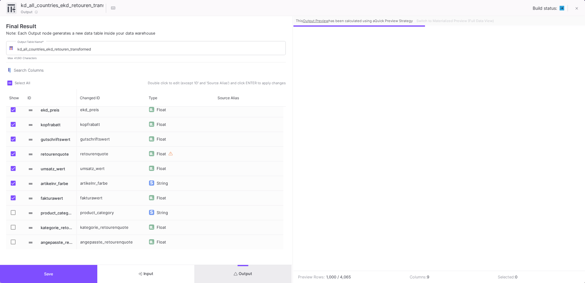
scroll to position [34, 0]
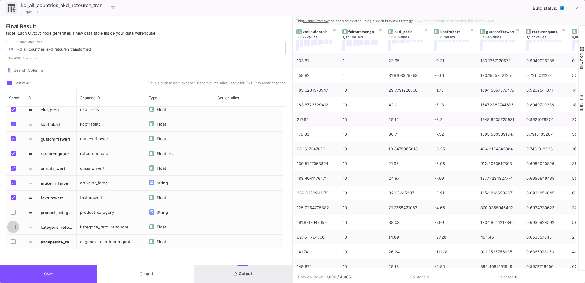
click at [12, 224] on span "Press SPACE to select this row." at bounding box center [13, 226] width 5 height 5
click at [13, 229] on input "Press SPACE to select this row." at bounding box center [13, 229] width 0 height 0
click at [13, 242] on span "Press SPACE to select this row." at bounding box center [13, 241] width 5 height 5
click at [13, 244] on input "Press SPACE to select this row." at bounding box center [13, 244] width 0 height 0
click at [104, 243] on div "angepasste_retourenquote" at bounding box center [111, 241] width 69 height 14
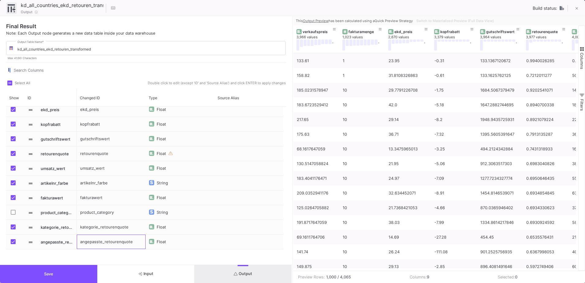
click at [104, 243] on div "angepasste_retourenquote" at bounding box center [111, 241] width 69 height 14
type input "angeparetourenquote"
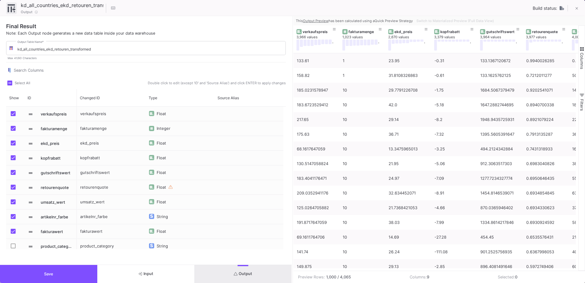
scroll to position [0, 0]
click at [13, 187] on span "Press SPACE to select this row." at bounding box center [13, 186] width 5 height 5
click at [13, 189] on input "Press SPACE to select this row." at bounding box center [13, 189] width 0 height 0
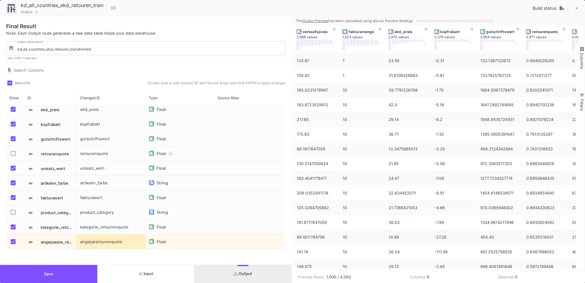
click at [92, 243] on div "angeparetourenquote" at bounding box center [111, 241] width 69 height 14
click at [98, 242] on div "angeparetourenquote" at bounding box center [111, 241] width 69 height 14
type input "retourenquote"
click at [100, 254] on div "Final Result Note: Each Output node generates a new data table inside your data…" at bounding box center [146, 140] width 292 height 248
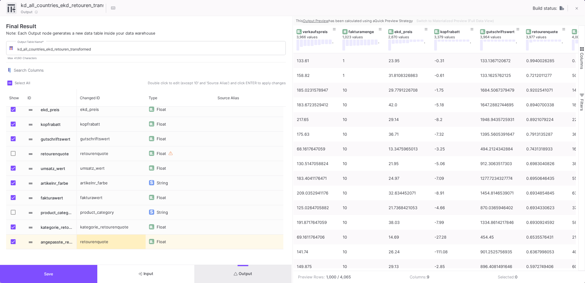
click at [151, 240] on img "Press SPACE to select this row." at bounding box center [152, 241] width 4 height 3
click at [155, 237] on div "List" at bounding box center [156, 234] width 6 height 15
click at [162, 250] on div "Final Result Note: Each Output node generates a new data table inside your data…" at bounding box center [146, 140] width 292 height 248
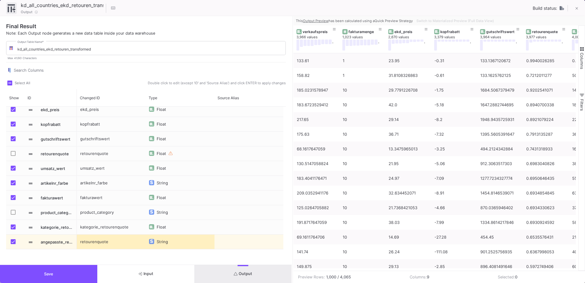
click at [231, 272] on button "Output" at bounding box center [242, 274] width 97 height 18
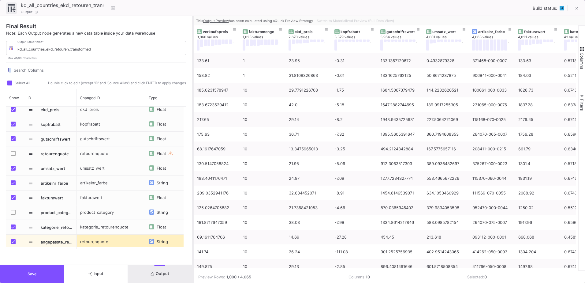
drag, startPoint x: 293, startPoint y: 140, endPoint x: 193, endPoint y: 139, distance: 99.7
click at [193, 139] on div at bounding box center [193, 149] width 2 height 266
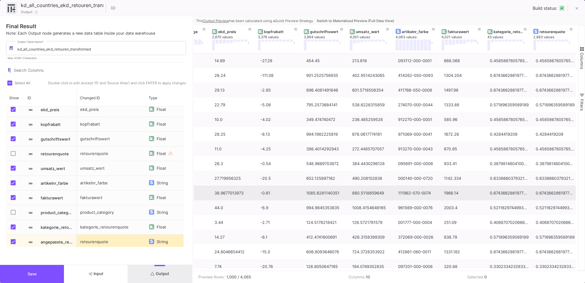
scroll to position [183, 0]
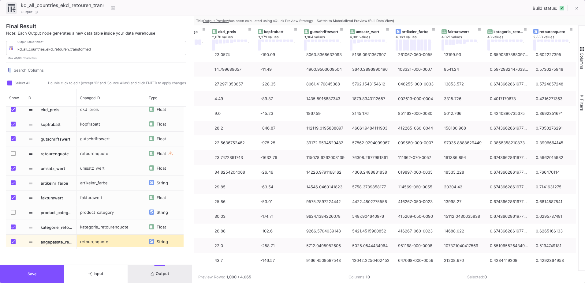
click at [52, 271] on button "Save" at bounding box center [32, 274] width 64 height 18
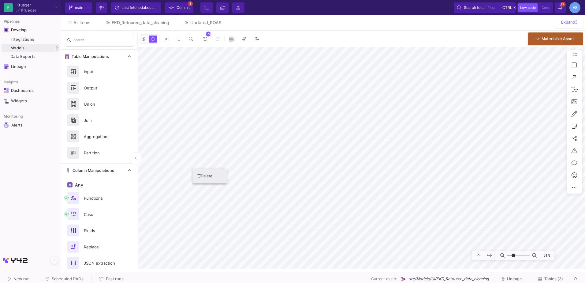
click at [198, 172] on button "Delete" at bounding box center [209, 175] width 34 height 15
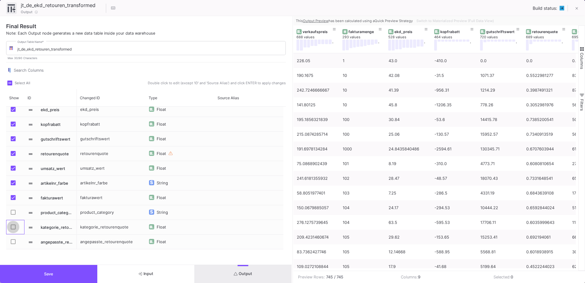
click at [13, 226] on span "Press SPACE to select this row." at bounding box center [13, 226] width 5 height 5
click at [13, 229] on input "Press SPACE to select this row." at bounding box center [13, 229] width 0 height 0
click at [13, 242] on span "Press SPACE to select this row." at bounding box center [13, 241] width 5 height 5
click at [13, 244] on input "Press SPACE to select this row." at bounding box center [13, 244] width 0 height 0
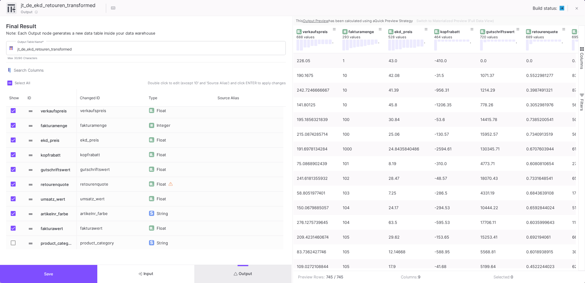
click at [12, 182] on span "Press SPACE to select this row." at bounding box center [13, 183] width 5 height 5
click at [13, 186] on input "Press SPACE to select this row." at bounding box center [13, 186] width 0 height 0
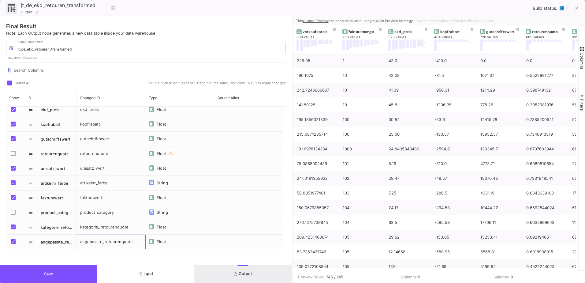
click at [105, 244] on div "angepasste_retourenquote" at bounding box center [111, 241] width 69 height 14
type input "retourenquote"
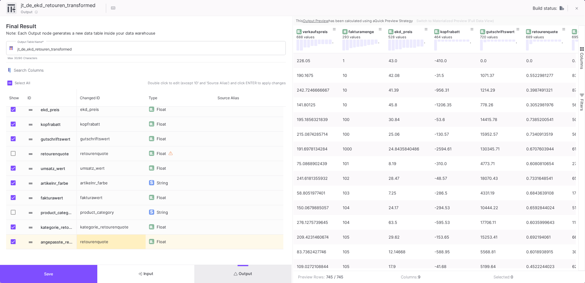
click at [153, 243] on div "Press SPACE to select this row." at bounding box center [151, 241] width 5 height 5
click at [158, 244] on div "Float" at bounding box center [163, 241] width 12 height 15
click at [159, 256] on div "List" at bounding box center [156, 263] width 6 height 15
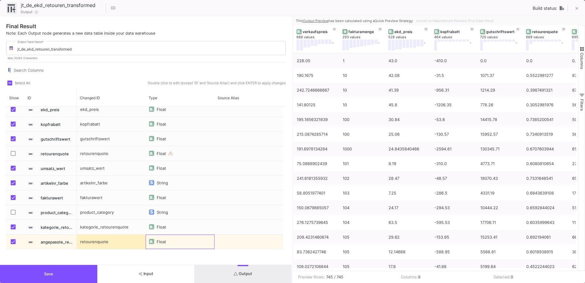
click at [159, 244] on div "Float" at bounding box center [163, 241] width 12 height 15
click at [163, 231] on div "String" at bounding box center [164, 234] width 22 height 15
click at [266, 276] on button "Output" at bounding box center [242, 274] width 97 height 18
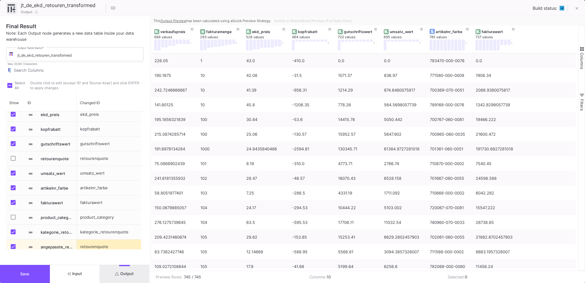
drag, startPoint x: 292, startPoint y: 144, endPoint x: 150, endPoint y: 161, distance: 143.2
click at [150, 161] on div at bounding box center [151, 149] width 2 height 266
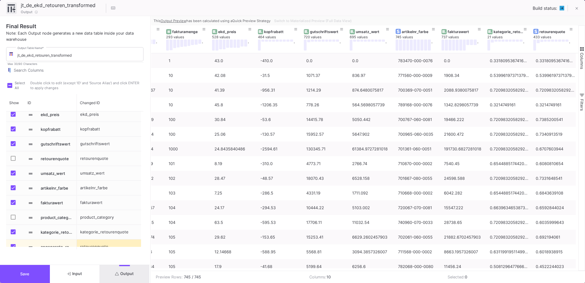
click at [37, 272] on button "Save" at bounding box center [25, 274] width 50 height 18
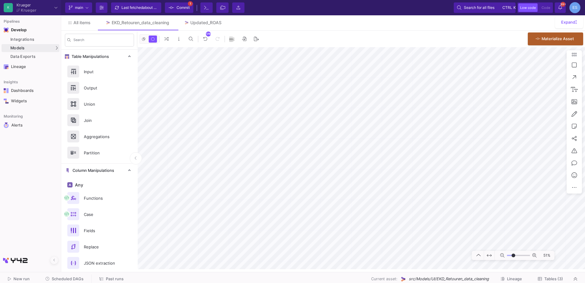
click at [550, 280] on span "Tables (3)" at bounding box center [553, 278] width 19 height 5
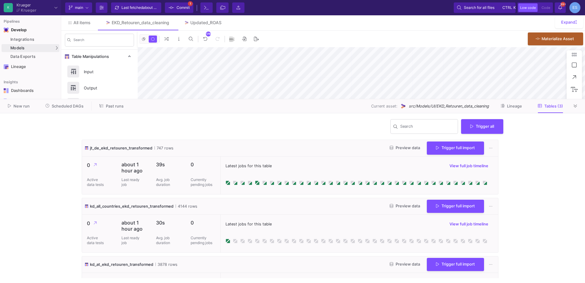
click at [75, 106] on span "Scheduled DAGs" at bounding box center [68, 106] width 32 height 5
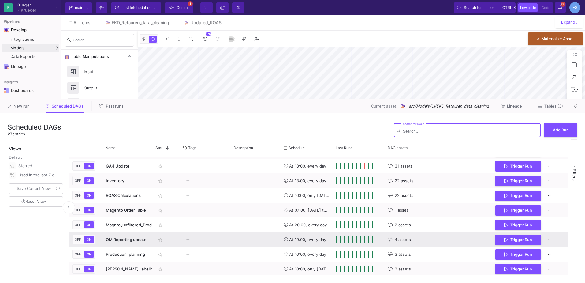
scroll to position [8, 0]
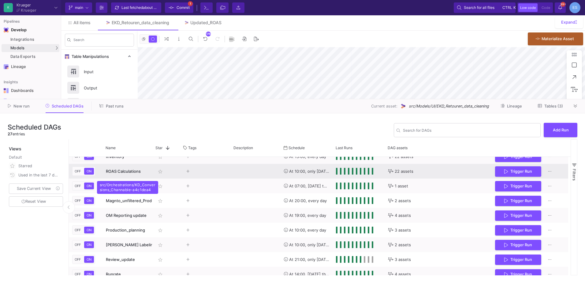
click at [120, 173] on div "ROAS Calculations" at bounding box center [127, 171] width 43 height 14
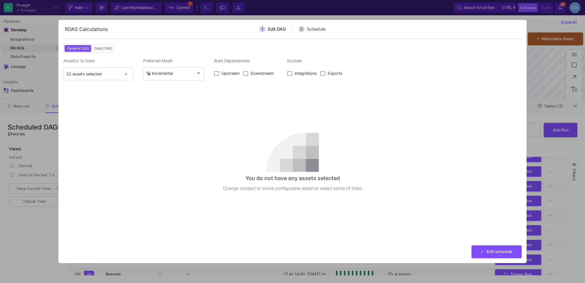
click at [309, 14] on div at bounding box center [292, 141] width 585 height 283
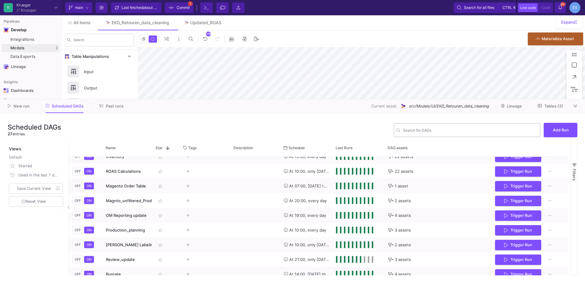
click at [430, 127] on div "Search for DAGs" at bounding box center [470, 129] width 135 height 15
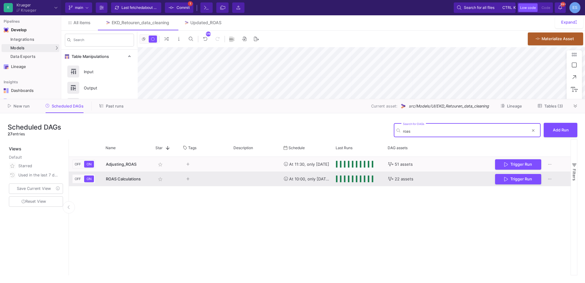
type input "roas"
click at [131, 176] on span "ROAS Calculations" at bounding box center [123, 178] width 35 height 5
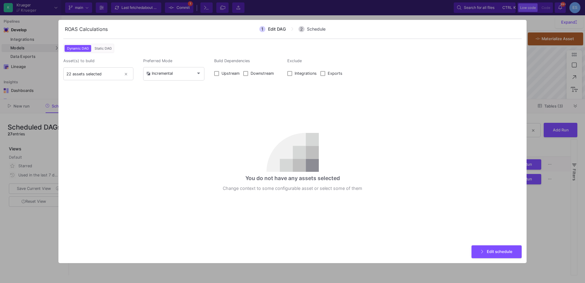
click at [380, 270] on div at bounding box center [292, 141] width 585 height 283
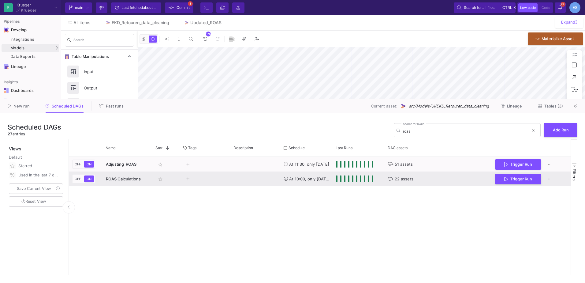
click at [337, 176] on div "Press SPACE to select this row." at bounding box center [354, 178] width 37 height 7
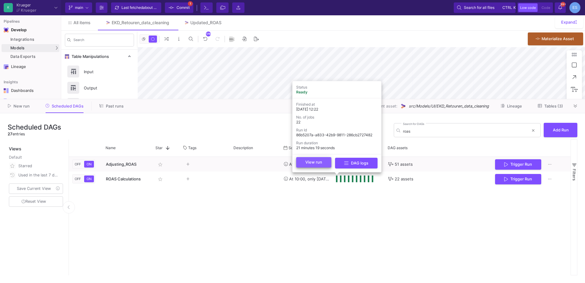
click at [327, 161] on button "View run" at bounding box center [313, 162] width 35 height 10
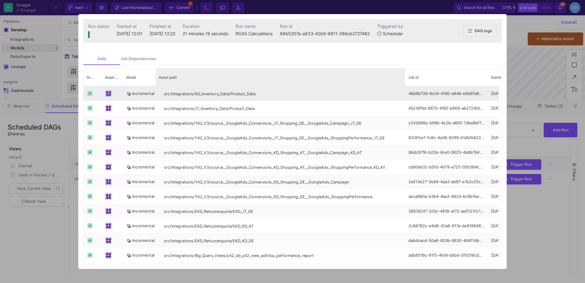
drag, startPoint x: 231, startPoint y: 73, endPoint x: 404, endPoint y: 88, distance: 173.4
click at [404, 88] on div "Status Asset Type Mode" at bounding box center [292, 165] width 418 height 195
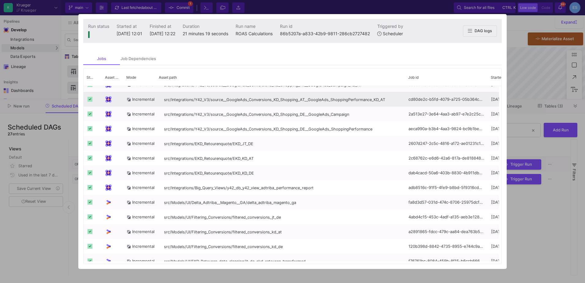
scroll to position [93, 0]
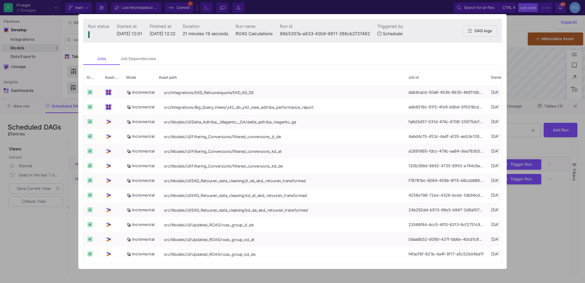
click at [553, 250] on div at bounding box center [292, 141] width 585 height 283
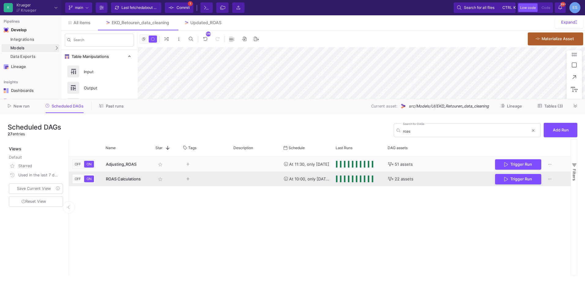
click at [116, 178] on span "ROAS Calculations" at bounding box center [123, 178] width 35 height 5
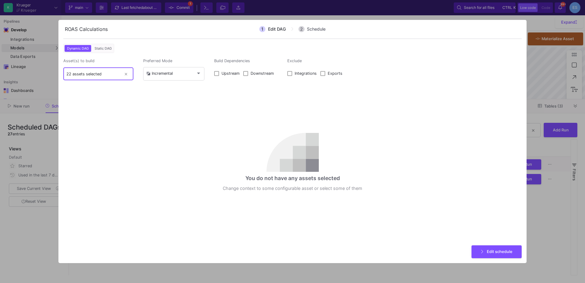
click at [81, 72] on input "22 assets selected" at bounding box center [93, 74] width 55 height 5
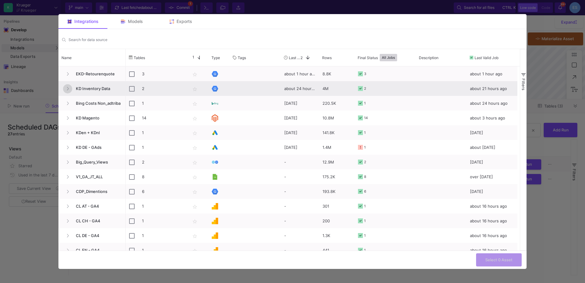
click at [66, 90] on icon "Press SPACE to select this row." at bounding box center [67, 89] width 2 height 4
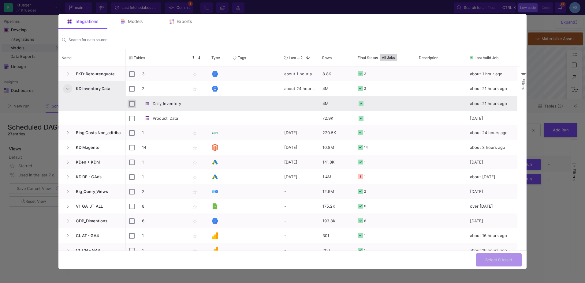
click at [131, 105] on input "Press Space to toggle row selection (unchecked)" at bounding box center [132, 104] width 6 height 6
checkbox input "true"
checkbox input "false"
click at [132, 103] on input "Press Space to toggle row selection (checked)" at bounding box center [132, 104] width 6 height 6
checkbox input "false"
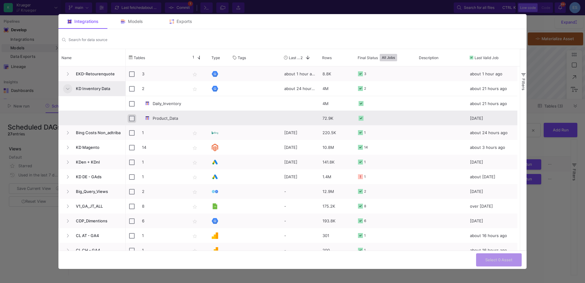
click at [132, 119] on input "Press Space to toggle row selection (unchecked)" at bounding box center [132, 119] width 6 height 6
checkbox input "true"
checkbox input "false"
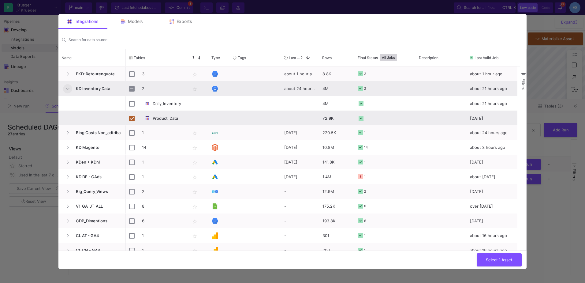
click at [68, 87] on icon "Press SPACE to select this row." at bounding box center [67, 89] width 3 height 4
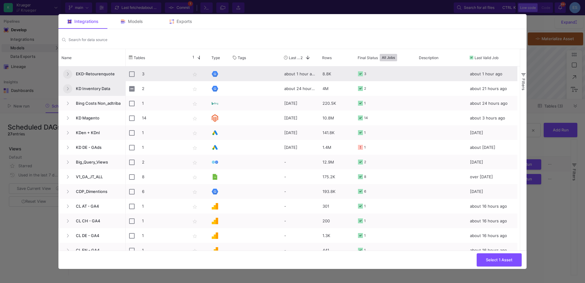
click at [68, 74] on icon "Press SPACE to select this row." at bounding box center [67, 74] width 2 height 4
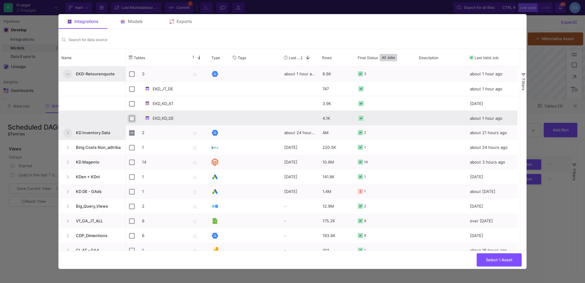
click at [131, 119] on input "Press Space to toggle row selection (unchecked)" at bounding box center [132, 119] width 6 height 6
checkbox input "true"
checkbox input "false"
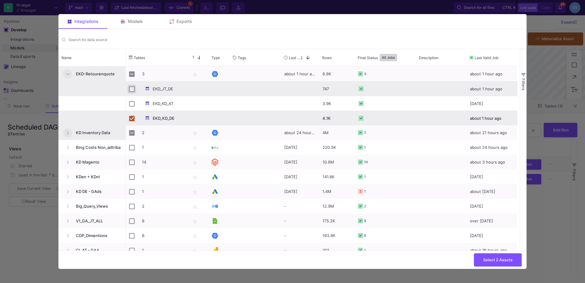
click at [131, 90] on input "Press Space to toggle row selection (unchecked)" at bounding box center [132, 89] width 6 height 6
checkbox input "true"
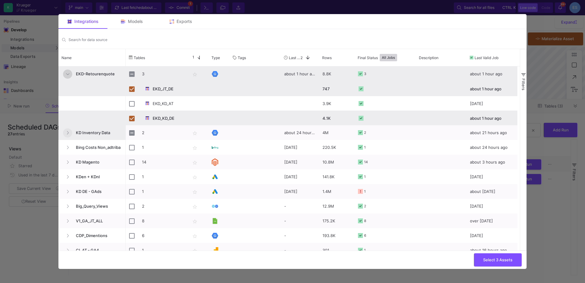
click at [66, 73] on icon "Press SPACE to select this row." at bounding box center [67, 74] width 3 height 4
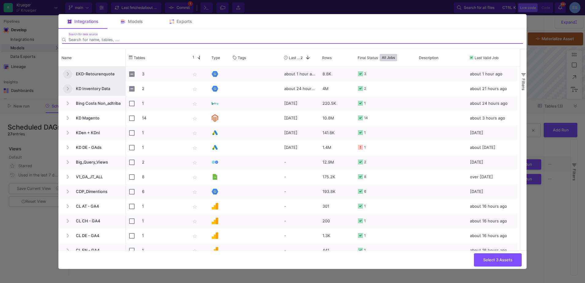
click at [89, 40] on input "Search for DAGs" at bounding box center [295, 39] width 454 height 5
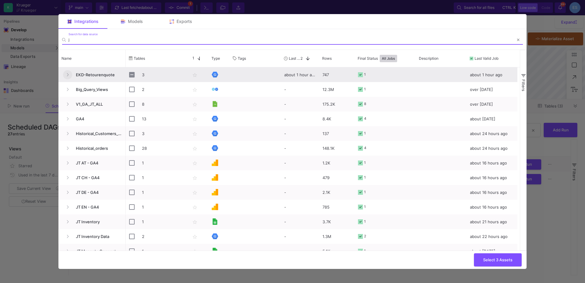
type input "j"
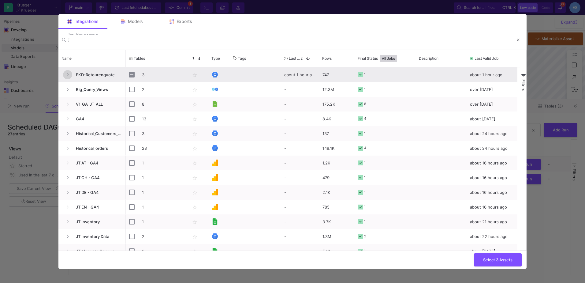
click at [67, 73] on icon "Press SPACE to select this row." at bounding box center [67, 75] width 2 height 4
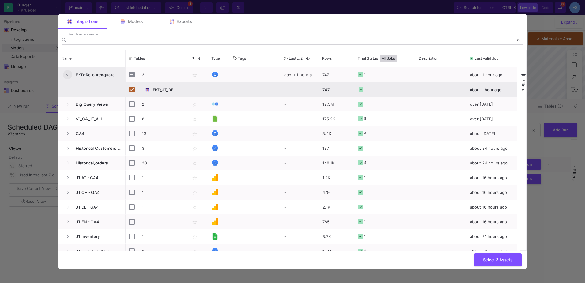
click at [78, 35] on div "j Search for data source" at bounding box center [290, 37] width 445 height 11
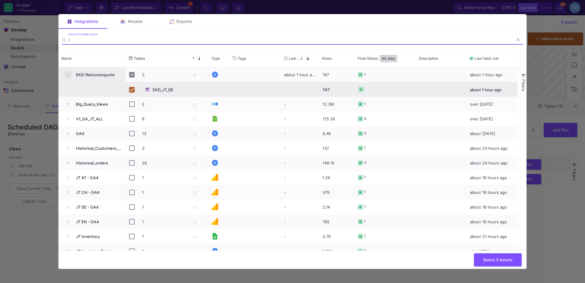
drag, startPoint x: 76, startPoint y: 39, endPoint x: 59, endPoint y: 41, distance: 17.5
click at [59, 41] on mat-form-field "j Search for data source" at bounding box center [292, 39] width 468 height 20
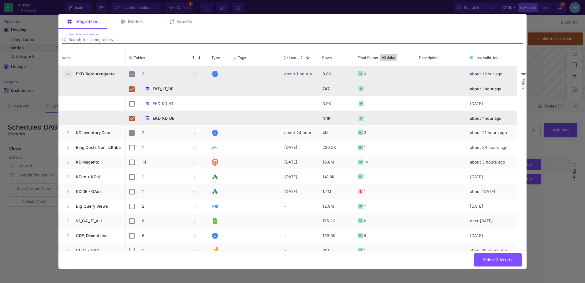
click at [68, 73] on icon "Press SPACE to select this row." at bounding box center [67, 74] width 3 height 4
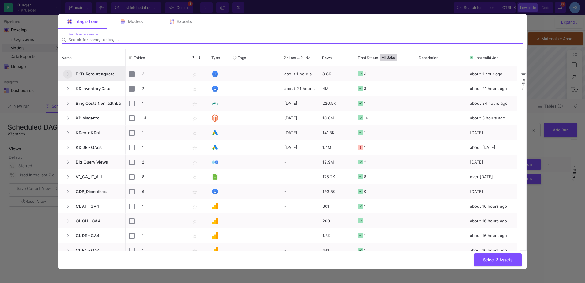
click at [79, 40] on input "Search for DAGs" at bounding box center [295, 39] width 454 height 5
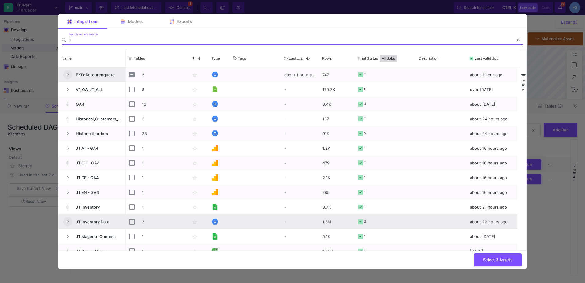
type input "jt"
click at [67, 223] on icon "Press SPACE to select this row." at bounding box center [67, 222] width 2 height 4
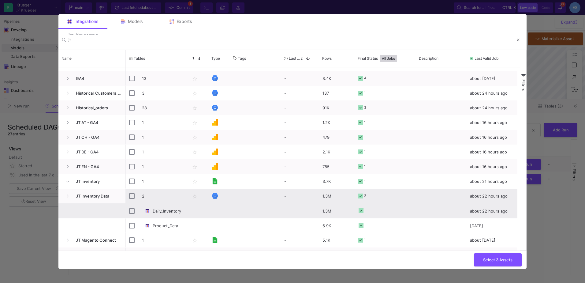
scroll to position [61, 0]
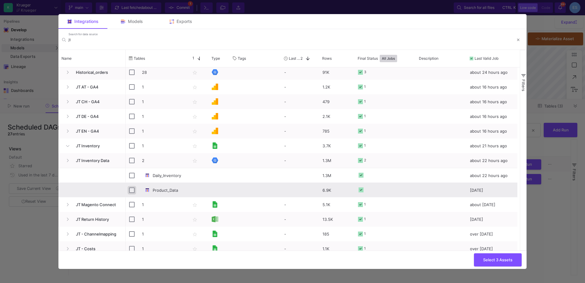
click at [130, 189] on input "Press Space to toggle row selection (unchecked)" at bounding box center [132, 190] width 6 height 6
checkbox input "true"
checkbox input "false"
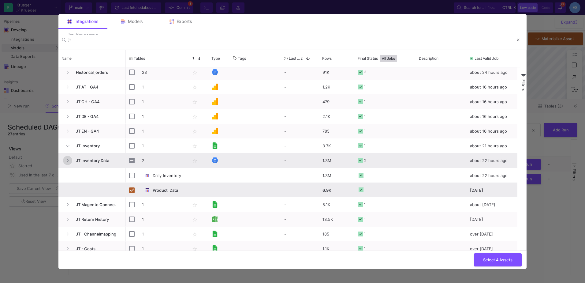
click at [67, 163] on button "Press SPACE to select this row." at bounding box center [67, 160] width 9 height 9
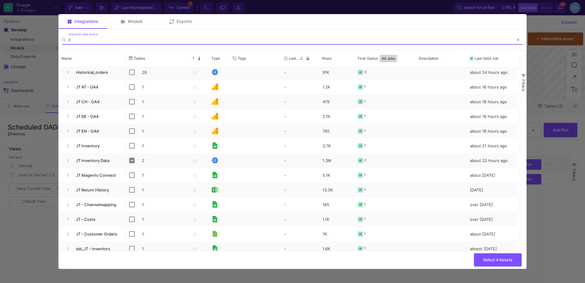
drag, startPoint x: 75, startPoint y: 40, endPoint x: 64, endPoint y: 40, distance: 10.7
click at [64, 40] on div "jt Search for data source" at bounding box center [292, 37] width 461 height 15
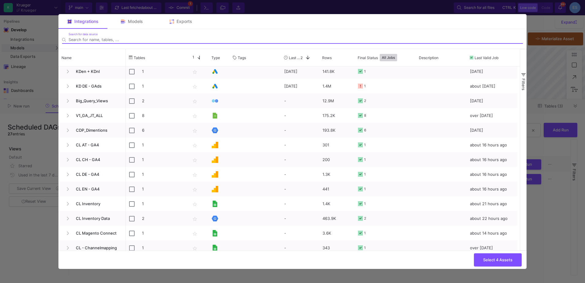
click at [83, 40] on input "Search for DAGs" at bounding box center [295, 39] width 454 height 5
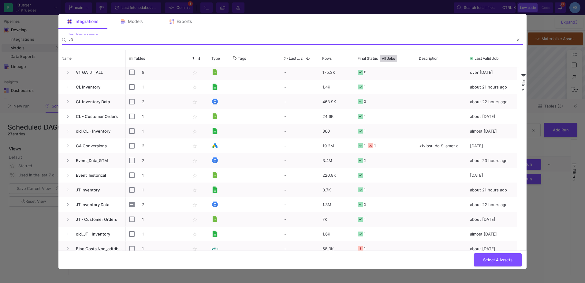
scroll to position [0, 0]
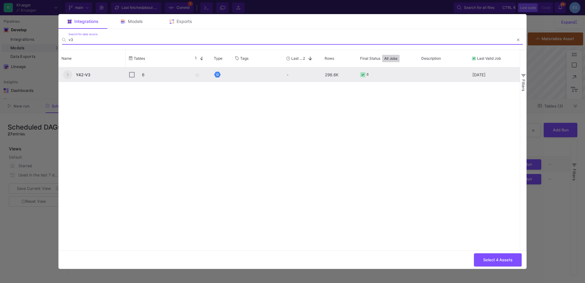
type input "v3"
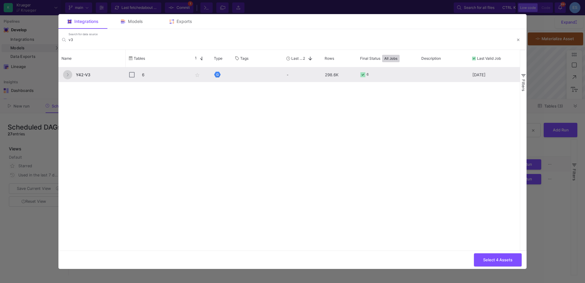
click at [68, 73] on icon "Press SPACE to select this row." at bounding box center [67, 75] width 2 height 4
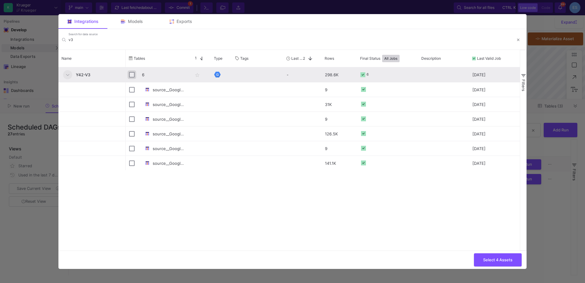
click at [131, 77] on input "Press Space to toggle row selection (unchecked)" at bounding box center [132, 75] width 6 height 6
checkbox input "true"
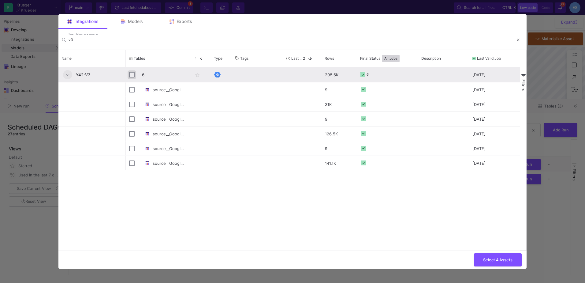
checkbox input "true"
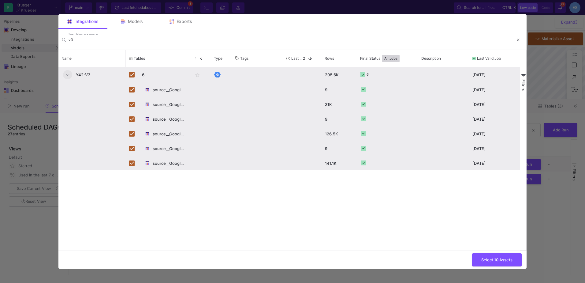
click at [66, 74] on icon "Press SPACE to deselect this row." at bounding box center [67, 75] width 3 height 4
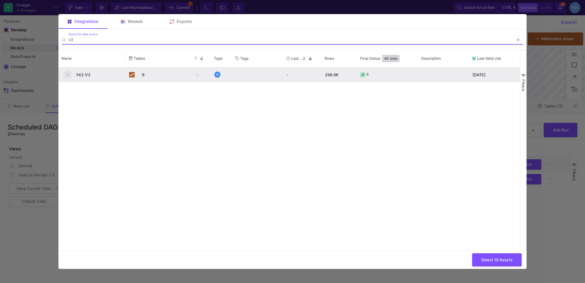
drag, startPoint x: 72, startPoint y: 40, endPoint x: 60, endPoint y: 40, distance: 11.9
click at [60, 40] on mat-form-field "v3 Search for data source" at bounding box center [292, 39] width 468 height 20
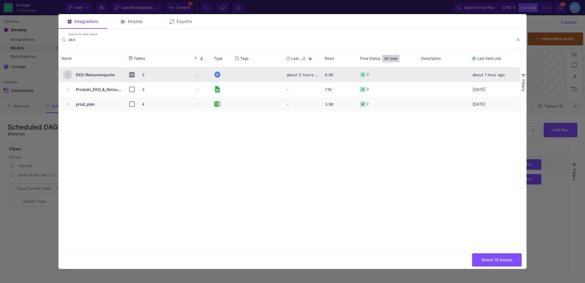
click at [67, 76] on icon "Press SPACE to select this row." at bounding box center [67, 75] width 2 height 4
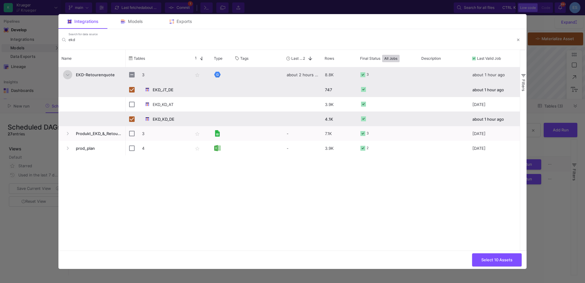
click at [67, 76] on icon "Press SPACE to select this row." at bounding box center [67, 75] width 3 height 4
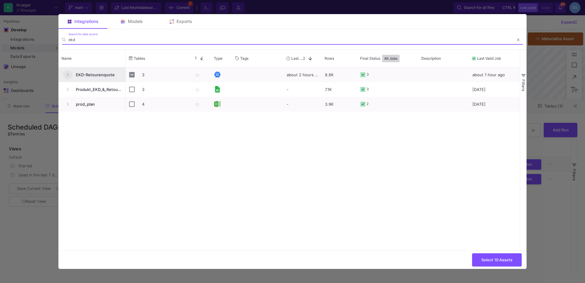
drag, startPoint x: 79, startPoint y: 39, endPoint x: 68, endPoint y: 40, distance: 11.0
click at [68, 40] on div "ekd Search for data source" at bounding box center [292, 37] width 461 height 15
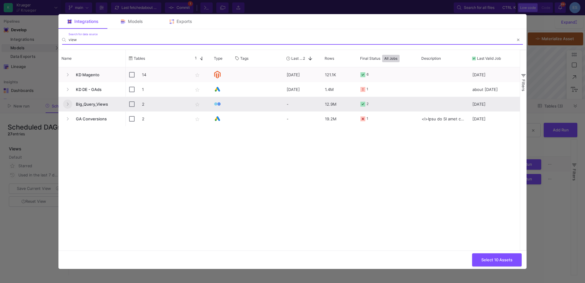
type input "view"
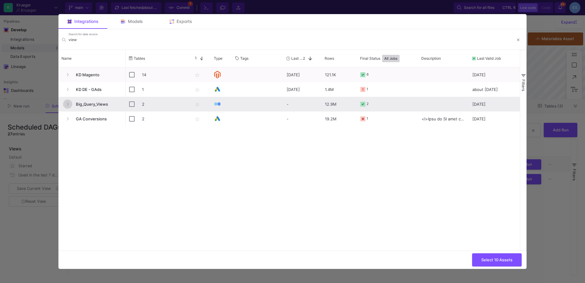
click at [67, 105] on icon "Press SPACE to select this row." at bounding box center [67, 104] width 2 height 4
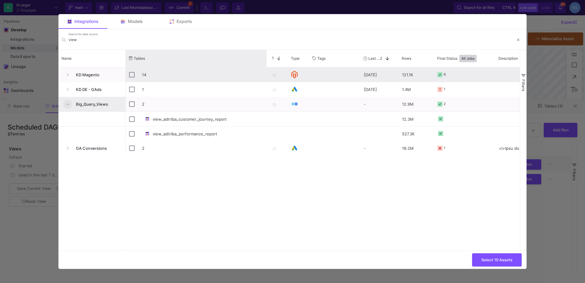
drag, startPoint x: 189, startPoint y: 58, endPoint x: 266, endPoint y: 72, distance: 78.3
click at [266, 72] on div "Name Tables Star 1 Type" at bounding box center [288, 150] width 461 height 200
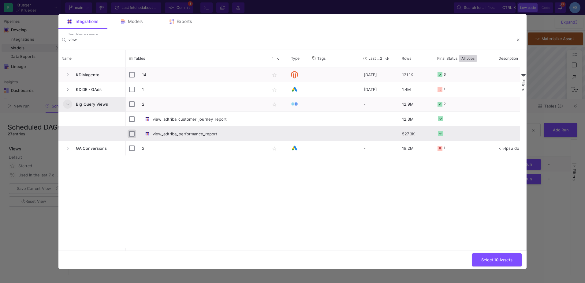
click at [131, 134] on input "Press Space to toggle row selection (unchecked)" at bounding box center [132, 134] width 6 height 6
checkbox input "true"
checkbox input "false"
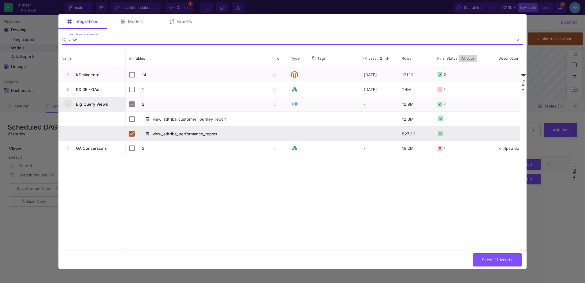
click at [82, 40] on input "view" at bounding box center [290, 39] width 445 height 5
drag, startPoint x: 82, startPoint y: 39, endPoint x: 67, endPoint y: 40, distance: 14.4
click at [67, 40] on div "view Search for data source" at bounding box center [292, 37] width 461 height 15
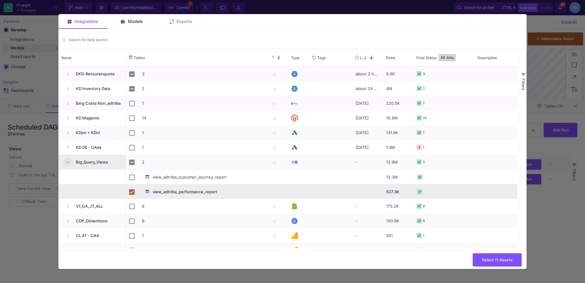
click at [126, 24] on div "Models" at bounding box center [131, 21] width 49 height 15
checkbox input "false"
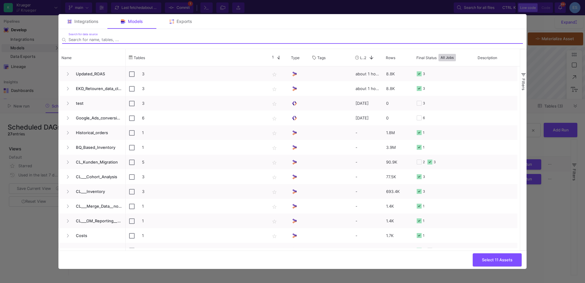
click at [88, 38] on input "Search for DAGs" at bounding box center [295, 39] width 454 height 5
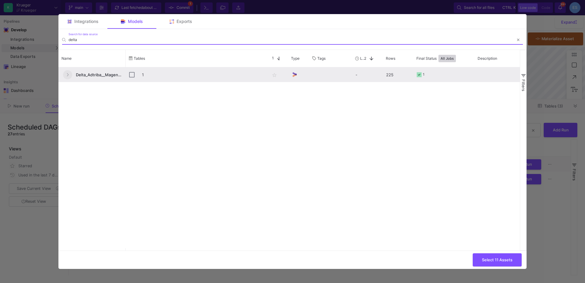
type input "delta"
click at [69, 74] on button "Press SPACE to select this row." at bounding box center [67, 74] width 9 height 9
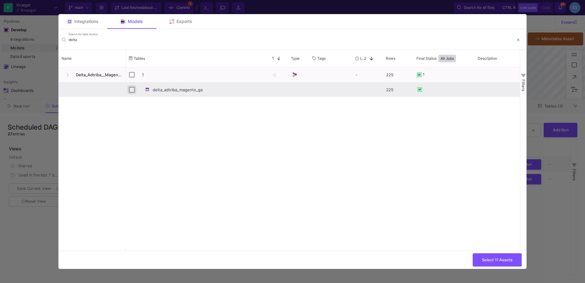
click at [133, 90] on input "Press Space to toggle row selection (unchecked)" at bounding box center [132, 90] width 6 height 6
checkbox input "true"
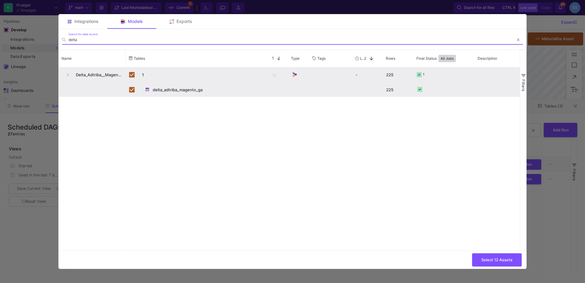
click at [76, 39] on input "delta" at bounding box center [290, 39] width 445 height 5
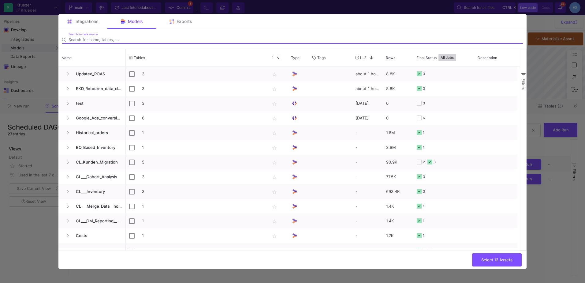
click at [84, 40] on input "Search for DAGs" at bounding box center [295, 39] width 454 height 5
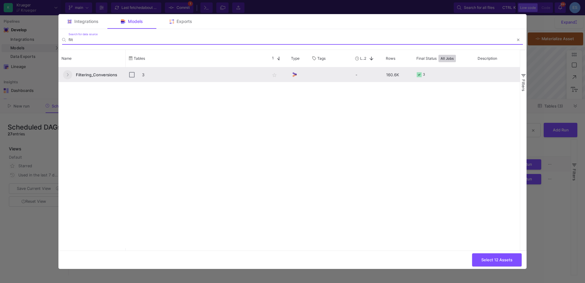
type input "filt"
click at [68, 74] on icon "Press SPACE to select this row." at bounding box center [67, 75] width 2 height 4
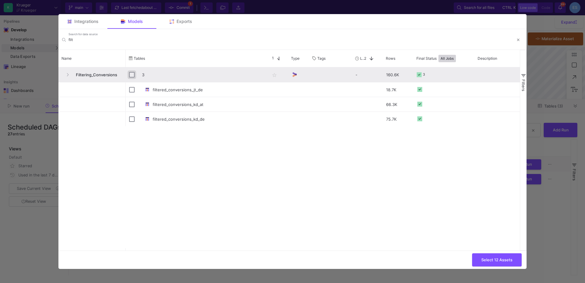
click at [132, 75] on input "Press Space to toggle row selection (unchecked)" at bounding box center [132, 75] width 6 height 6
checkbox input "true"
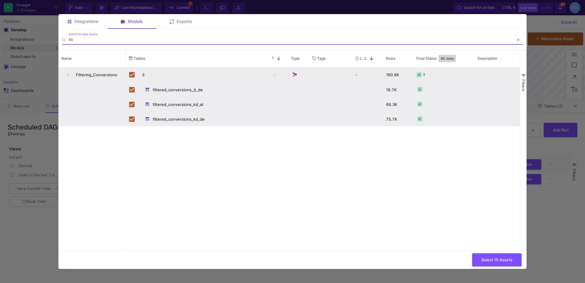
drag, startPoint x: 80, startPoint y: 39, endPoint x: 57, endPoint y: 40, distance: 23.0
click at [57, 40] on div "1 Edit DAG 2 Schedule Dynamic DAG Static DAG Asset(s) to build 22 assets select…" at bounding box center [292, 141] width 585 height 283
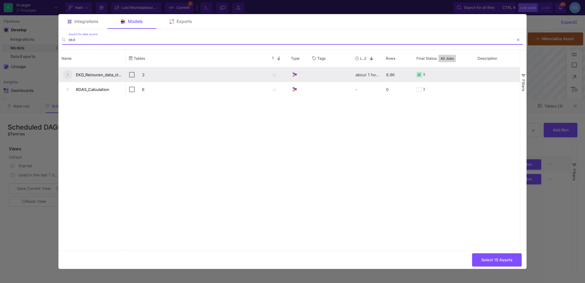
type input "ekd"
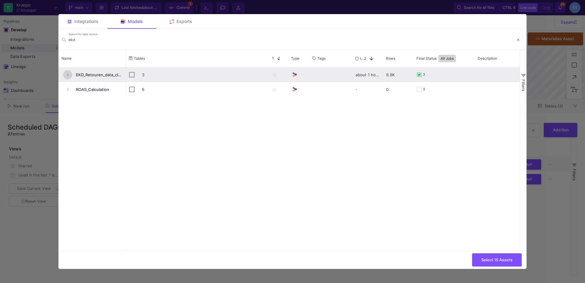
click at [70, 75] on button "Press SPACE to select this row." at bounding box center [67, 74] width 9 height 9
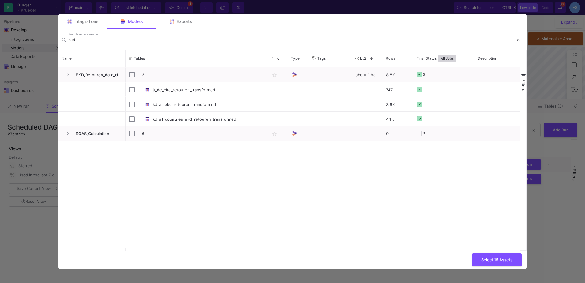
click at [45, 223] on div at bounding box center [292, 141] width 585 height 283
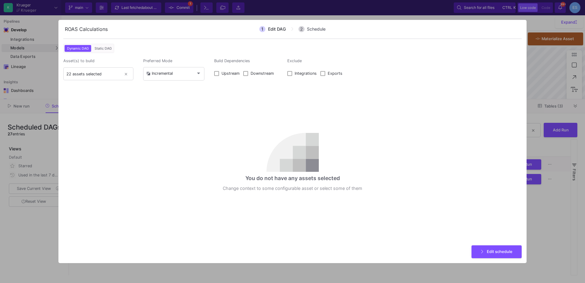
click at [45, 223] on div at bounding box center [292, 141] width 585 height 283
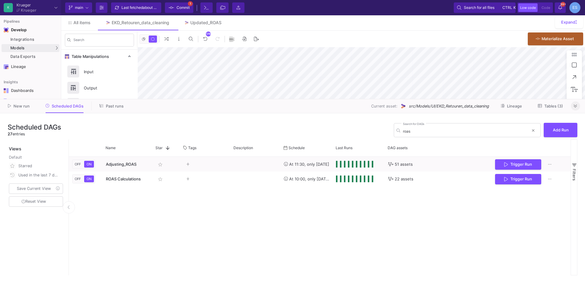
click at [572, 108] on button at bounding box center [575, 105] width 9 height 9
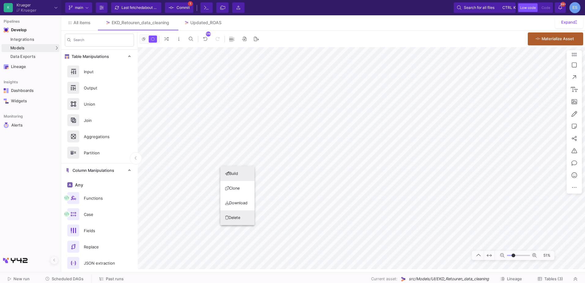
click at [240, 219] on button "Delete" at bounding box center [237, 217] width 34 height 15
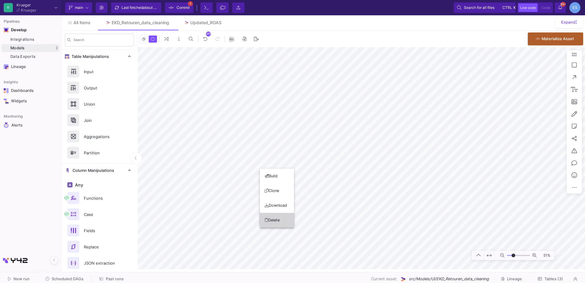
click at [276, 223] on button "Delete" at bounding box center [277, 220] width 34 height 15
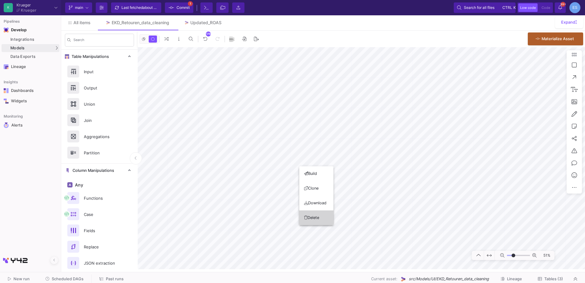
click at [319, 215] on button "Delete" at bounding box center [316, 217] width 34 height 15
click at [359, 206] on button "Delete" at bounding box center [360, 207] width 34 height 15
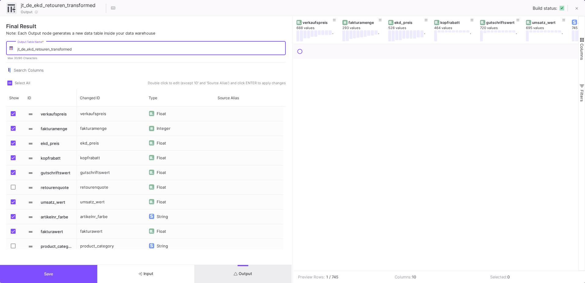
drag, startPoint x: 22, startPoint y: 49, endPoint x: 26, endPoint y: 49, distance: 3.7
click at [26, 49] on input "jt_de_ekd_retouren_transformed" at bounding box center [149, 49] width 265 height 5
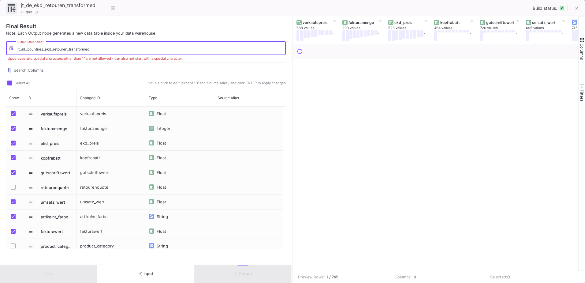
click at [26, 49] on input "jt_all_Countries_ekd_retouren_transformed" at bounding box center [149, 49] width 265 height 5
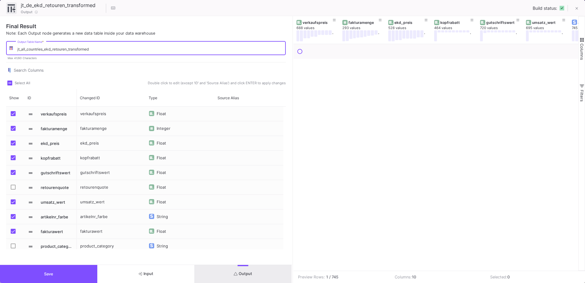
type input "jt_all_countries_ekd_retouren_transformed"
click at [81, 46] on div "jt_all_countries_ekd_retouren_transformed Output Table Name *" at bounding box center [149, 47] width 265 height 15
click at [83, 49] on input "jt_all_countries_ekd_retouren_transformed" at bounding box center [149, 49] width 265 height 5
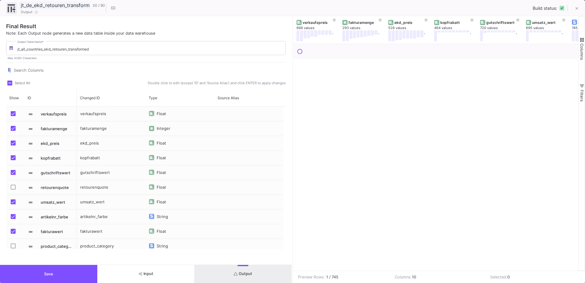
click at [61, 4] on input "jt_de_ekd_retouren_transformed" at bounding box center [55, 5] width 72 height 8
paste input "all_countries"
type input "jt_all_countries_ekd_retouren_transformed"
click at [71, 273] on button "Save" at bounding box center [48, 274] width 97 height 18
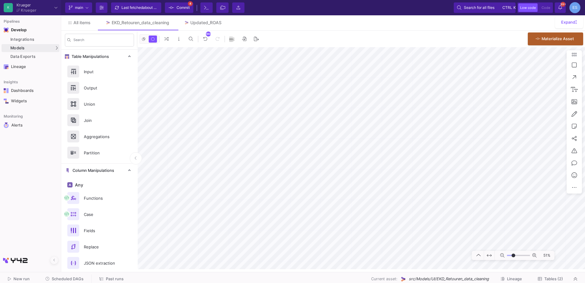
scroll to position [0, 0]
click at [190, 8] on button "Commit 10" at bounding box center [179, 7] width 28 height 10
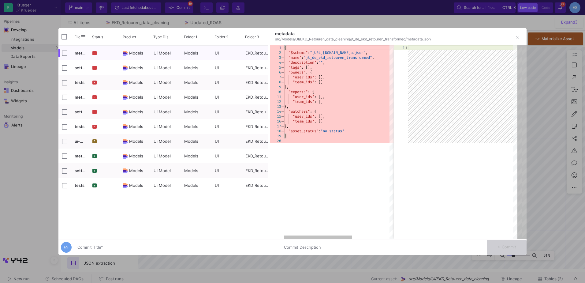
click at [134, 247] on input "Commit Title *" at bounding box center [176, 247] width 199 height 5
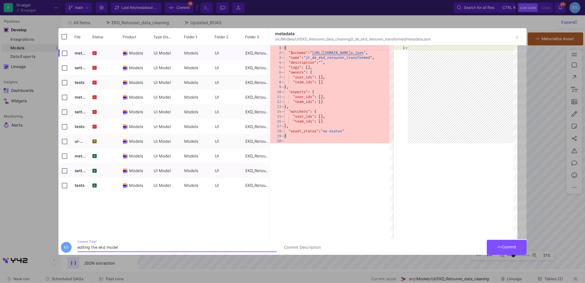
type input "editing the ekd model"
click at [502, 250] on button "Commit" at bounding box center [507, 246] width 40 height 15
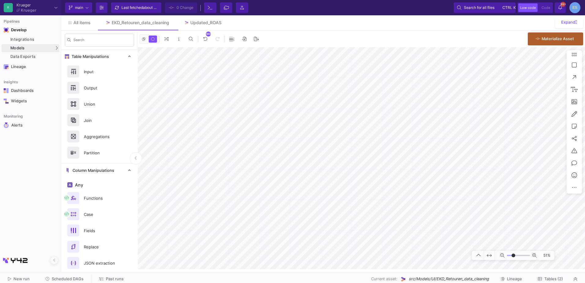
click at [555, 282] on button "Tables (2)" at bounding box center [550, 278] width 40 height 9
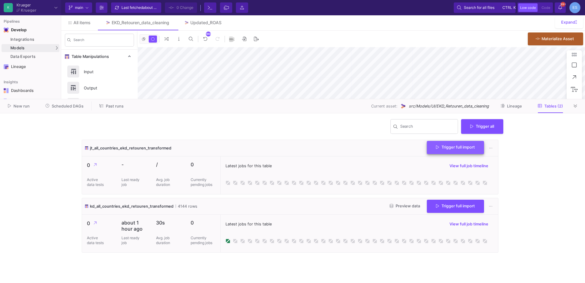
click at [453, 150] on button "Trigger full import" at bounding box center [455, 147] width 57 height 13
click at [452, 209] on button "Trigger full import" at bounding box center [455, 205] width 57 height 13
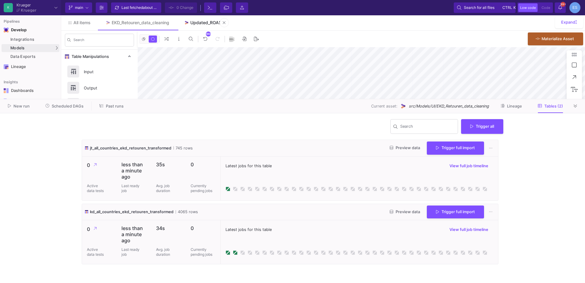
click at [214, 24] on div "Updated_ROAS" at bounding box center [205, 22] width 31 height 5
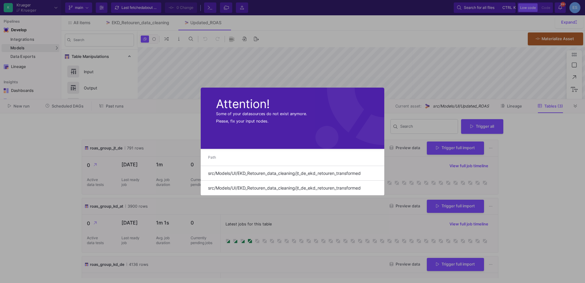
click at [387, 111] on div at bounding box center [292, 141] width 585 height 283
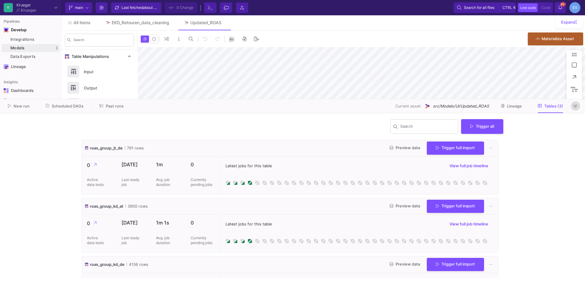
click at [574, 106] on icon at bounding box center [574, 106] width 3 height 4
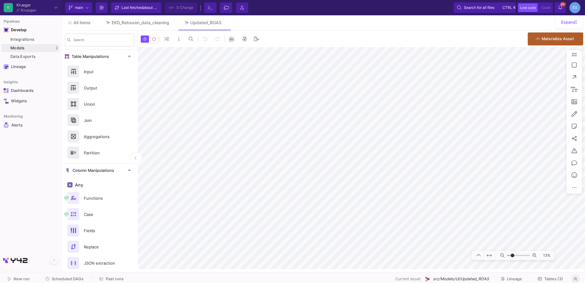
click at [512, 257] on input "range" at bounding box center [518, 255] width 23 height 8
type input "-5"
click at [514, 255] on input "range" at bounding box center [518, 255] width 23 height 8
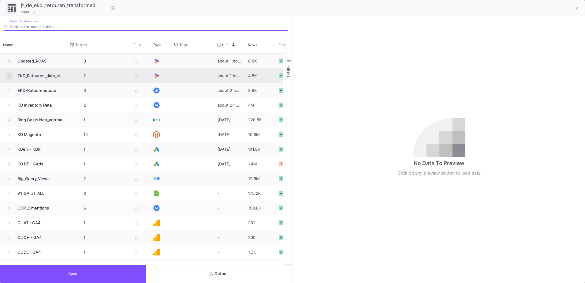
click at [11, 76] on button at bounding box center [9, 75] width 9 height 9
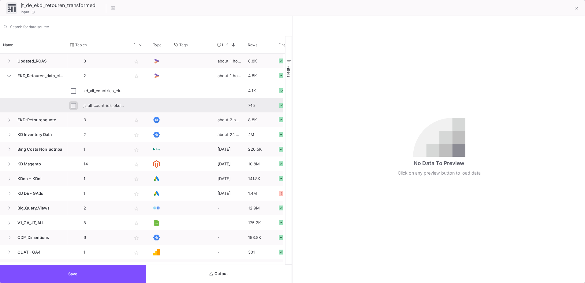
click at [73, 103] on input "Press Space to toggle row selection (unchecked)" at bounding box center [74, 106] width 6 height 6
checkbox input "true"
type input "jt_all_countries_ekd_retouren_transformed"
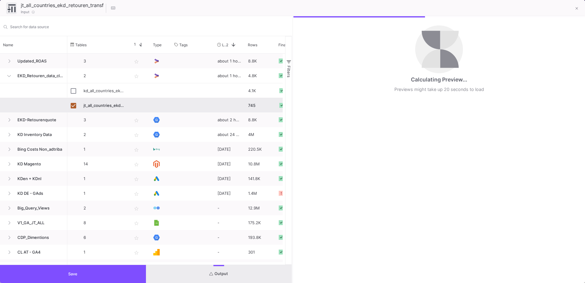
click at [104, 270] on button "Save" at bounding box center [73, 274] width 146 height 18
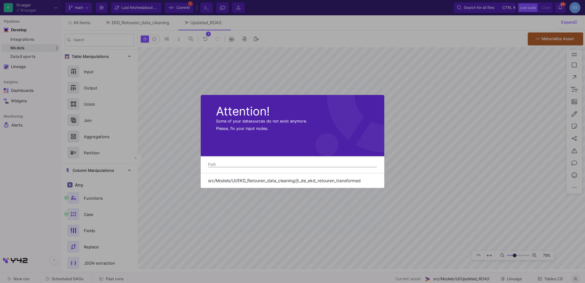
click at [223, 224] on div at bounding box center [292, 141] width 585 height 283
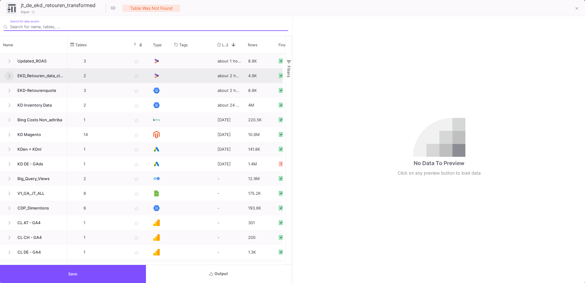
click at [9, 76] on icon at bounding box center [9, 76] width 2 height 4
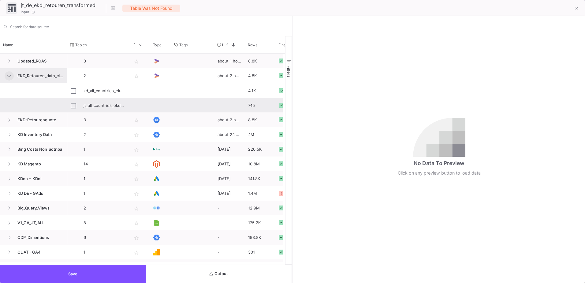
click at [70, 103] on div "jt_all_countries_ekd_retouren_transformed" at bounding box center [97, 105] width 61 height 14
type input "jt_all_countries_ekd_retouren_transformed"
checkbox input "true"
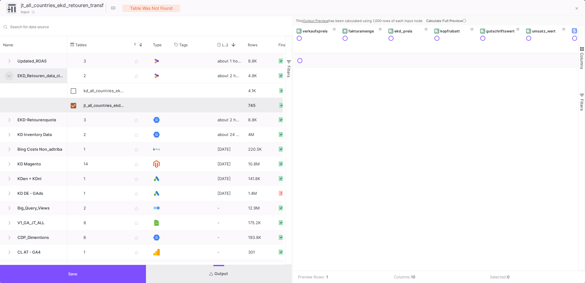
click at [85, 272] on button "Save" at bounding box center [73, 274] width 146 height 18
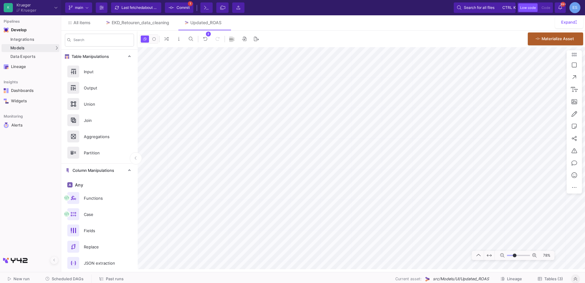
click at [185, 10] on span "Commit" at bounding box center [182, 7] width 13 height 9
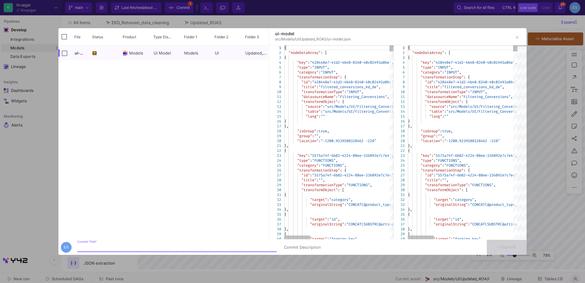
click at [130, 247] on input "Commit Title *" at bounding box center [176, 247] width 199 height 5
type input "replace in the roas model"
click at [504, 249] on button "Commit" at bounding box center [507, 246] width 40 height 15
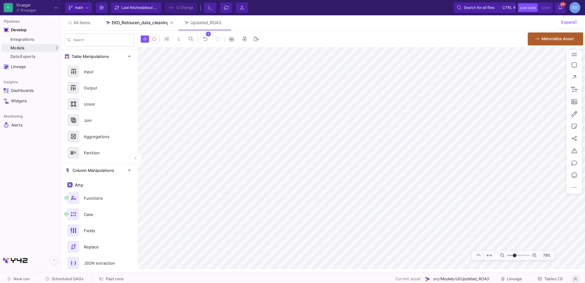
click at [146, 24] on div "EKD_Retouren_data_cleaning" at bounding box center [140, 22] width 57 height 5
type input "-19"
click at [76, 274] on button "Scheduled DAGs" at bounding box center [64, 278] width 53 height 9
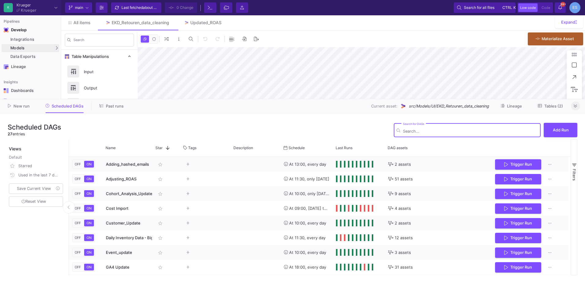
click at [432, 131] on input "Search for DAGs" at bounding box center [470, 131] width 135 height 5
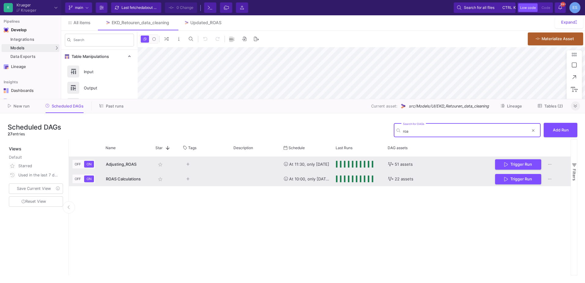
type input "roa"
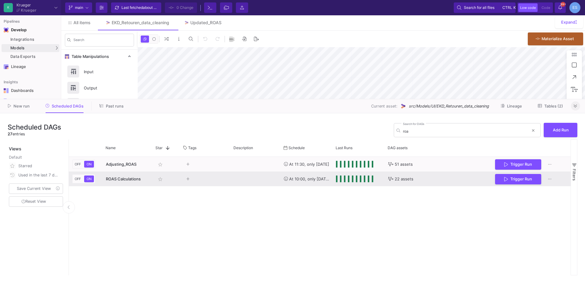
click at [129, 180] on span "ROAS Calculations" at bounding box center [123, 178] width 35 height 5
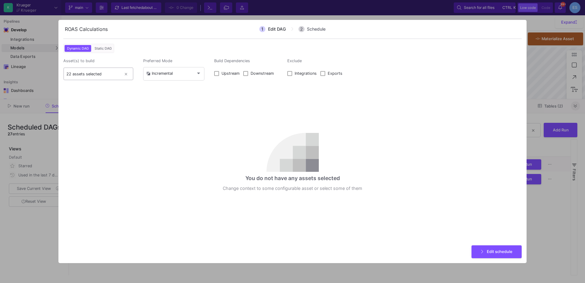
click at [97, 75] on input "22 assets selected" at bounding box center [93, 74] width 55 height 5
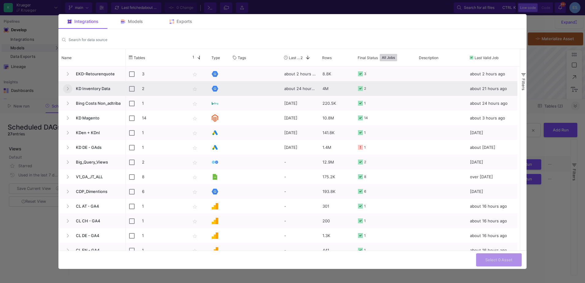
click at [65, 92] on button "Press SPACE to select this row." at bounding box center [67, 88] width 9 height 9
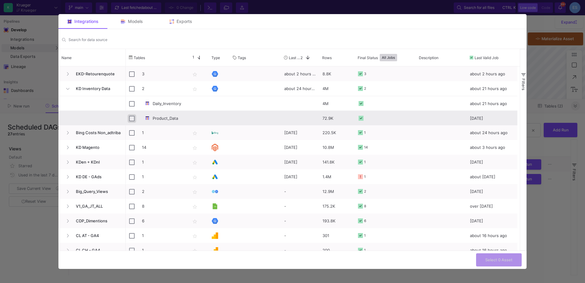
click at [132, 117] on input "Press Space to toggle row selection (unchecked)" at bounding box center [132, 119] width 6 height 6
checkbox input "true"
checkbox input "false"
click at [130, 120] on input "Press Space to toggle row selection (checked)" at bounding box center [132, 119] width 6 height 6
checkbox input "false"
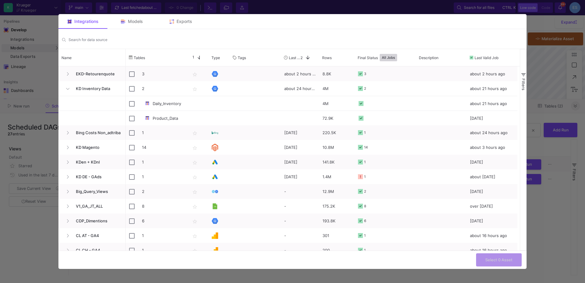
click at [23, 228] on div at bounding box center [292, 141] width 585 height 283
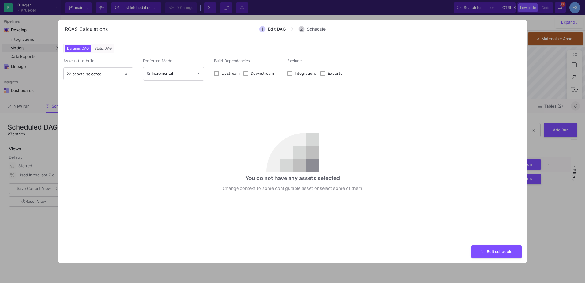
click at [123, 17] on div at bounding box center [292, 141] width 585 height 283
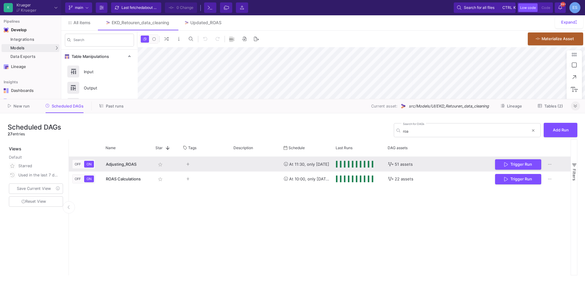
drag, startPoint x: 265, startPoint y: 104, endPoint x: 266, endPoint y: 158, distance: 53.5
click at [266, 158] on as-split-area "New run Scheduled DAGs Past runs Current asset: src/Models/UI/EKD_Retouren_data…" at bounding box center [292, 190] width 585 height 183
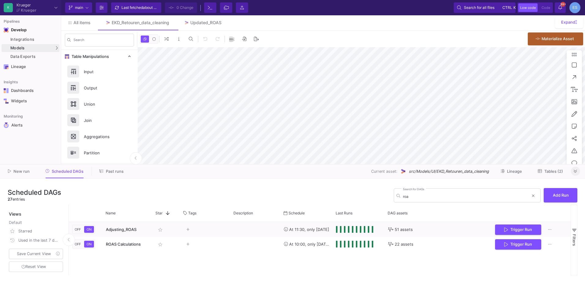
click at [225, 164] on as-split "K Krueger Krueger Current branch main Branch Options Last fetched about 2 hours…" at bounding box center [292, 141] width 585 height 283
click at [74, 50] on div "UI-Models" at bounding box center [76, 49] width 20 height 5
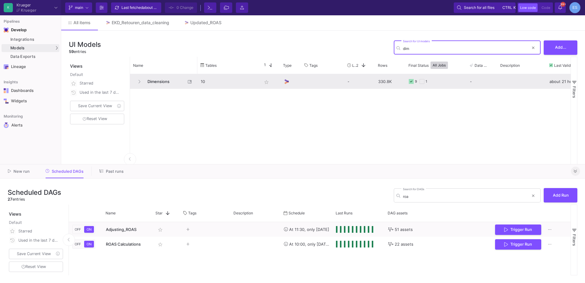
type input "dim"
click at [159, 81] on span "Dimensions" at bounding box center [165, 81] width 42 height 14
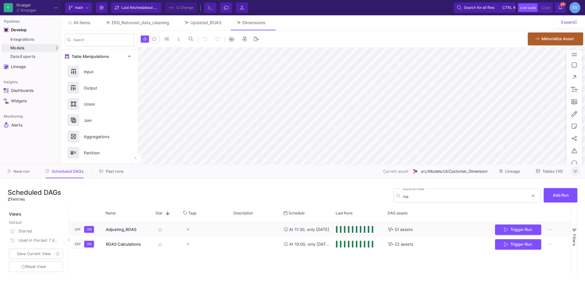
click at [553, 172] on span "Tables (10)" at bounding box center [552, 171] width 20 height 5
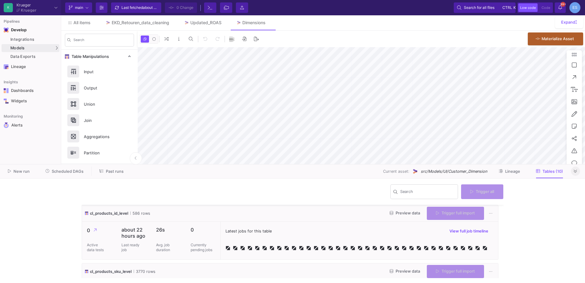
scroll to position [122, 0]
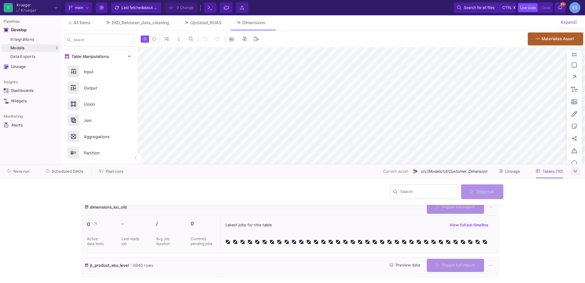
type input "-43"
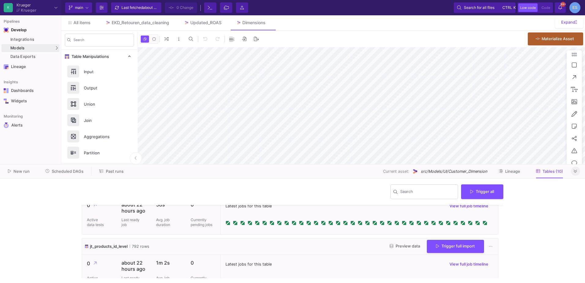
scroll to position [214, 0]
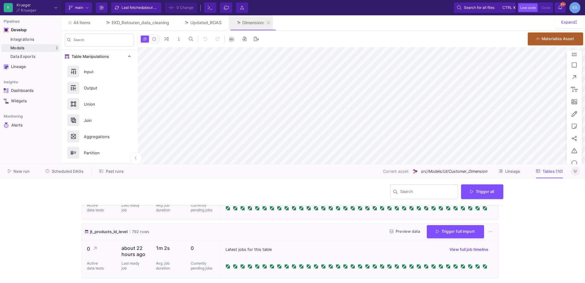
click at [273, 24] on button at bounding box center [268, 22] width 9 height 9
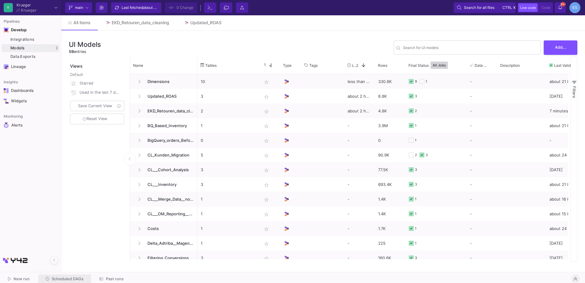
click at [71, 278] on span "Scheduled DAGs" at bounding box center [68, 278] width 32 height 5
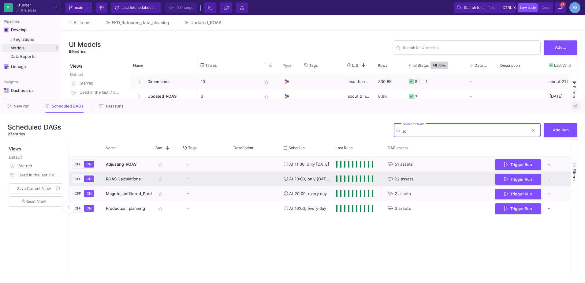
type input "ro"
click at [138, 179] on span "ROAS Calculations" at bounding box center [123, 178] width 35 height 5
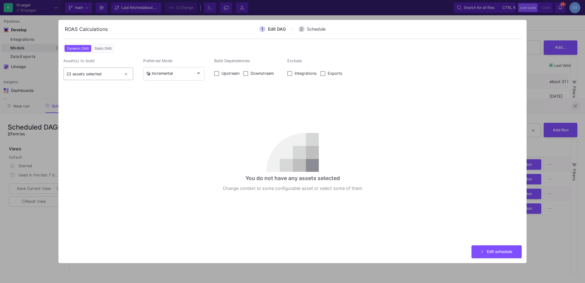
click at [90, 73] on input "22 assets selected" at bounding box center [93, 74] width 55 height 5
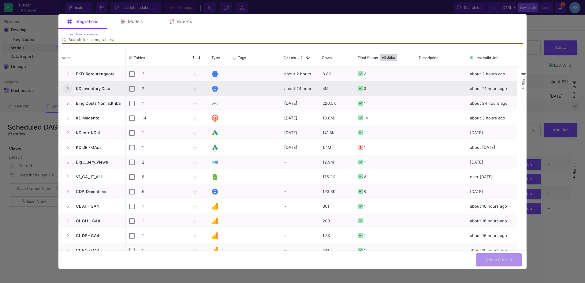
click at [68, 88] on icon "Press SPACE to select this row." at bounding box center [68, 88] width 2 height 3
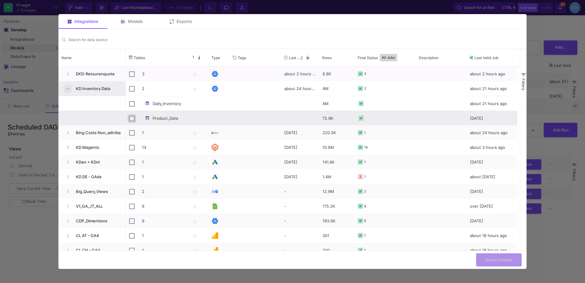
click at [131, 118] on input "Press Space to toggle row selection (unchecked)" at bounding box center [132, 119] width 6 height 6
checkbox input "true"
checkbox input "false"
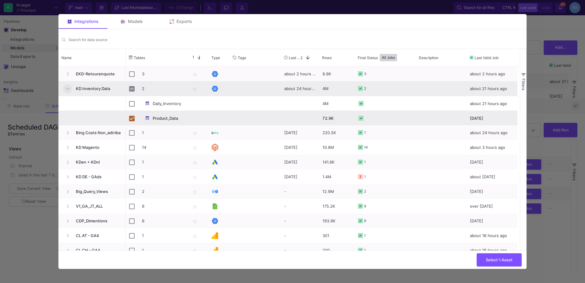
click at [72, 89] on button "Press SPACE to select this row." at bounding box center [67, 88] width 9 height 9
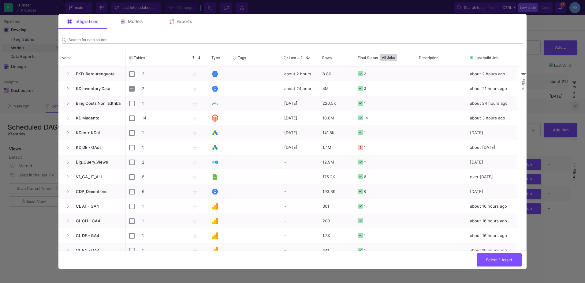
click at [77, 41] on input "Search for DAGs" at bounding box center [295, 39] width 454 height 5
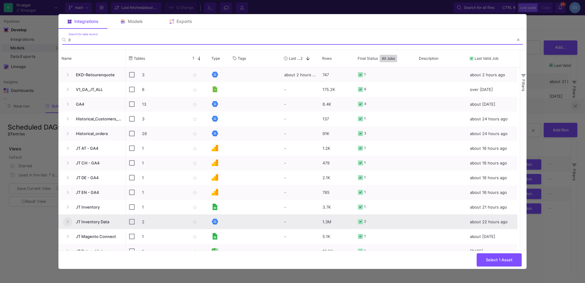
type input "jt"
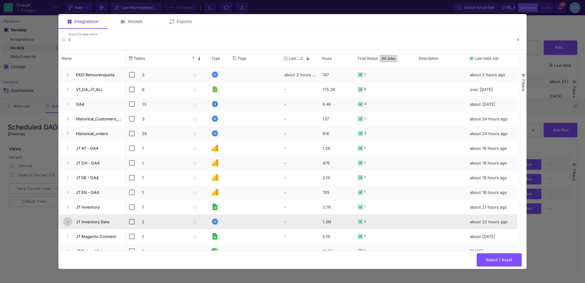
click at [68, 222] on icon "Press SPACE to select this row." at bounding box center [67, 222] width 2 height 4
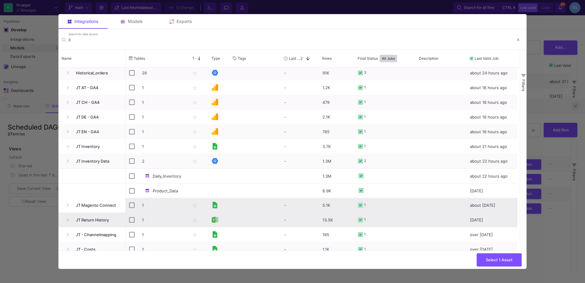
scroll to position [61, 0]
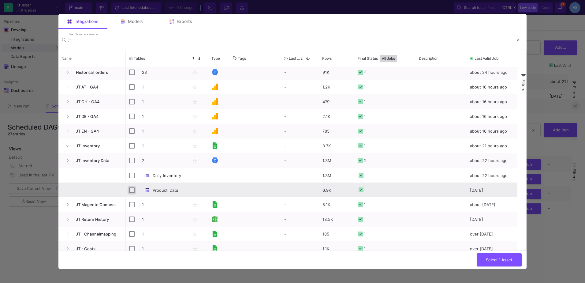
click at [131, 189] on input "Press Space to toggle row selection (unchecked)" at bounding box center [132, 190] width 6 height 6
checkbox input "true"
checkbox input "false"
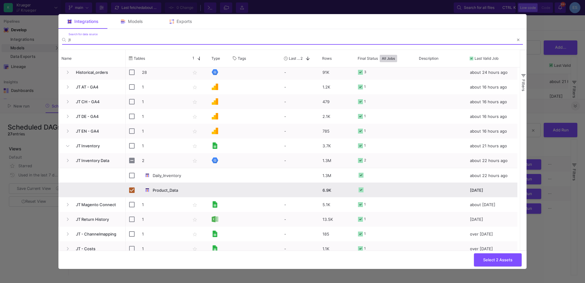
drag, startPoint x: 74, startPoint y: 39, endPoint x: 51, endPoint y: 39, distance: 22.6
click at [51, 39] on div "1 Edit DAG 2 Schedule Dynamic DAG Static DAG Asset(s) to build 22 assets select…" at bounding box center [292, 141] width 585 height 283
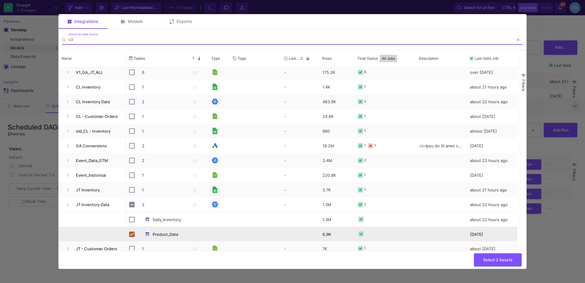
scroll to position [0, 0]
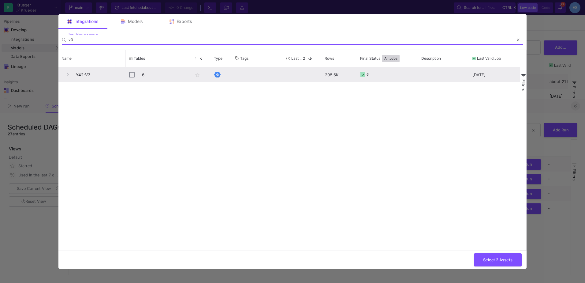
type input "v3"
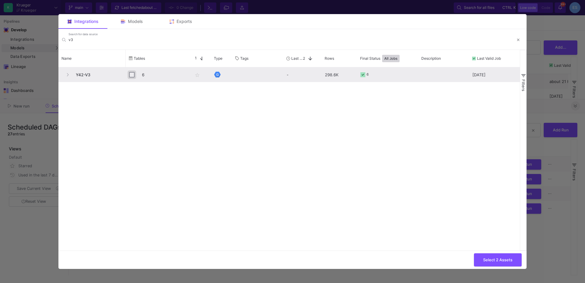
click at [134, 73] on input "Press Space to toggle row selection (unchecked)" at bounding box center [132, 75] width 6 height 6
checkbox input "true"
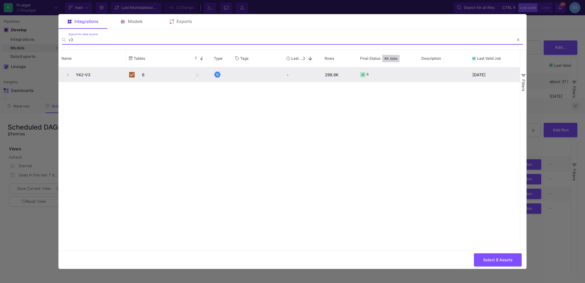
drag, startPoint x: 78, startPoint y: 39, endPoint x: 47, endPoint y: 40, distance: 30.6
click at [47, 40] on div "1 Edit DAG 2 Schedule Dynamic DAG Static DAG Asset(s) to build 22 assets select…" at bounding box center [292, 141] width 585 height 283
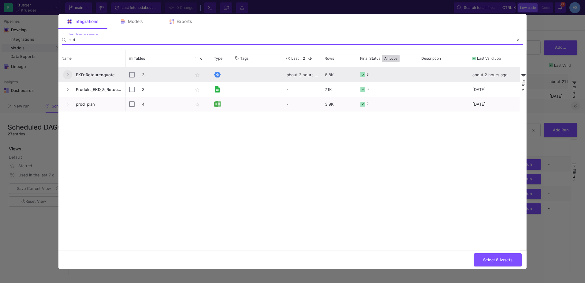
type input "ekd"
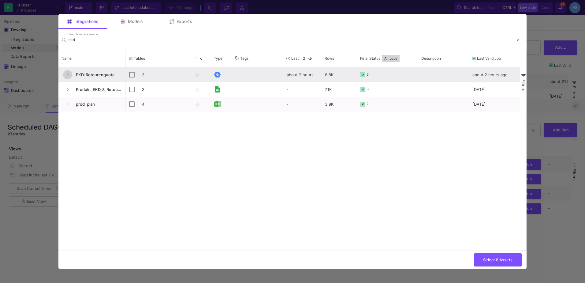
click at [64, 72] on button "Press SPACE to select this row." at bounding box center [67, 74] width 9 height 9
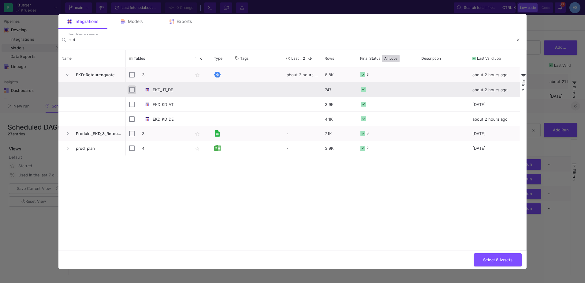
click at [130, 89] on input "Press Space to toggle row selection (unchecked)" at bounding box center [132, 90] width 6 height 6
checkbox input "true"
checkbox input "false"
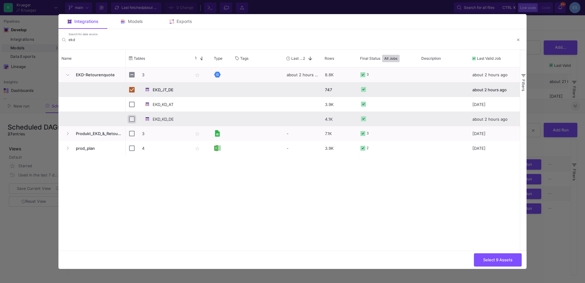
click at [133, 118] on input "Press Space to toggle row selection (unchecked)" at bounding box center [132, 119] width 6 height 6
checkbox input "true"
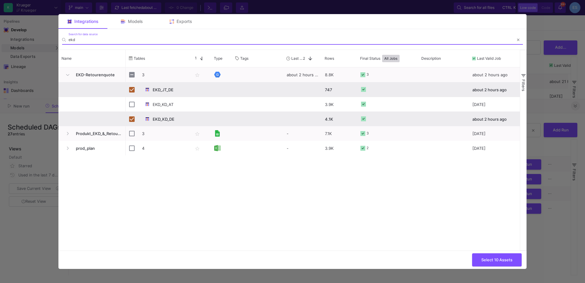
drag, startPoint x: 80, startPoint y: 38, endPoint x: 54, endPoint y: 39, distance: 26.0
click at [54, 39] on div "1 Edit DAG 2 Schedule Dynamic DAG Static DAG Asset(s) to build 22 assets select…" at bounding box center [292, 141] width 585 height 283
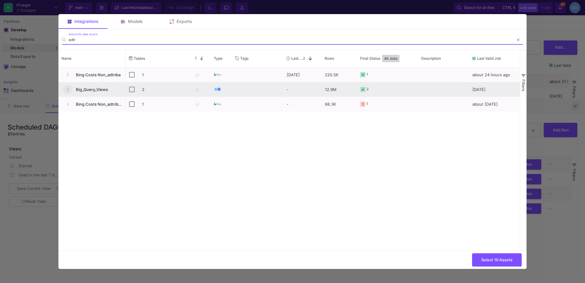
type input "adtr"
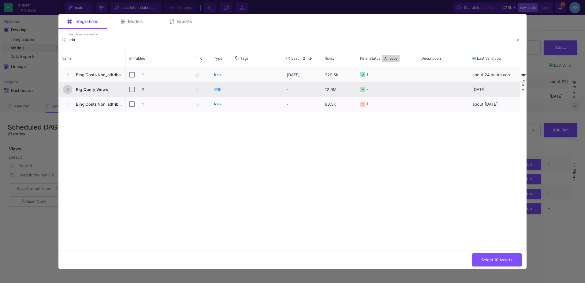
click at [65, 87] on button "Press SPACE to select this row." at bounding box center [67, 89] width 9 height 9
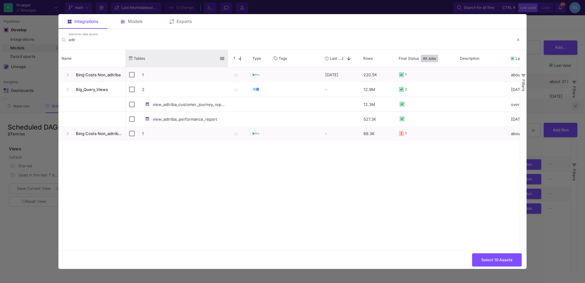
drag, startPoint x: 188, startPoint y: 56, endPoint x: 227, endPoint y: 62, distance: 38.9
click at [227, 62] on div at bounding box center [228, 58] width 2 height 17
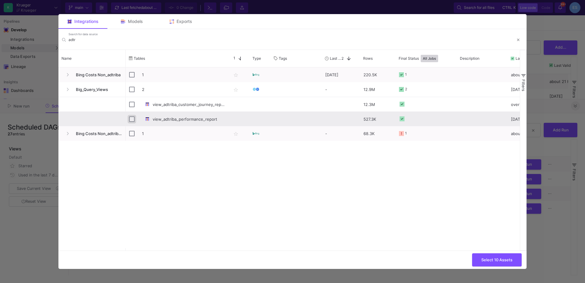
click at [130, 117] on input "Press Space to toggle row selection (unchecked)" at bounding box center [132, 119] width 6 height 6
checkbox input "true"
checkbox input "false"
click at [84, 35] on div "adtr Search for data source" at bounding box center [290, 37] width 445 height 11
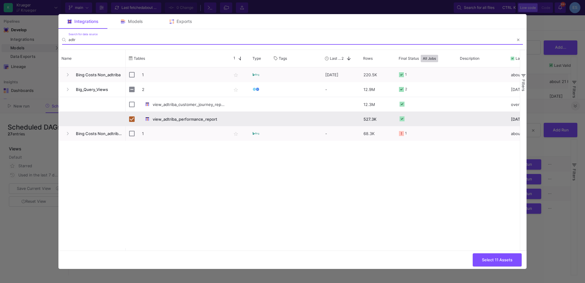
drag, startPoint x: 82, startPoint y: 39, endPoint x: 61, endPoint y: 40, distance: 20.8
click at [61, 40] on mat-form-field "adtr Search for data source" at bounding box center [292, 39] width 468 height 20
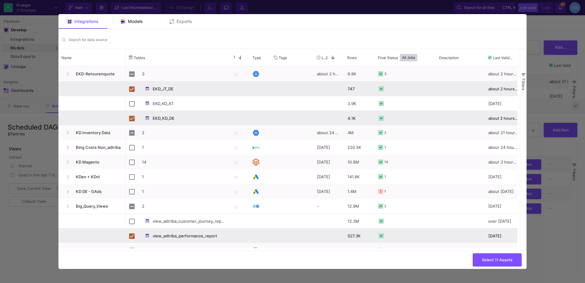
click at [136, 24] on div "Models" at bounding box center [131, 21] width 49 height 15
checkbox input "false"
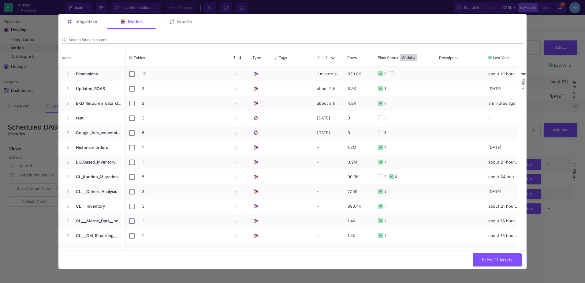
click at [115, 42] on div "Search for data source" at bounding box center [295, 37] width 454 height 11
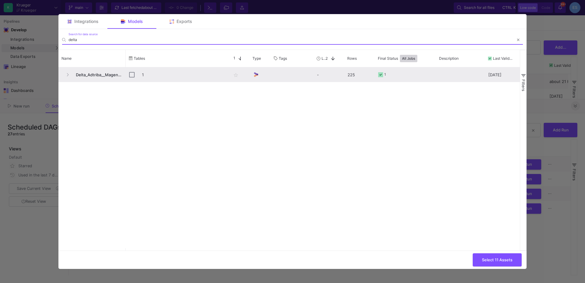
type input "delta"
click at [130, 75] on input "Press Space to toggle row selection (unchecked)" at bounding box center [132, 75] width 6 height 6
checkbox input "true"
drag, startPoint x: 86, startPoint y: 42, endPoint x: 49, endPoint y: 44, distance: 37.7
click at [49, 44] on div "1 Edit DAG 2 Schedule Dynamic DAG Static DAG Asset(s) to build 22 assets select…" at bounding box center [292, 141] width 585 height 283
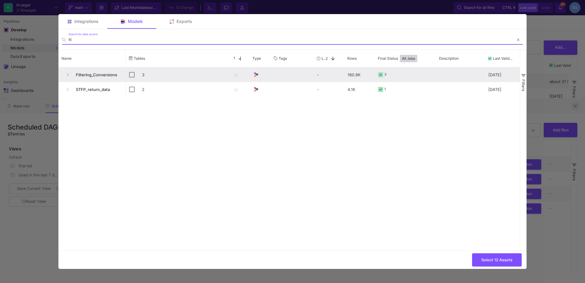
type input "fil"
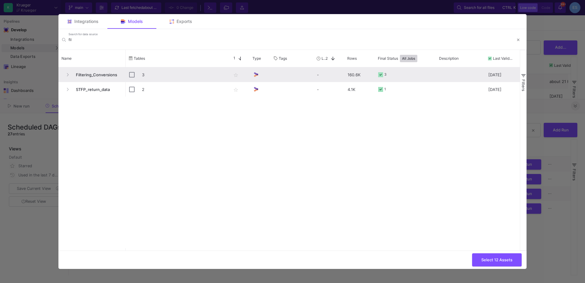
click at [136, 74] on div "3" at bounding box center [176, 75] width 95 height 14
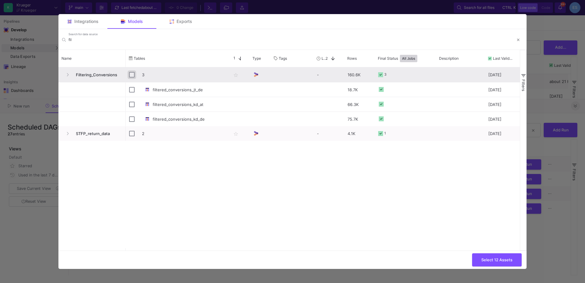
click at [131, 73] on input "Press Space to toggle row selection (unchecked)" at bounding box center [132, 75] width 6 height 6
checkbox input "true"
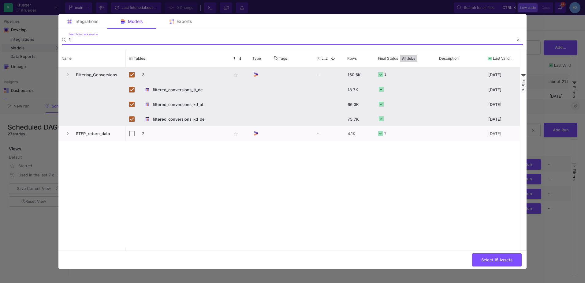
drag, startPoint x: 80, startPoint y: 40, endPoint x: 48, endPoint y: 42, distance: 32.5
click at [48, 42] on div "1 Edit DAG 2 Schedule Dynamic DAG Static DAG Asset(s) to build 22 assets select…" at bounding box center [292, 141] width 585 height 283
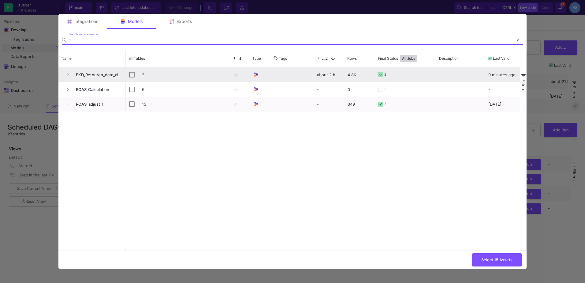
type input "ek"
click at [132, 74] on input "Press Space to toggle row selection (unchecked)" at bounding box center [132, 75] width 6 height 6
checkbox input "true"
drag, startPoint x: 75, startPoint y: 41, endPoint x: 60, endPoint y: 40, distance: 15.0
click at [60, 40] on mat-form-field "ek Search for data source" at bounding box center [292, 39] width 468 height 20
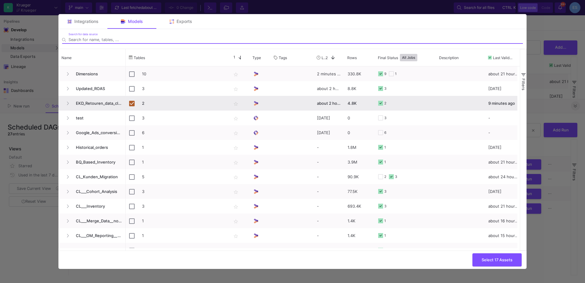
click at [105, 39] on input "Search for DAGs" at bounding box center [295, 39] width 454 height 5
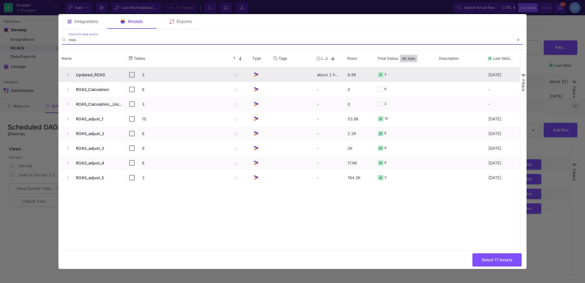
type input "roas"
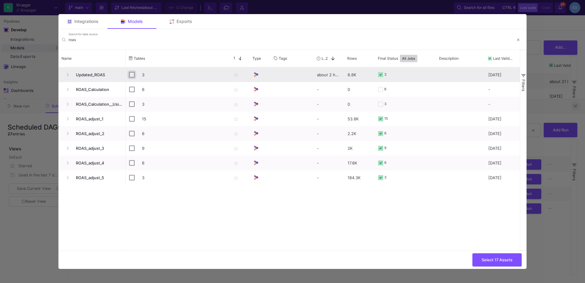
click at [130, 76] on input "Press Space to toggle row selection (unchecked)" at bounding box center [132, 75] width 6 height 6
checkbox input "true"
click at [502, 260] on span "Select 20 Assets" at bounding box center [496, 259] width 32 height 5
type input "20 assets selected"
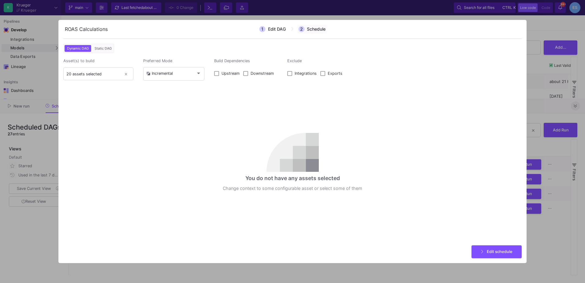
click at [326, 30] on span at bounding box center [312, 29] width 30 height 9
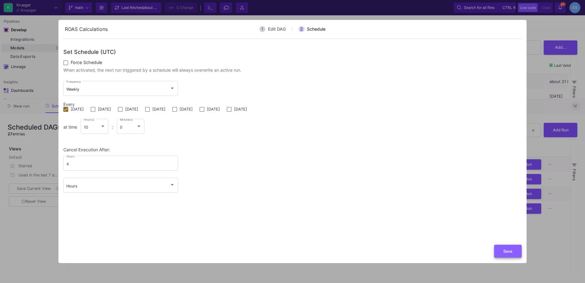
click at [511, 254] on button "Save" at bounding box center [508, 250] width 28 height 13
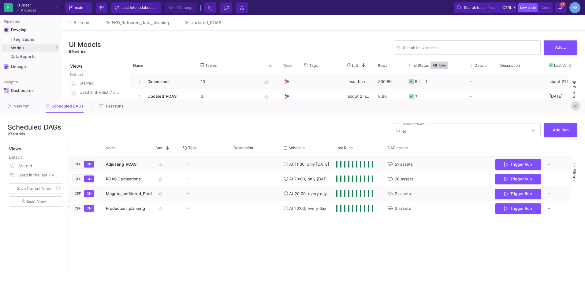
click at [578, 105] on button at bounding box center [575, 105] width 9 height 9
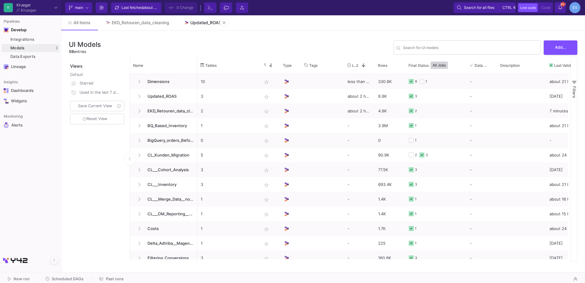
click at [205, 26] on link "Updated_ROAS" at bounding box center [202, 22] width 52 height 15
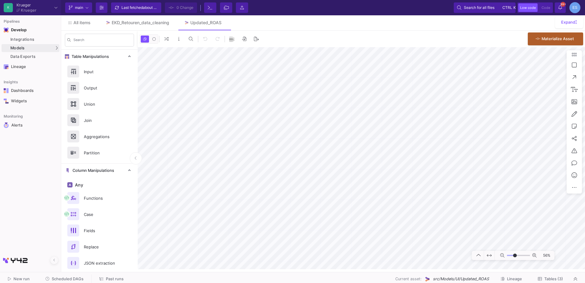
drag, startPoint x: 509, startPoint y: 255, endPoint x: 515, endPoint y: 254, distance: 5.2
type input "-2"
click at [515, 254] on input "range" at bounding box center [518, 255] width 23 height 8
click at [325, 276] on as-split "K Krueger Krueger Current branch main Branch Options Last fetched about 2 hours…" at bounding box center [292, 141] width 585 height 283
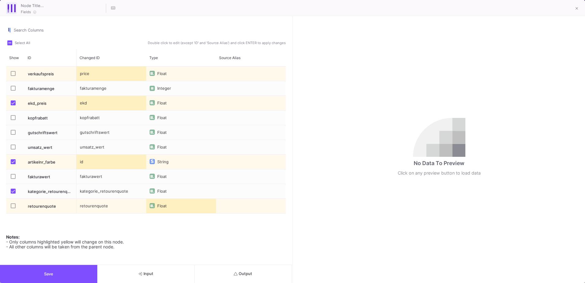
click at [11, 190] on span "Press SPACE to select this row." at bounding box center [13, 190] width 5 height 5
click at [13, 193] on input "Press SPACE to select this row." at bounding box center [13, 193] width 0 height 0
click at [60, 273] on button "Save" at bounding box center [48, 274] width 97 height 18
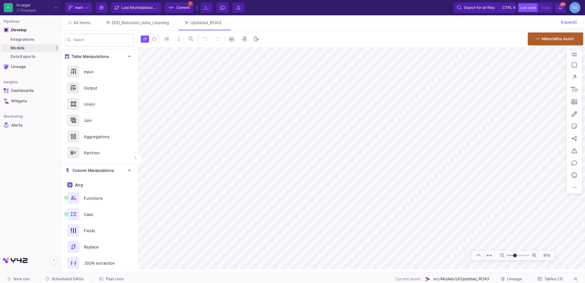
click at [129, 75] on mat-sidenav-container "Search Table Manipulations Input Output Union Join Aggregations Partition Colum…" at bounding box center [323, 150] width 524 height 238
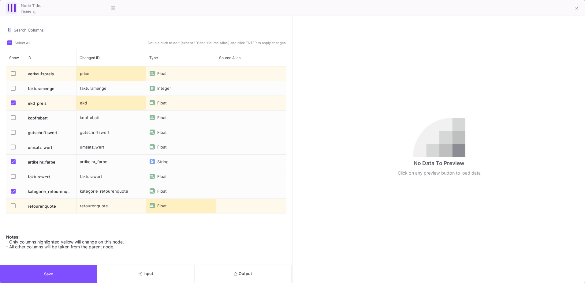
click at [14, 193] on span "Press SPACE to select this row." at bounding box center [13, 190] width 5 height 5
click at [13, 193] on input "Press SPACE to select this row." at bounding box center [13, 193] width 0 height 0
click at [67, 272] on button "Save" at bounding box center [48, 274] width 97 height 18
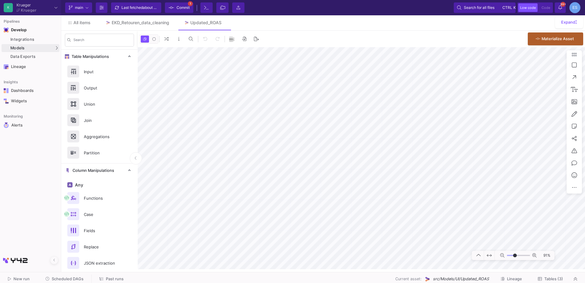
click at [135, 59] on mat-sidenav-container "Search Table Manipulations Input Output Union Join Aggregations Partition Colum…" at bounding box center [323, 150] width 524 height 238
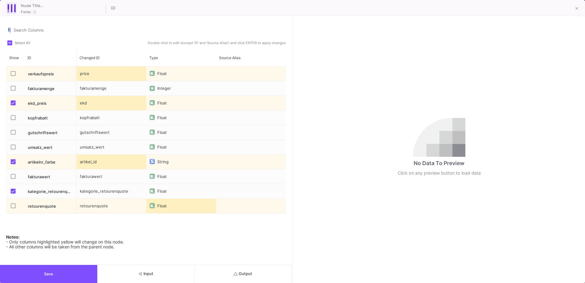
click at [14, 192] on span "Press SPACE to select this row." at bounding box center [13, 190] width 5 height 5
click at [13, 193] on input "Press SPACE to select this row." at bounding box center [13, 193] width 0 height 0
click at [45, 273] on span "Save" at bounding box center [48, 273] width 9 height 5
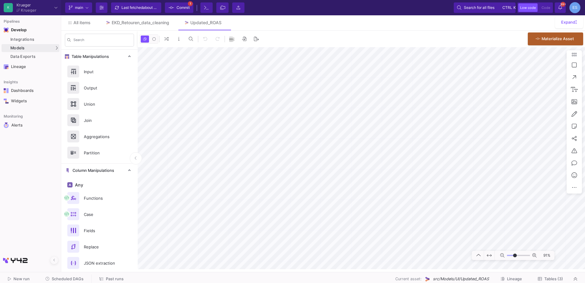
click at [184, 4] on span "Commit" at bounding box center [182, 7] width 13 height 9
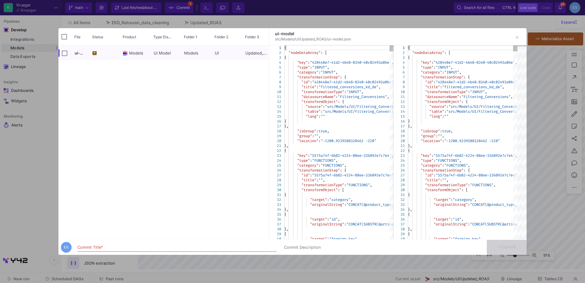
click at [105, 244] on div "Commit Title *" at bounding box center [176, 245] width 199 height 11
type input "import field fix for only ekd extract"
click at [509, 250] on button "Commit" at bounding box center [507, 246] width 40 height 15
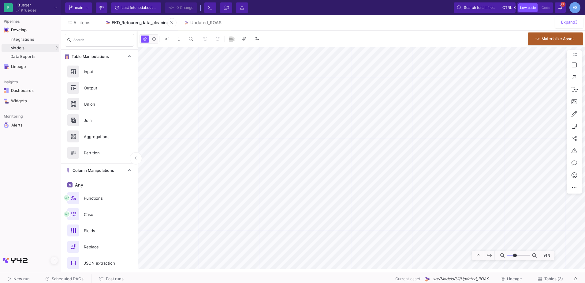
click at [136, 24] on div "EKD_Retouren_data_cleaning" at bounding box center [140, 22] width 57 height 5
click at [555, 279] on span "Tables (2)" at bounding box center [553, 278] width 19 height 5
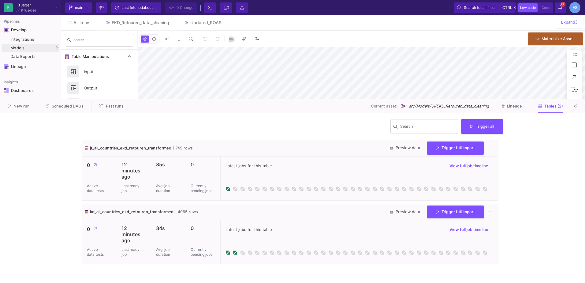
type input "-19"
click at [413, 150] on button "Preview data" at bounding box center [405, 147] width 40 height 9
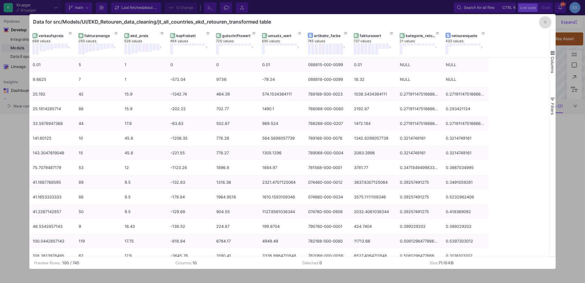
click at [547, 21] on button "button" at bounding box center [545, 22] width 12 height 12
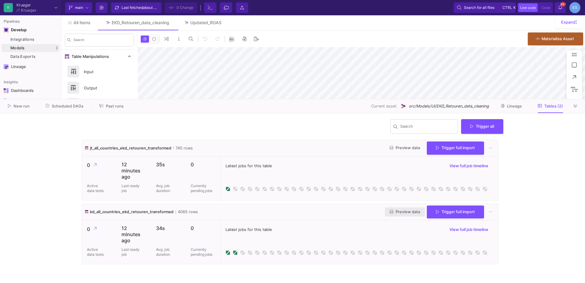
click at [407, 209] on span "Preview data" at bounding box center [405, 211] width 30 height 5
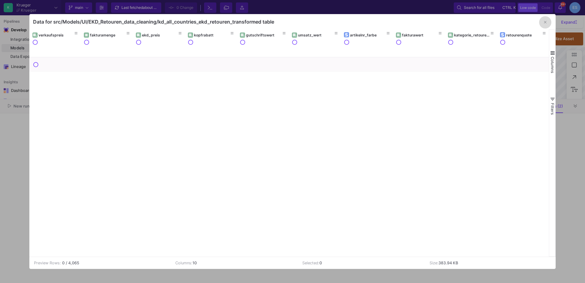
click at [545, 22] on icon "button" at bounding box center [545, 22] width 2 height 4
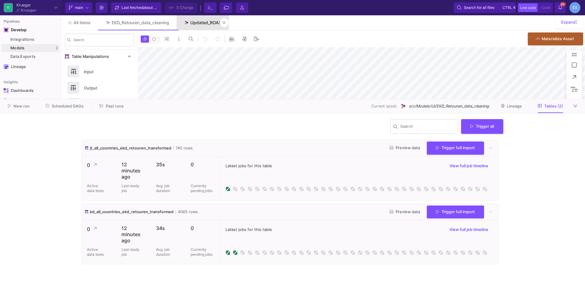
click at [195, 20] on div "Updated_ROAS" at bounding box center [205, 22] width 31 height 5
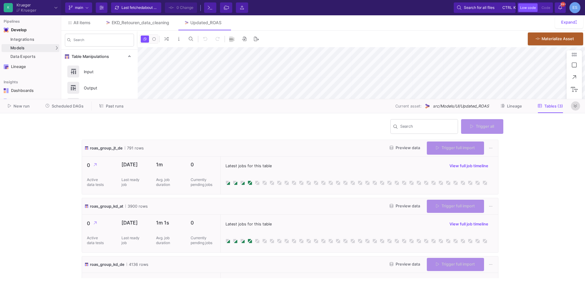
click at [578, 105] on button at bounding box center [575, 105] width 9 height 9
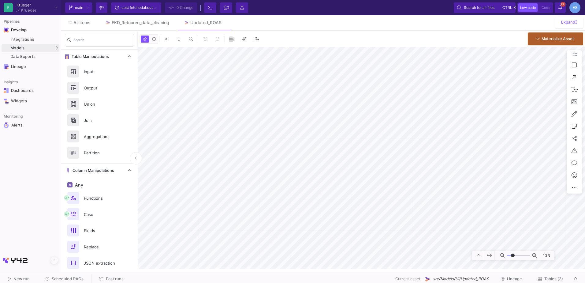
click at [513, 257] on input "range" at bounding box center [518, 255] width 23 height 8
type input "-7"
click at [514, 254] on input "range" at bounding box center [518, 255] width 23 height 8
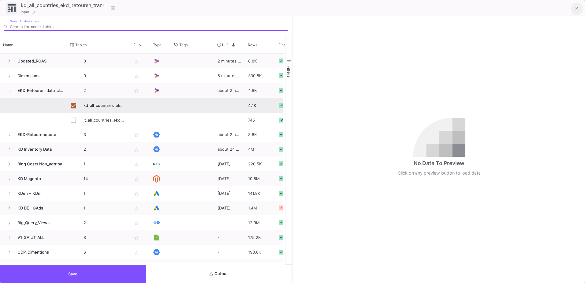
click at [574, 10] on button at bounding box center [576, 9] width 12 height 12
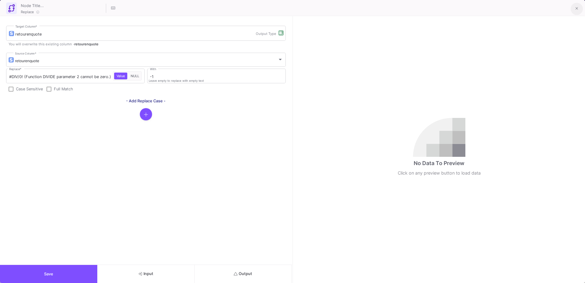
click at [577, 9] on icon at bounding box center [576, 8] width 3 height 3
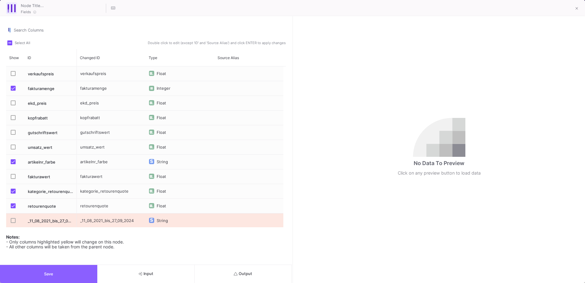
click at [81, 280] on button "Save" at bounding box center [48, 274] width 97 height 18
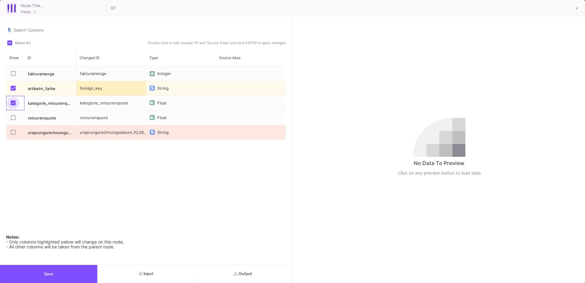
click at [15, 102] on span "Press SPACE to select this row." at bounding box center [13, 102] width 5 height 5
click at [13, 105] on input "Press SPACE to select this row." at bounding box center [13, 105] width 0 height 0
click at [93, 273] on button "Save" at bounding box center [48, 274] width 97 height 18
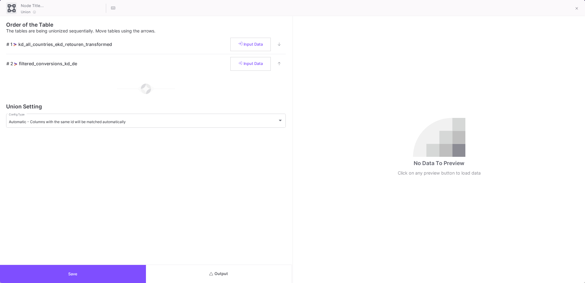
click at [182, 278] on button "Output" at bounding box center [219, 274] width 146 height 18
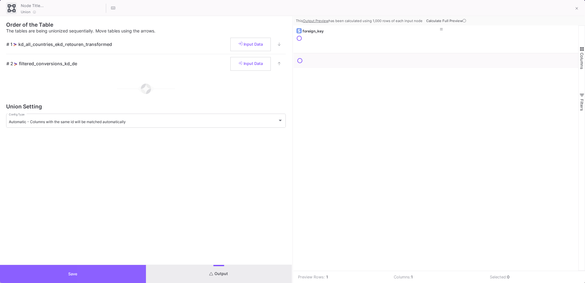
click at [127, 277] on button "Save" at bounding box center [73, 274] width 146 height 18
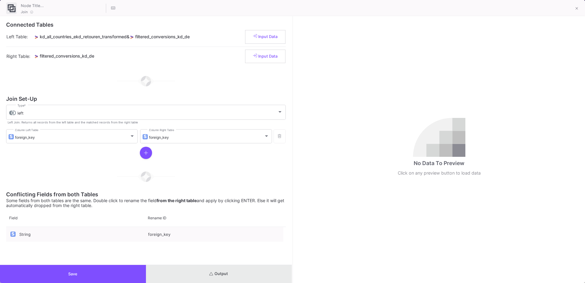
click at [227, 272] on span "Output" at bounding box center [218, 273] width 19 height 5
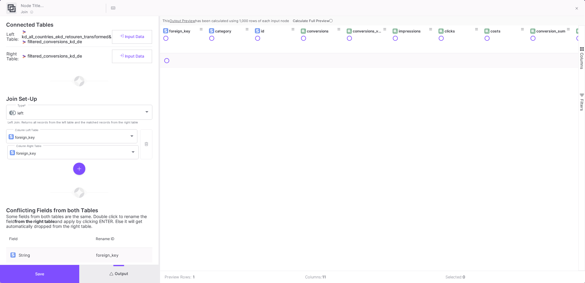
drag, startPoint x: 292, startPoint y: 183, endPoint x: 159, endPoint y: 193, distance: 133.4
click at [159, 193] on div at bounding box center [159, 149] width 2 height 266
drag, startPoint x: 221, startPoint y: 271, endPoint x: 237, endPoint y: 270, distance: 16.2
click at [237, 270] on div "Preview Rows: 1 Columns: 11 Selected: 0" at bounding box center [372, 276] width 425 height 12
click at [221, 271] on td "Preview Rows: 1" at bounding box center [230, 277] width 140 height 12
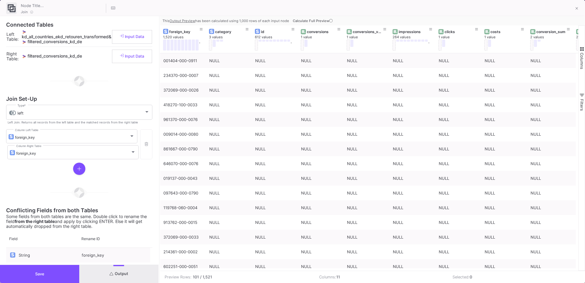
click at [61, 282] on html "K Krueger Krueger Current branch main Branch Options Last fetched about 2 hours…" at bounding box center [292, 141] width 585 height 283
click at [62, 279] on button "Save" at bounding box center [39, 274] width 79 height 18
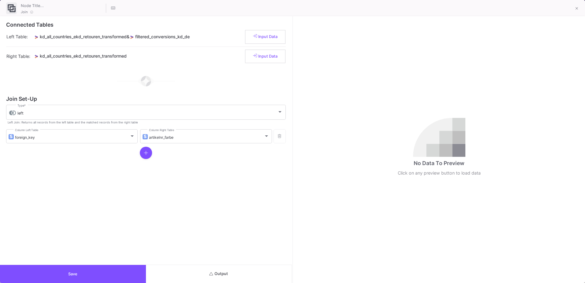
click at [242, 277] on button "Output" at bounding box center [219, 274] width 146 height 18
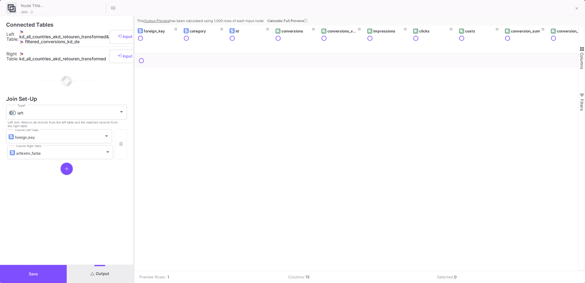
drag, startPoint x: 292, startPoint y: 173, endPoint x: 134, endPoint y: 173, distance: 158.4
click at [134, 173] on div at bounding box center [134, 149] width 2 height 266
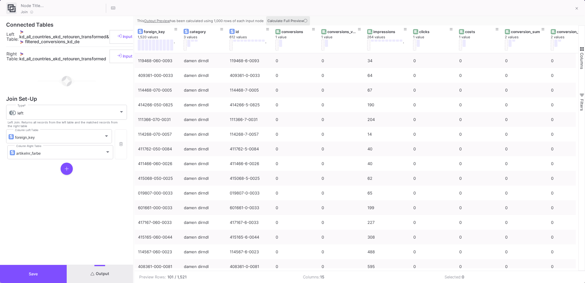
click at [304, 22] on icon at bounding box center [305, 20] width 3 height 3
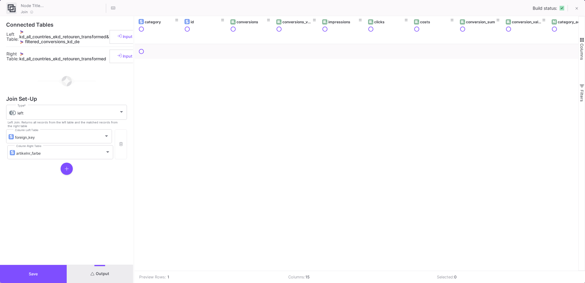
scroll to position [0, 67]
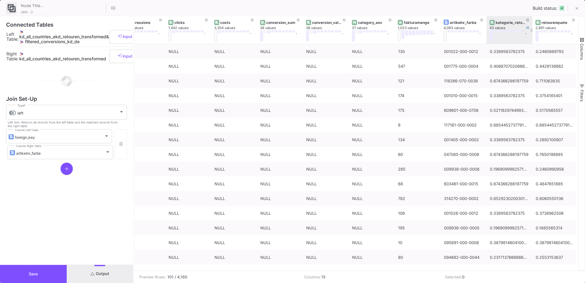
click at [523, 32] on button at bounding box center [523, 31] width 3 height 2
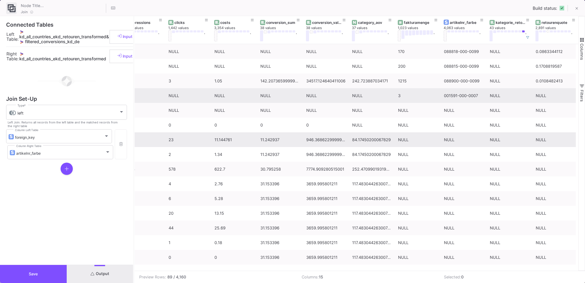
scroll to position [75, 0]
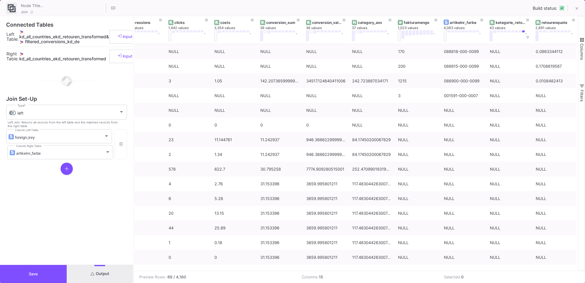
click at [64, 268] on button "Save" at bounding box center [33, 274] width 67 height 18
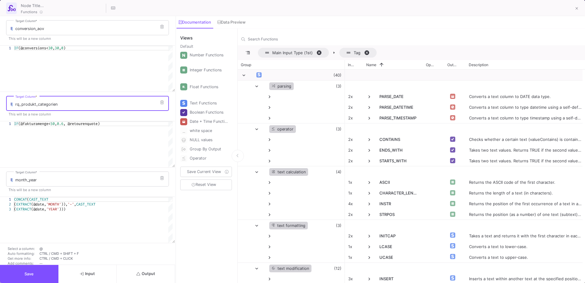
click at [40, 104] on input "rq_produkt_categorien" at bounding box center [90, 104] width 151 height 5
click at [109, 125] on div "IF (@fakturamenge< 50 , 0.6 , @retourenquote)" at bounding box center [93, 123] width 158 height 5
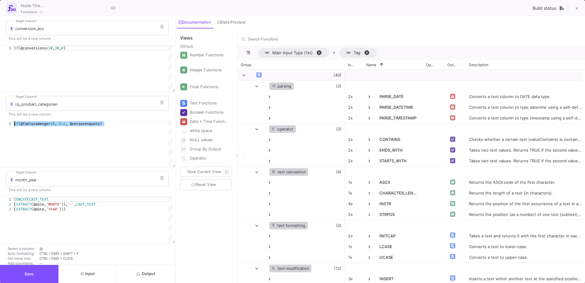
drag, startPoint x: 111, startPoint y: 124, endPoint x: 0, endPoint y: 125, distance: 111.3
type textarea "@kategorie_retourenquote"
click at [155, 274] on span "Output" at bounding box center [145, 273] width 19 height 5
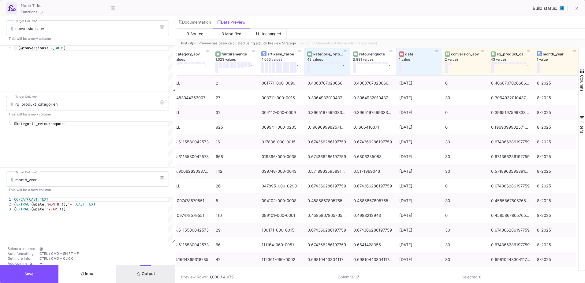
scroll to position [0, 381]
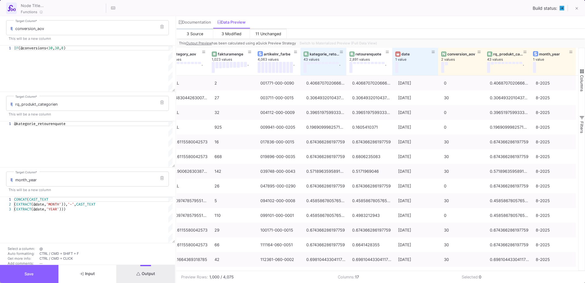
click at [53, 266] on button "Save" at bounding box center [29, 274] width 58 height 18
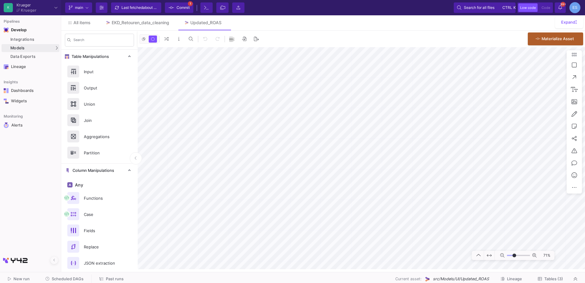
click at [27, 211] on mat-sidenav-container "Pipelines Develop Integrations Models Models UI-Models SQL-Models Data Exports …" at bounding box center [292, 134] width 585 height 269
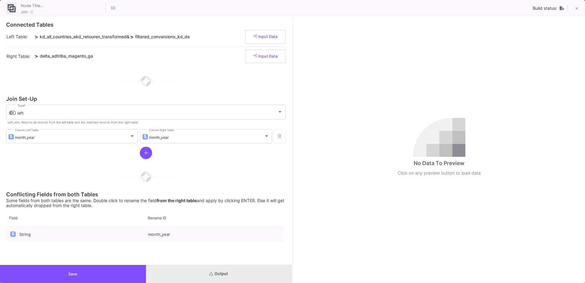
click at [247, 268] on button "Output" at bounding box center [219, 274] width 146 height 18
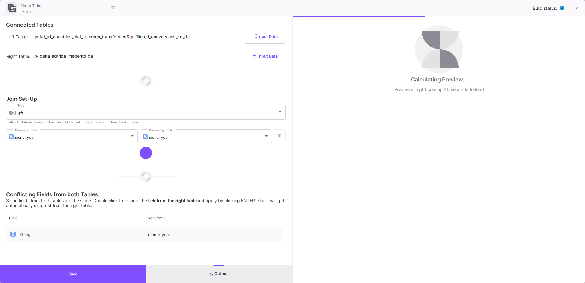
click at [96, 277] on button "Save" at bounding box center [73, 274] width 146 height 18
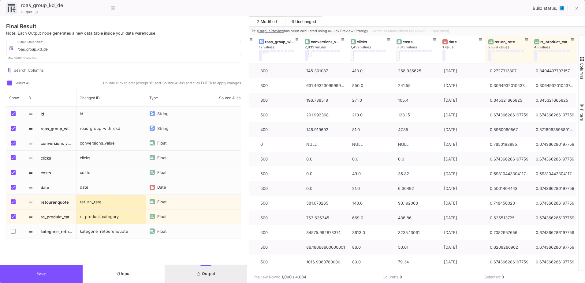
scroll to position [0, 0]
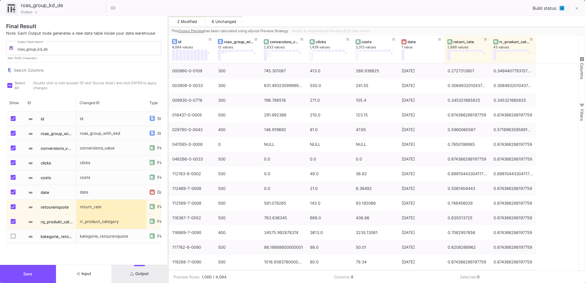
drag, startPoint x: 292, startPoint y: 124, endPoint x: 168, endPoint y: 130, distance: 124.3
click at [168, 130] on div at bounding box center [168, 149] width 2 height 266
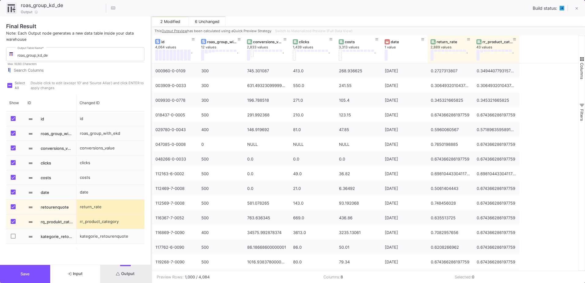
drag, startPoint x: 168, startPoint y: 61, endPoint x: 152, endPoint y: 65, distance: 17.2
click at [152, 65] on div at bounding box center [151, 149] width 2 height 266
click at [304, 31] on span "Switch to Materialized Preview (Full Data View)" at bounding box center [313, 31] width 77 height 4
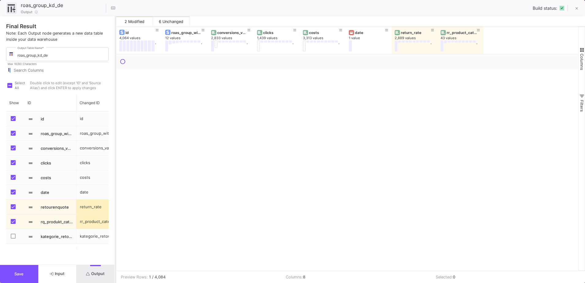
drag, startPoint x: 152, startPoint y: 58, endPoint x: 116, endPoint y: 54, distance: 36.4
click at [116, 54] on div at bounding box center [116, 149] width 2 height 266
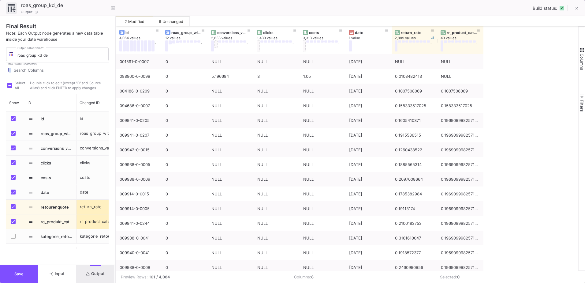
click at [416, 34] on div "return_rate" at bounding box center [416, 32] width 30 height 5
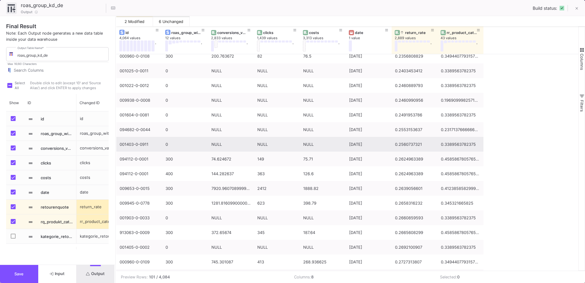
scroll to position [587, 0]
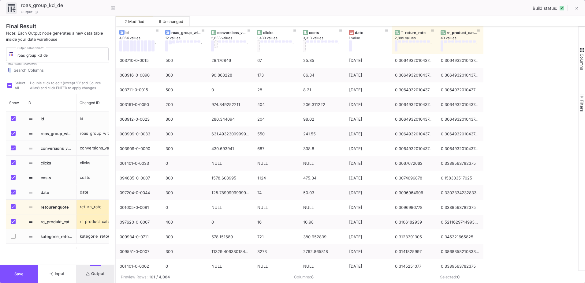
click at [35, 273] on button "Save" at bounding box center [19, 274] width 38 height 18
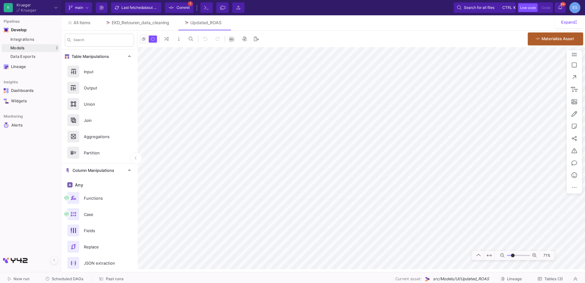
click at [513, 254] on input "range" at bounding box center [518, 255] width 23 height 8
type input "-10"
click at [514, 256] on input "range" at bounding box center [518, 255] width 23 height 8
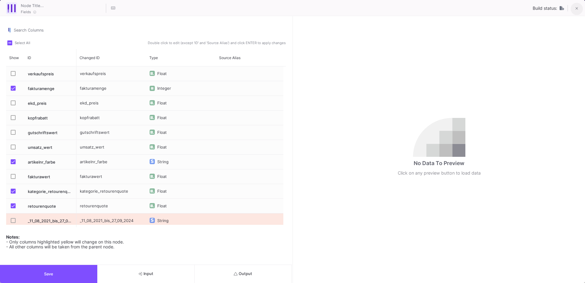
click at [574, 9] on button at bounding box center [576, 9] width 12 height 12
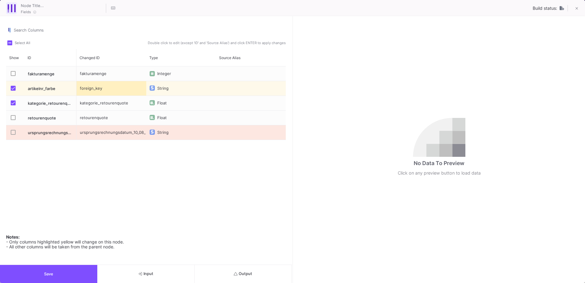
click at [11, 102] on span "Press SPACE to select this row." at bounding box center [13, 102] width 5 height 5
click at [13, 105] on input "Press SPACE to select this row." at bounding box center [13, 105] width 0 height 0
click at [94, 270] on button "Save" at bounding box center [48, 274] width 97 height 18
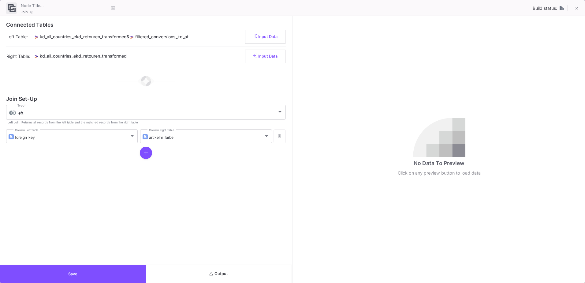
click at [264, 272] on button "Output" at bounding box center [219, 274] width 146 height 18
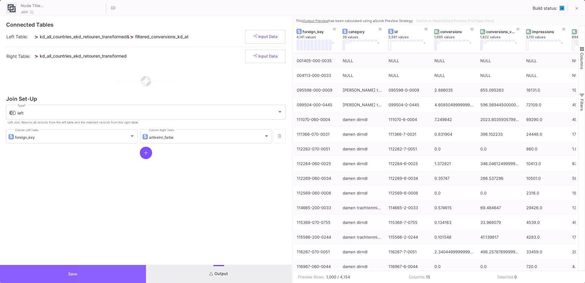
click at [98, 277] on button "Save" at bounding box center [73, 274] width 146 height 18
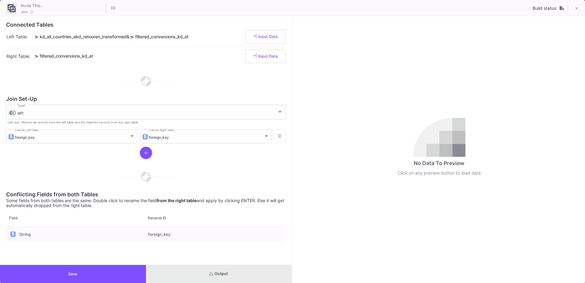
click at [246, 276] on button "Output" at bounding box center [219, 274] width 146 height 18
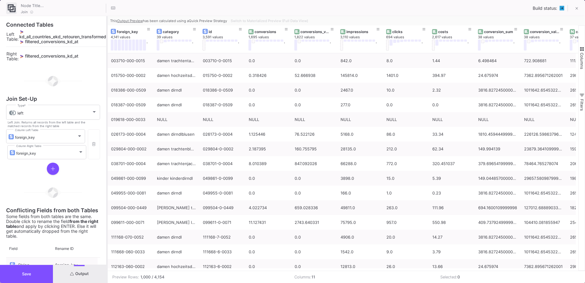
drag, startPoint x: 292, startPoint y: 195, endPoint x: 107, endPoint y: 198, distance: 185.6
click at [107, 198] on div at bounding box center [107, 149] width 2 height 266
click at [33, 274] on button "Save" at bounding box center [26, 274] width 53 height 18
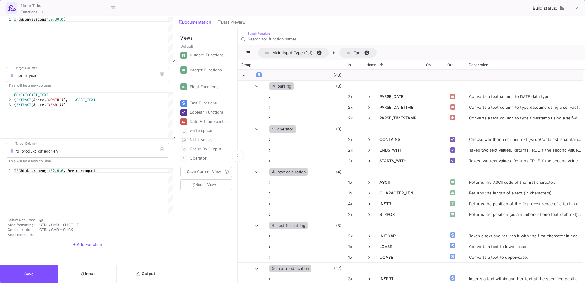
scroll to position [0, 90]
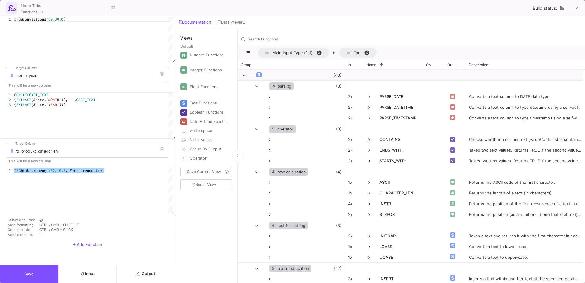
drag, startPoint x: 124, startPoint y: 171, endPoint x: 28, endPoint y: 160, distance: 96.3
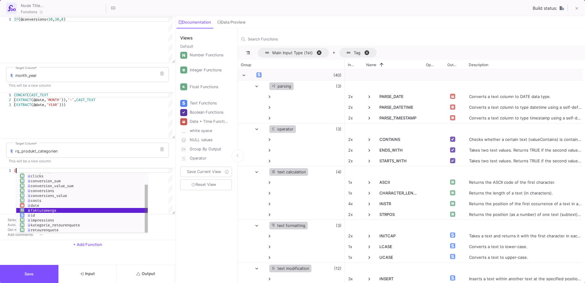
scroll to position [0, 2]
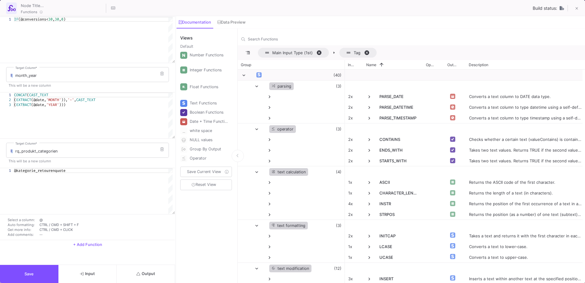
type textarea "@kategorie_retourenquote"
click at [151, 275] on span "Output" at bounding box center [145, 273] width 19 height 5
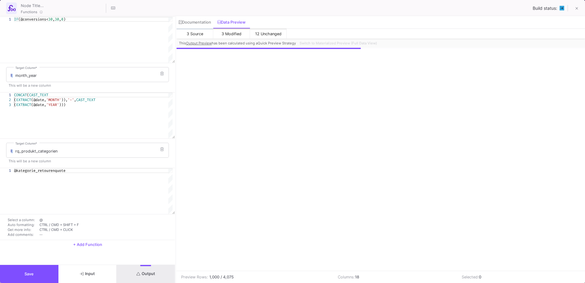
scroll to position [0, 335]
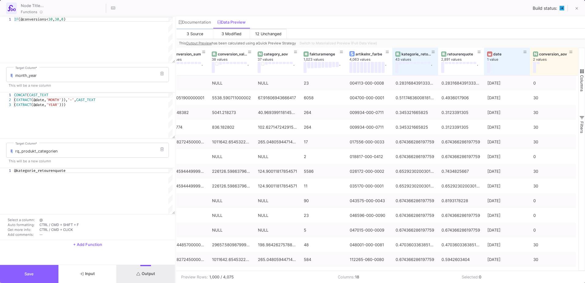
click at [43, 273] on button "Save" at bounding box center [29, 274] width 58 height 18
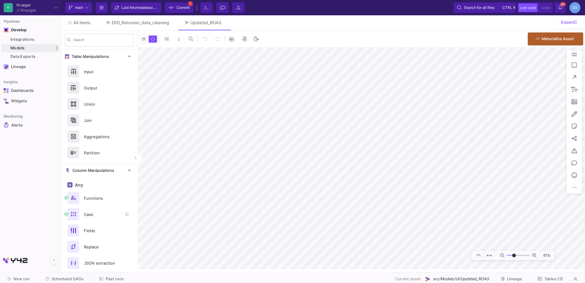
click at [130, 206] on mat-sidenav-container "Search Table Manipulations Input Output Union Join Aggregations Partition Colum…" at bounding box center [323, 150] width 524 height 238
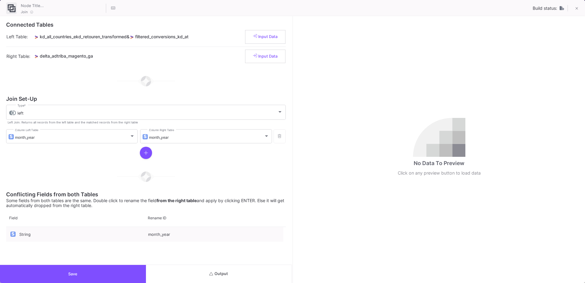
click at [234, 276] on button "Output" at bounding box center [219, 274] width 146 height 18
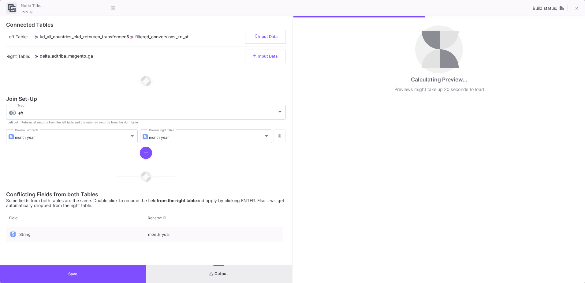
click at [113, 269] on button "Save" at bounding box center [73, 274] width 146 height 18
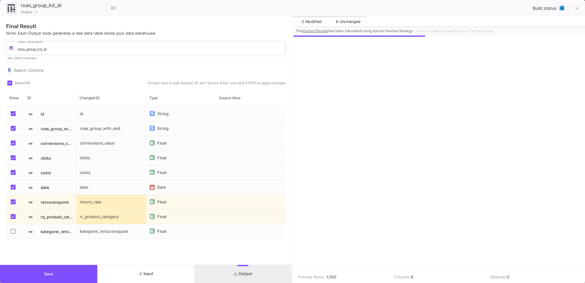
scroll to position [0, 39]
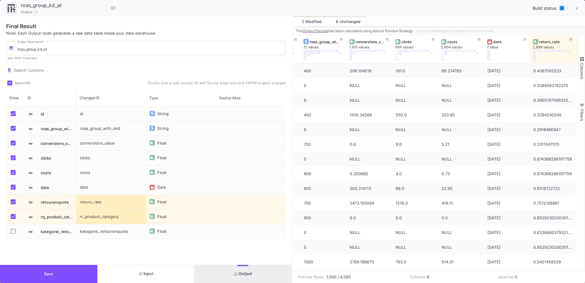
click at [78, 275] on button "Save" at bounding box center [48, 274] width 97 height 18
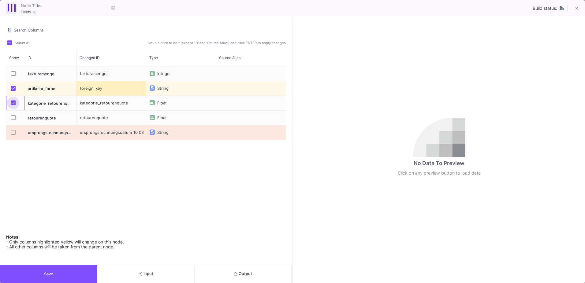
click at [11, 105] on span "Press SPACE to select this row." at bounding box center [13, 102] width 5 height 5
click at [13, 105] on input "Press SPACE to select this row." at bounding box center [13, 105] width 0 height 0
click at [260, 279] on button "Output" at bounding box center [242, 274] width 97 height 18
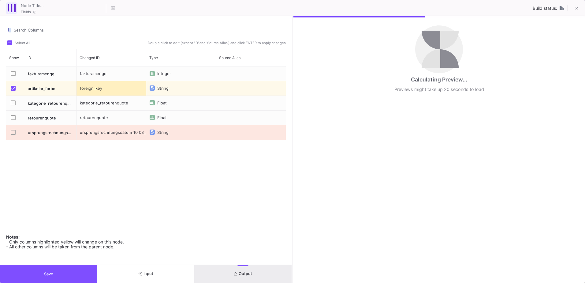
click at [71, 278] on button "Save" at bounding box center [48, 274] width 97 height 18
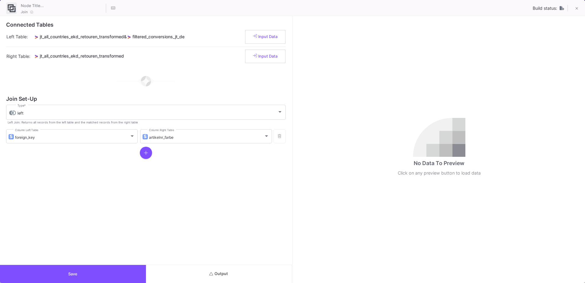
click at [211, 272] on icon "submit" at bounding box center [211, 274] width 4 height 4
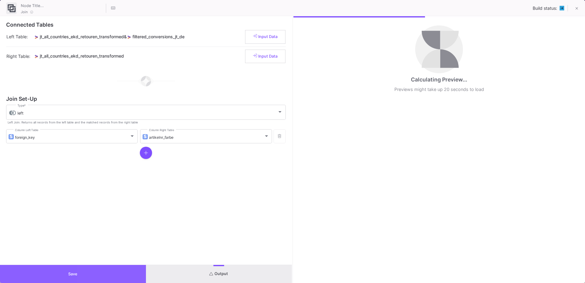
click at [131, 278] on button "Save" at bounding box center [73, 274] width 146 height 18
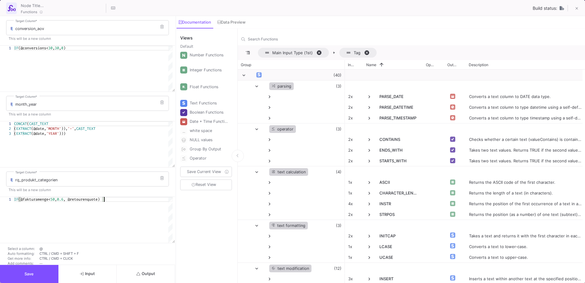
scroll to position [0, 90]
drag, startPoint x: 113, startPoint y: 198, endPoint x: -44, endPoint y: 200, distance: 156.9
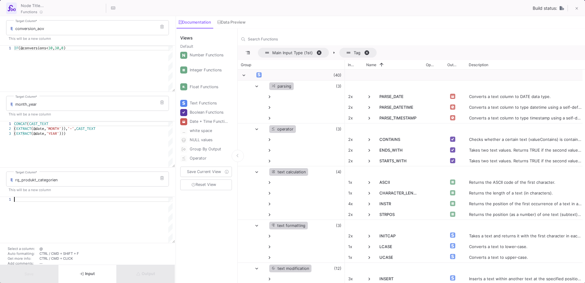
scroll to position [0, 2]
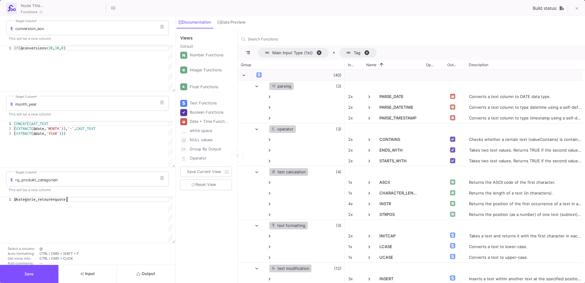
type textarea "@kategorie_retourenquote"
click at [139, 269] on button "Output" at bounding box center [146, 274] width 58 height 18
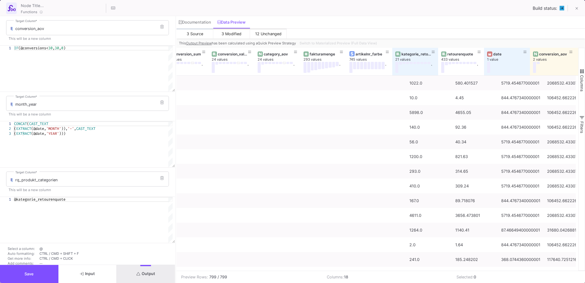
scroll to position [0, 335]
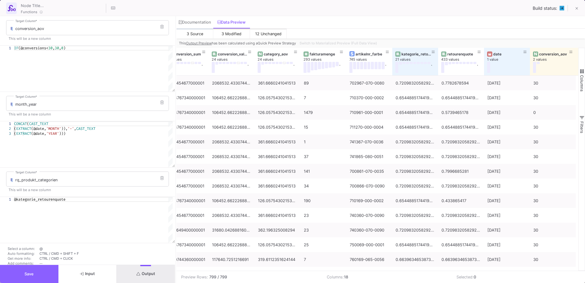
click at [39, 272] on button "Save" at bounding box center [29, 274] width 58 height 18
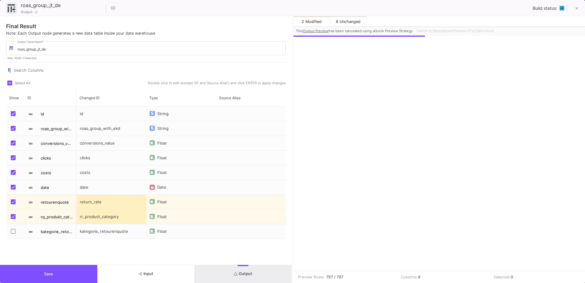
scroll to position [0, 39]
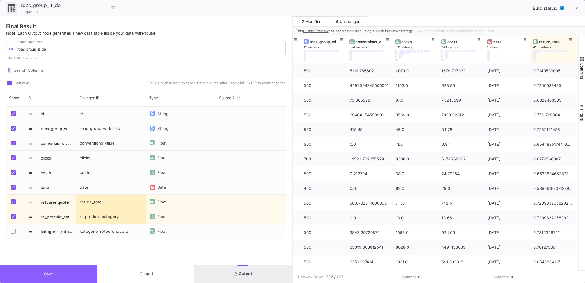
click at [89, 268] on button "Save" at bounding box center [48, 274] width 97 height 18
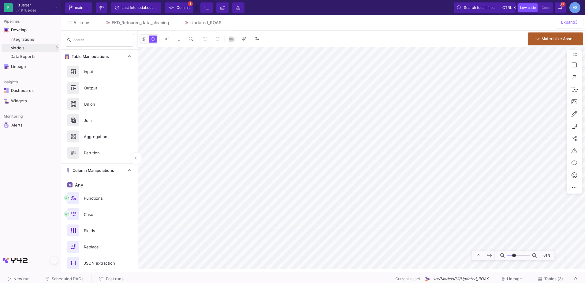
click at [179, 4] on span "Commit" at bounding box center [182, 7] width 13 height 9
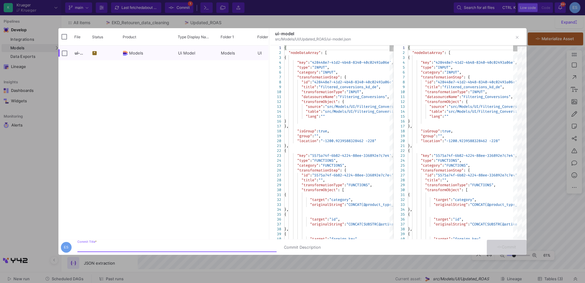
click at [128, 245] on input "Commit Title *" at bounding box center [176, 247] width 199 height 5
type input "fixing roas"
click at [519, 247] on button "Commit" at bounding box center [507, 246] width 40 height 15
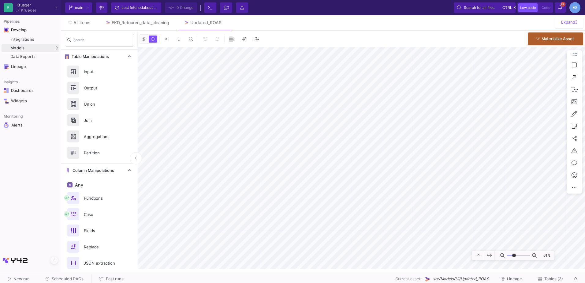
click at [324, 269] on as-split-area "K [PERSON_NAME] [PERSON_NAME] Current branch main Branch Options Last fetched a…" at bounding box center [292, 136] width 585 height 272
click at [541, 279] on icon at bounding box center [540, 278] width 4 height 4
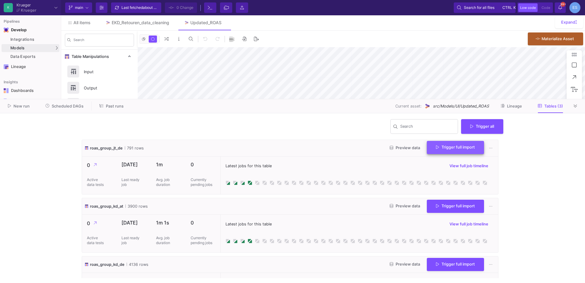
click at [455, 152] on button "Trigger full import" at bounding box center [455, 147] width 57 height 13
click at [458, 206] on span "Trigger full import" at bounding box center [455, 205] width 39 height 5
click at [461, 264] on span "Trigger full import" at bounding box center [455, 263] width 39 height 5
click at [576, 108] on icon at bounding box center [574, 106] width 3 height 4
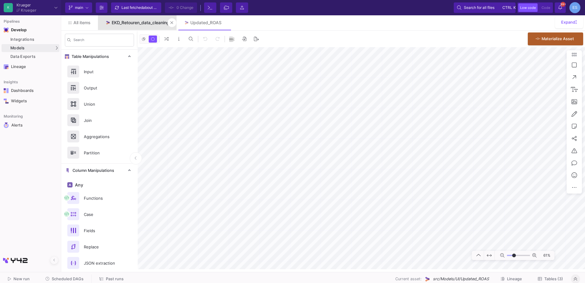
click at [140, 23] on div "EKD_Retouren_data_cleaning" at bounding box center [140, 22] width 57 height 5
type input "-19"
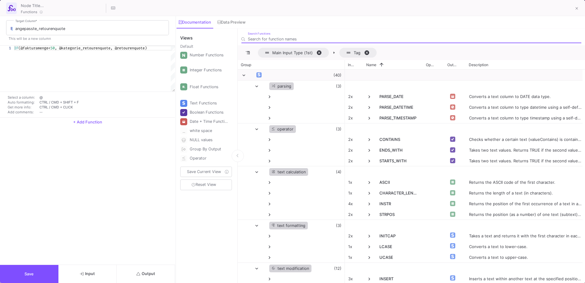
click at [77, 183] on div "angepasste_retourenquote Target Column * This will be a new column 1 IF (@faktu…" at bounding box center [87, 140] width 175 height 248
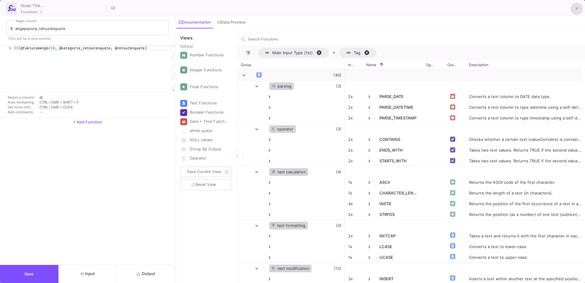
click at [576, 9] on icon at bounding box center [576, 8] width 3 height 4
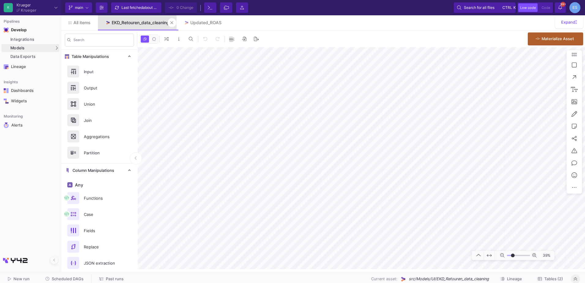
click at [149, 20] on div "EKD_Retouren_data_cleaning" at bounding box center [140, 22] width 57 height 5
click at [298, 45] on div "0 0 . Materialize Asset" at bounding box center [361, 39] width 447 height 17
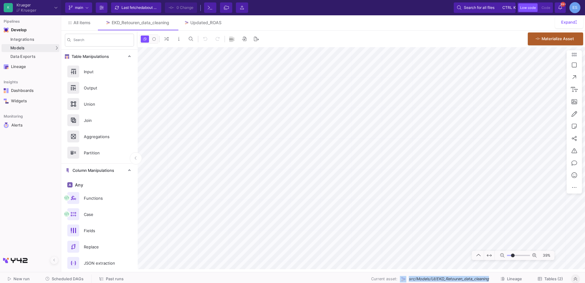
drag, startPoint x: 490, startPoint y: 275, endPoint x: 407, endPoint y: 279, distance: 83.5
click at [407, 279] on div "Current asset: src/Models/UI/EKD_Retouren_data_cleaning Lineage Tables (2)" at bounding box center [350, 278] width 439 height 9
drag, startPoint x: 407, startPoint y: 279, endPoint x: 451, endPoint y: 279, distance: 44.3
copy div "src/Models/UI/EKD_Retouren_data_cleaning"
click at [213, 23] on div "Updated_ROAS" at bounding box center [205, 22] width 31 height 5
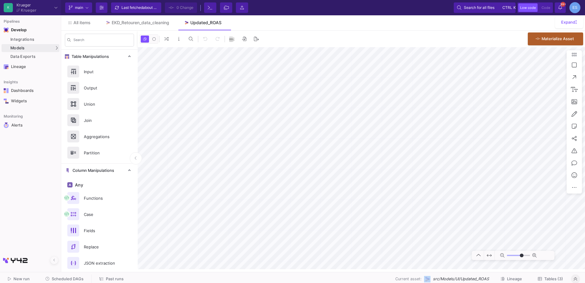
type input "-41"
drag, startPoint x: 489, startPoint y: 278, endPoint x: 432, endPoint y: 277, distance: 56.9
click at [432, 277] on div "Current asset: src/Models/UI/Updated_ROAS" at bounding box center [442, 279] width 94 height 6
drag, startPoint x: 432, startPoint y: 277, endPoint x: 441, endPoint y: 279, distance: 9.3
copy div "src/Models/UI/Updated_ROAS"
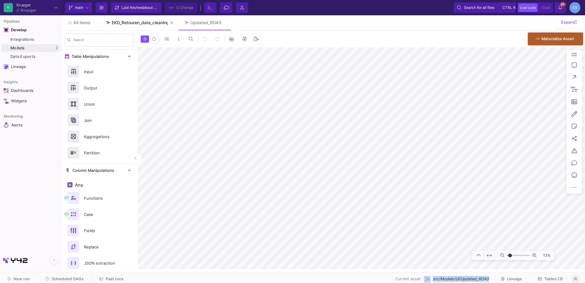
click at [131, 24] on div "EKD_Retouren_data_cleaning" at bounding box center [140, 22] width 57 height 5
type input "-19"
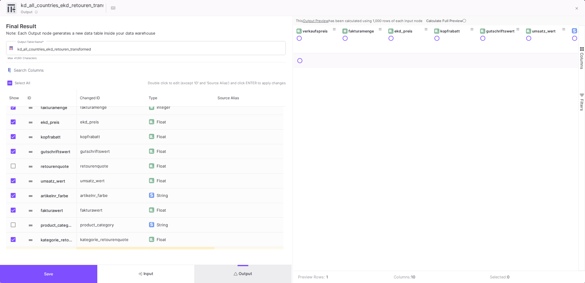
scroll to position [34, 0]
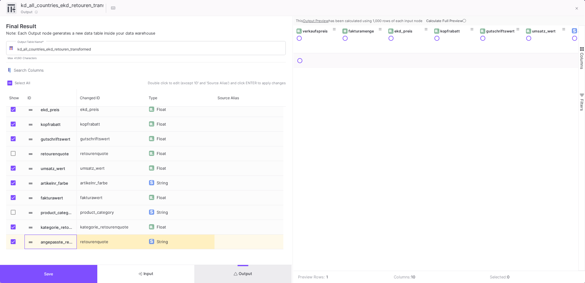
click at [61, 240] on span "angepasste_retourenquote" at bounding box center [57, 242] width 33 height 14
drag, startPoint x: 61, startPoint y: 240, endPoint x: 67, endPoint y: 242, distance: 6.0
click at [67, 242] on div "angepasste_retourenquote" at bounding box center [51, 242] width 46 height 14
click at [95, 239] on div "retourenquote" at bounding box center [111, 241] width 69 height 14
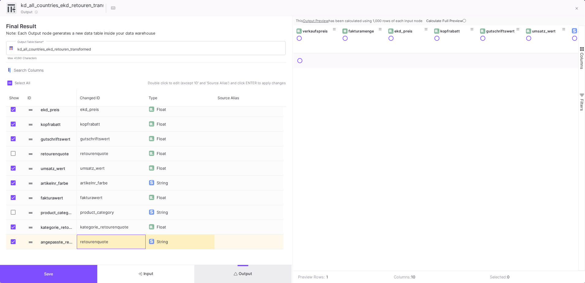
click at [95, 239] on div "retourenquote" at bounding box center [111, 241] width 69 height 14
click at [92, 253] on div "Final Result Note: Each Output node generates a new data table inside your data…" at bounding box center [146, 140] width 292 height 248
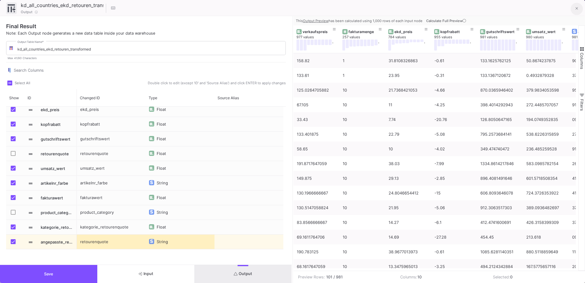
click at [573, 9] on button at bounding box center [576, 9] width 12 height 12
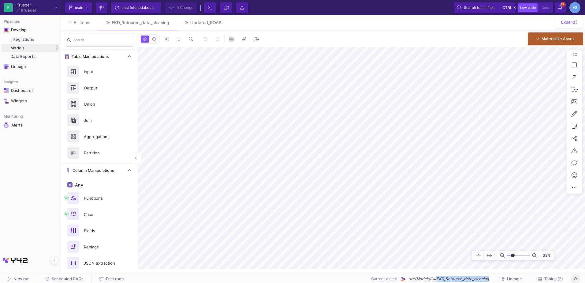
drag, startPoint x: 490, startPoint y: 278, endPoint x: 436, endPoint y: 277, distance: 53.2
click at [436, 277] on div "Current asset: src/Models/UI/EKD_Retouren_data_cleaning Lineage Tables (2)" at bounding box center [350, 278] width 439 height 9
copy span "EKD_Retouren_data_cleaning"
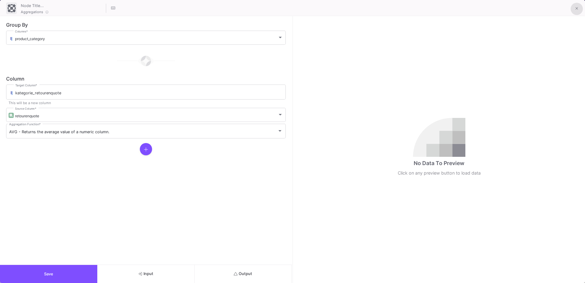
click at [578, 4] on button at bounding box center [576, 9] width 12 height 12
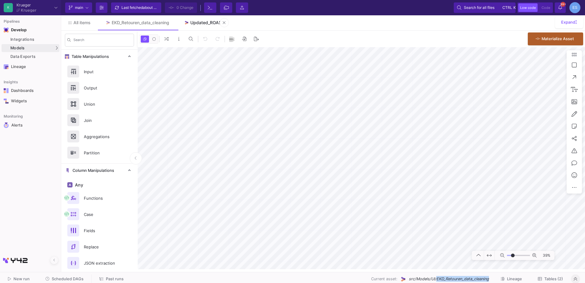
click at [202, 19] on link "Updated_ROAS" at bounding box center [202, 22] width 52 height 15
click at [556, 278] on span "Tables (3)" at bounding box center [553, 278] width 19 height 5
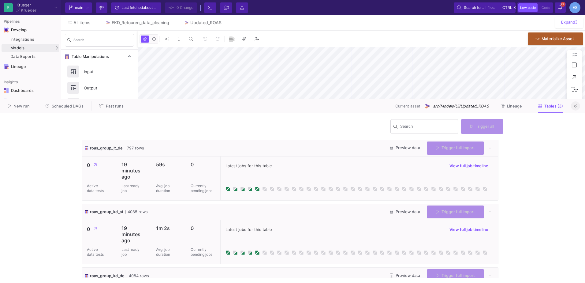
type input "-41"
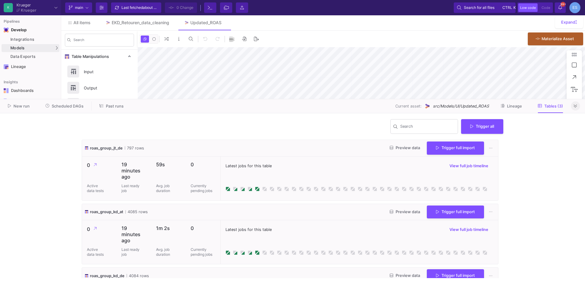
click at [572, 109] on button at bounding box center [575, 105] width 9 height 9
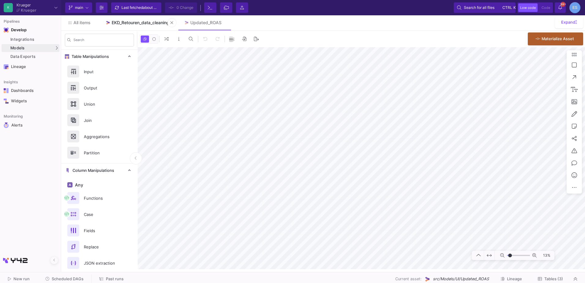
click at [152, 20] on div "EKD_Retouren_data_cleaning" at bounding box center [140, 22] width 57 height 5
type input "-19"
click at [550, 279] on span "Tables (2)" at bounding box center [553, 278] width 19 height 5
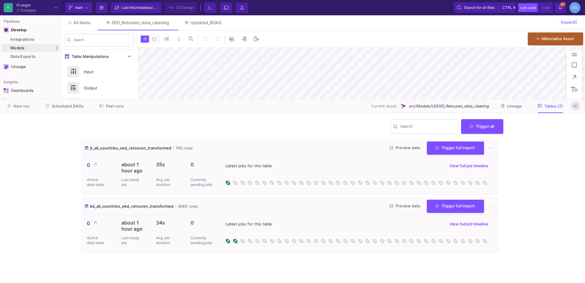
click at [574, 106] on icon at bounding box center [574, 105] width 3 height 3
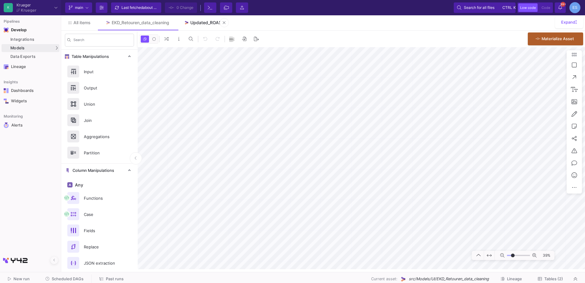
click at [215, 23] on div "Updated_ROAS" at bounding box center [205, 22] width 31 height 5
type input "-41"
click at [73, 277] on span "Scheduled DAGs" at bounding box center [68, 278] width 32 height 5
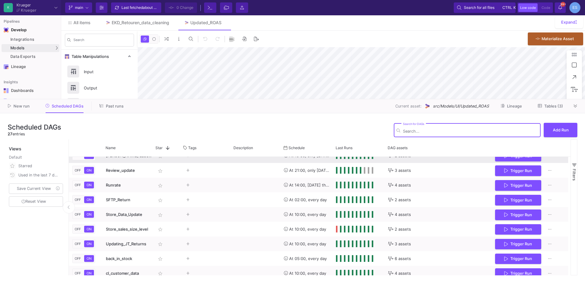
scroll to position [278, 0]
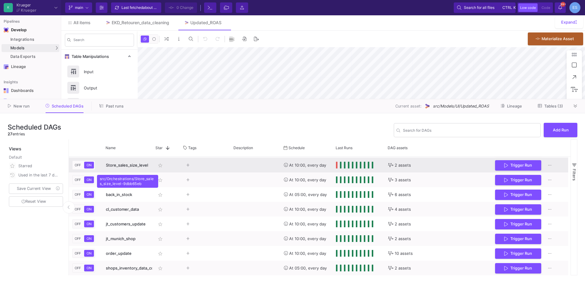
click at [109, 165] on span "Store_sales_size_level" at bounding box center [127, 164] width 42 height 5
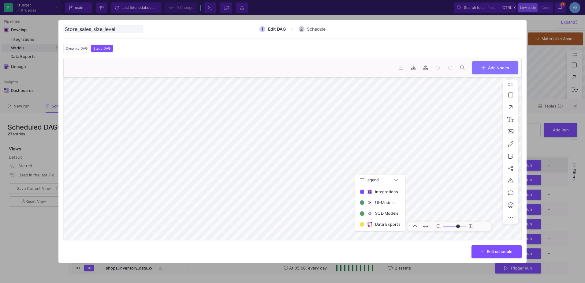
type input "0"
click at [36, 244] on div at bounding box center [292, 141] width 585 height 283
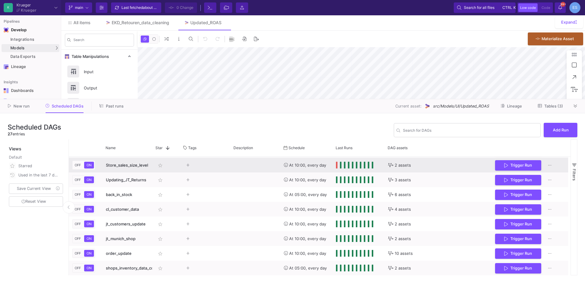
click at [338, 166] on div "Press SPACE to select this row." at bounding box center [354, 164] width 37 height 7
click at [336, 165] on span "Press SPACE to select this row." at bounding box center [337, 164] width 2 height 7
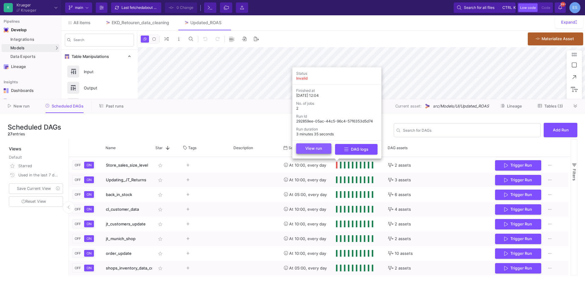
click at [316, 151] on button "View run" at bounding box center [313, 148] width 35 height 10
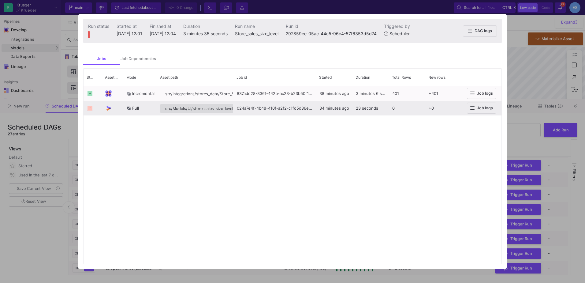
click at [198, 110] on span "src/Models/UI/store_sales_size_level/store_sales_size_level" at bounding box center [220, 108] width 110 height 5
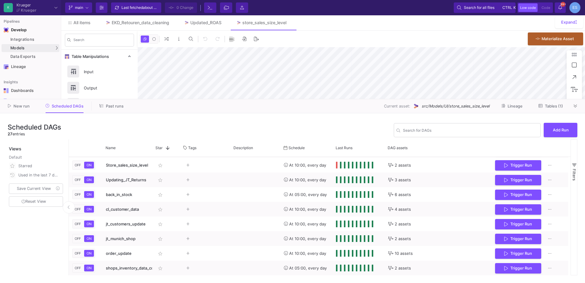
click at [552, 106] on span "Tables (1)" at bounding box center [554, 106] width 18 height 5
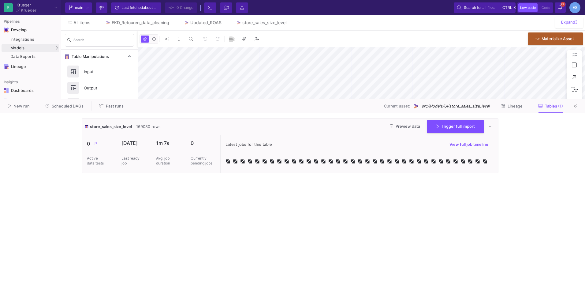
type input "-17"
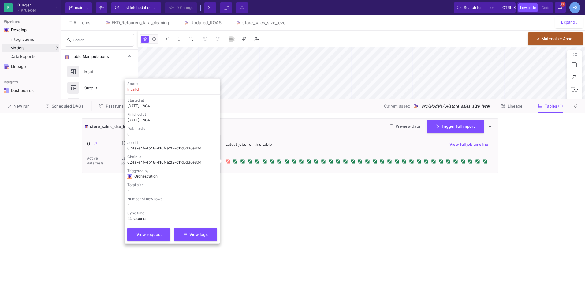
click at [229, 161] on icon at bounding box center [228, 161] width 3 height 3
click at [191, 232] on span "View logs" at bounding box center [195, 233] width 24 height 5
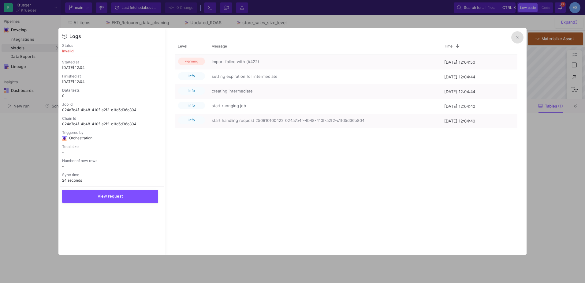
click at [518, 36] on icon at bounding box center [517, 37] width 2 height 4
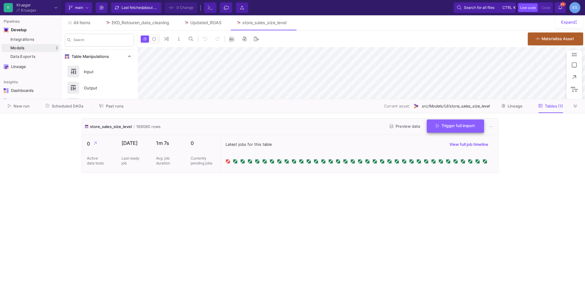
click at [456, 127] on span "Trigger full import" at bounding box center [455, 125] width 39 height 5
click at [110, 107] on span "Past runs" at bounding box center [115, 106] width 18 height 5
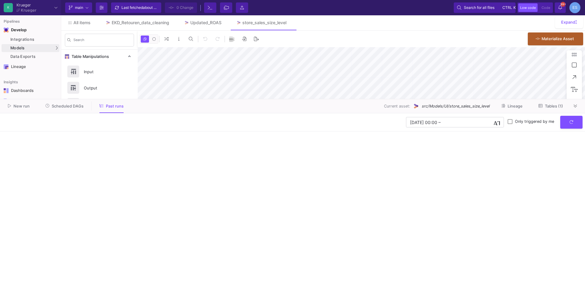
click at [84, 106] on button "Scheduled DAGs" at bounding box center [64, 105] width 53 height 9
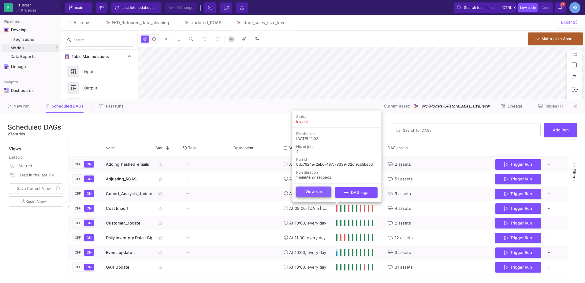
click at [322, 189] on button "View run" at bounding box center [313, 191] width 35 height 10
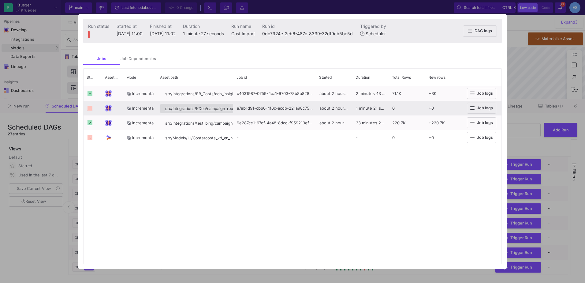
click at [184, 109] on span "src/Integrations/KDen/campaign_report" at bounding box center [201, 108] width 73 height 5
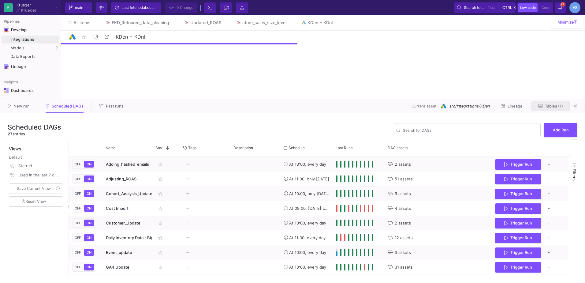
click at [542, 104] on icon at bounding box center [540, 106] width 4 height 4
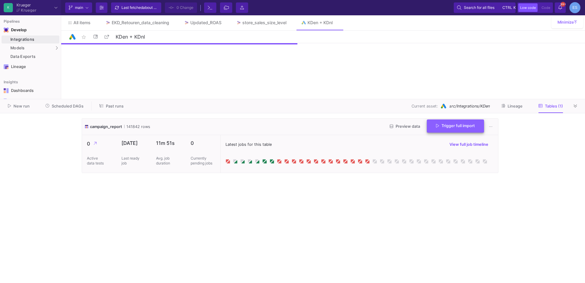
click at [428, 129] on button "Trigger full import" at bounding box center [455, 125] width 57 height 13
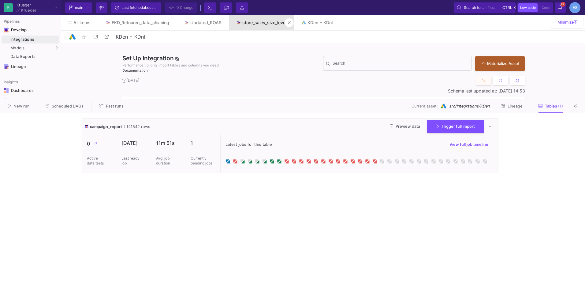
click at [259, 20] on div "store_sales_size_level" at bounding box center [264, 22] width 44 height 5
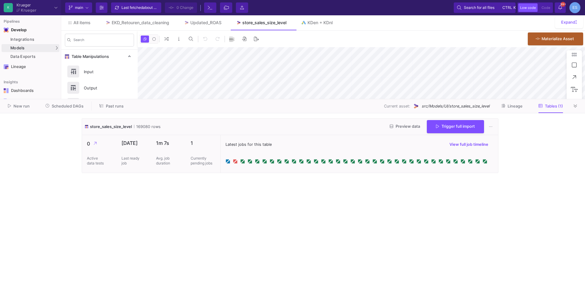
type input "-17"
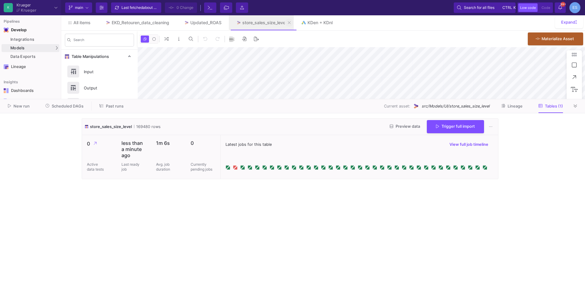
click at [290, 20] on button at bounding box center [288, 22] width 9 height 9
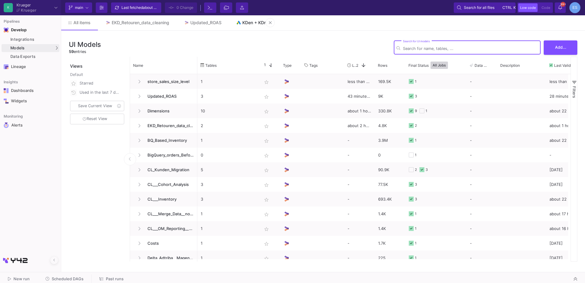
click at [245, 21] on div "KDen + KDnl" at bounding box center [254, 22] width 25 height 5
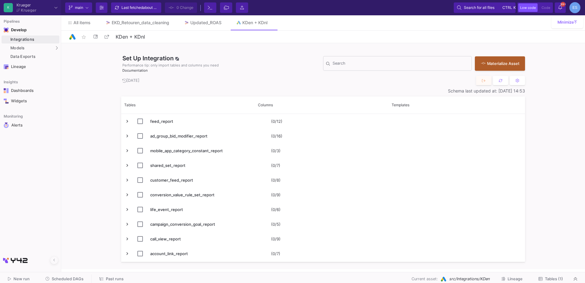
click at [548, 274] on button "Tables (1)" at bounding box center [550, 278] width 39 height 9
